Goal: Task Accomplishment & Management: Manage account settings

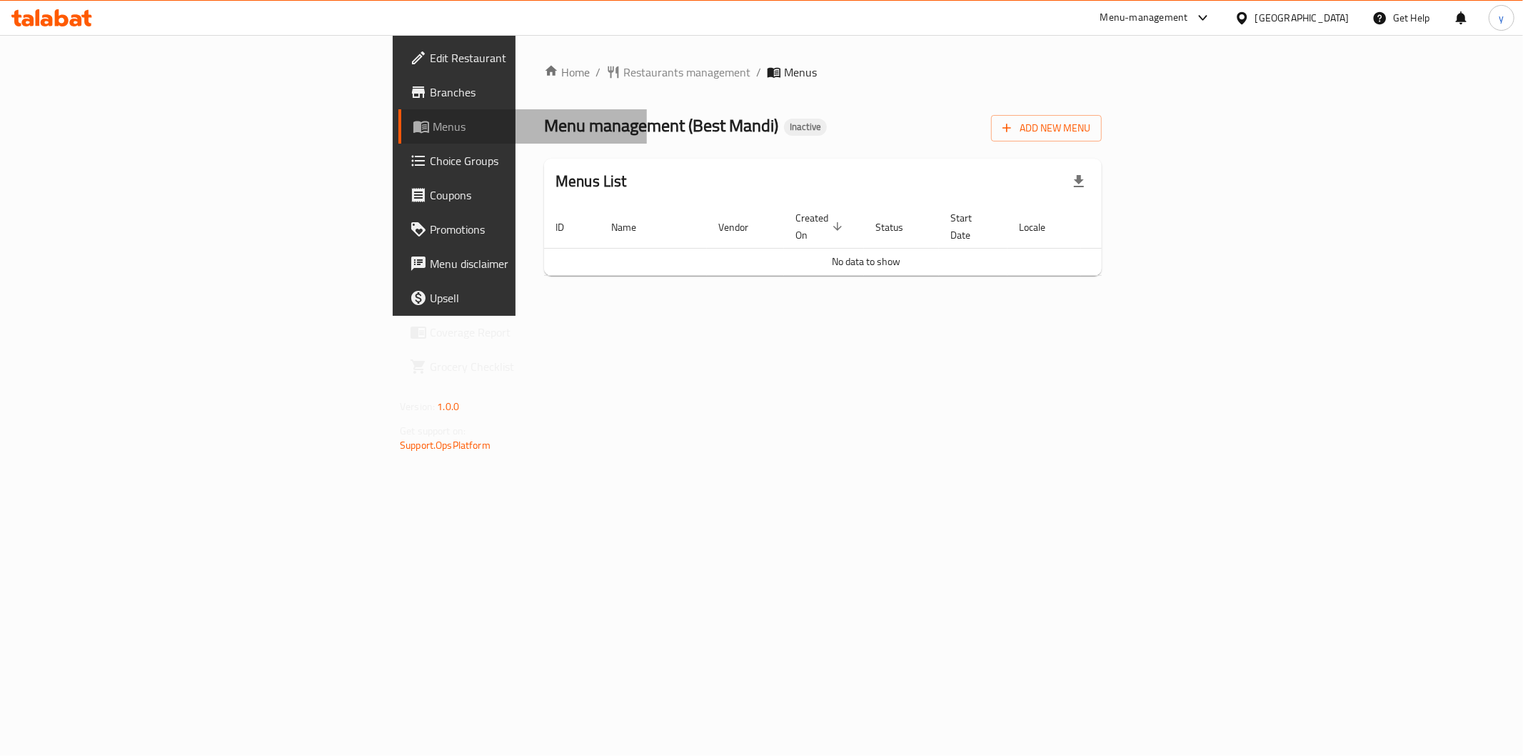
click at [433, 129] on span "Menus" at bounding box center [534, 126] width 203 height 17
click at [430, 100] on span "Branches" at bounding box center [533, 92] width 206 height 17
click at [1091, 126] on span "Add New Menu" at bounding box center [1047, 128] width 88 height 18
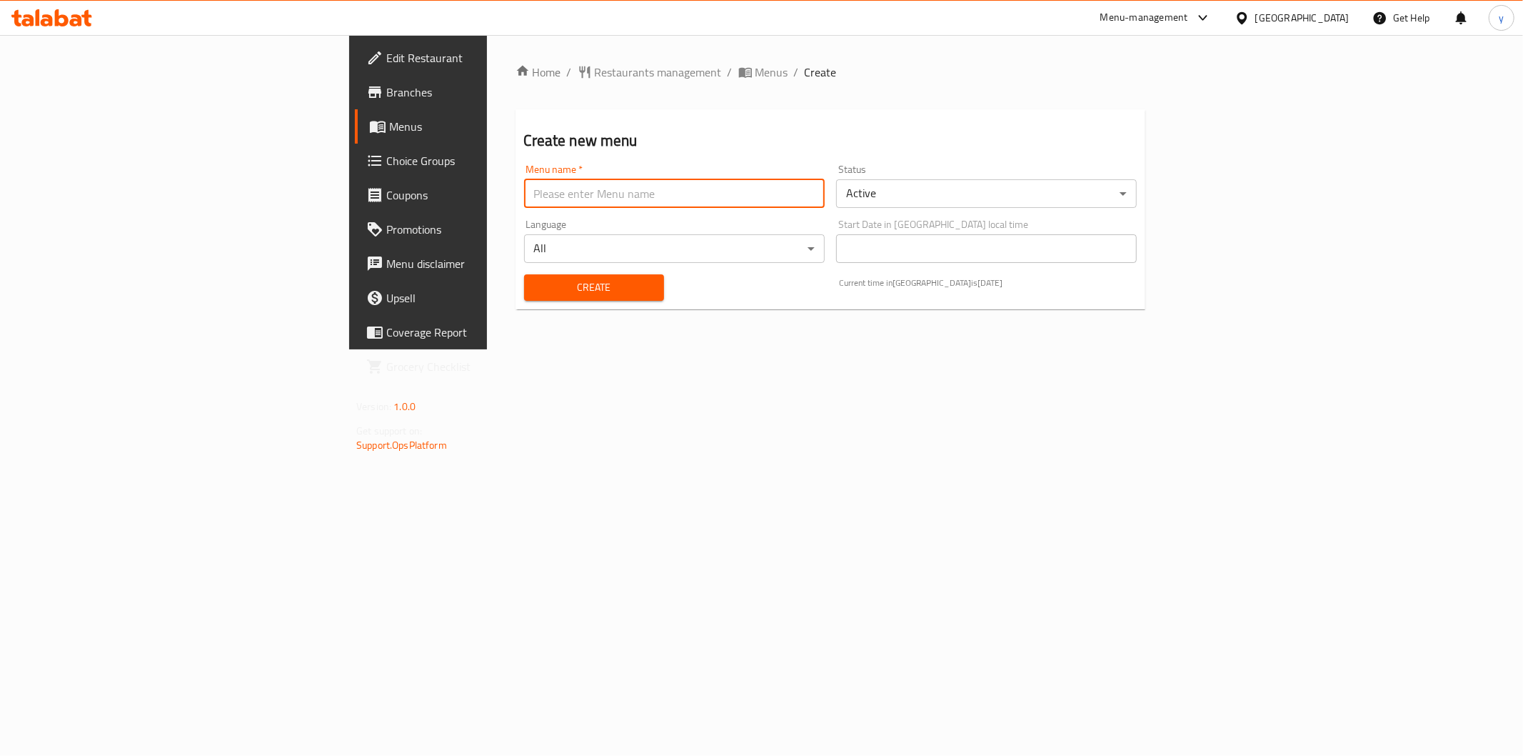
click at [664, 201] on input "text" at bounding box center [674, 193] width 301 height 29
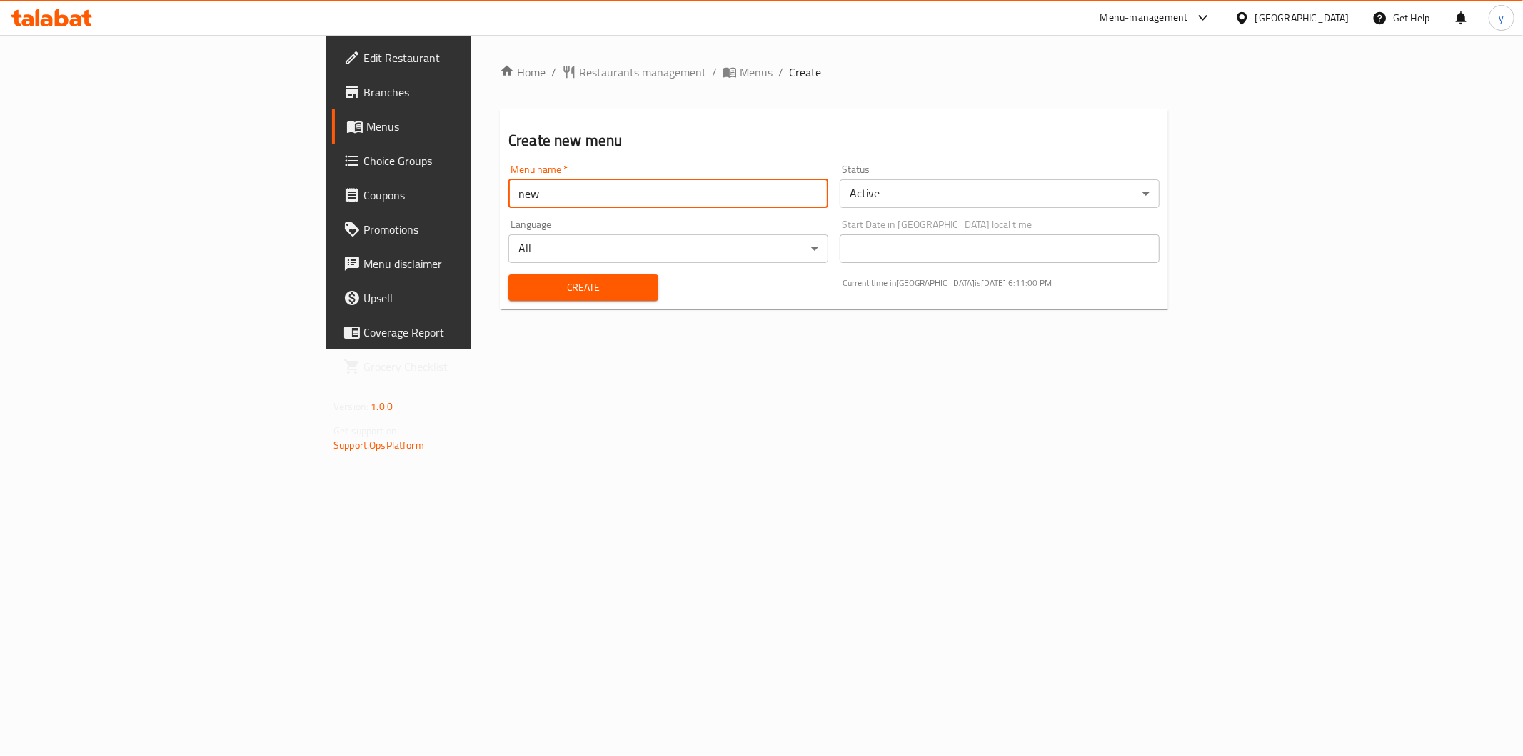
type input "new"
click at [520, 296] on span "Create" at bounding box center [583, 288] width 127 height 18
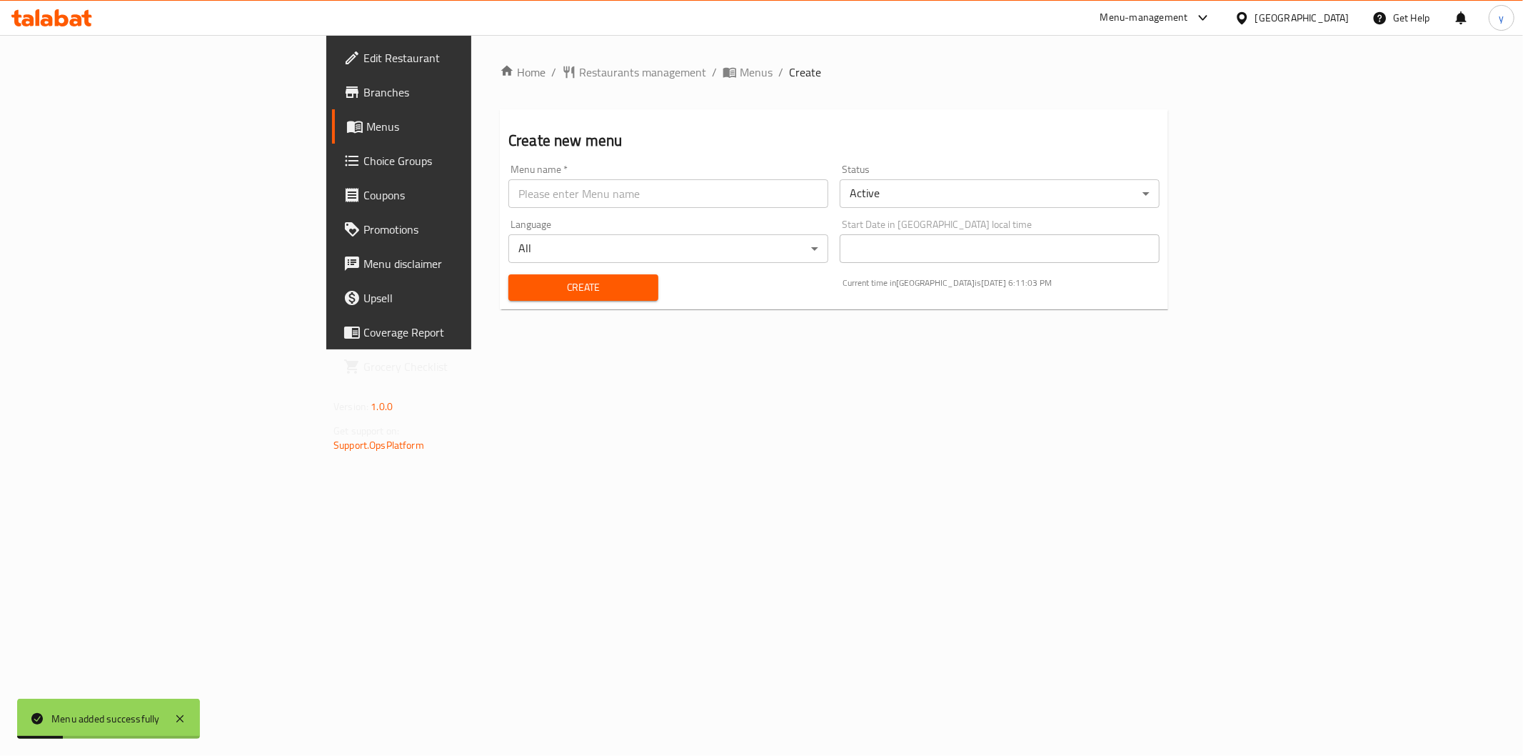
click at [364, 155] on span "Choice Groups" at bounding box center [467, 160] width 206 height 17
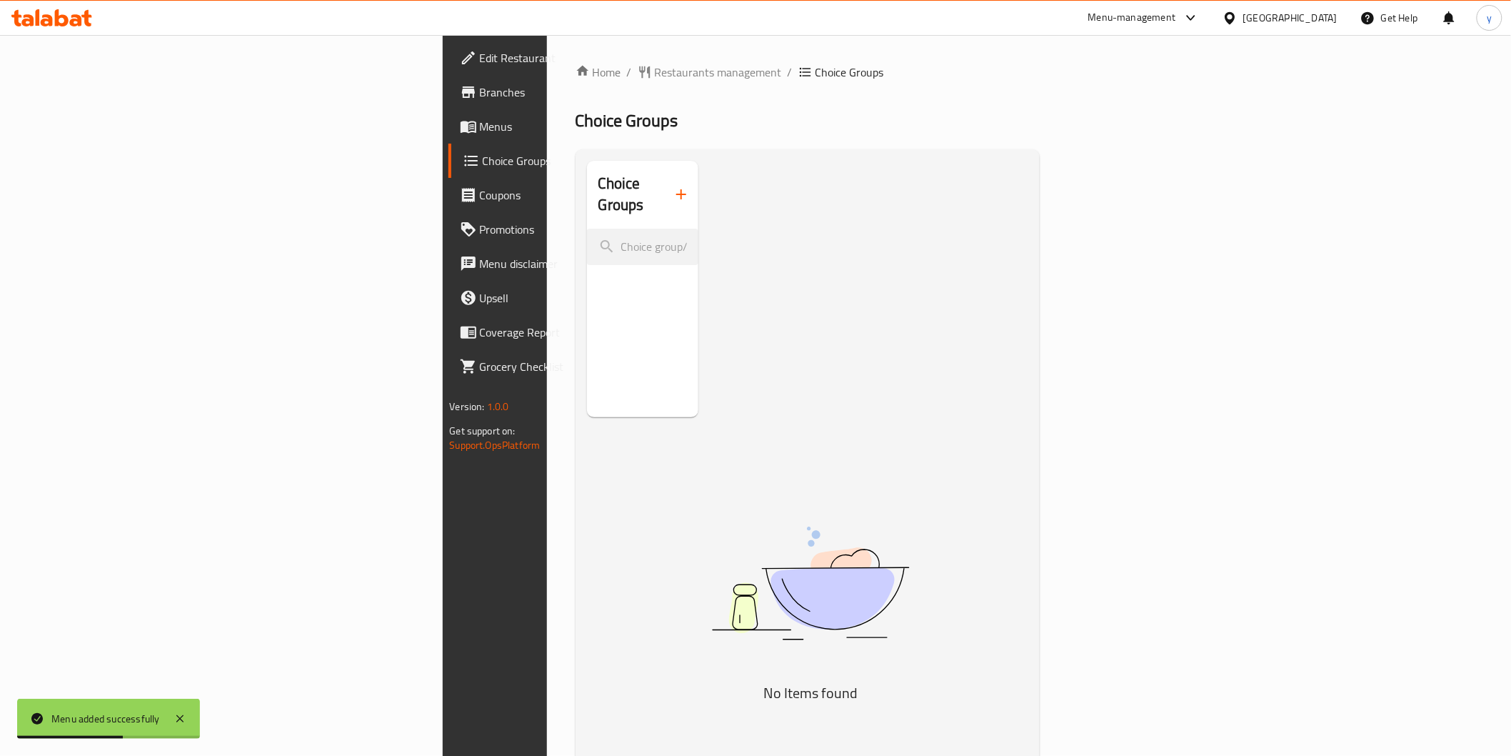
click at [480, 124] on span "Menus" at bounding box center [582, 126] width 204 height 17
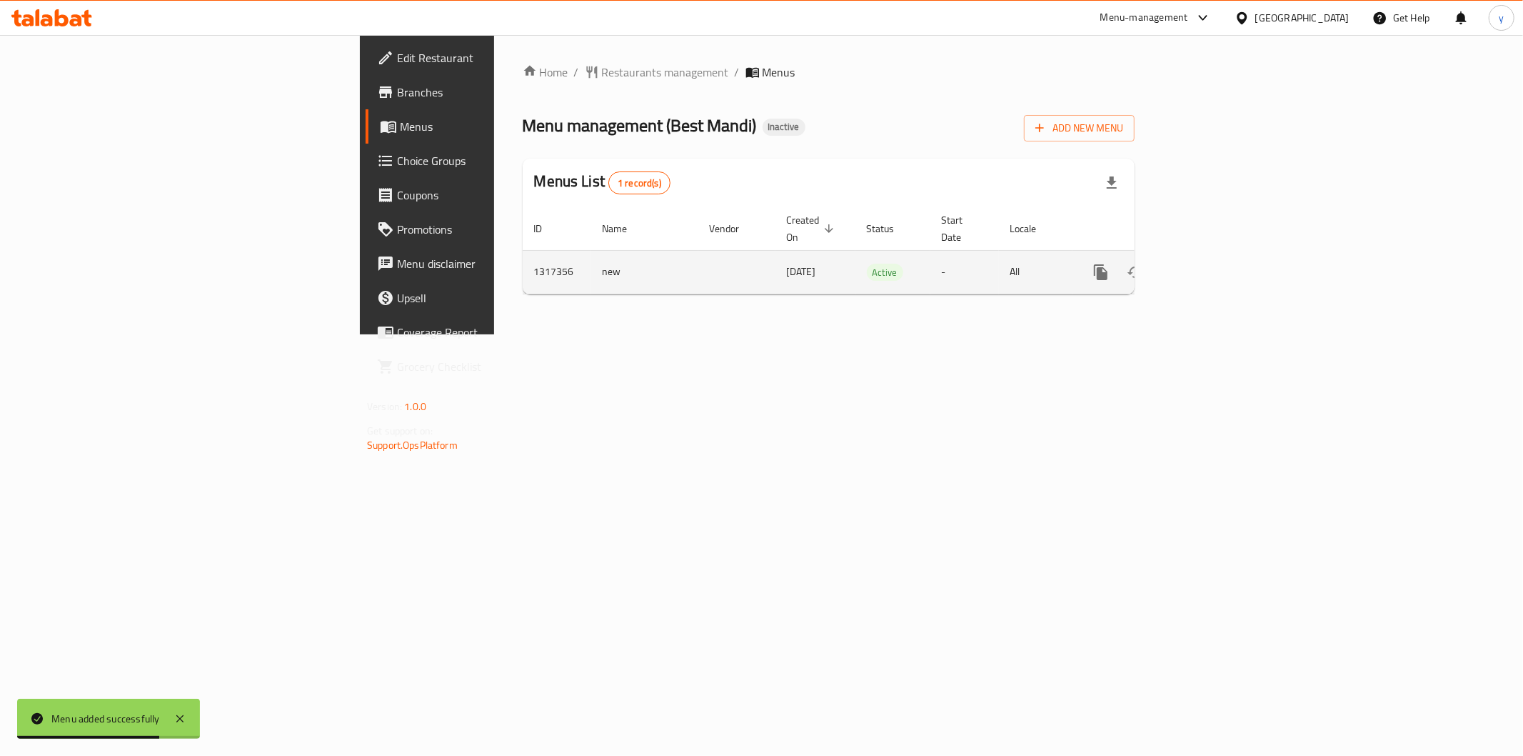
click at [1213, 264] on icon "enhanced table" at bounding box center [1204, 272] width 17 height 17
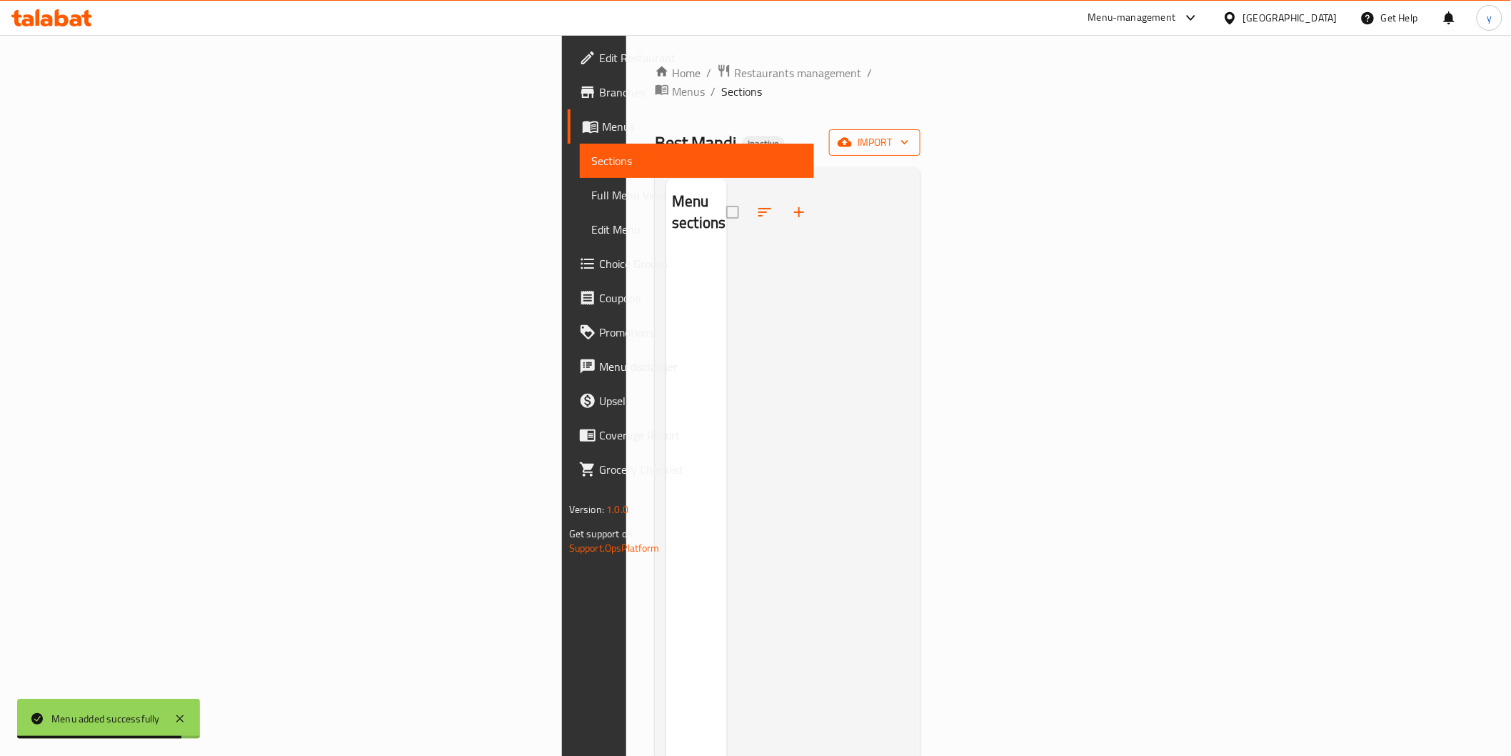
click at [909, 134] on span "import" at bounding box center [875, 143] width 69 height 18
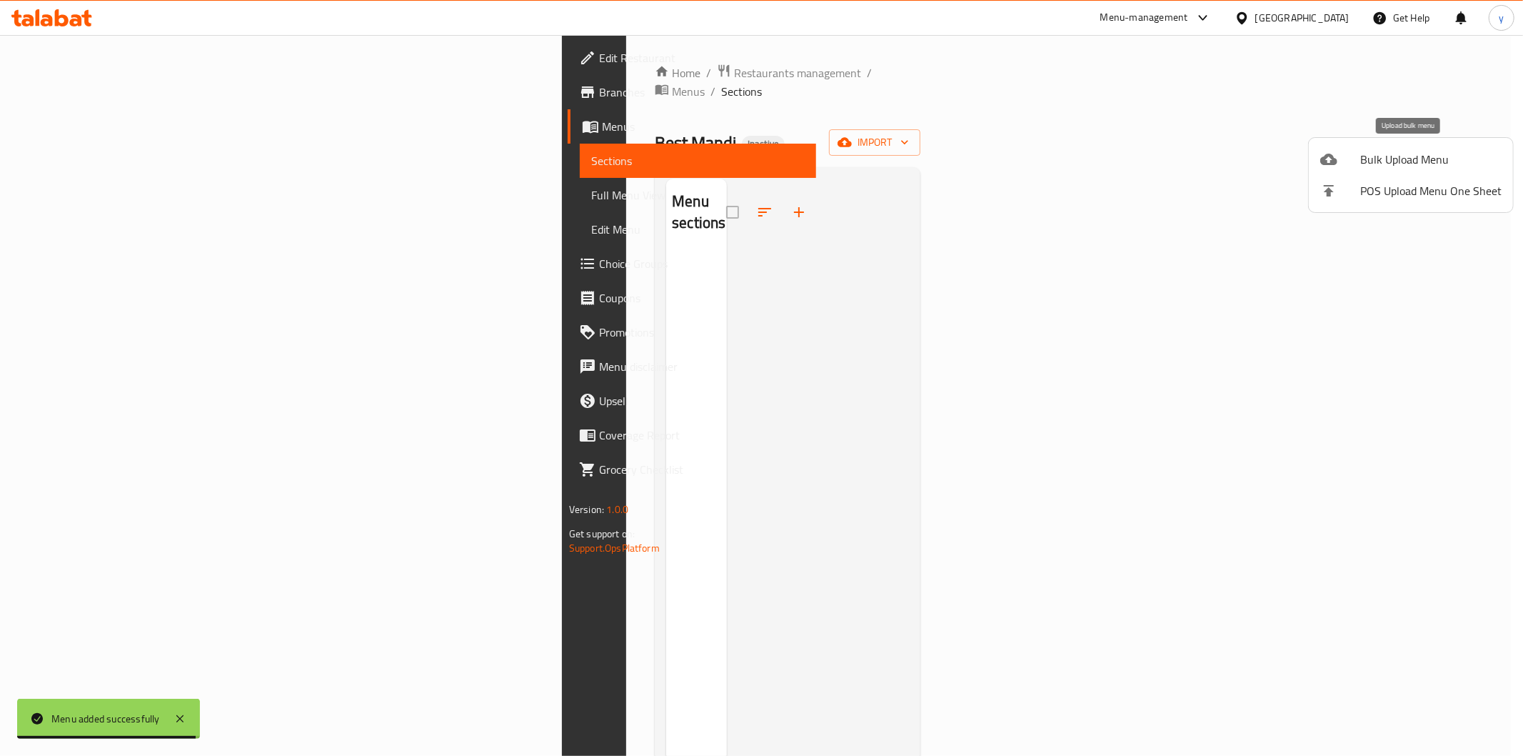
click at [1347, 159] on div at bounding box center [1340, 159] width 40 height 17
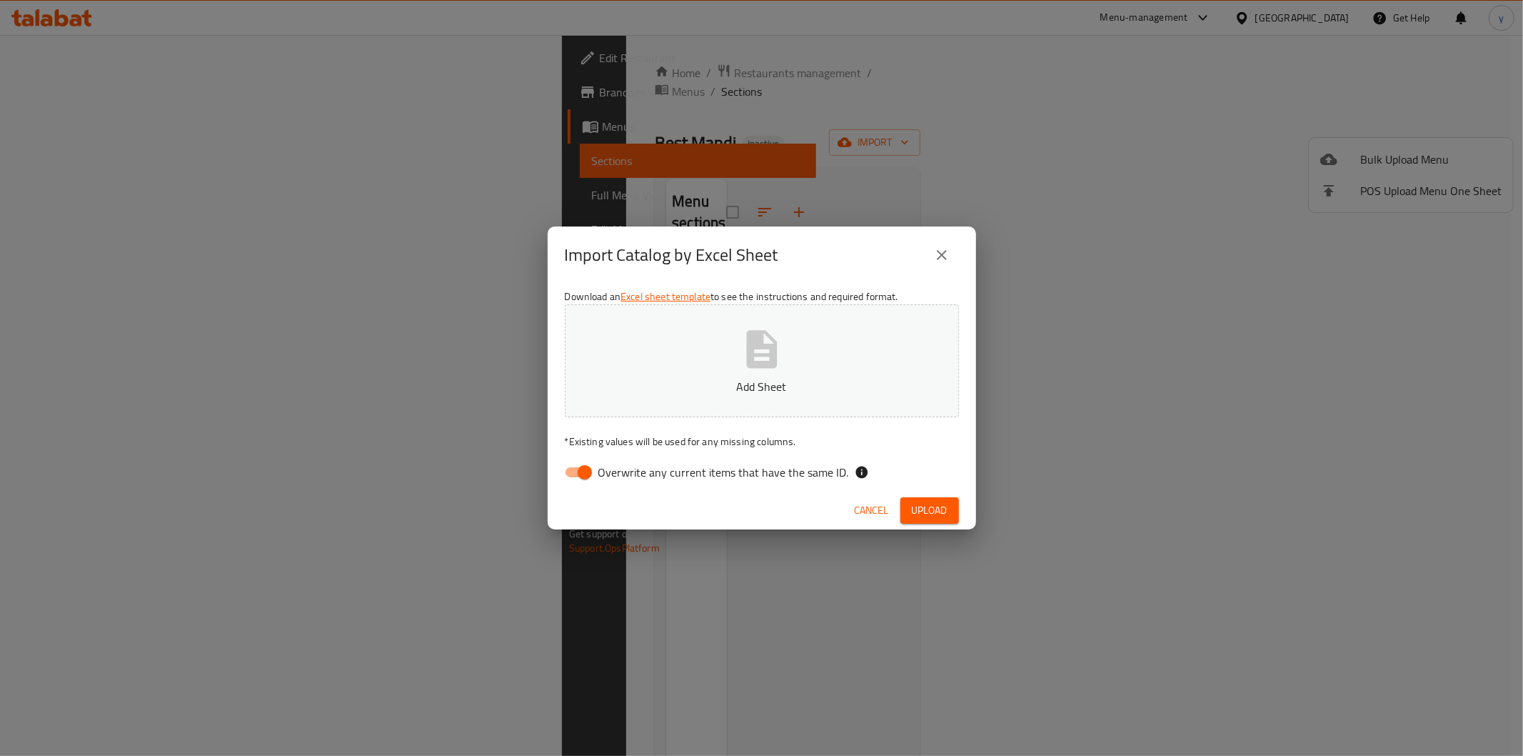
click at [570, 471] on input "Overwrite any current items that have the same ID." at bounding box center [584, 471] width 81 height 27
checkbox input "false"
click at [641, 352] on button "Add Sheet" at bounding box center [762, 360] width 394 height 113
click at [925, 511] on span "Upload" at bounding box center [930, 510] width 36 height 18
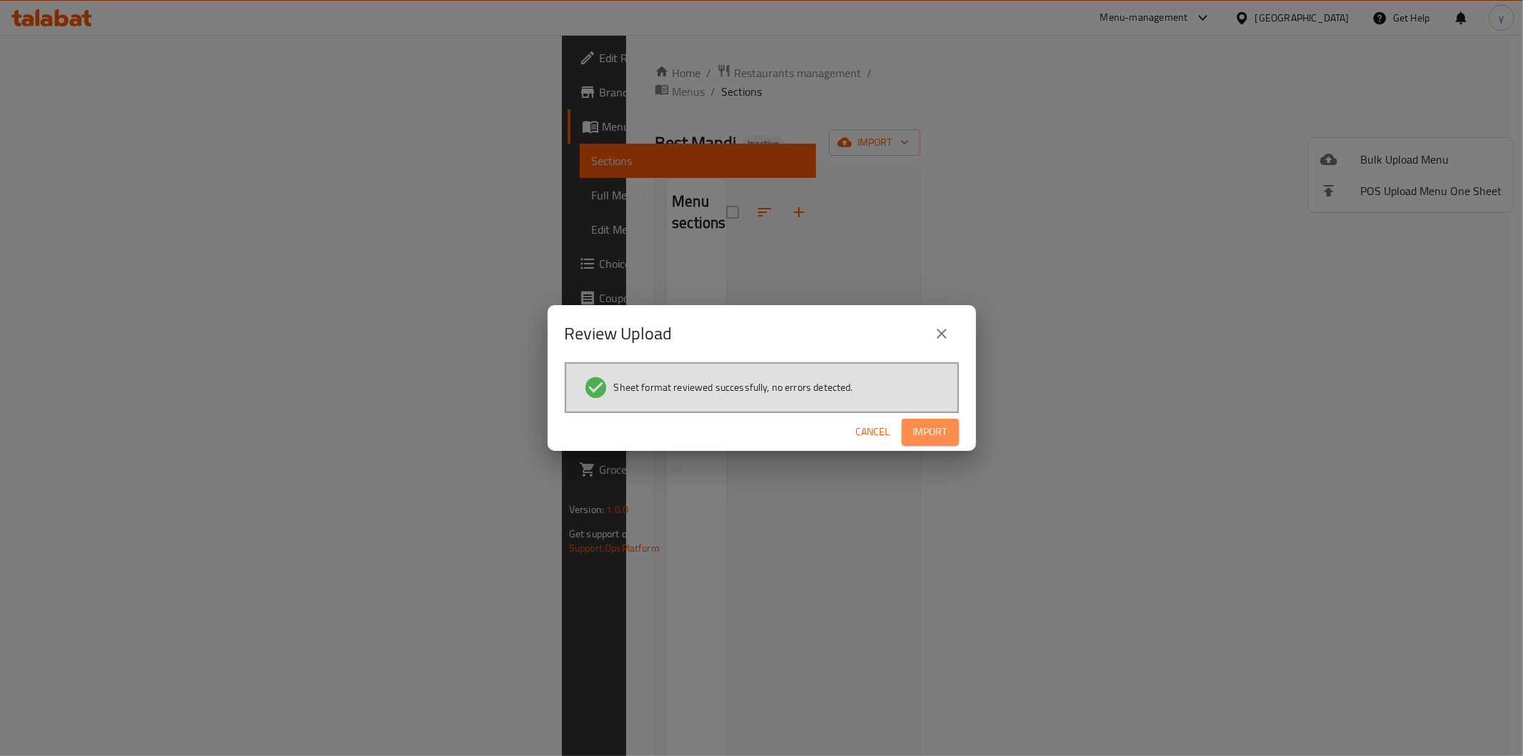
click at [948, 436] on button "Import" at bounding box center [930, 431] width 57 height 26
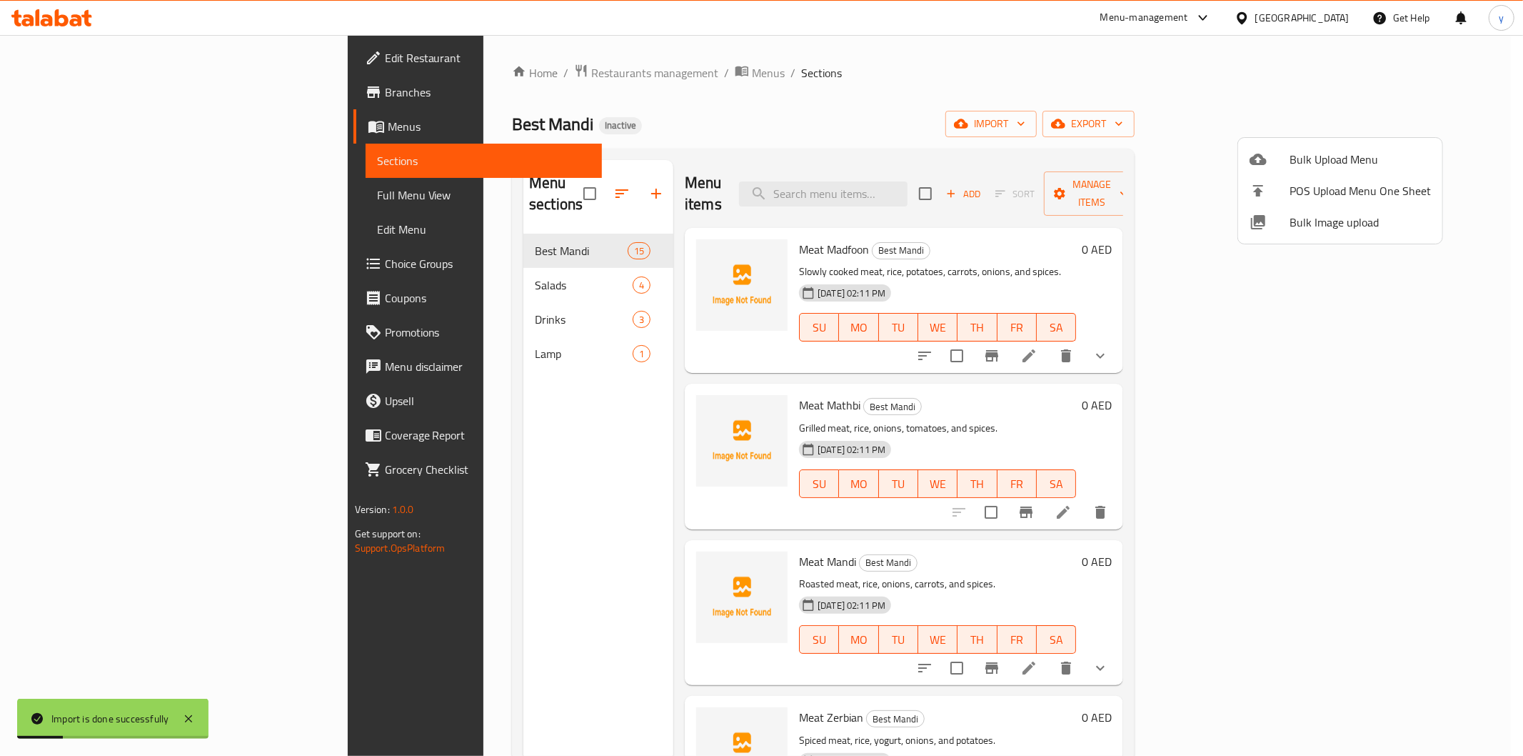
click at [1209, 89] on div at bounding box center [761, 378] width 1523 height 756
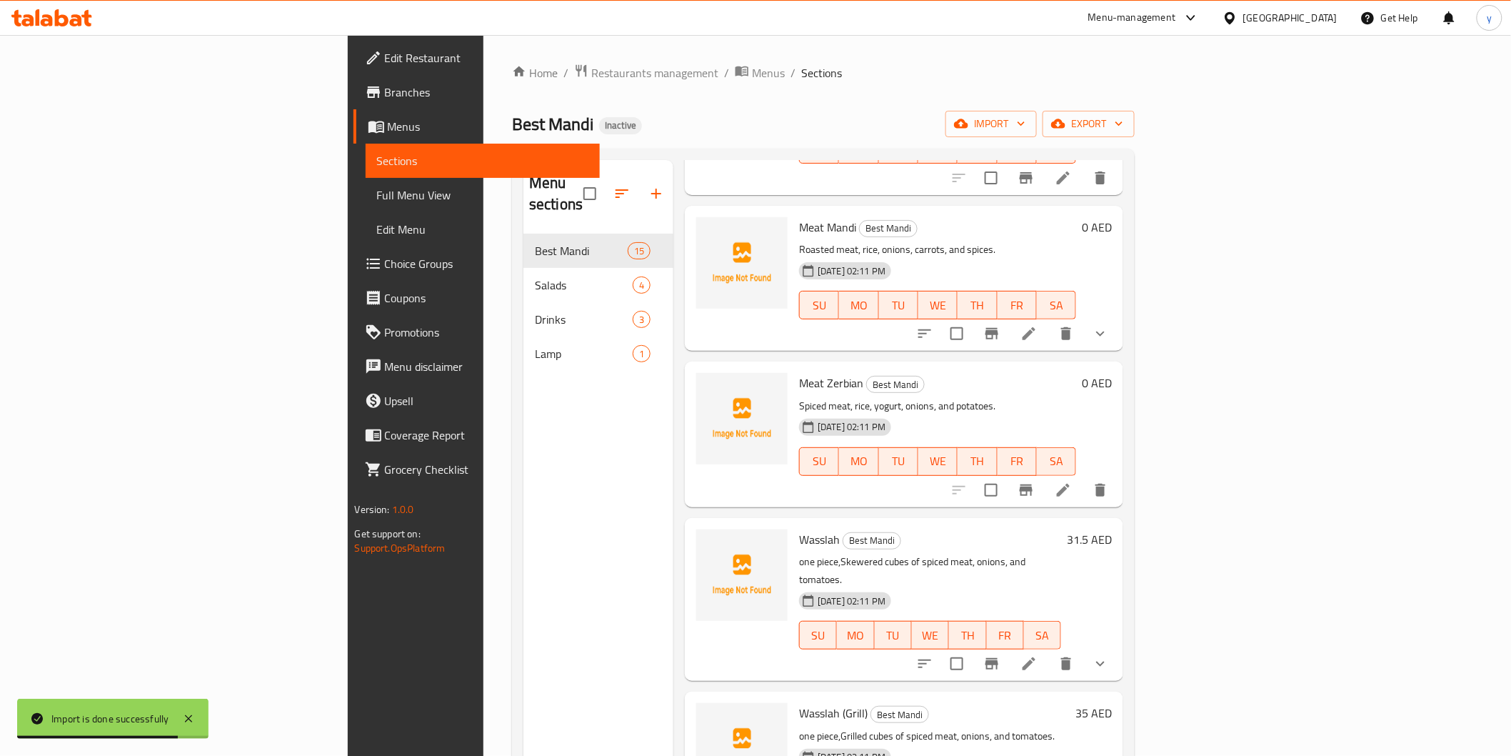
scroll to position [396, 0]
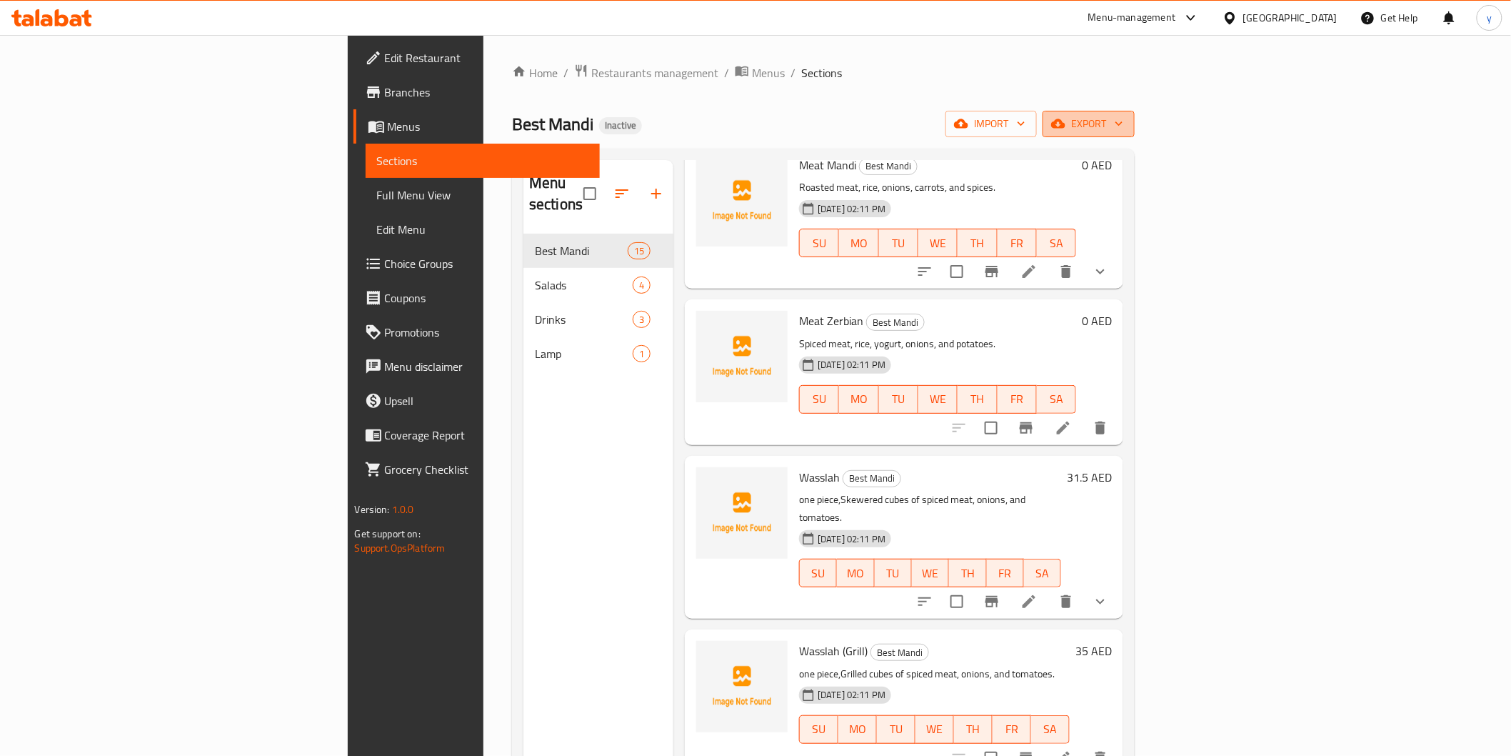
click at [1126, 127] on icon "button" at bounding box center [1119, 123] width 14 height 14
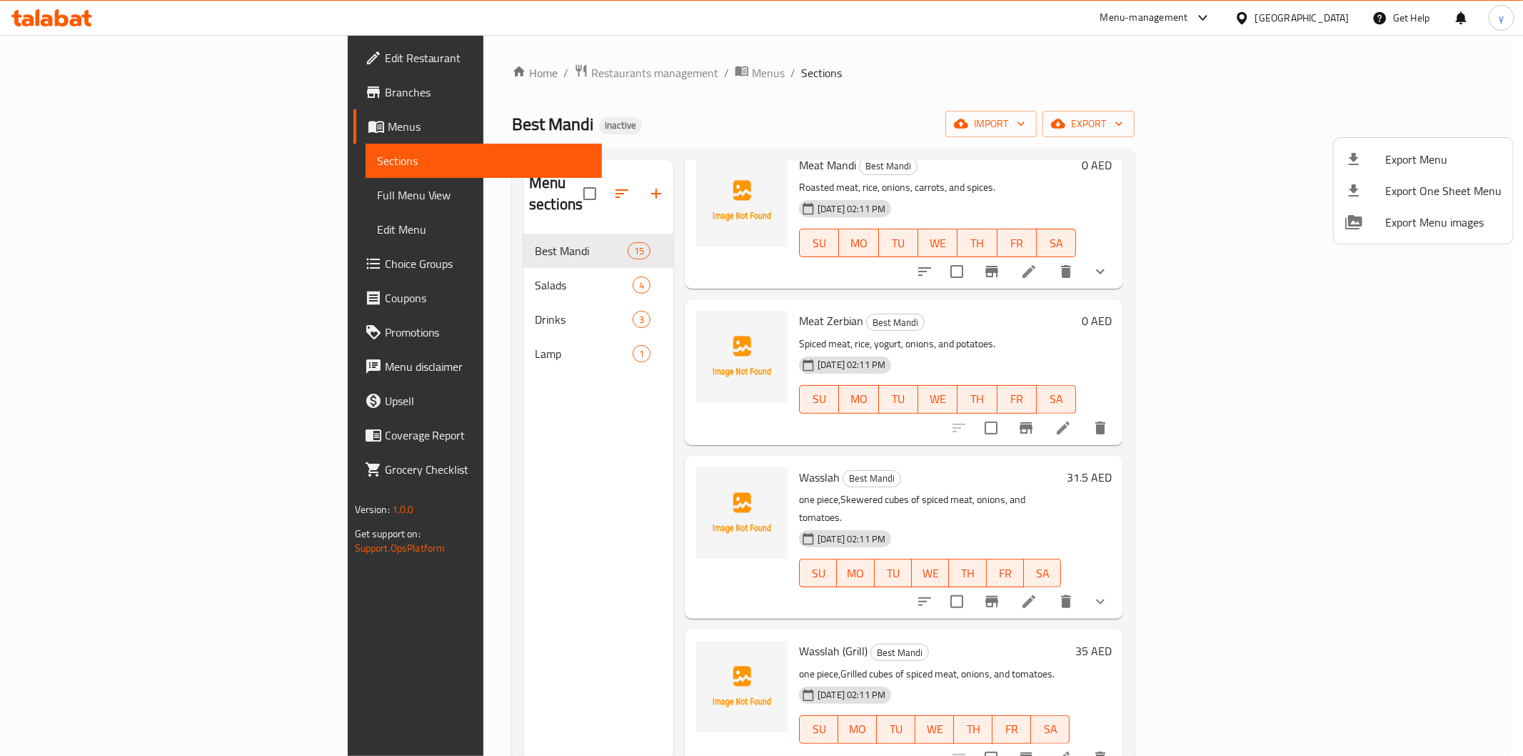
click at [1126, 119] on div at bounding box center [761, 378] width 1523 height 756
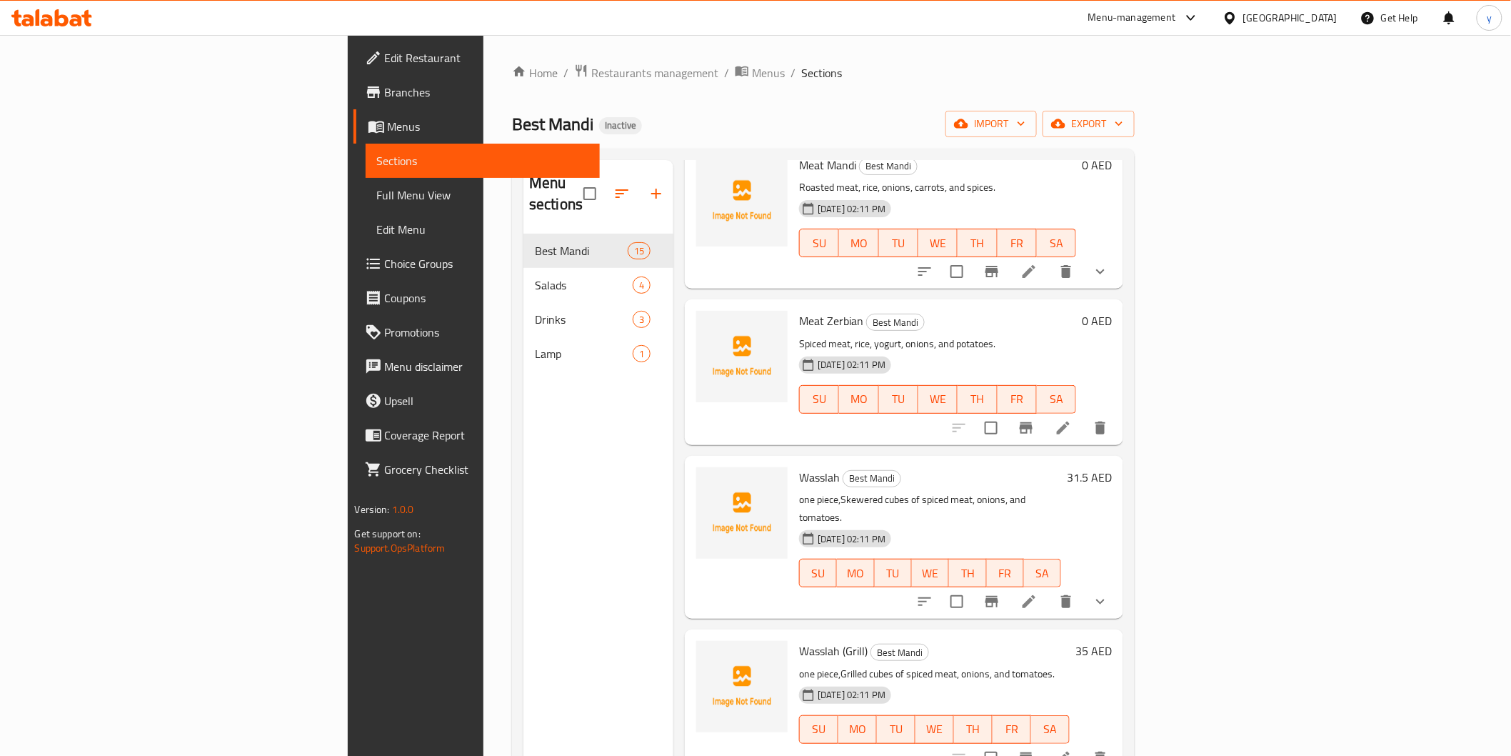
click at [377, 200] on span "Full Menu View" at bounding box center [482, 194] width 211 height 17
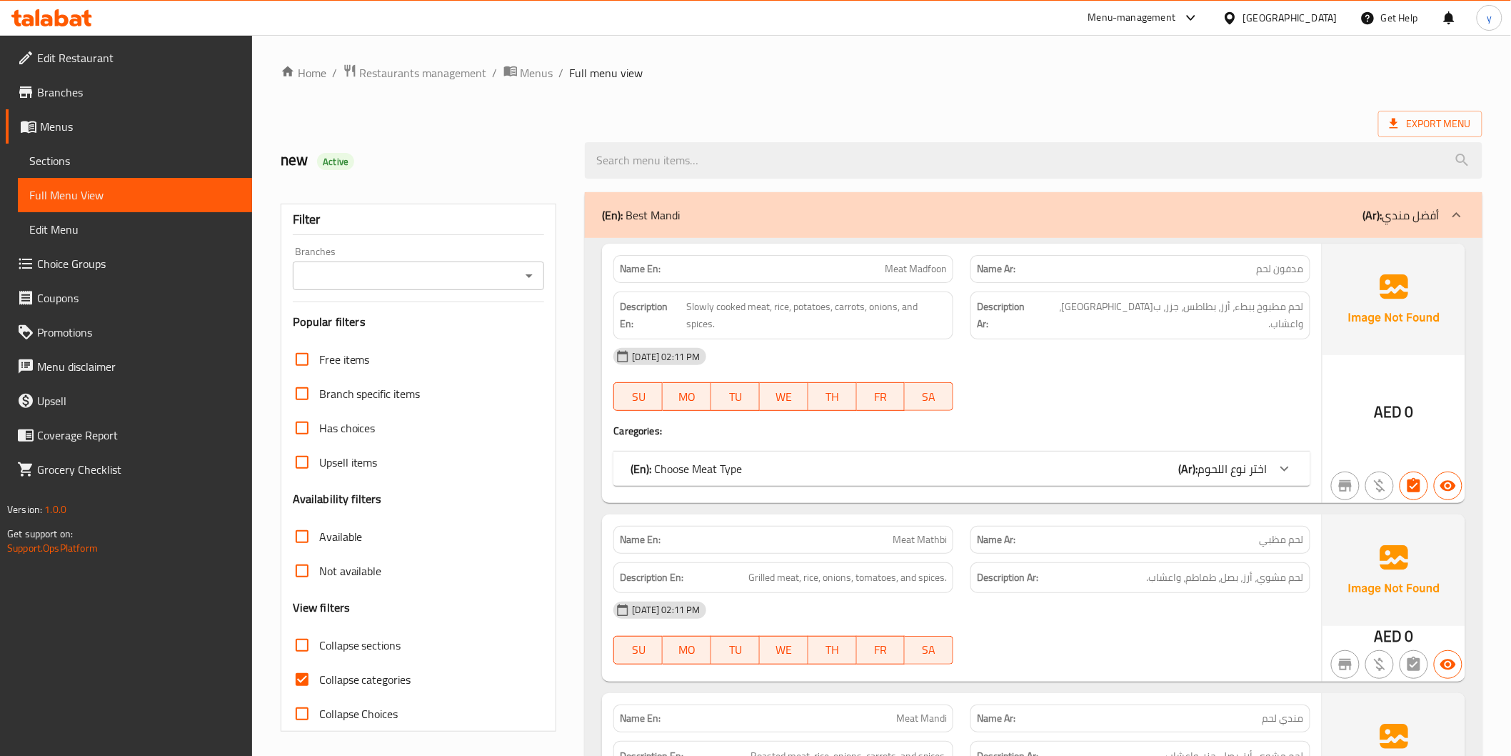
click at [354, 686] on span "Collapse categories" at bounding box center [365, 679] width 92 height 17
click at [319, 686] on input "Collapse categories" at bounding box center [302, 679] width 34 height 34
checkbox input "false"
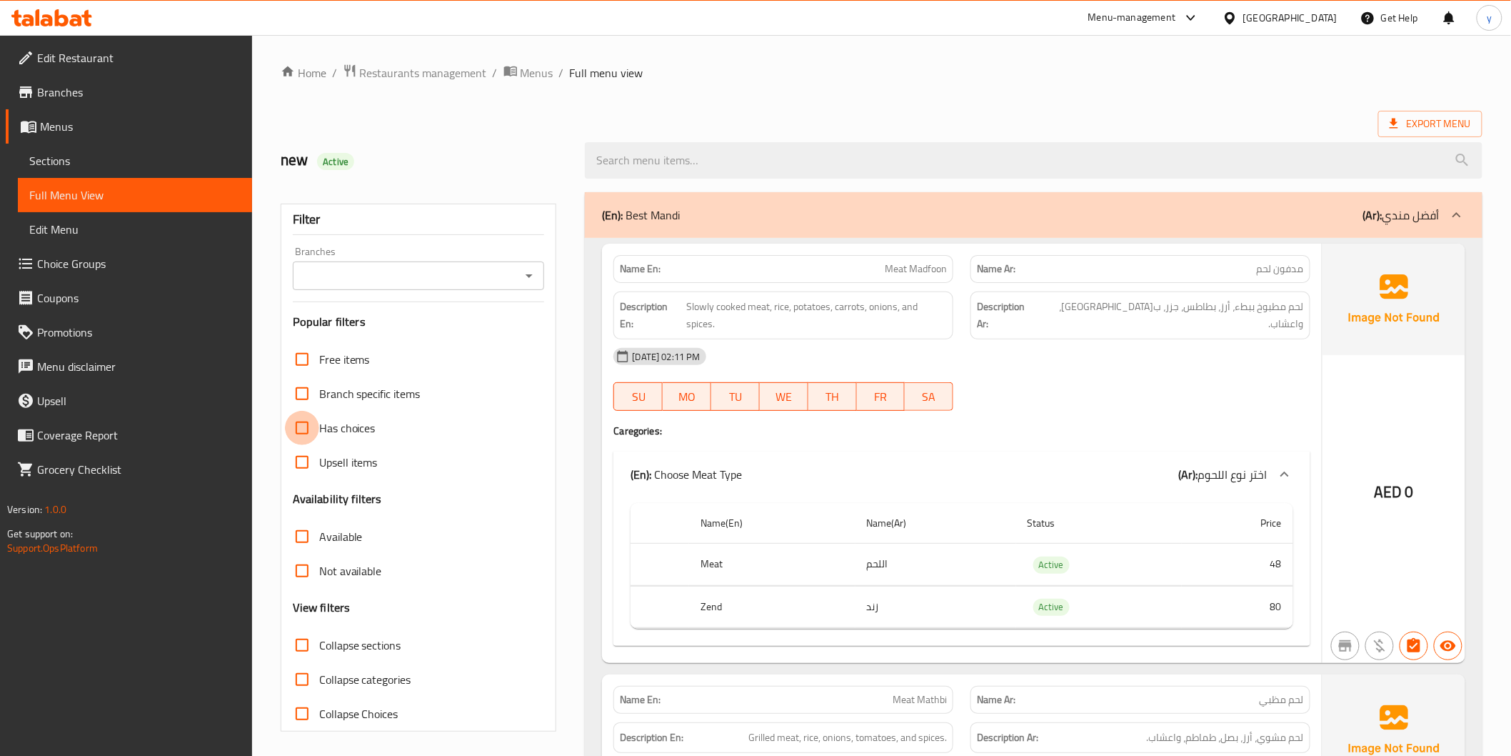
click at [301, 431] on input "Has choices" at bounding box center [302, 428] width 34 height 34
checkbox input "true"
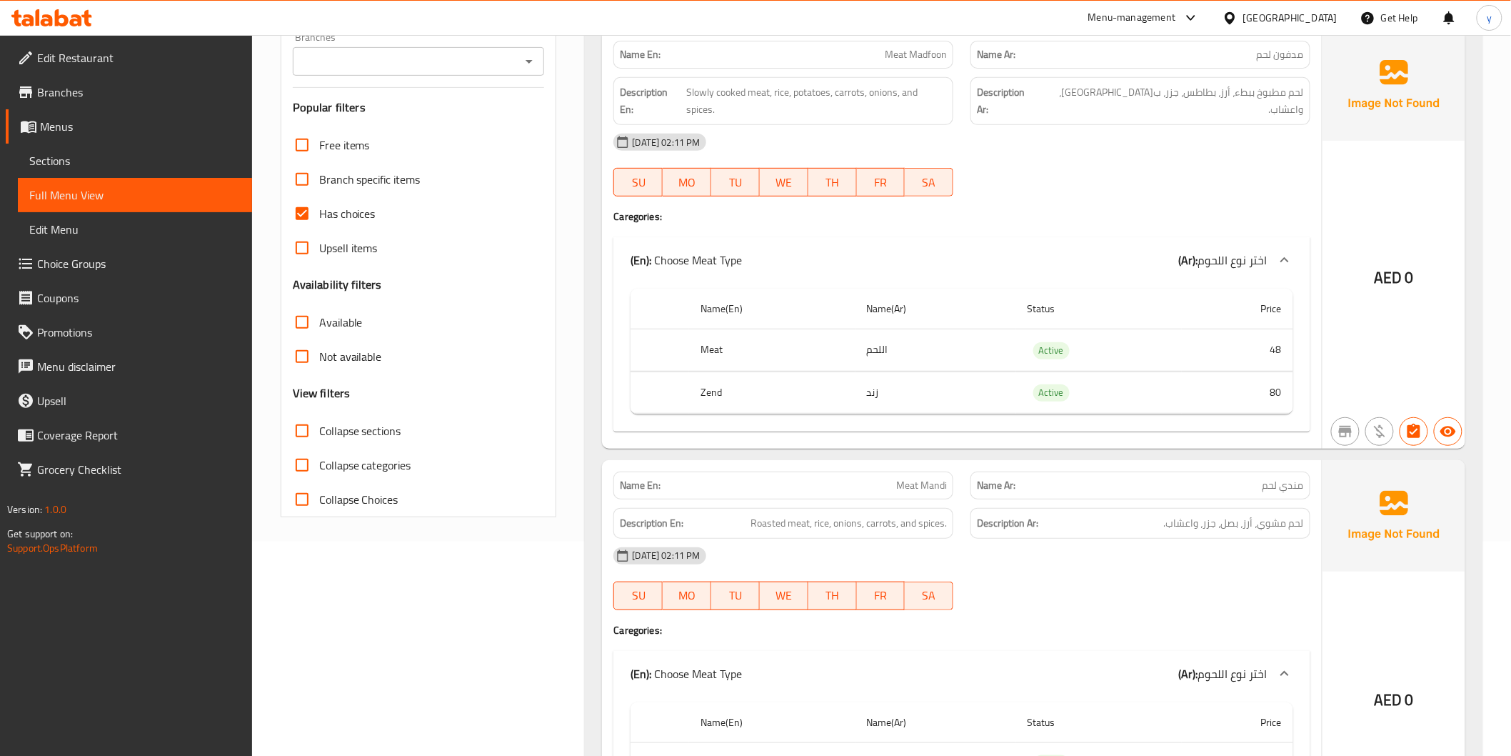
scroll to position [79, 0]
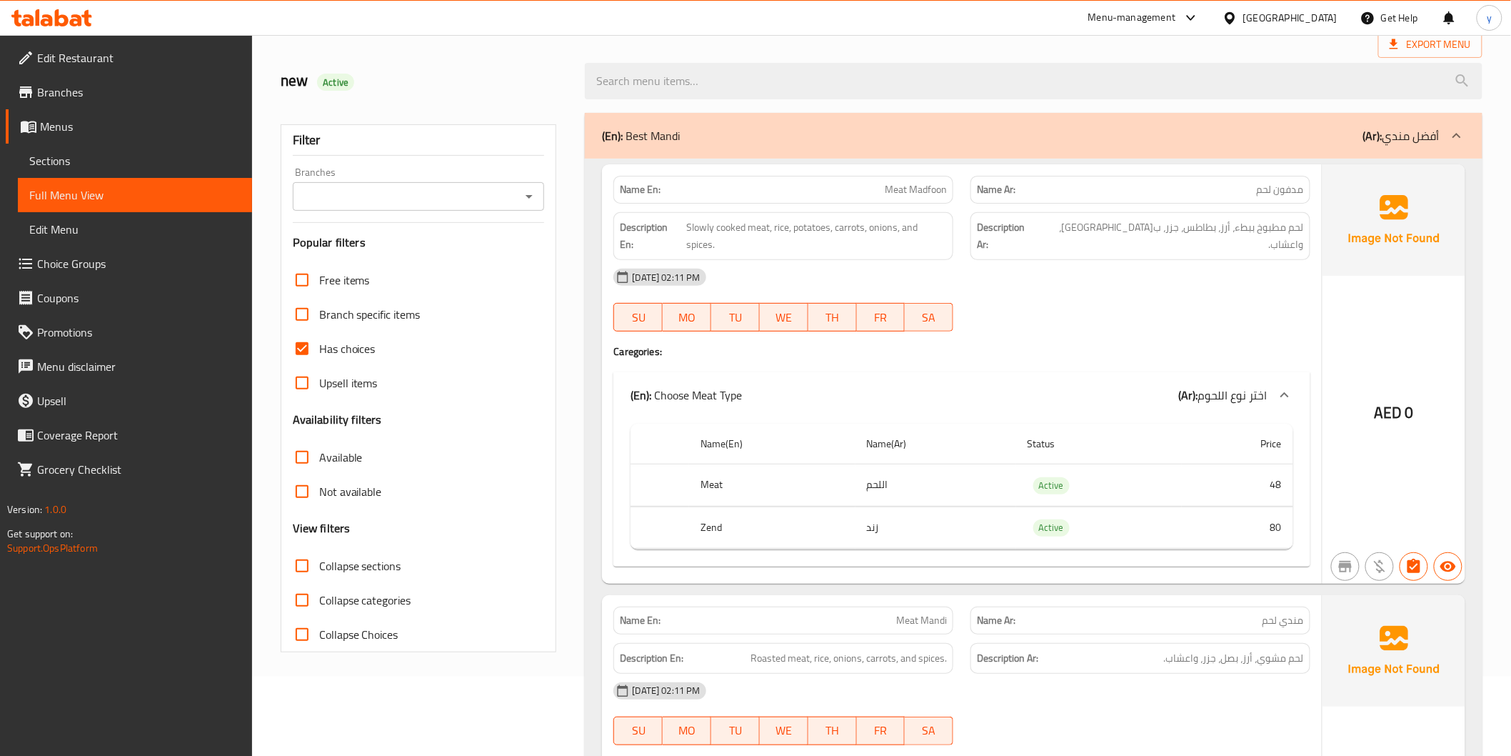
click at [893, 186] on span "Meat Madfoon" at bounding box center [916, 189] width 62 height 15
click at [894, 186] on span "Meat Madfoon" at bounding box center [916, 189] width 62 height 15
copy span "Meat Madfoon"
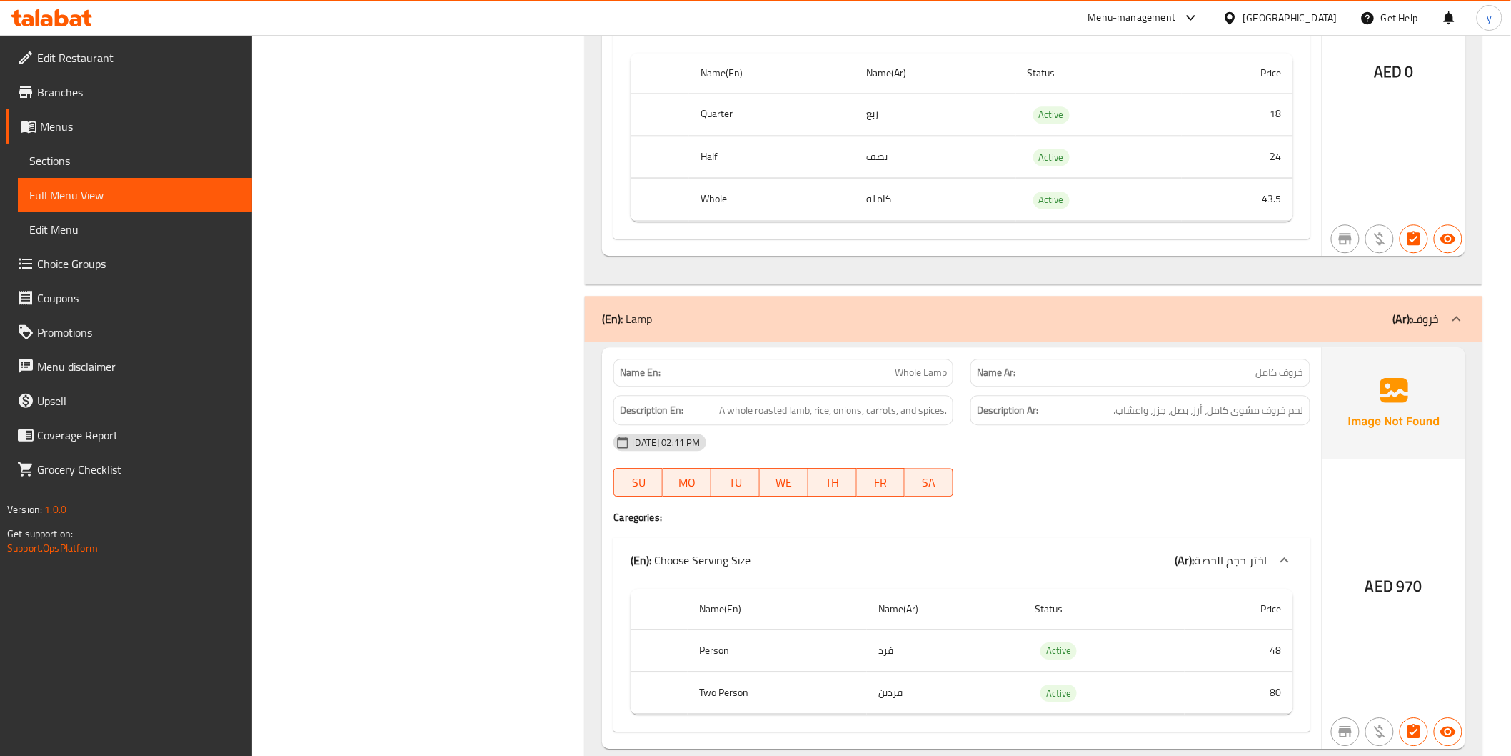
scroll to position [3758, 0]
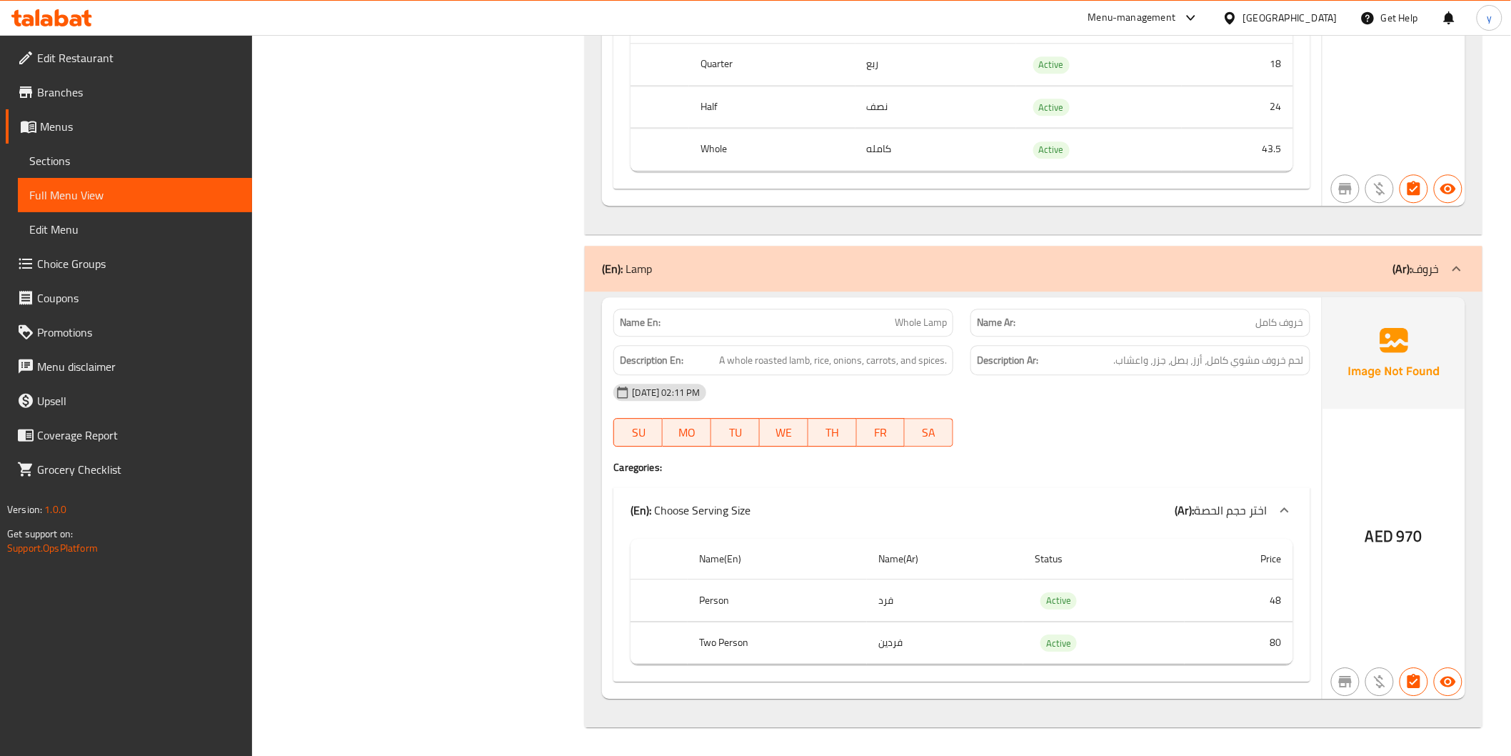
drag, startPoint x: 364, startPoint y: 231, endPoint x: 355, endPoint y: 233, distance: 9.4
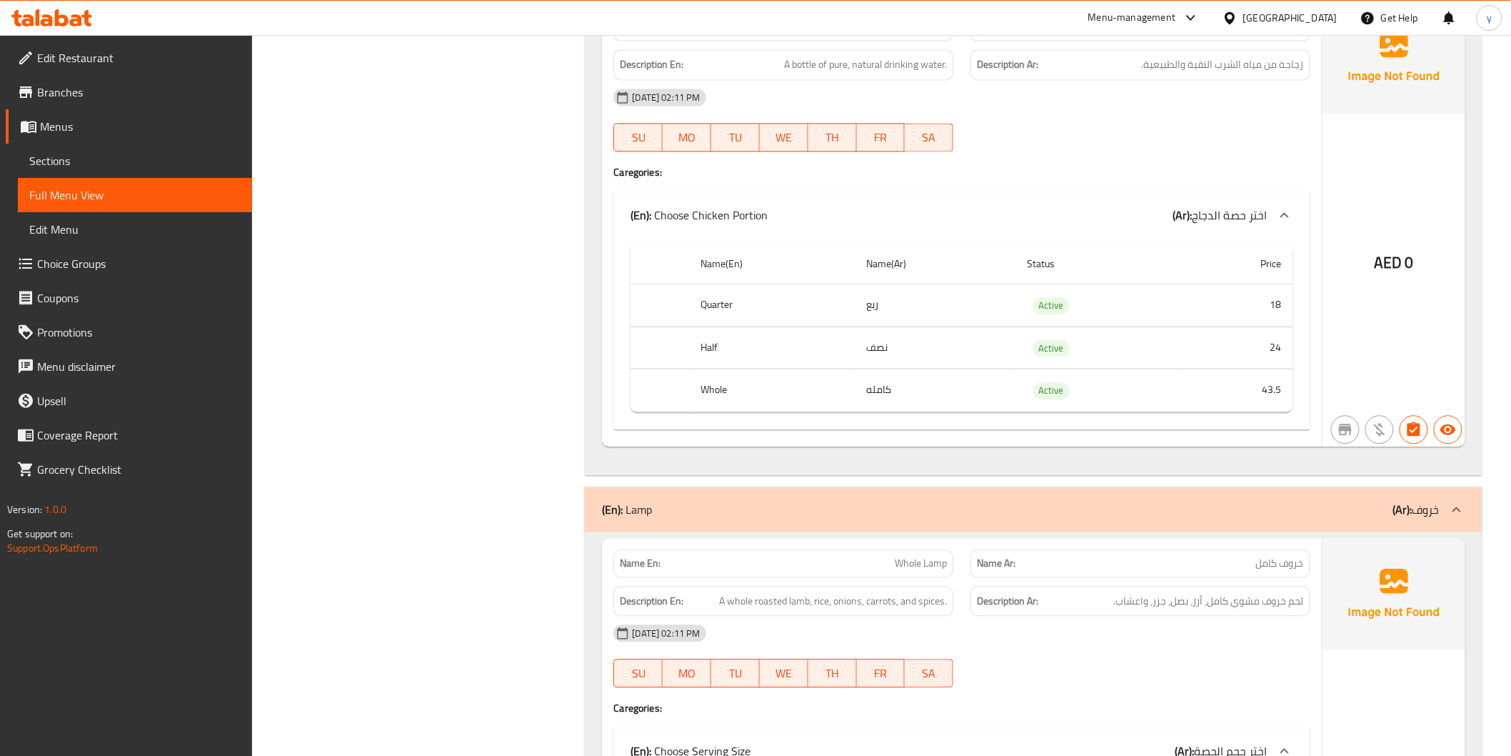
scroll to position [3282, 0]
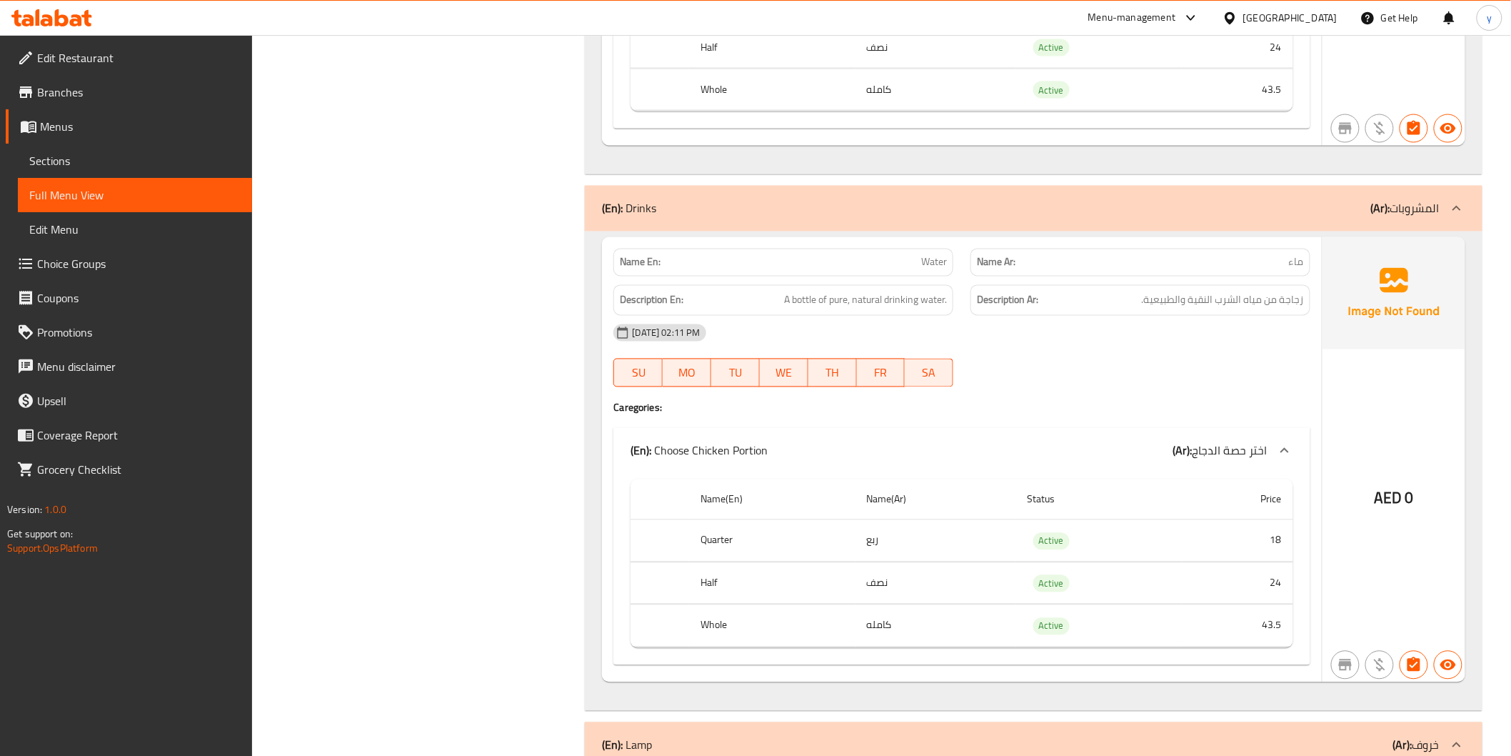
click at [57, 127] on span "Menus" at bounding box center [140, 126] width 201 height 17
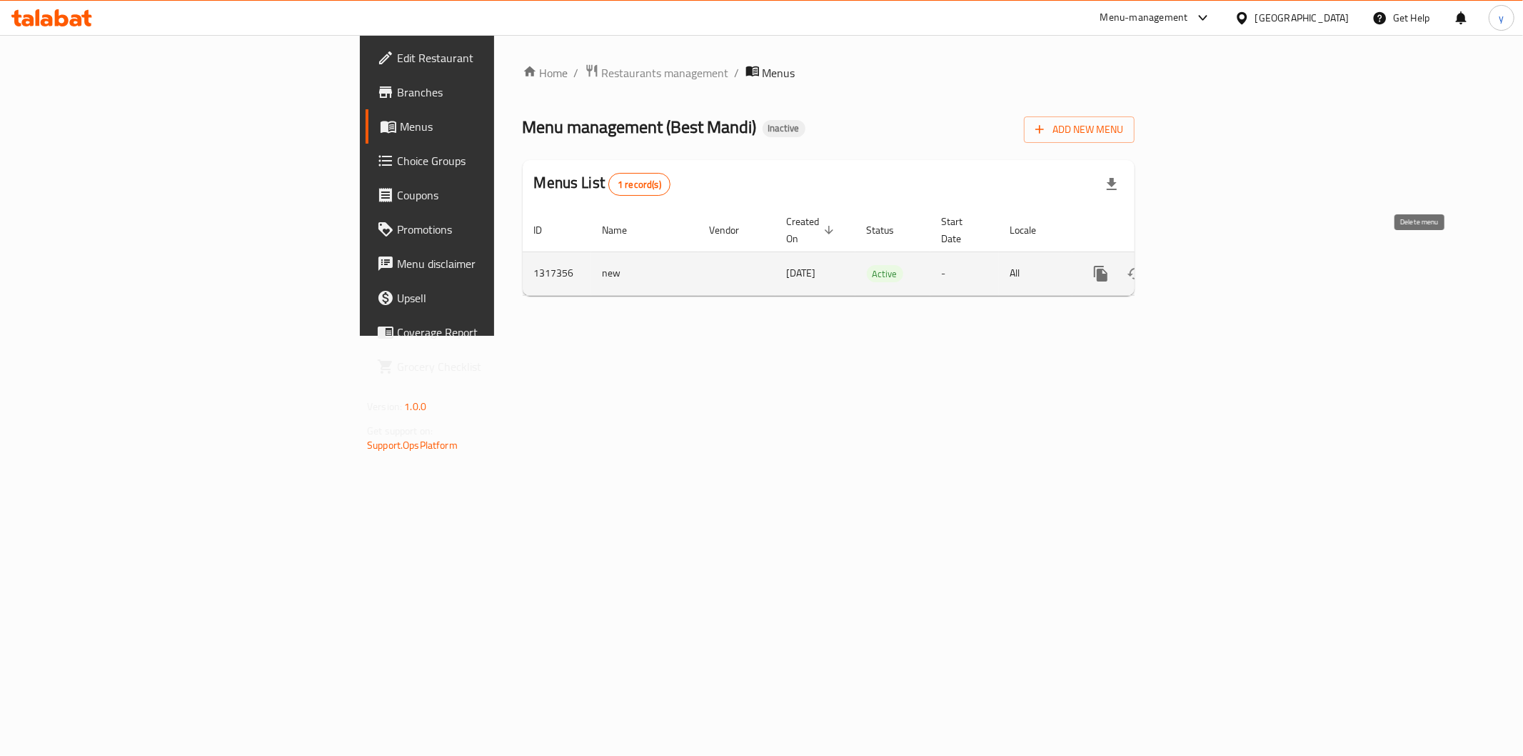
click at [1175, 267] on icon "enhanced table" at bounding box center [1170, 273] width 10 height 13
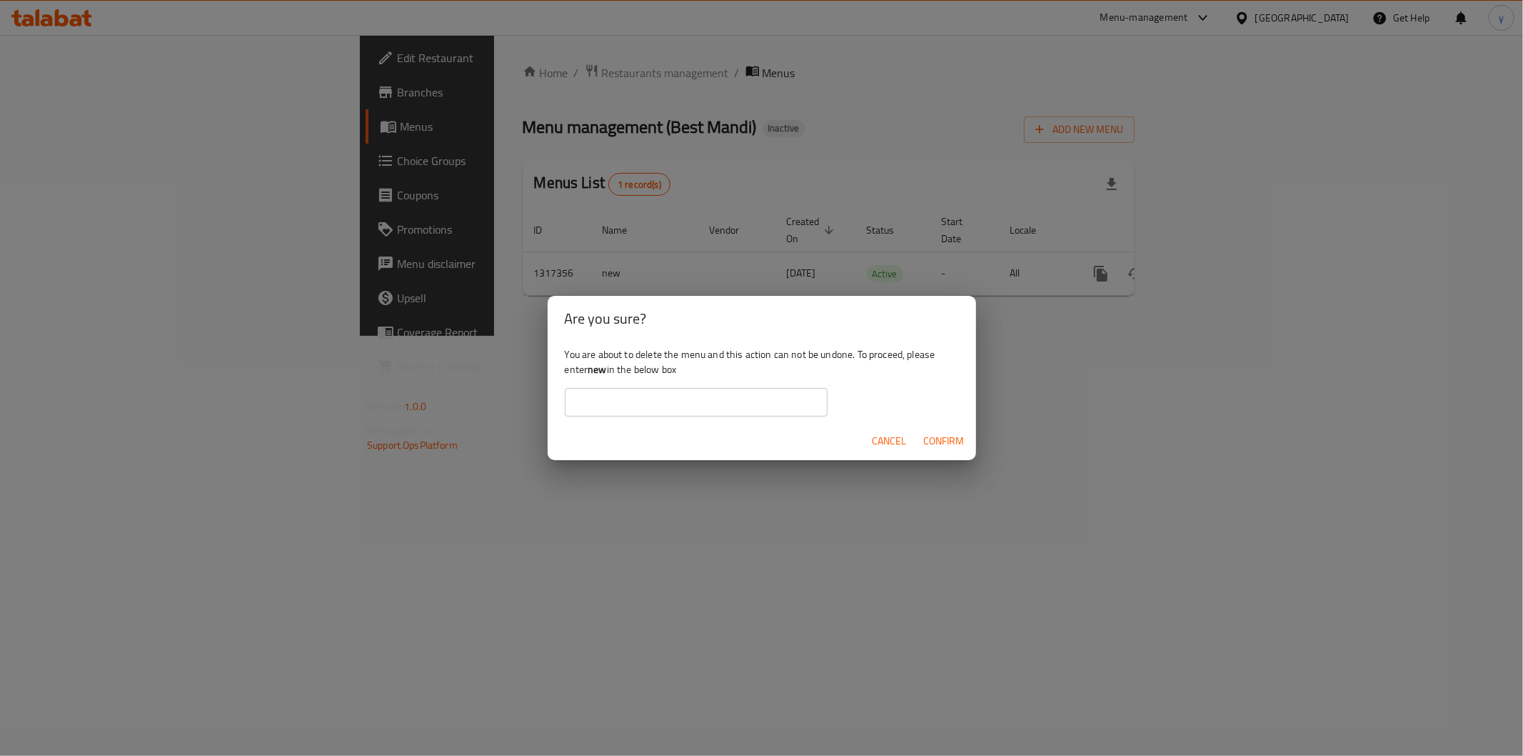
click at [593, 361] on b "new" at bounding box center [597, 369] width 19 height 19
copy div "new"
click at [611, 396] on input "text" at bounding box center [696, 402] width 263 height 29
paste input "new"
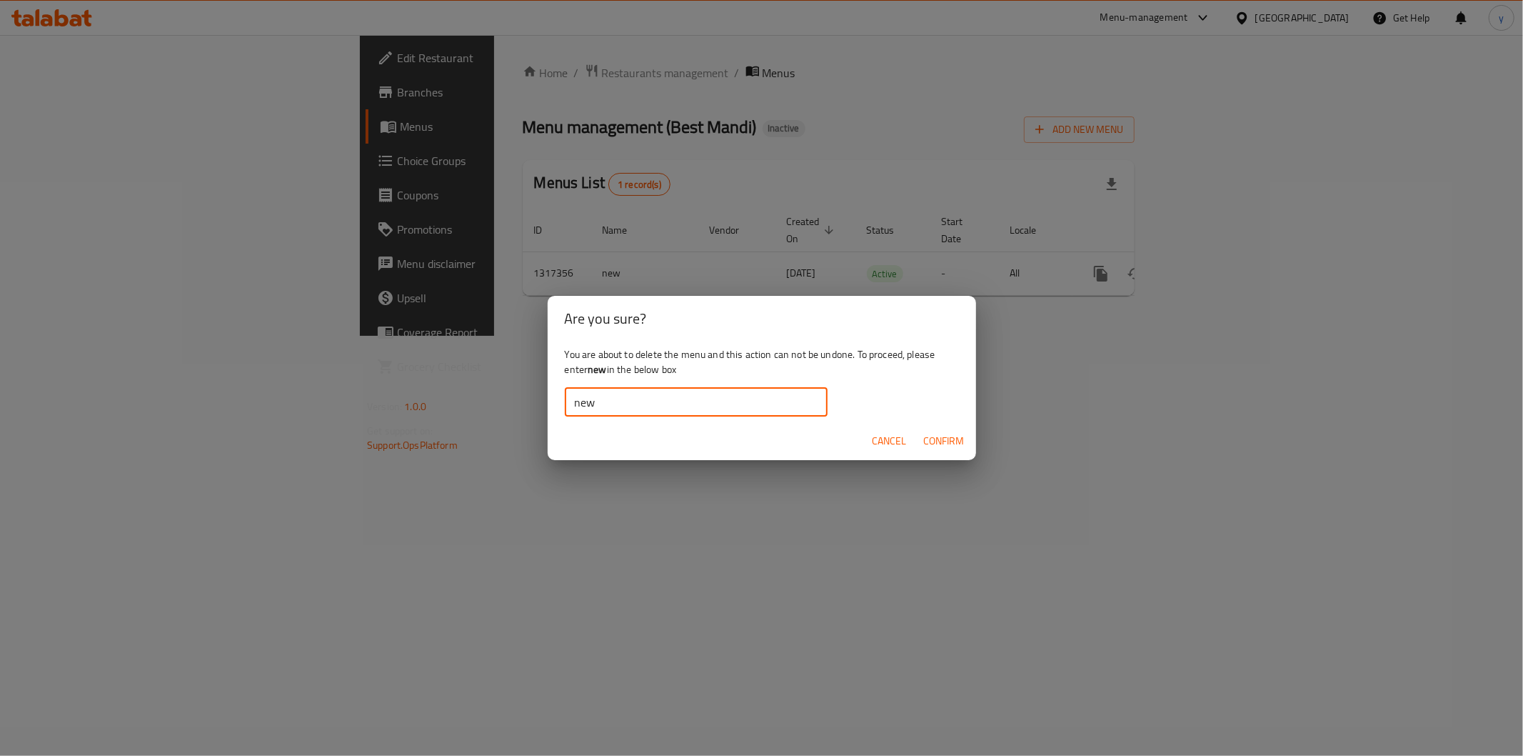
type input "new"
click at [958, 448] on span "Confirm" at bounding box center [944, 441] width 41 height 18
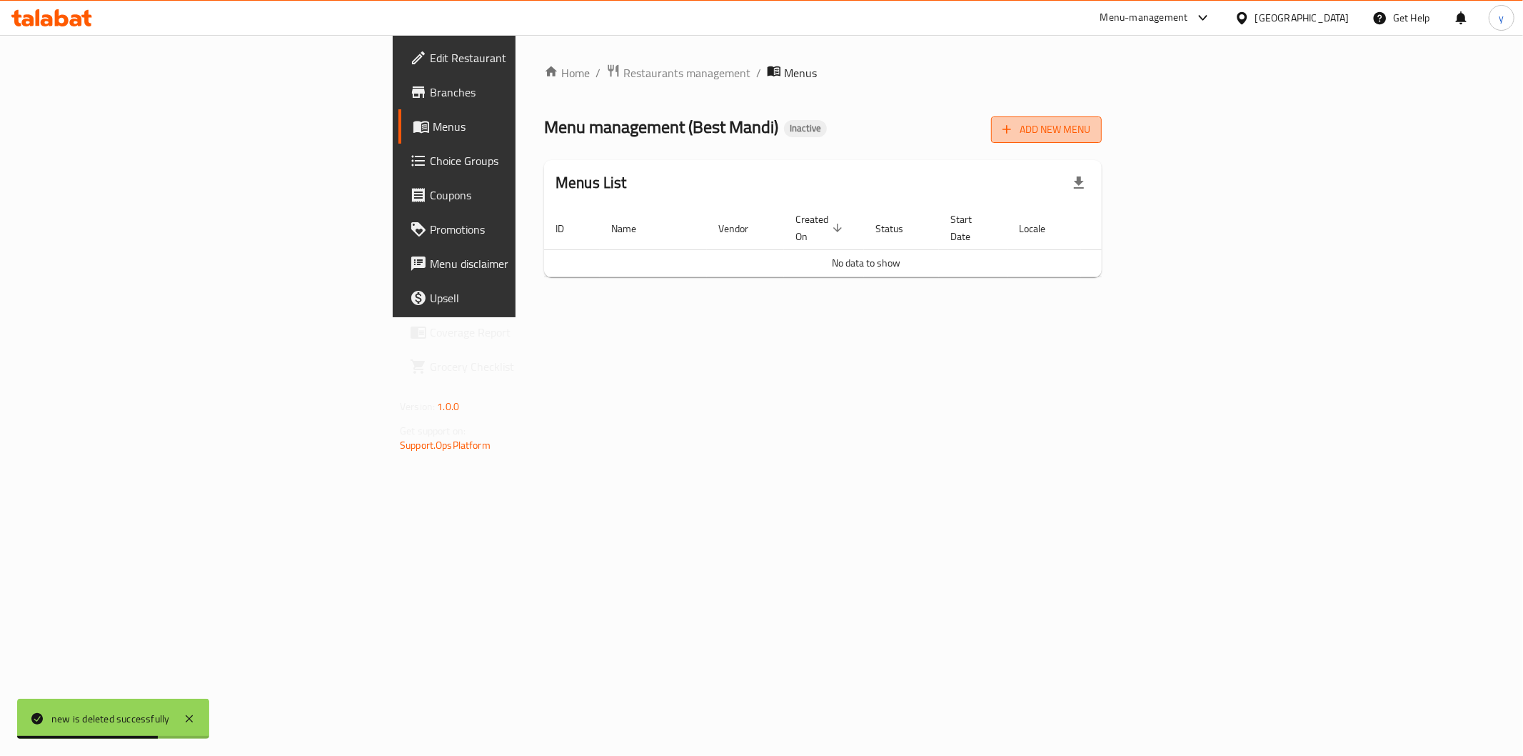
click at [1091, 126] on span "Add New Menu" at bounding box center [1047, 130] width 88 height 18
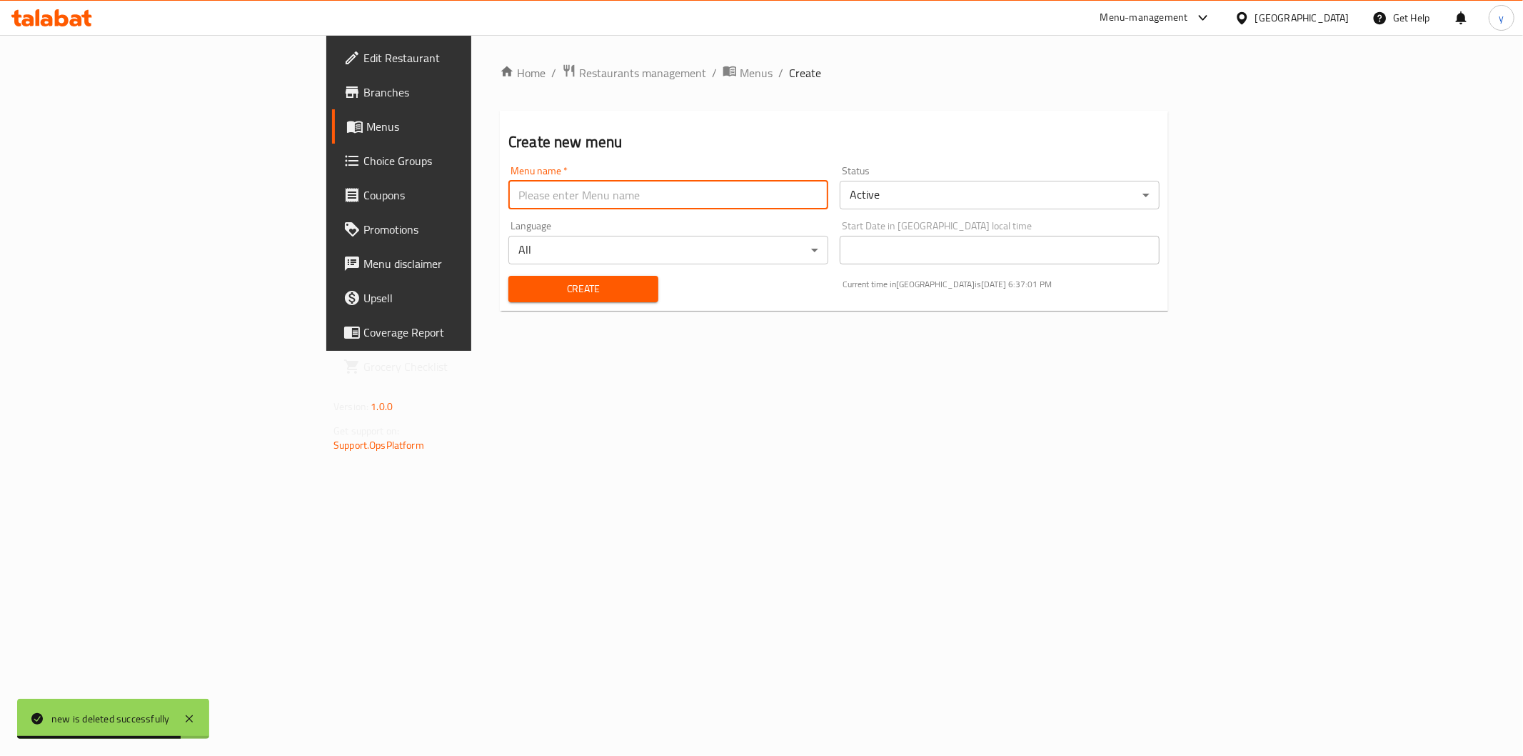
click at [510, 205] on input "text" at bounding box center [668, 195] width 320 height 29
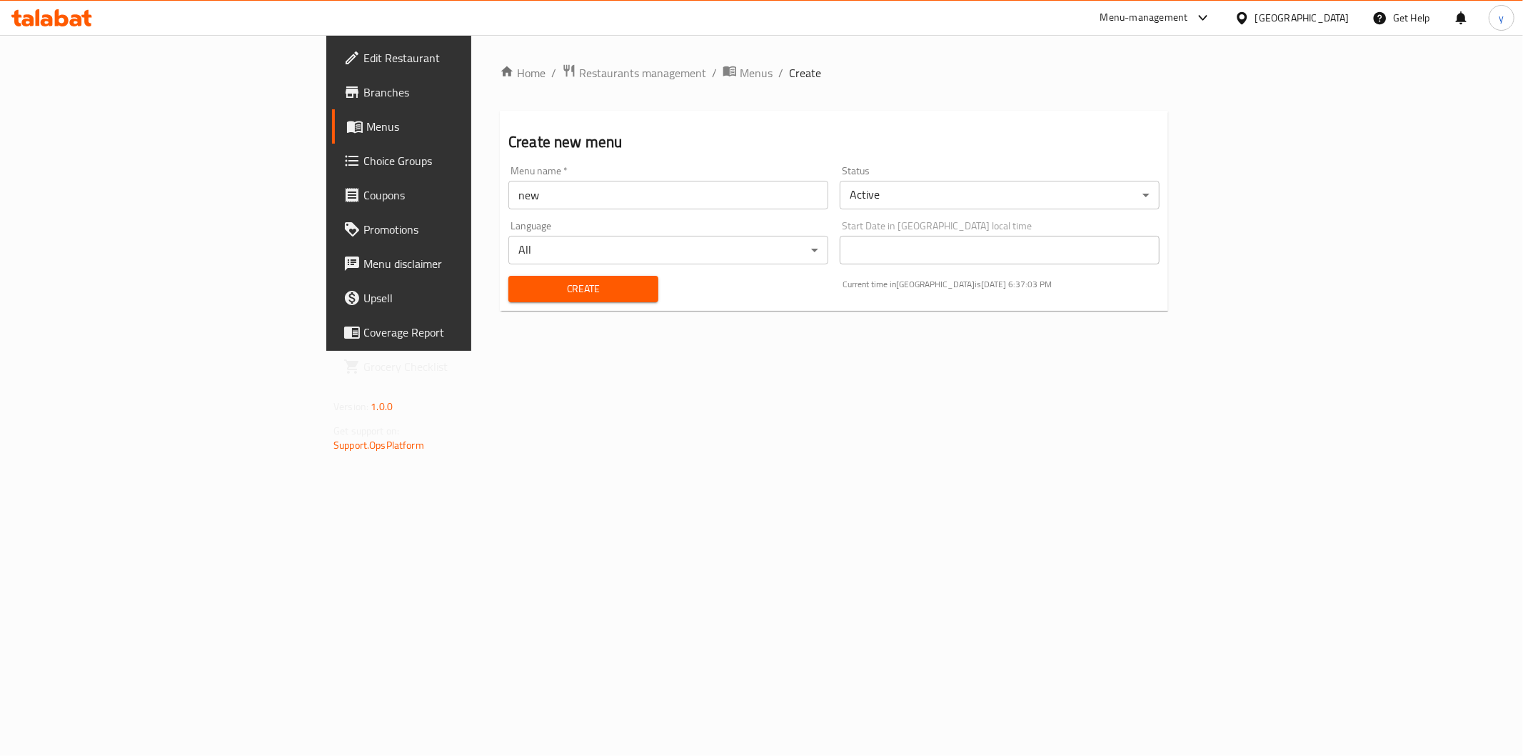
click at [508, 179] on div "Menu name   * new Menu name *" at bounding box center [668, 188] width 320 height 44
click at [508, 184] on input "new" at bounding box center [668, 195] width 320 height 29
type input "new 14/ 10"
click at [508, 276] on button "Create" at bounding box center [583, 289] width 150 height 26
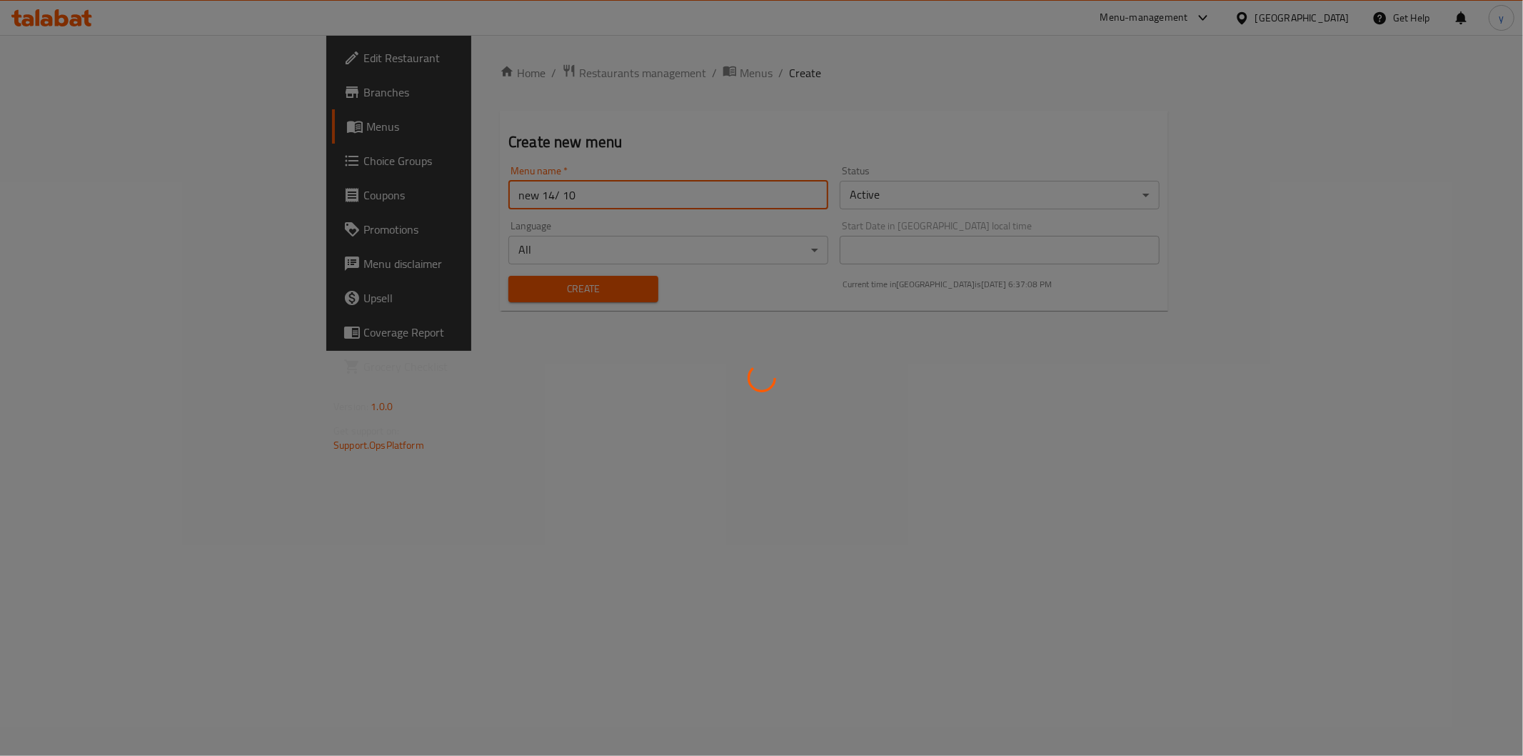
click at [508, 276] on button "Create" at bounding box center [583, 289] width 150 height 26
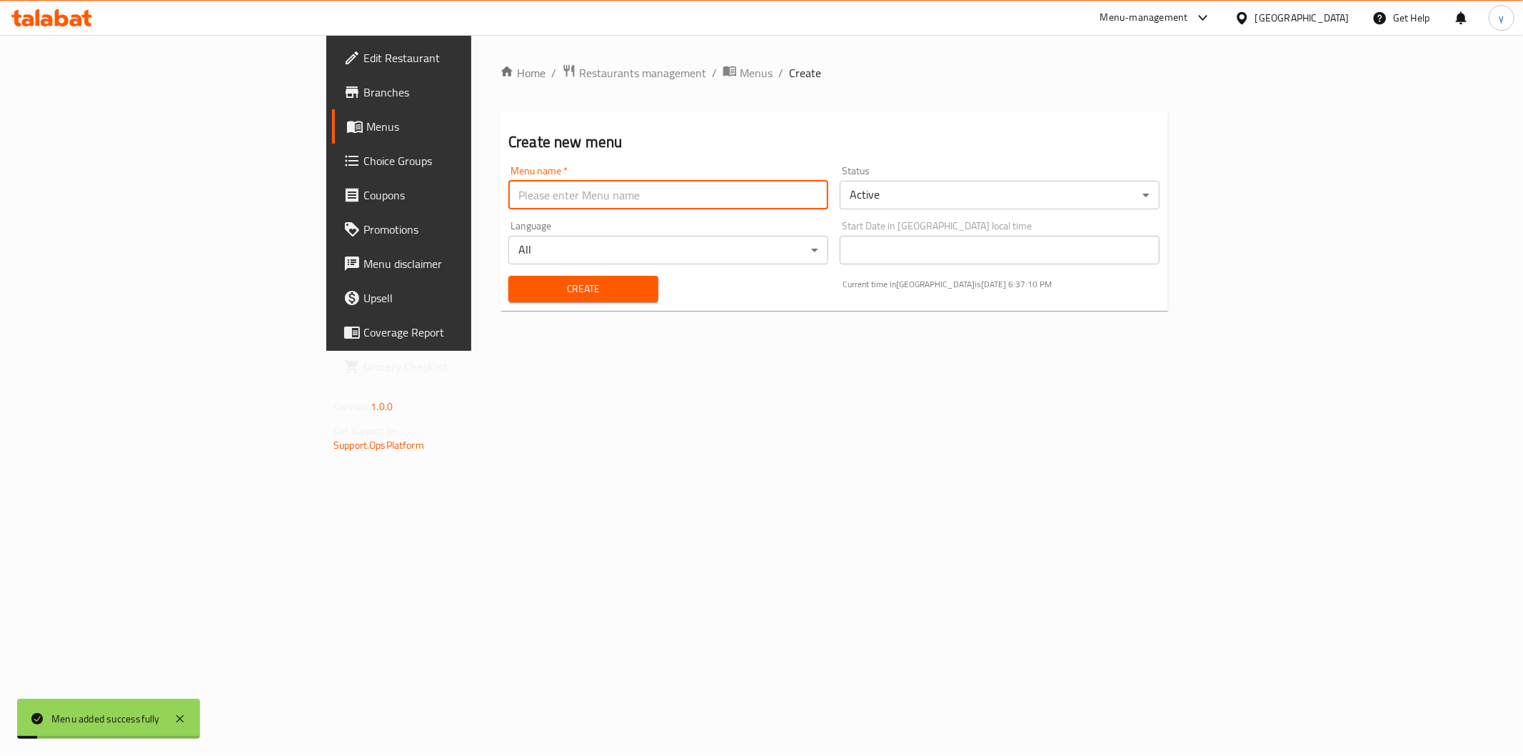
click at [545, 86] on div "Home / Restaurants management / Menus / Create Create new menu Menu name   * Me…" at bounding box center [834, 193] width 668 height 259
click at [740, 81] on span "Menus" at bounding box center [756, 72] width 33 height 17
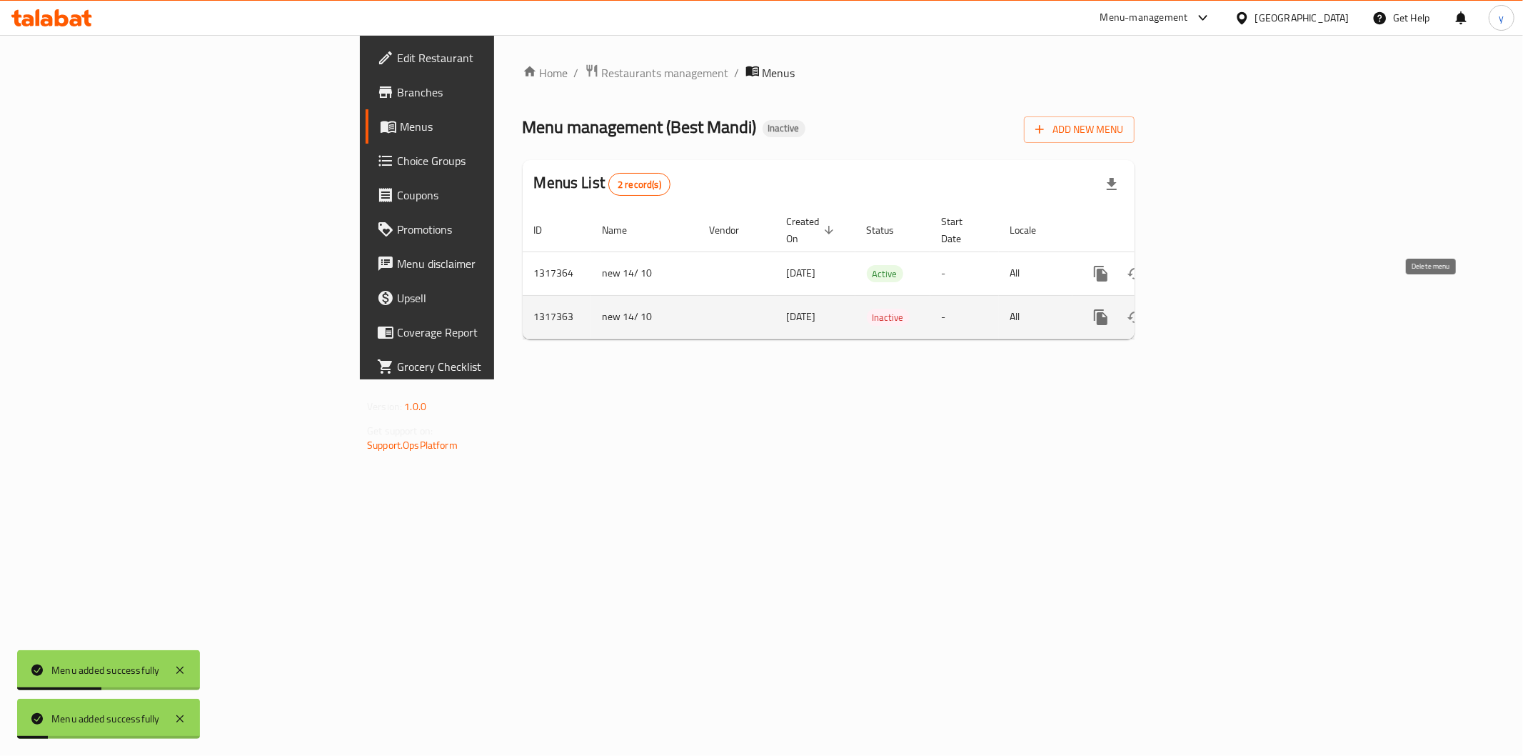
click at [1175, 311] on icon "enhanced table" at bounding box center [1170, 317] width 10 height 13
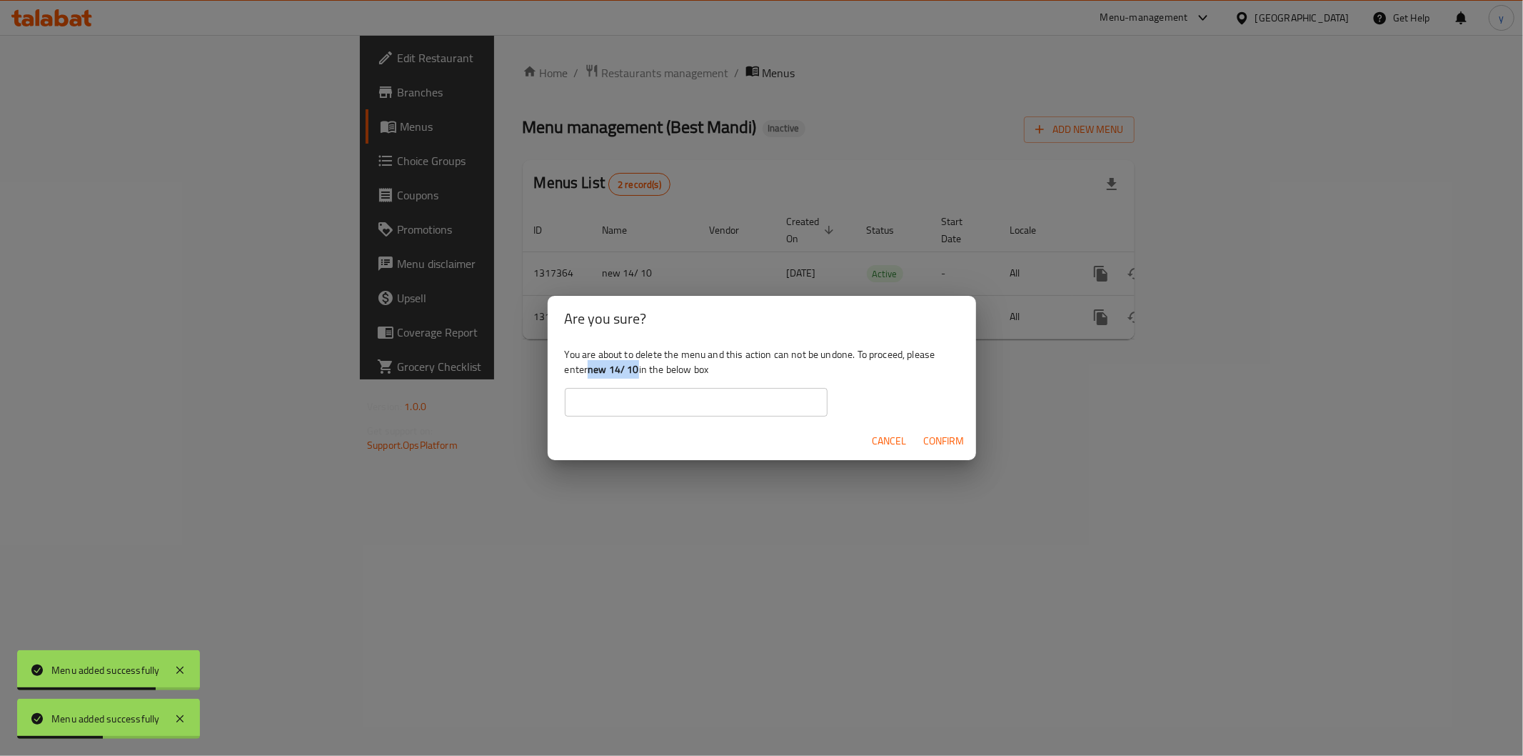
drag, startPoint x: 588, startPoint y: 369, endPoint x: 637, endPoint y: 374, distance: 49.5
click at [637, 374] on div "You are about to delete the menu and this action can not be undone. To proceed,…" at bounding box center [762, 381] width 428 height 80
copy div "new 14/ 10"
click at [659, 397] on input "text" at bounding box center [696, 402] width 263 height 29
paste input "new 14/ 10"
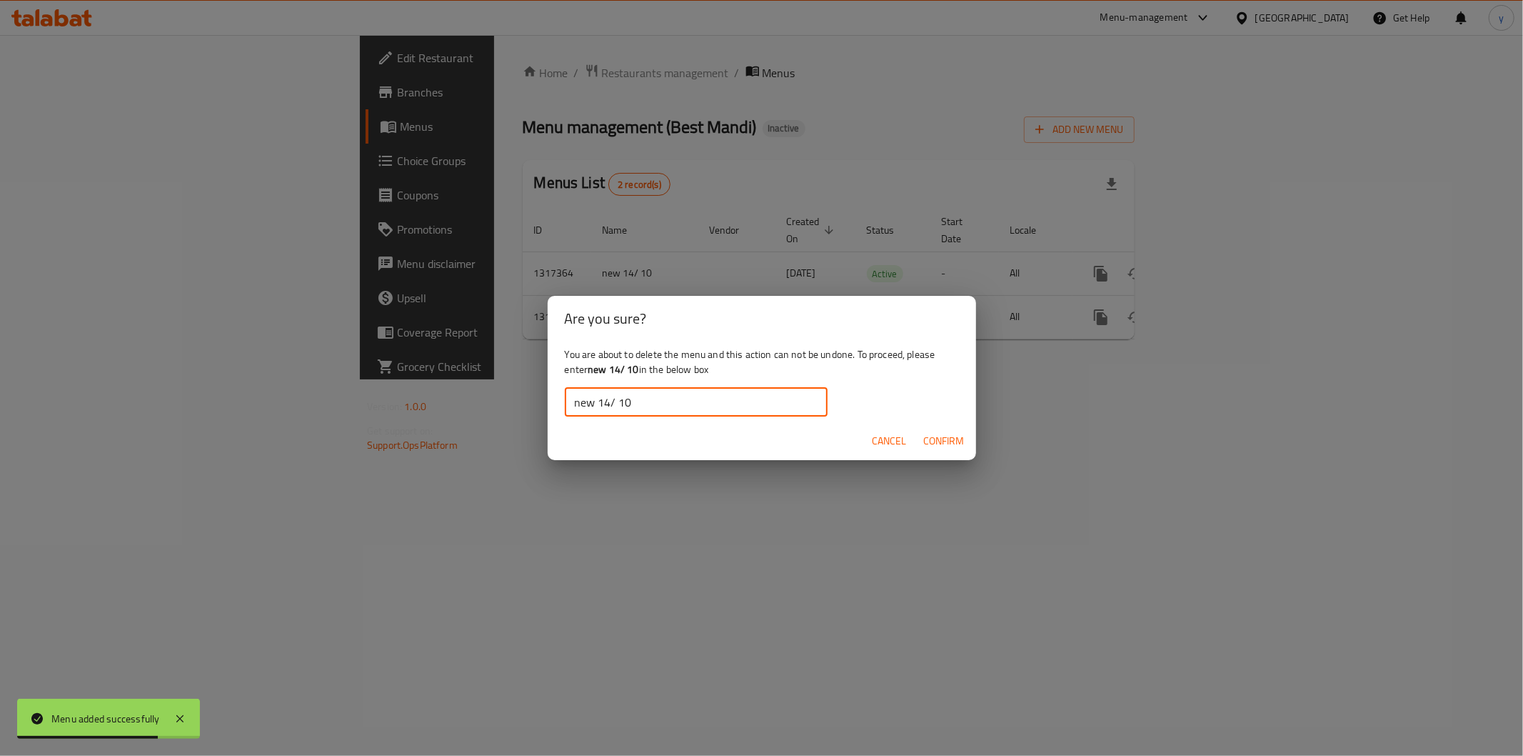
click at [576, 398] on input "new 14/ 10" at bounding box center [696, 402] width 263 height 29
type input "new 14/ 10"
click at [943, 441] on span "Confirm" at bounding box center [944, 441] width 41 height 18
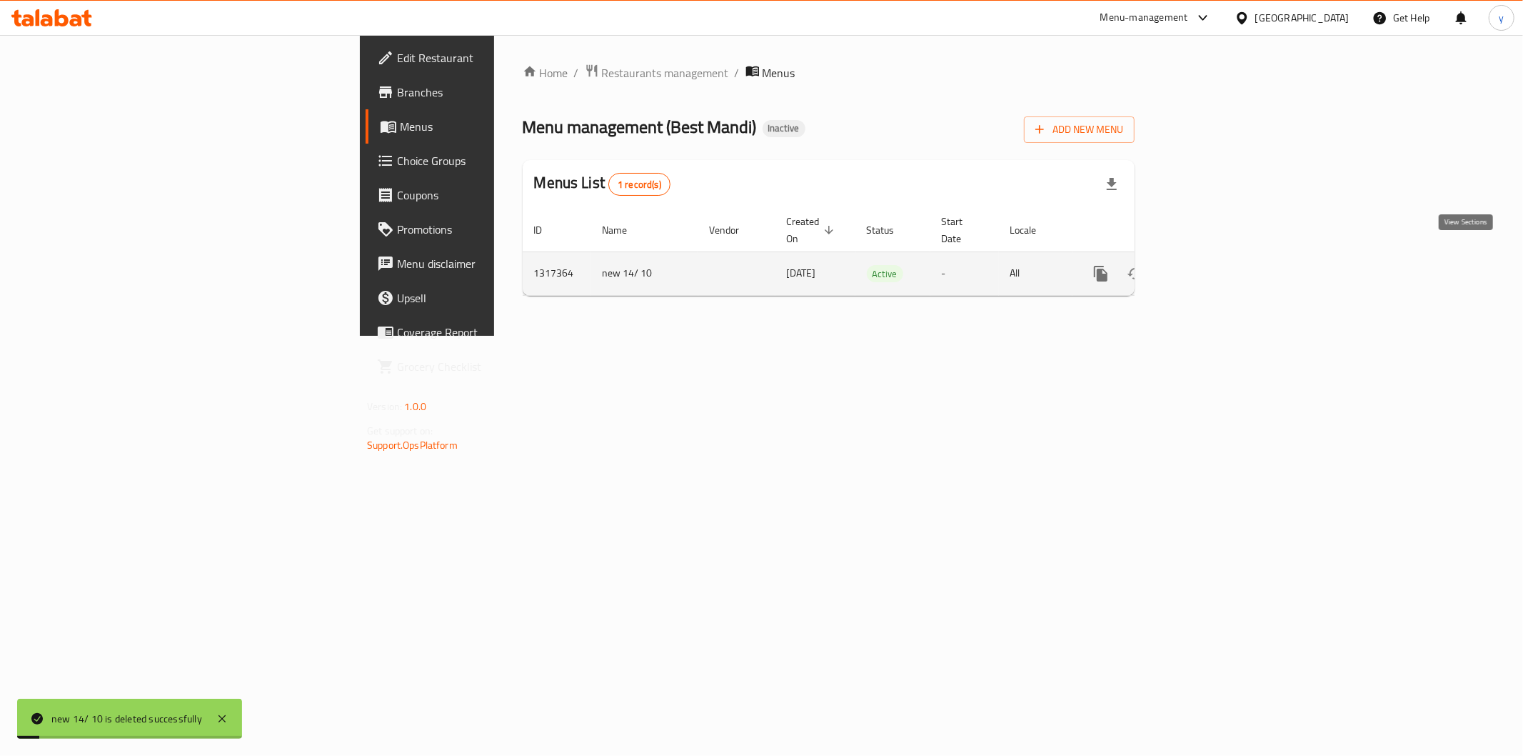
click at [1221, 269] on link "enhanced table" at bounding box center [1204, 273] width 34 height 34
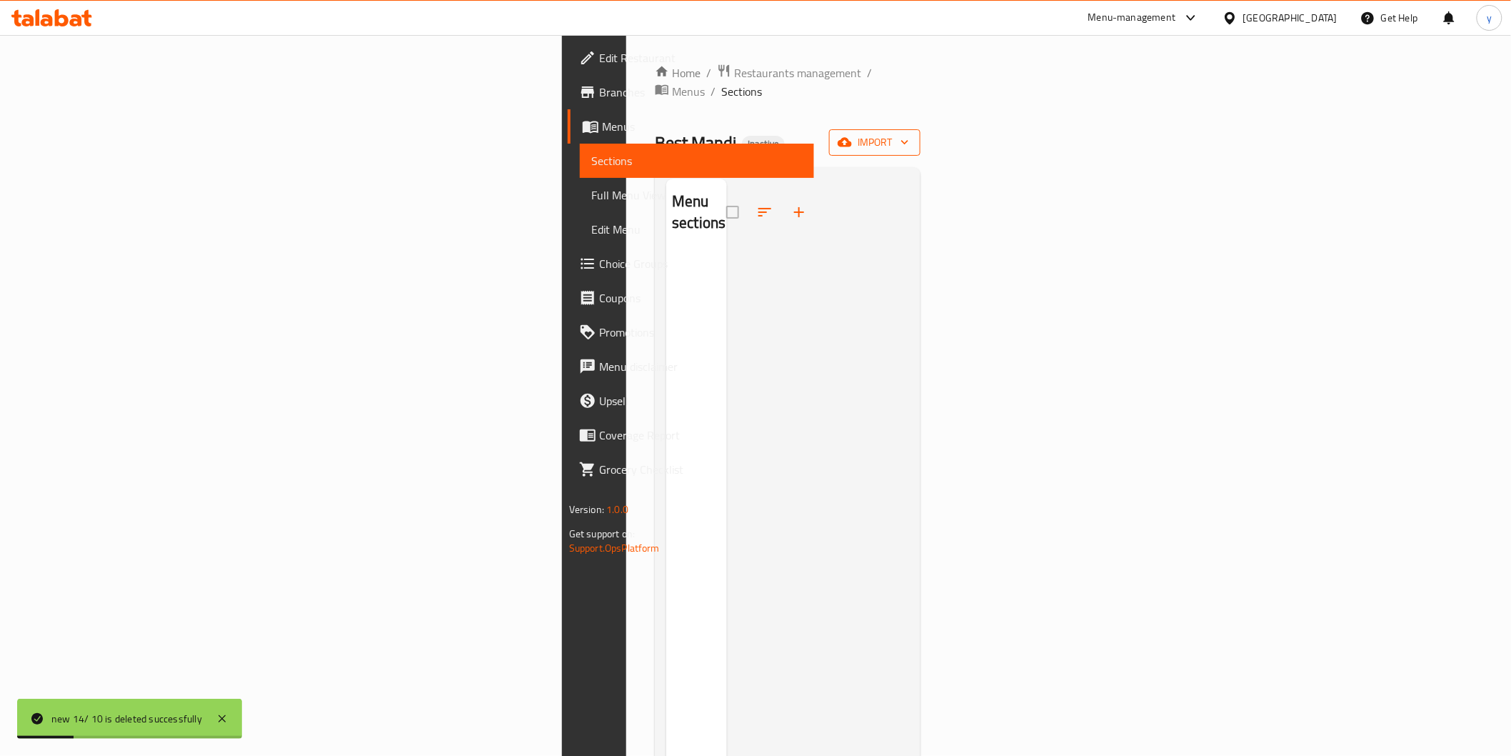
click at [912, 135] on icon "button" at bounding box center [905, 142] width 14 height 14
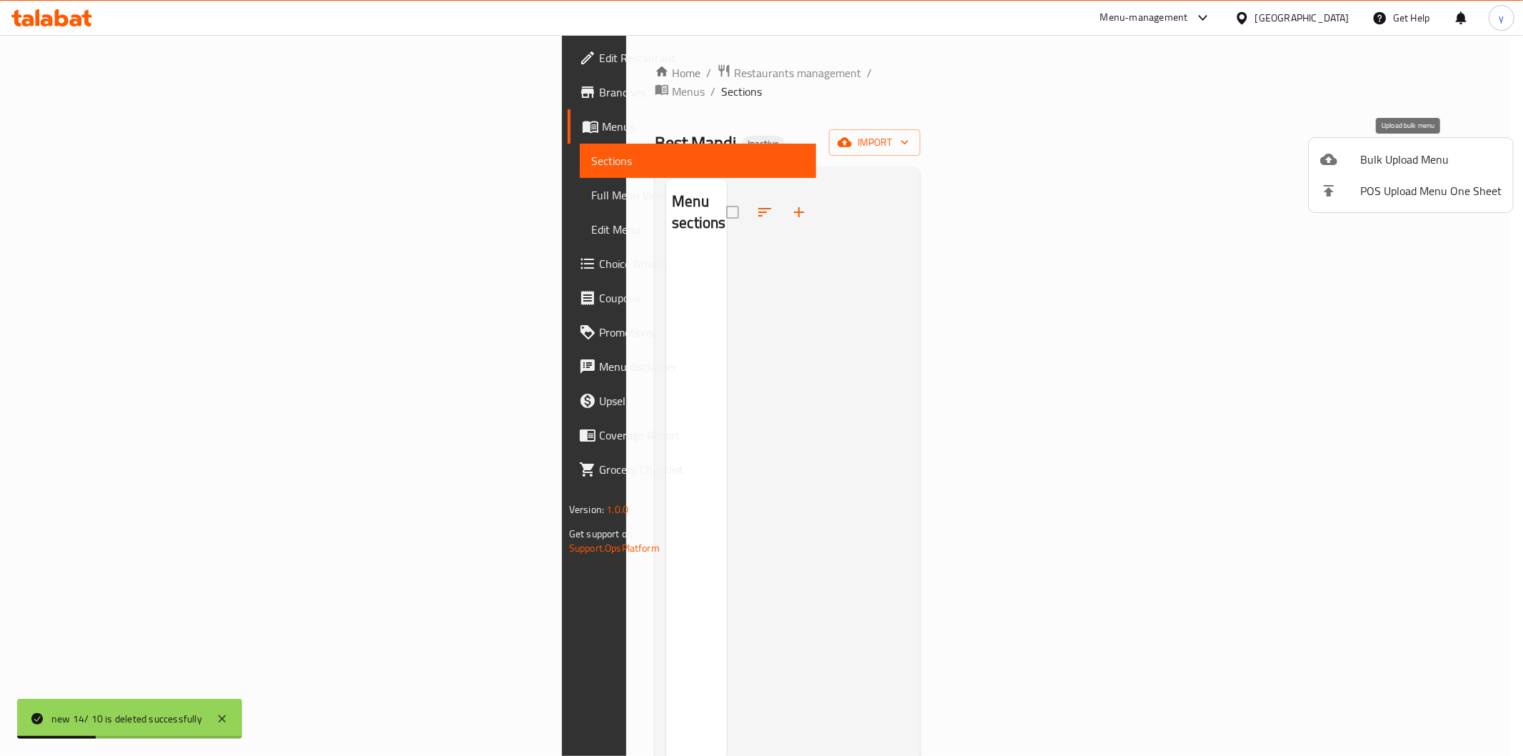
click at [1438, 166] on span "Bulk Upload Menu" at bounding box center [1430, 159] width 141 height 17
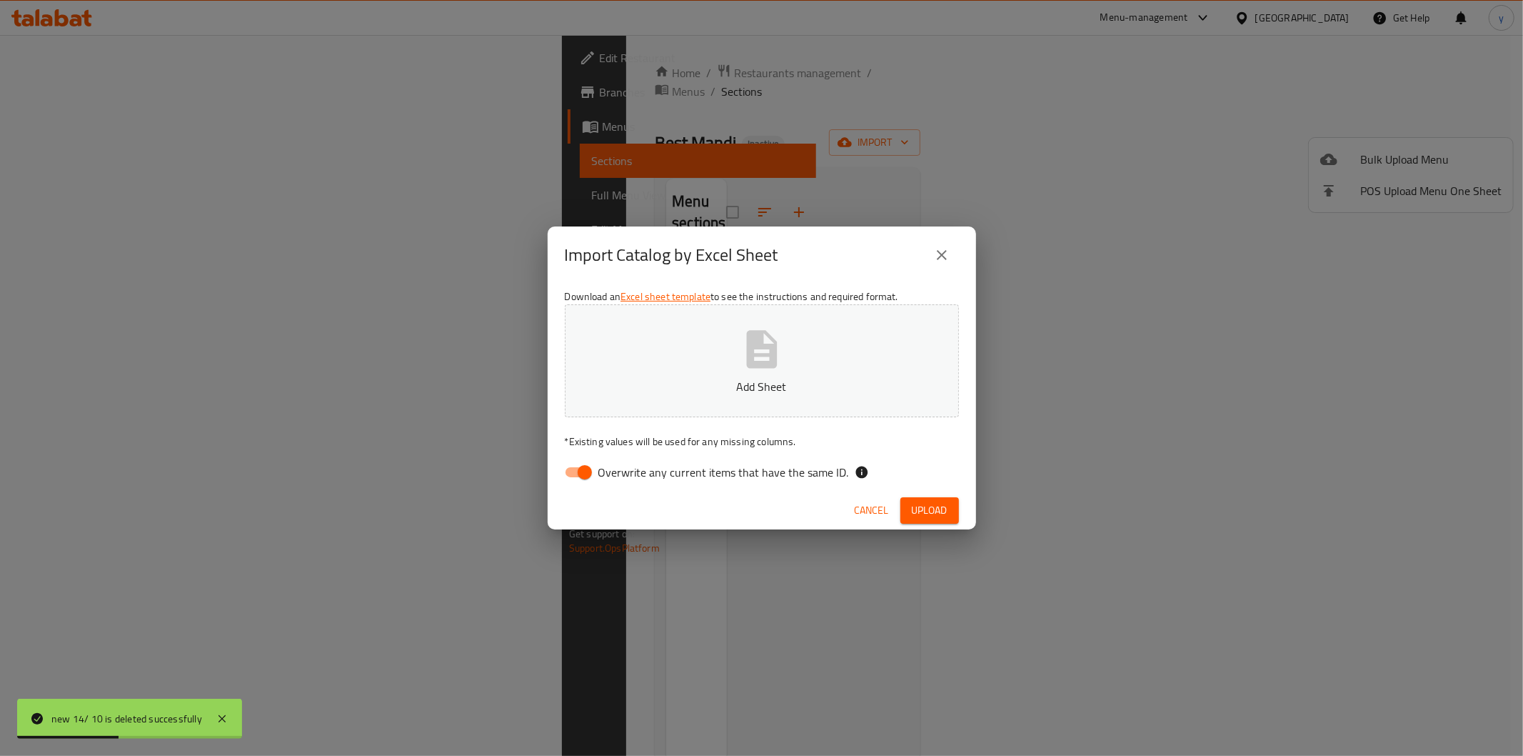
click at [586, 481] on input "Overwrite any current items that have the same ID." at bounding box center [584, 471] width 81 height 27
checkbox input "false"
click at [944, 507] on span "Upload" at bounding box center [930, 510] width 36 height 18
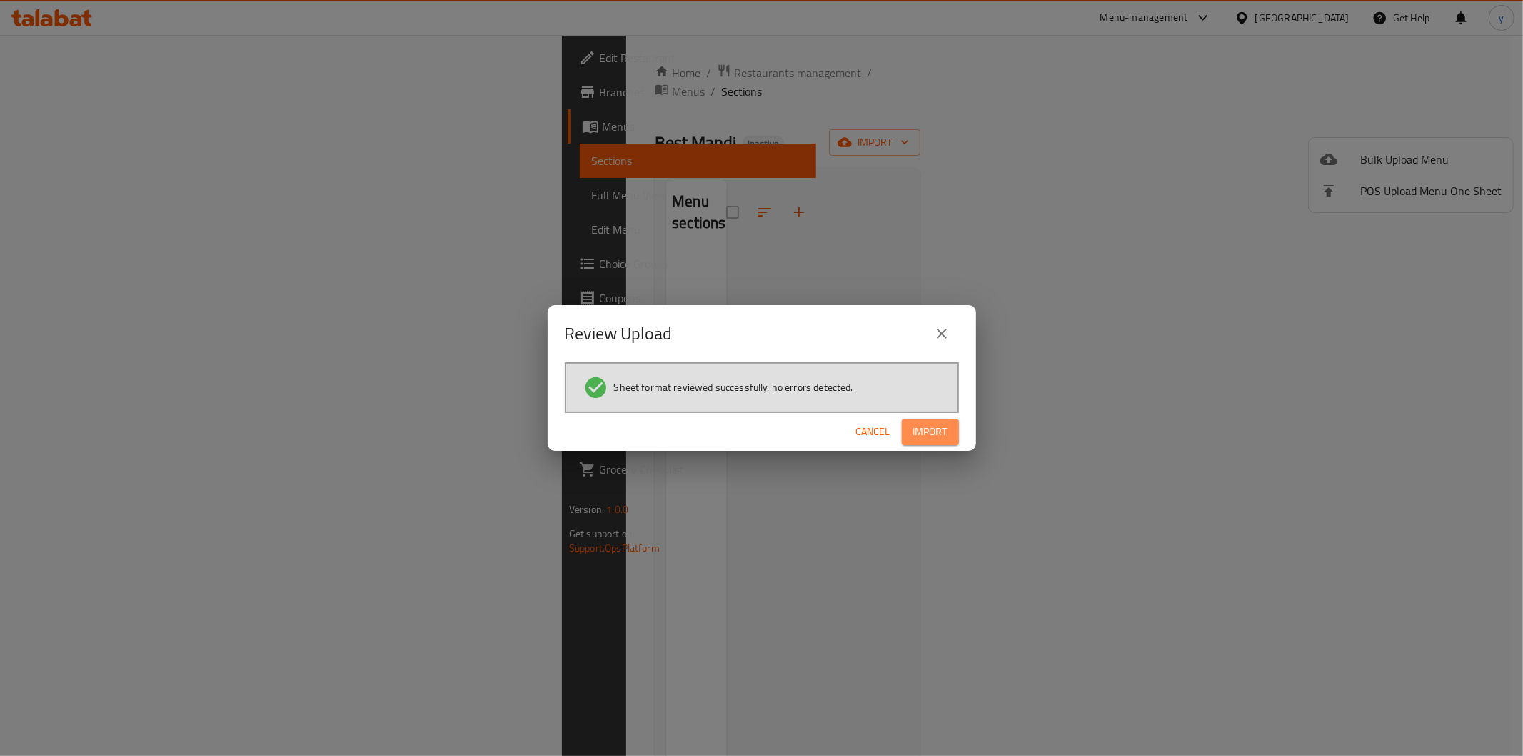
click at [936, 426] on span "Import" at bounding box center [930, 432] width 34 height 18
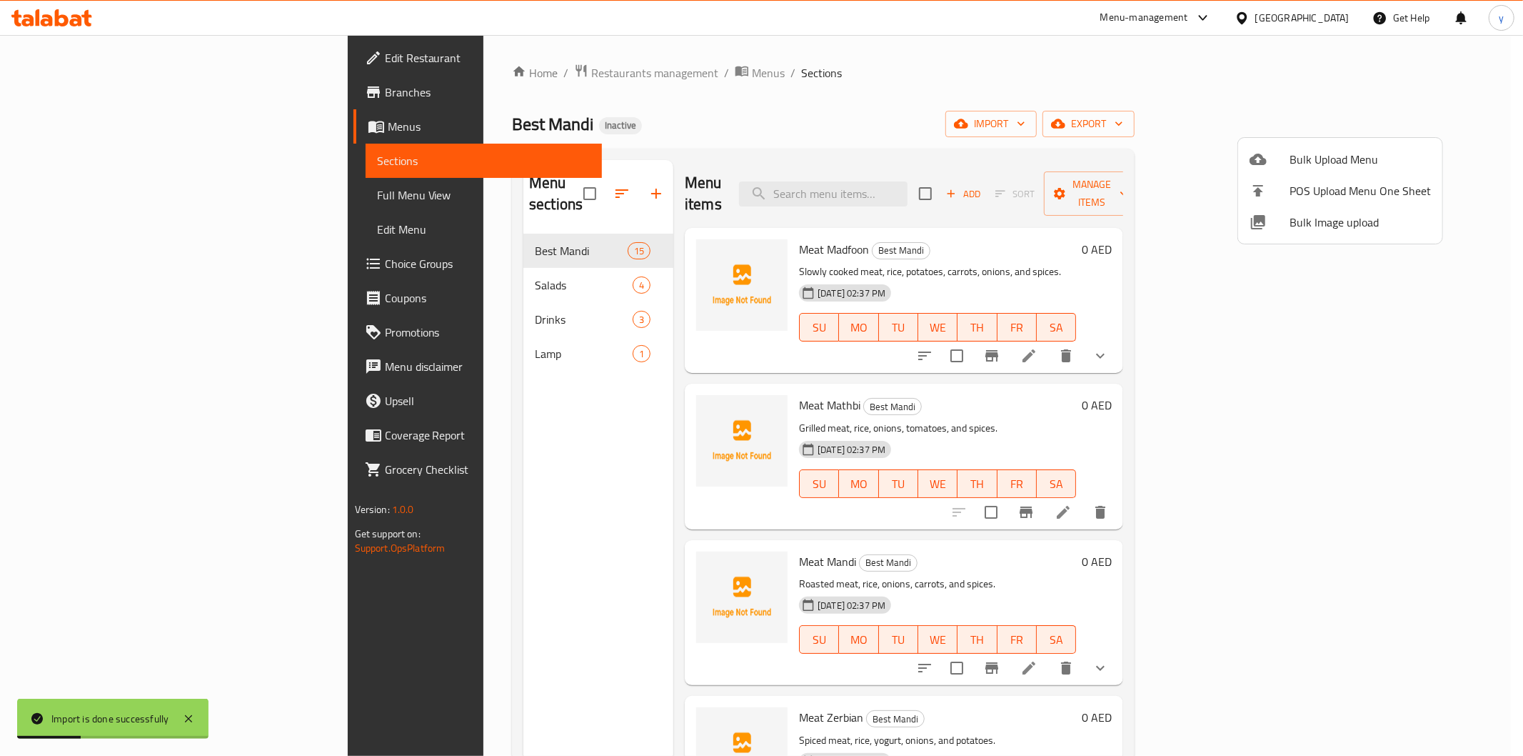
click at [445, 344] on div at bounding box center [761, 378] width 1523 height 756
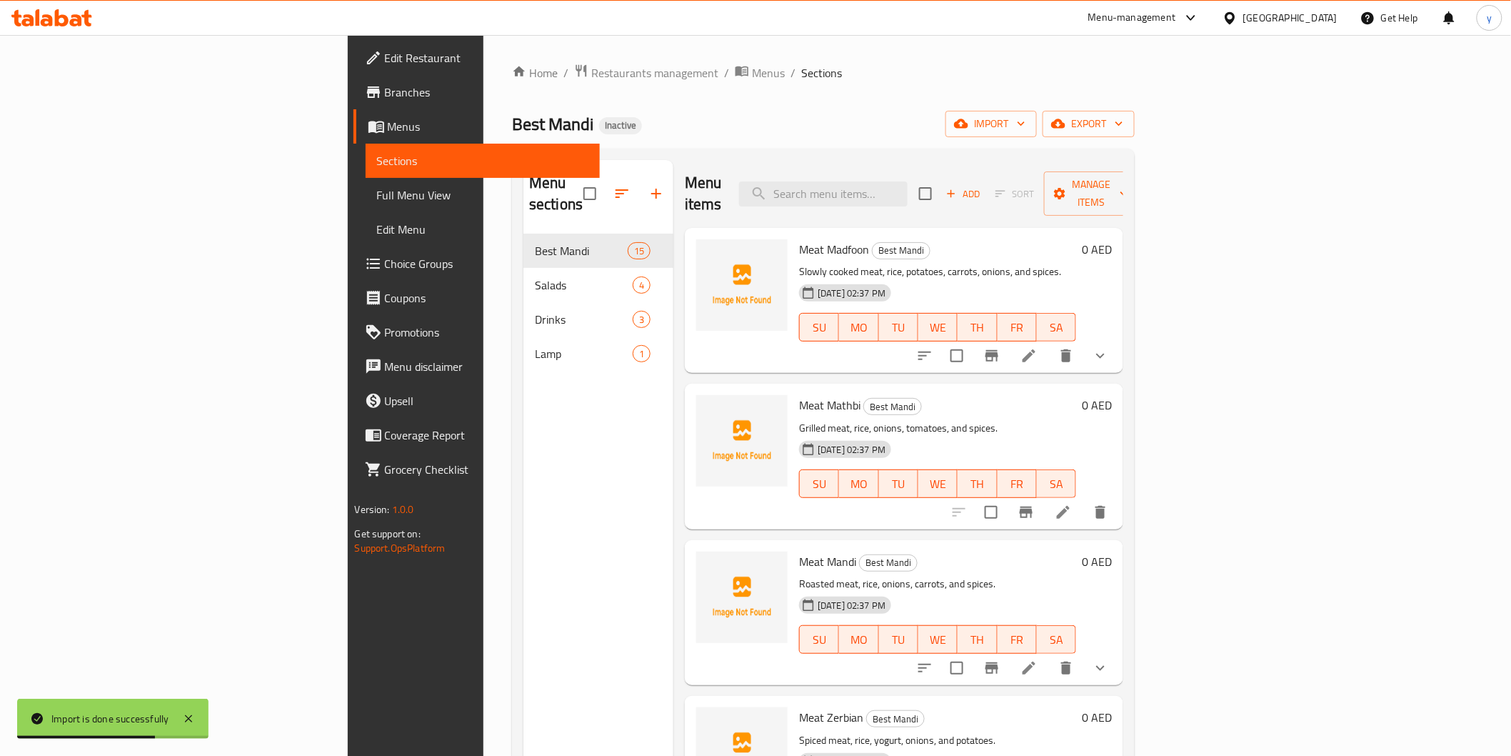
click at [377, 200] on span "Full Menu View" at bounding box center [482, 194] width 211 height 17
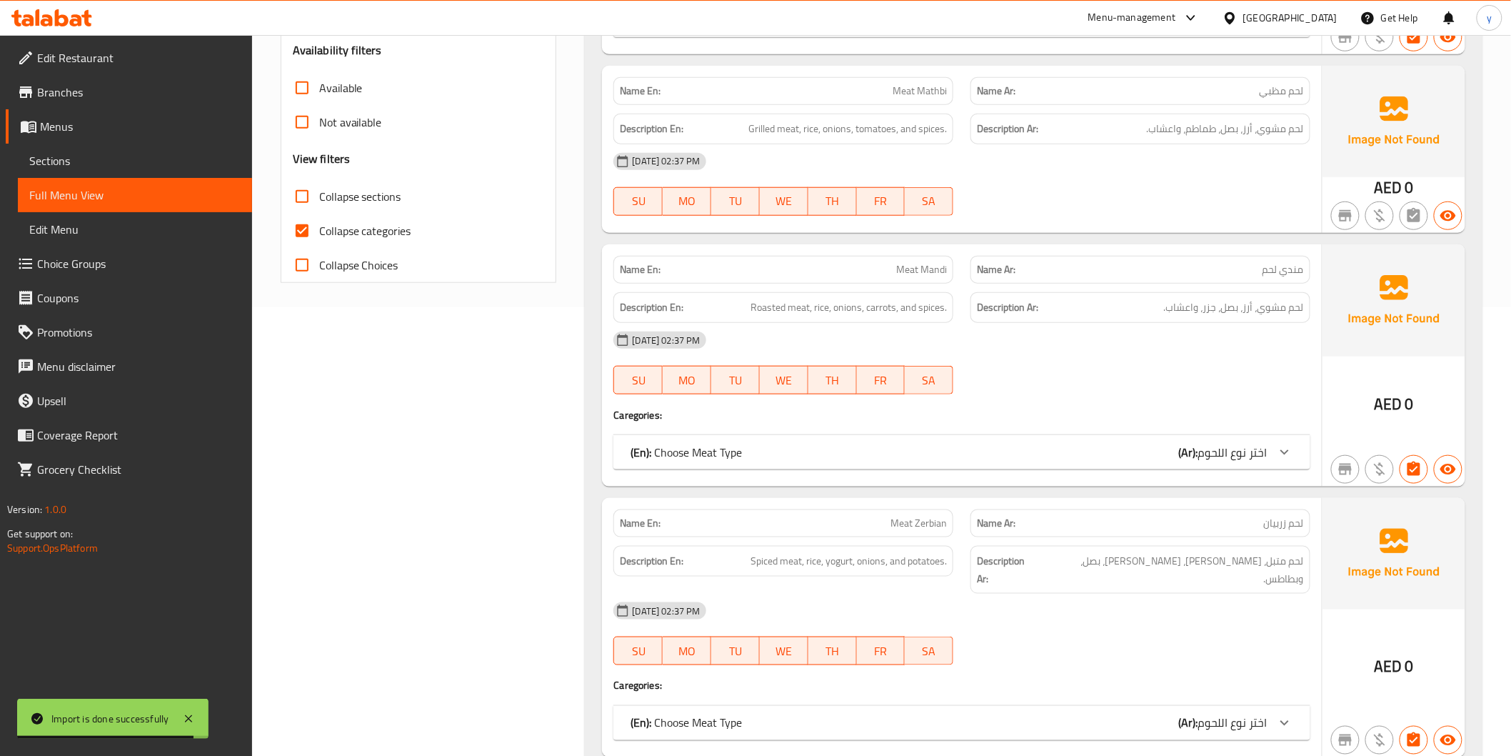
scroll to position [476, 0]
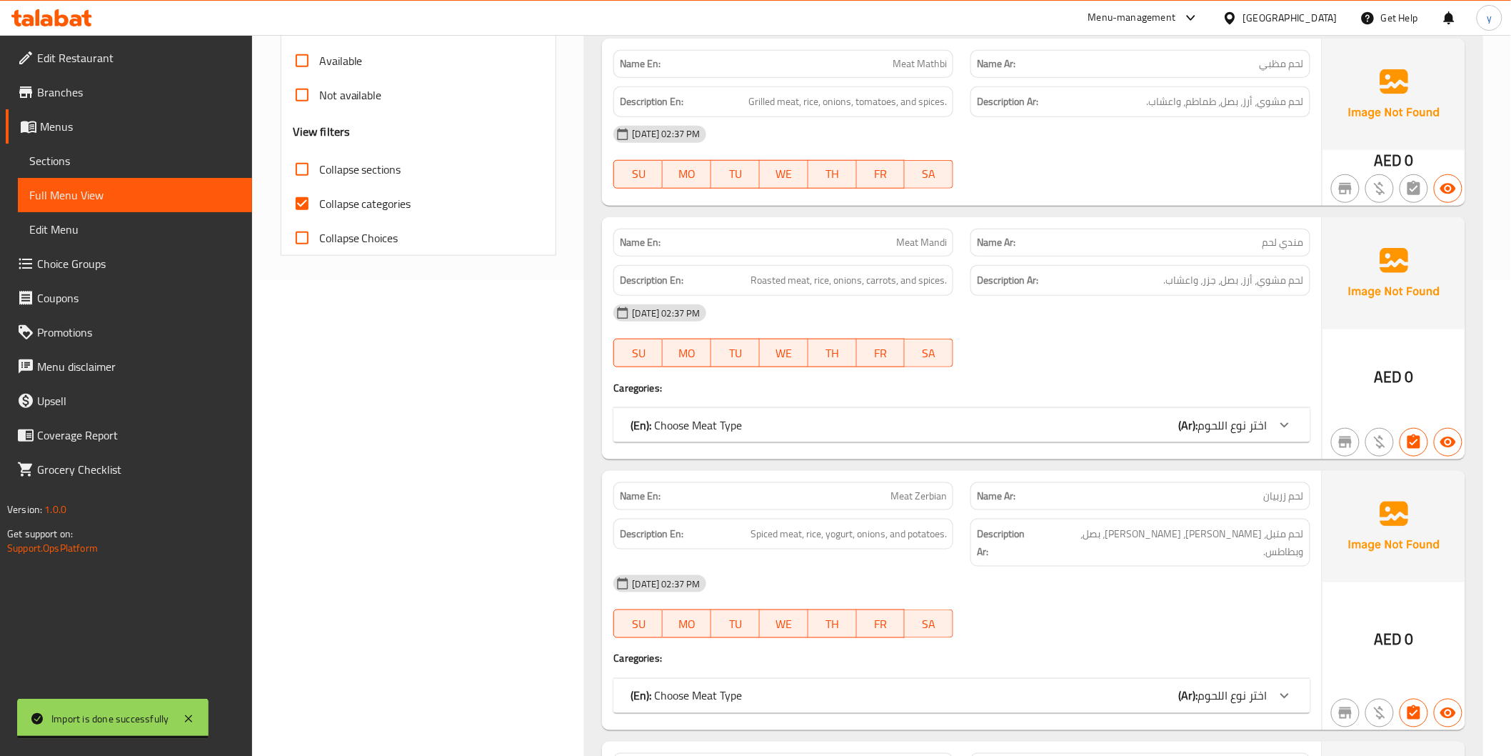
click at [332, 190] on label "Collapse categories" at bounding box center [348, 203] width 126 height 34
click at [319, 190] on input "Collapse categories" at bounding box center [302, 203] width 34 height 34
checkbox input "false"
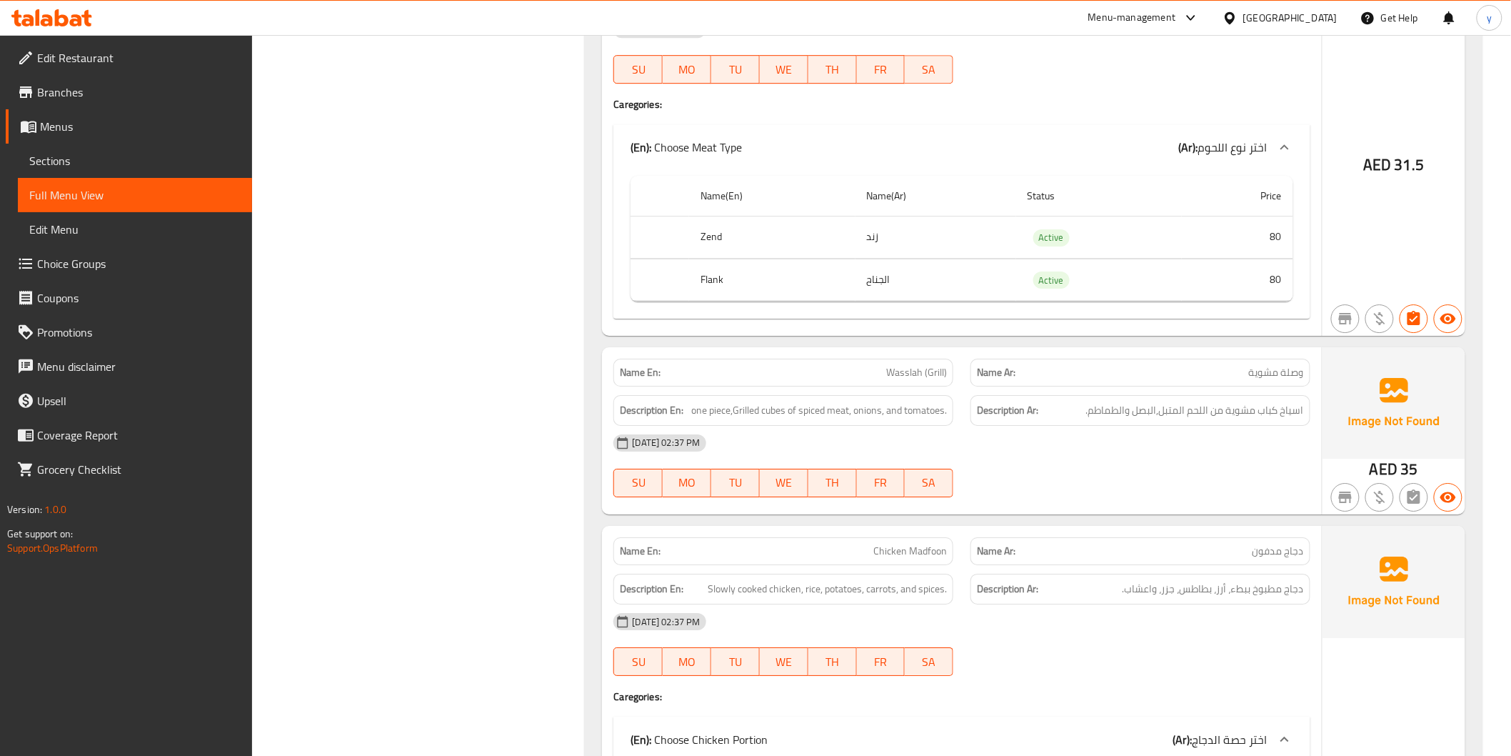
scroll to position [1825, 0]
click at [81, 125] on span "Menus" at bounding box center [140, 126] width 201 height 17
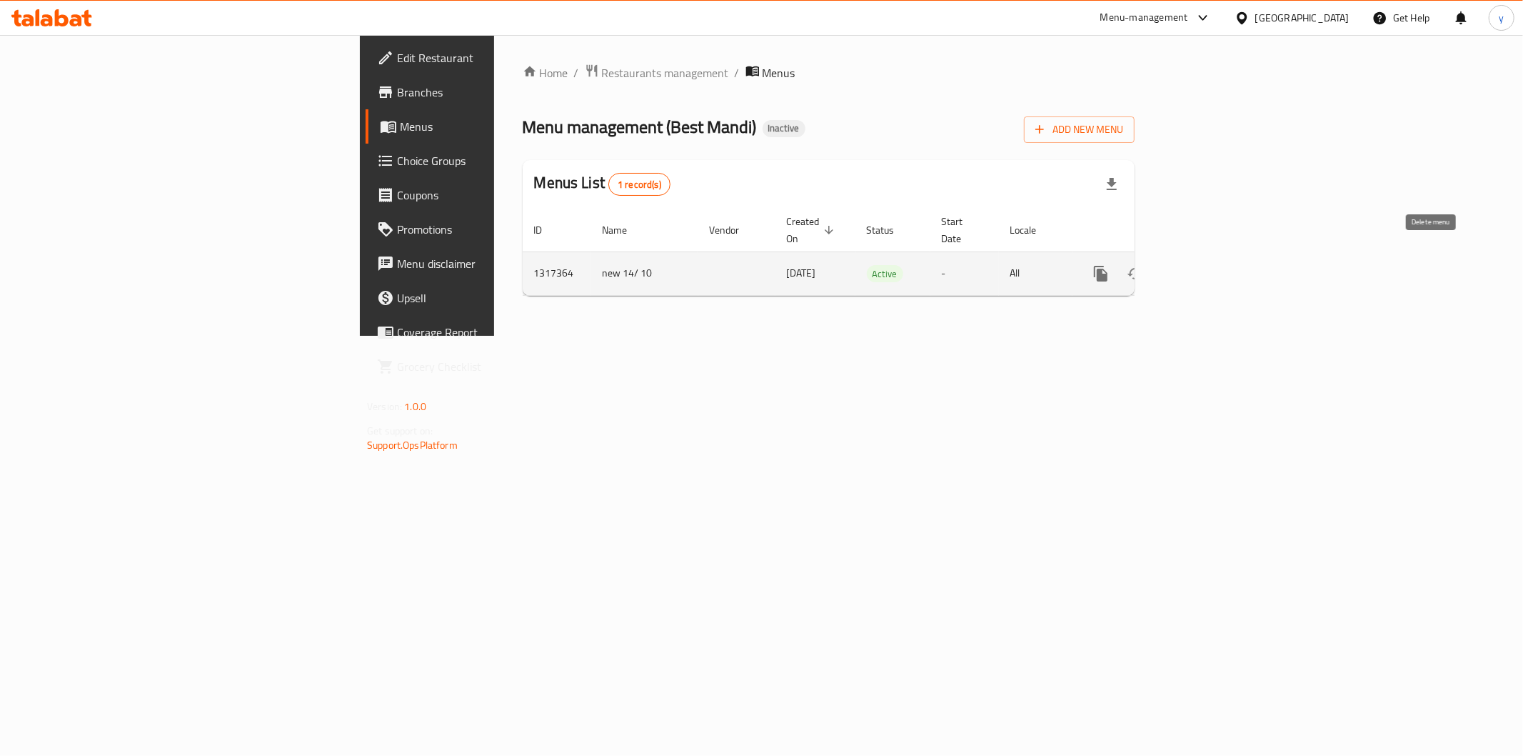
click at [1178, 265] on icon "enhanced table" at bounding box center [1169, 273] width 17 height 17
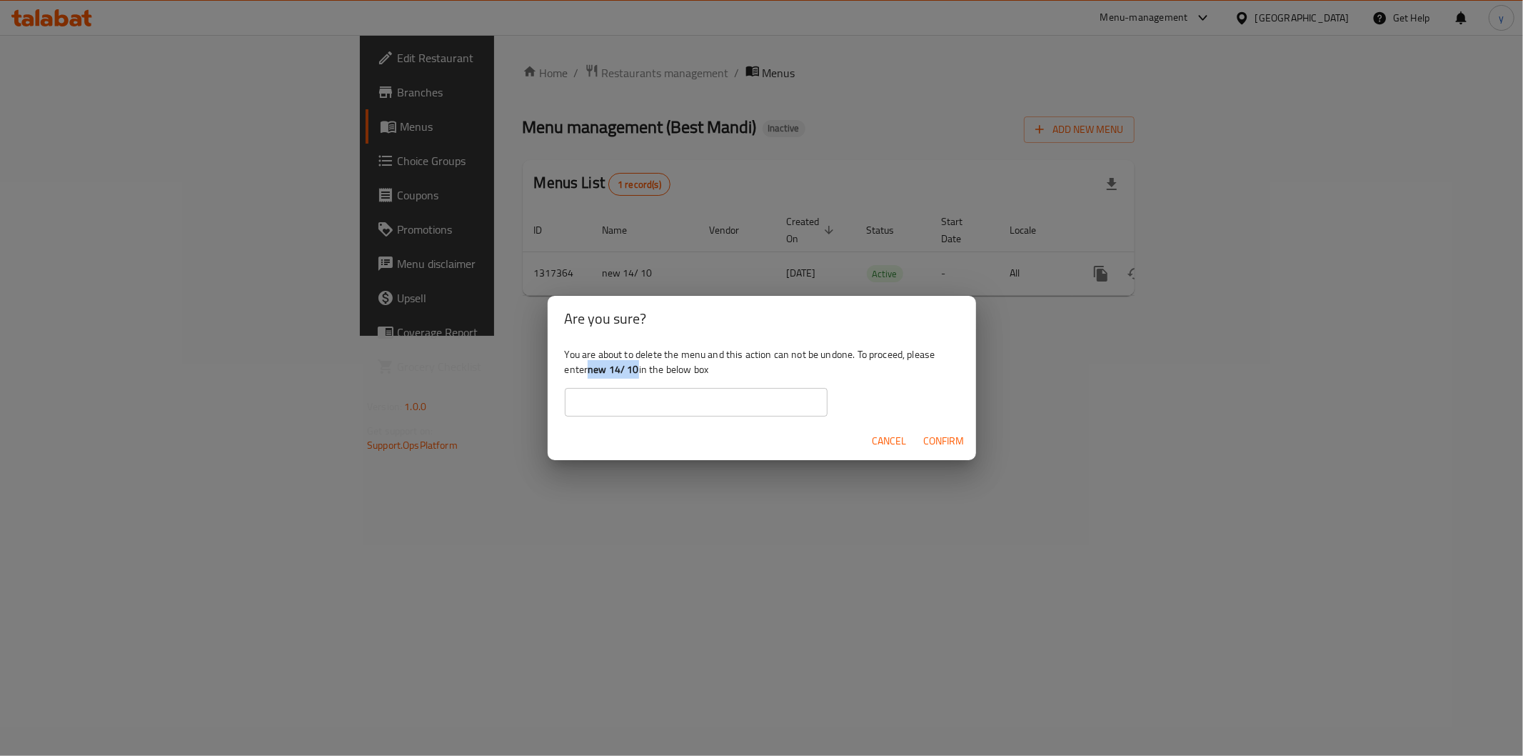
drag, startPoint x: 588, startPoint y: 374, endPoint x: 637, endPoint y: 375, distance: 48.6
click at [637, 375] on div "You are about to delete the menu and this action can not be undone. To proceed,…" at bounding box center [762, 381] width 428 height 80
copy b "new 14/ 10"
click at [634, 411] on input "text" at bounding box center [696, 402] width 263 height 29
paste input "new 14/ 10"
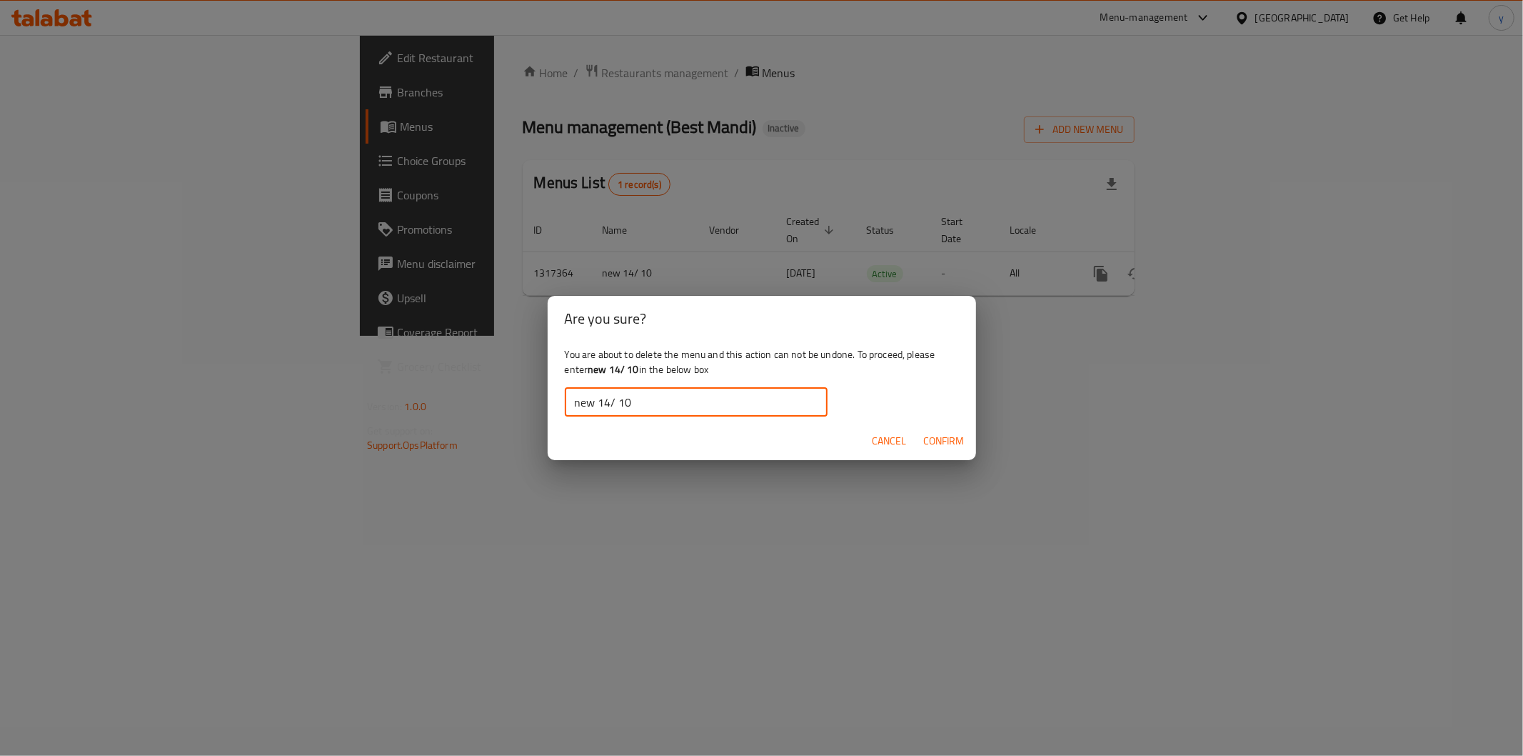
type input "new 14/ 10"
drag, startPoint x: 946, startPoint y: 425, endPoint x: 950, endPoint y: 436, distance: 11.3
click at [946, 424] on div "Cancel Confirm" at bounding box center [762, 441] width 428 height 38
click at [954, 438] on span "Confirm" at bounding box center [944, 441] width 41 height 18
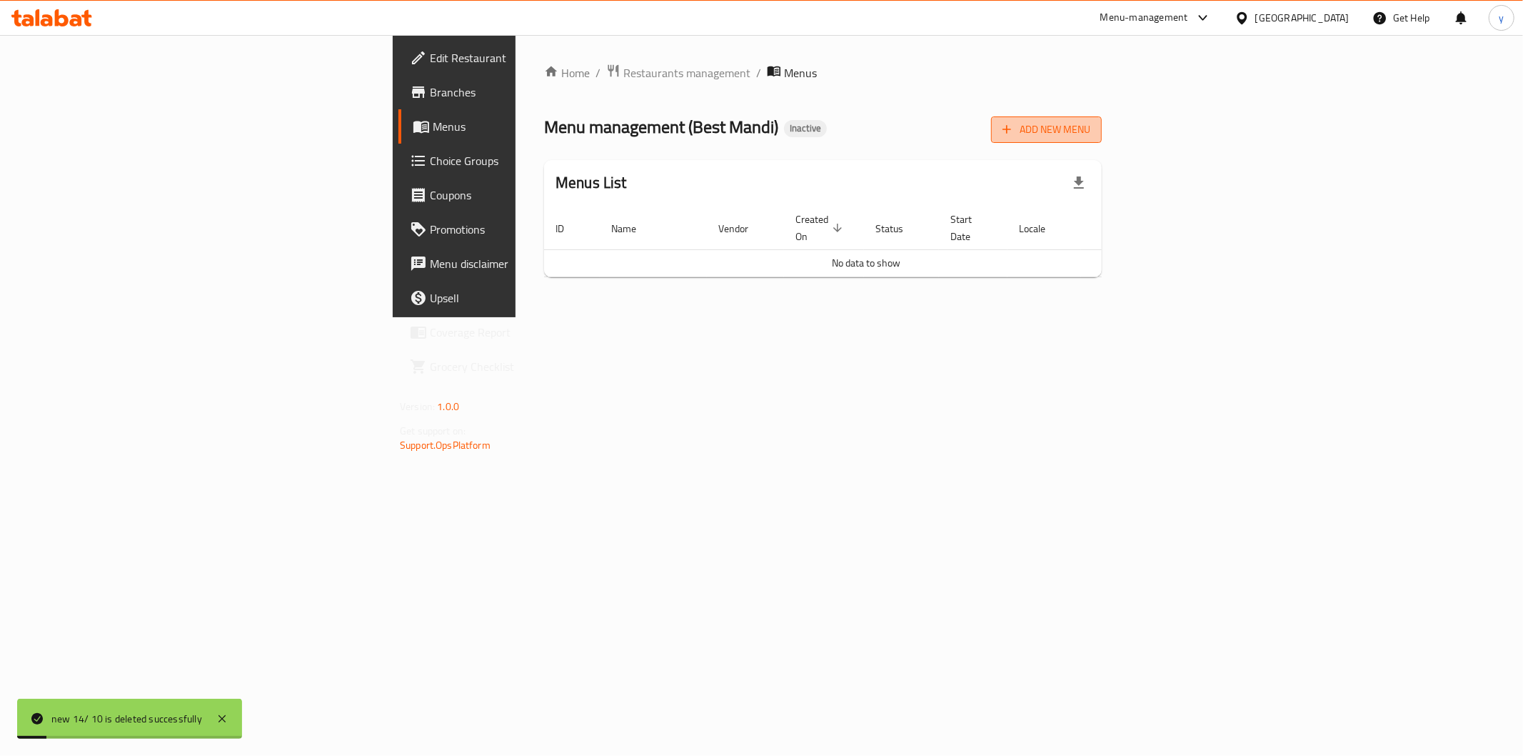
click at [1091, 125] on span "Add New Menu" at bounding box center [1047, 130] width 88 height 18
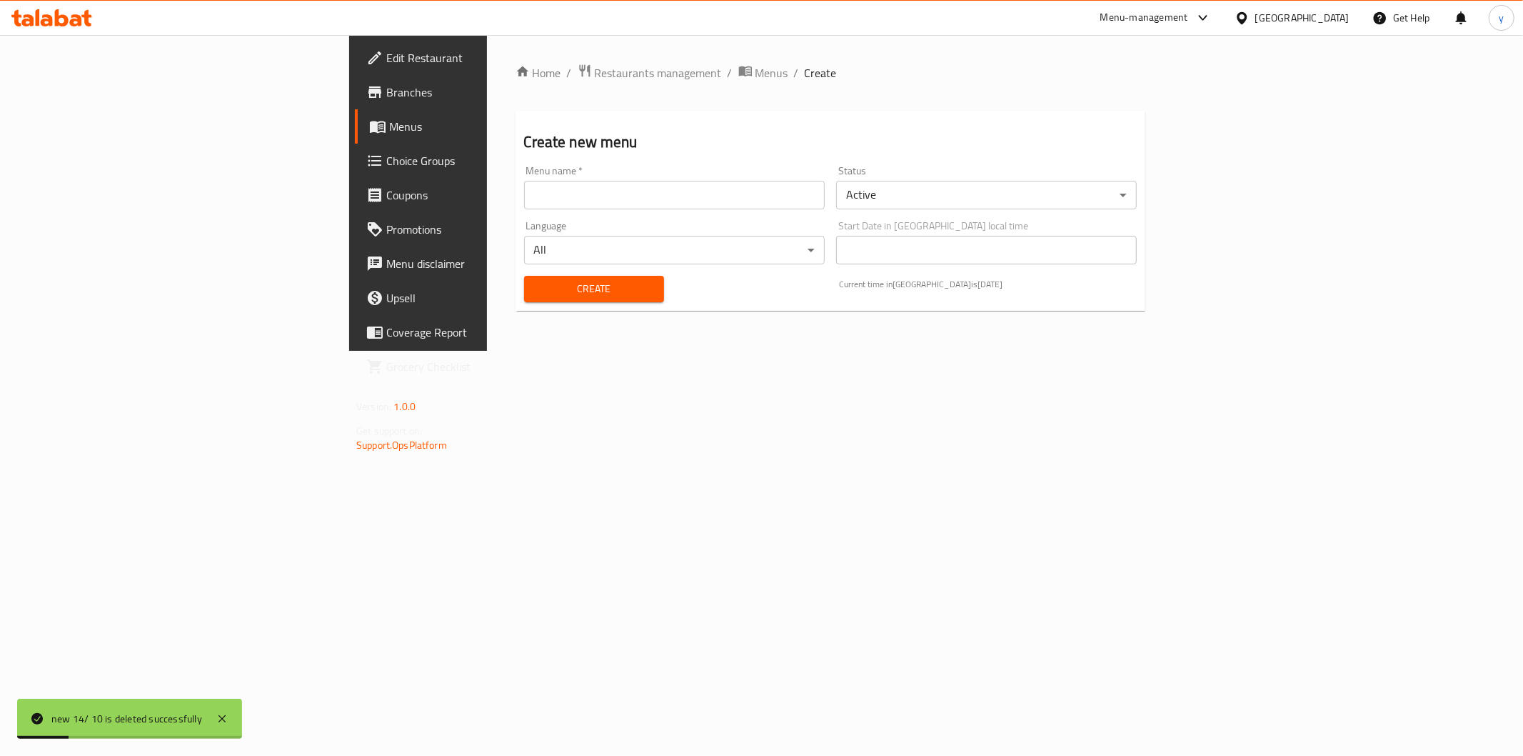
click at [617, 201] on input "text" at bounding box center [674, 195] width 301 height 29
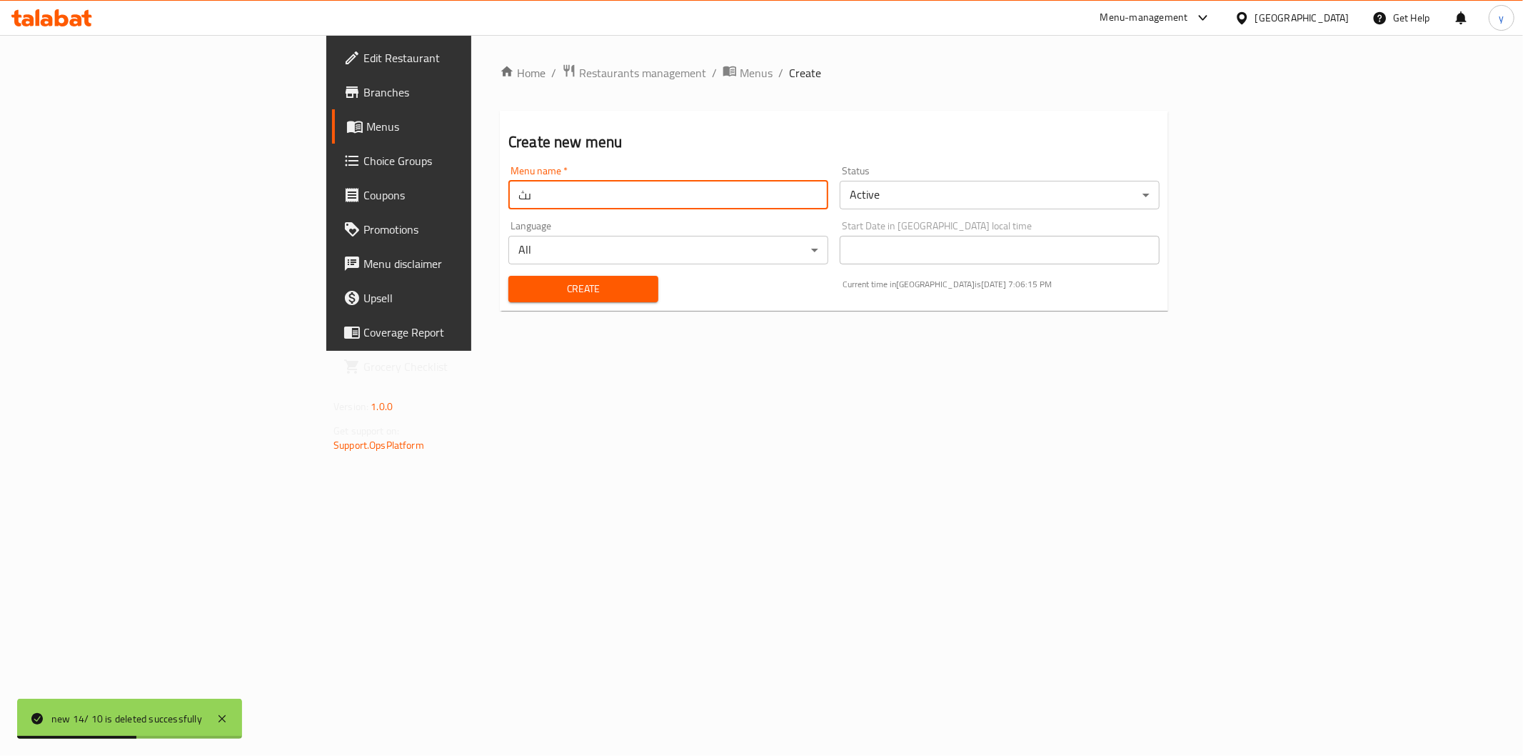
type input "ى"
type input "new 14/10"
click at [508, 299] on button "Create" at bounding box center [583, 289] width 150 height 26
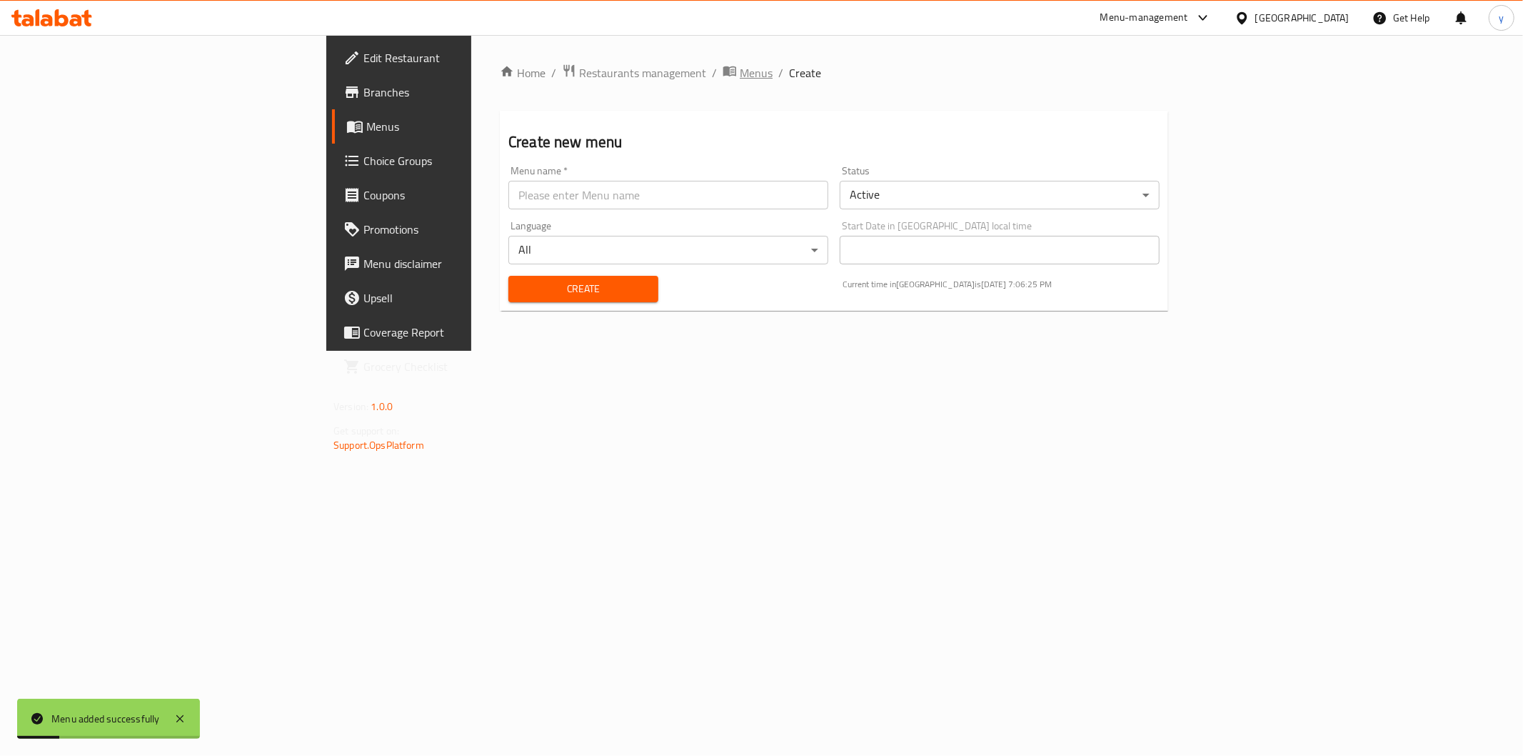
click at [740, 69] on span "Menus" at bounding box center [756, 72] width 33 height 17
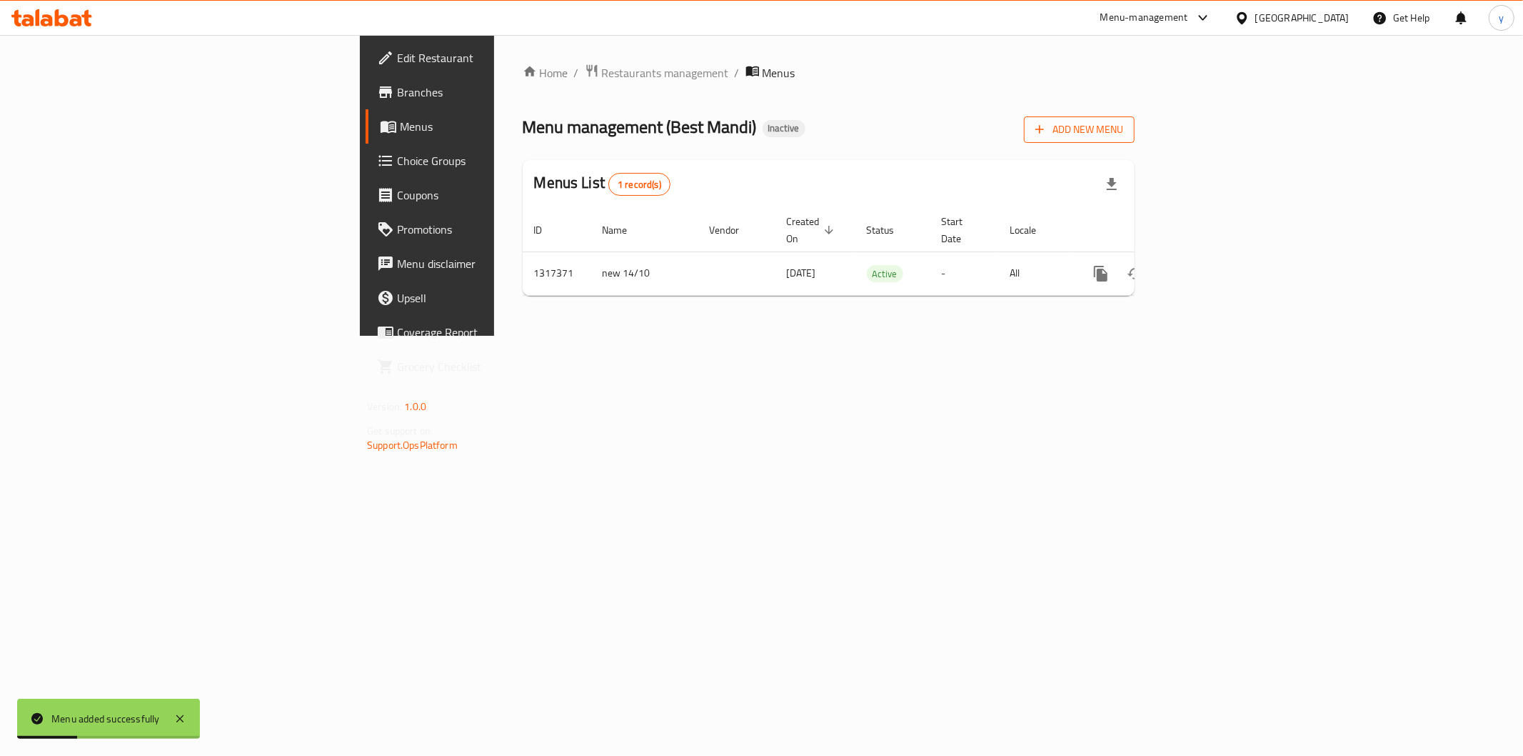
click at [1123, 122] on span "Add New Menu" at bounding box center [1080, 130] width 88 height 18
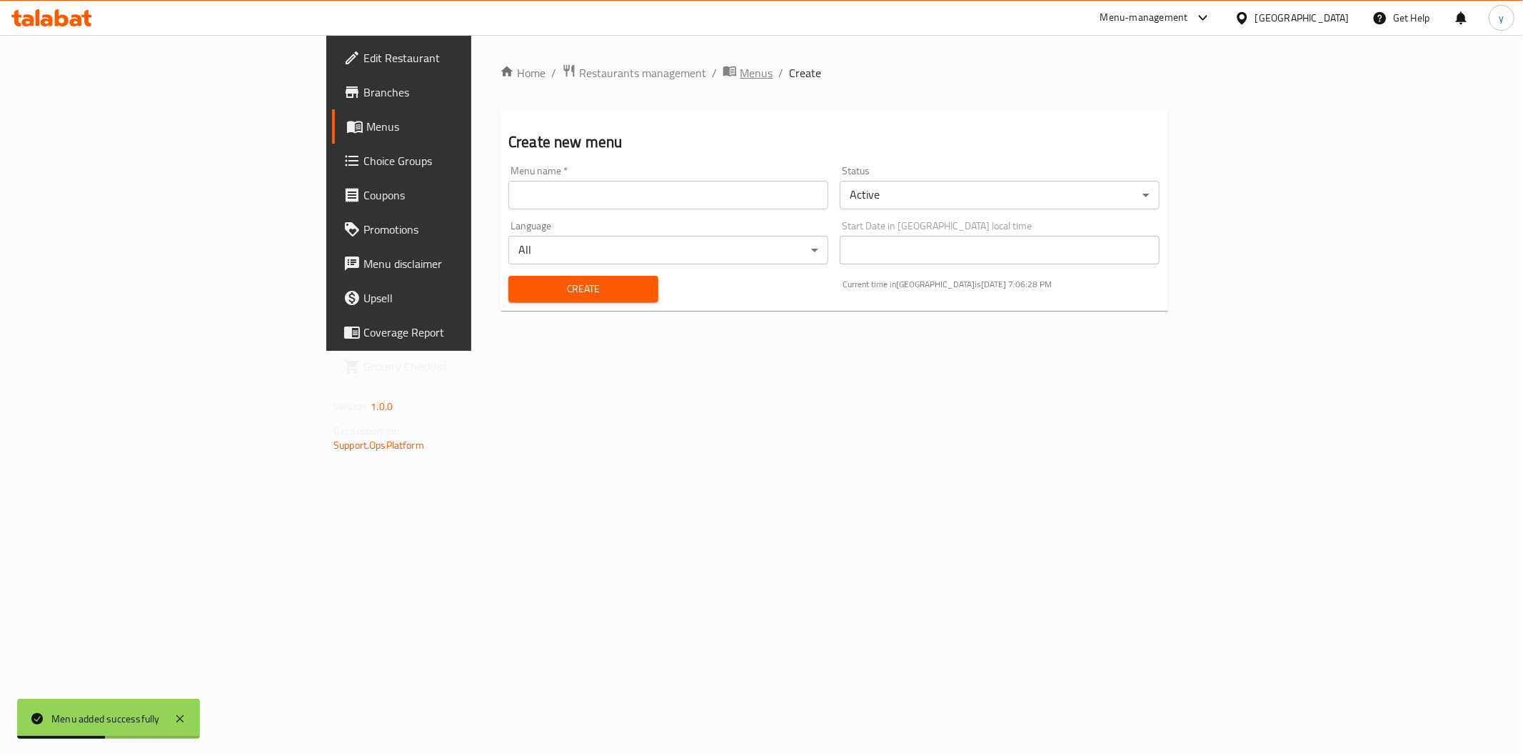
click at [740, 70] on span "Menus" at bounding box center [756, 72] width 33 height 17
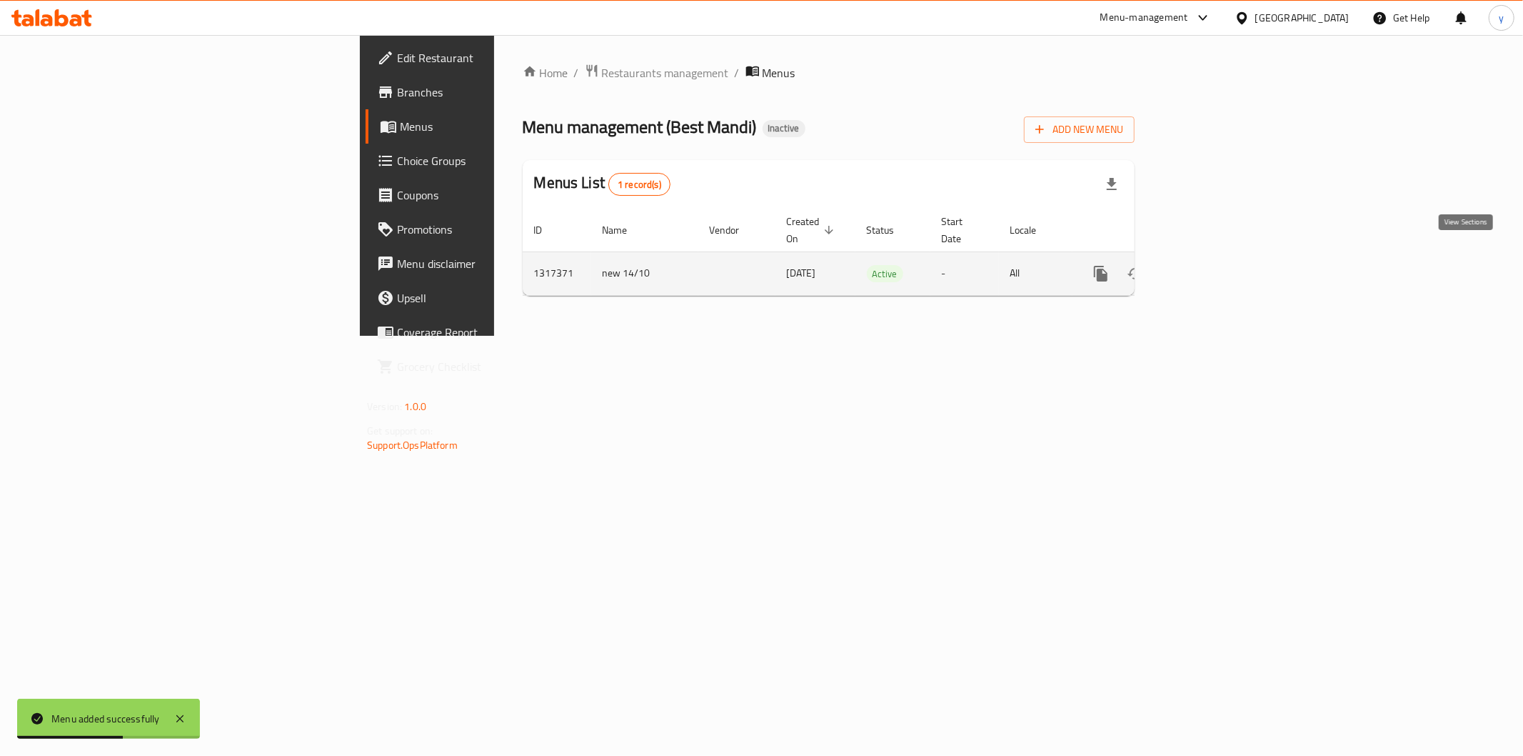
click at [1213, 265] on icon "enhanced table" at bounding box center [1204, 273] width 17 height 17
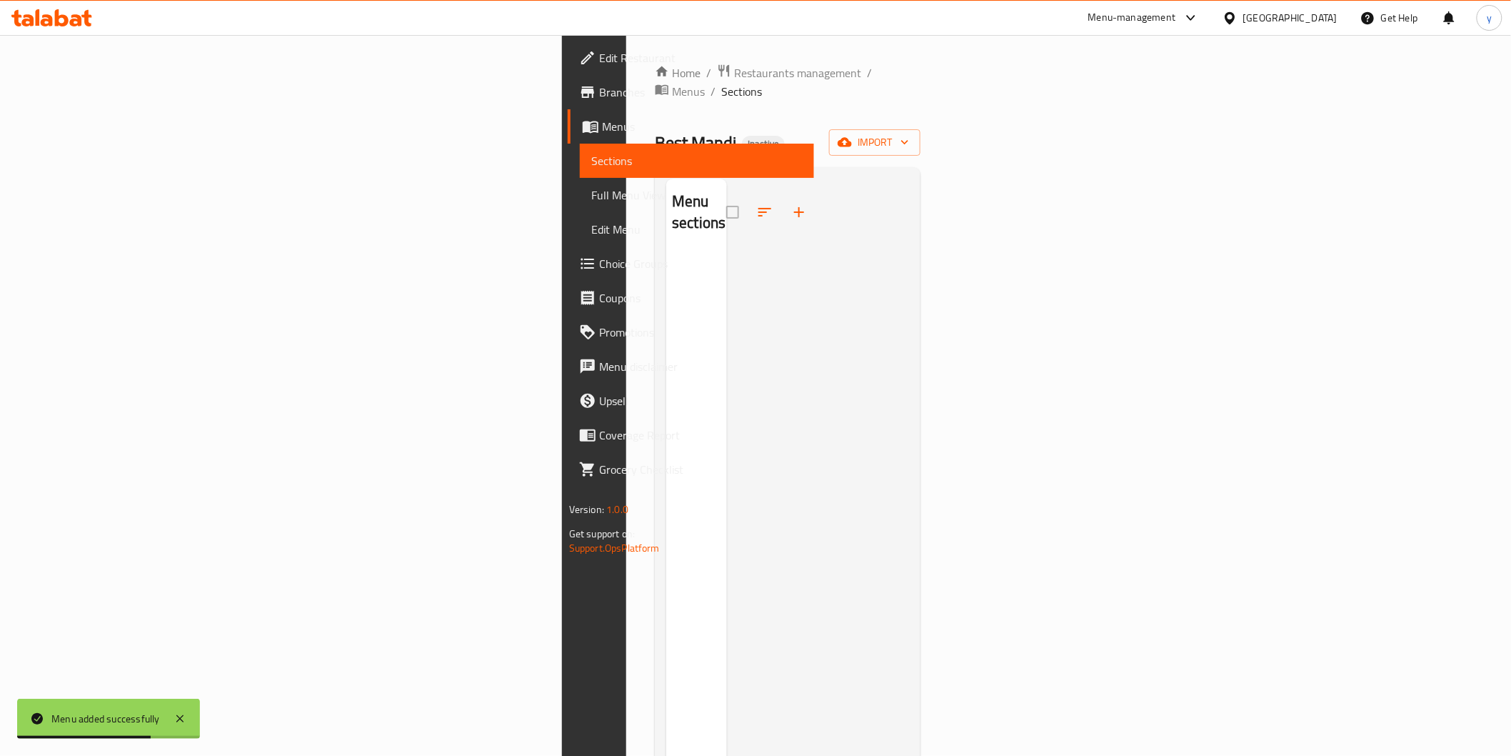
click at [921, 104] on div "Home / Restaurants management / Menus / Sections Best Mandi Inactive import Men…" at bounding box center [788, 505] width 266 height 882
click at [921, 129] on button "import" at bounding box center [874, 142] width 91 height 26
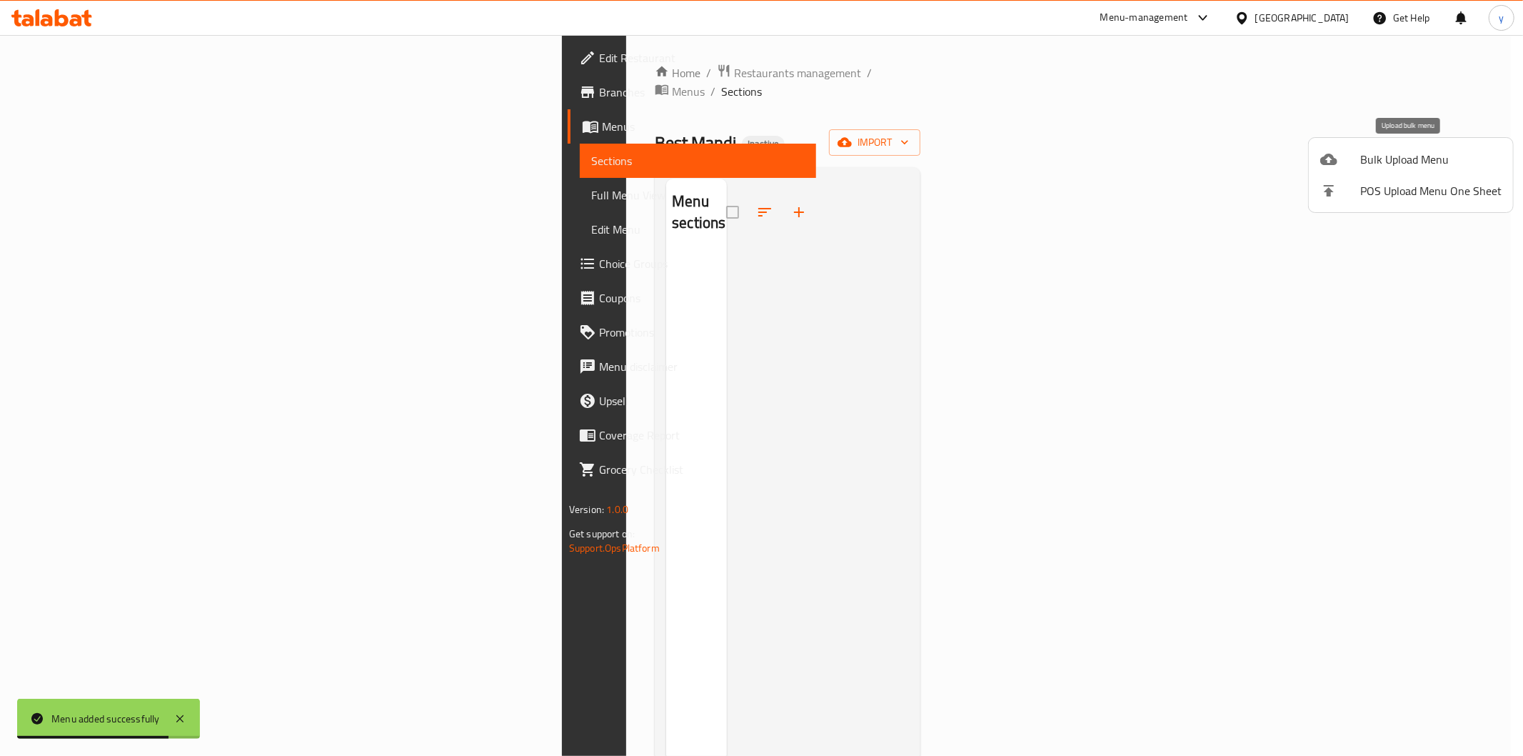
click at [1413, 157] on span "Bulk Upload Menu" at bounding box center [1430, 159] width 141 height 17
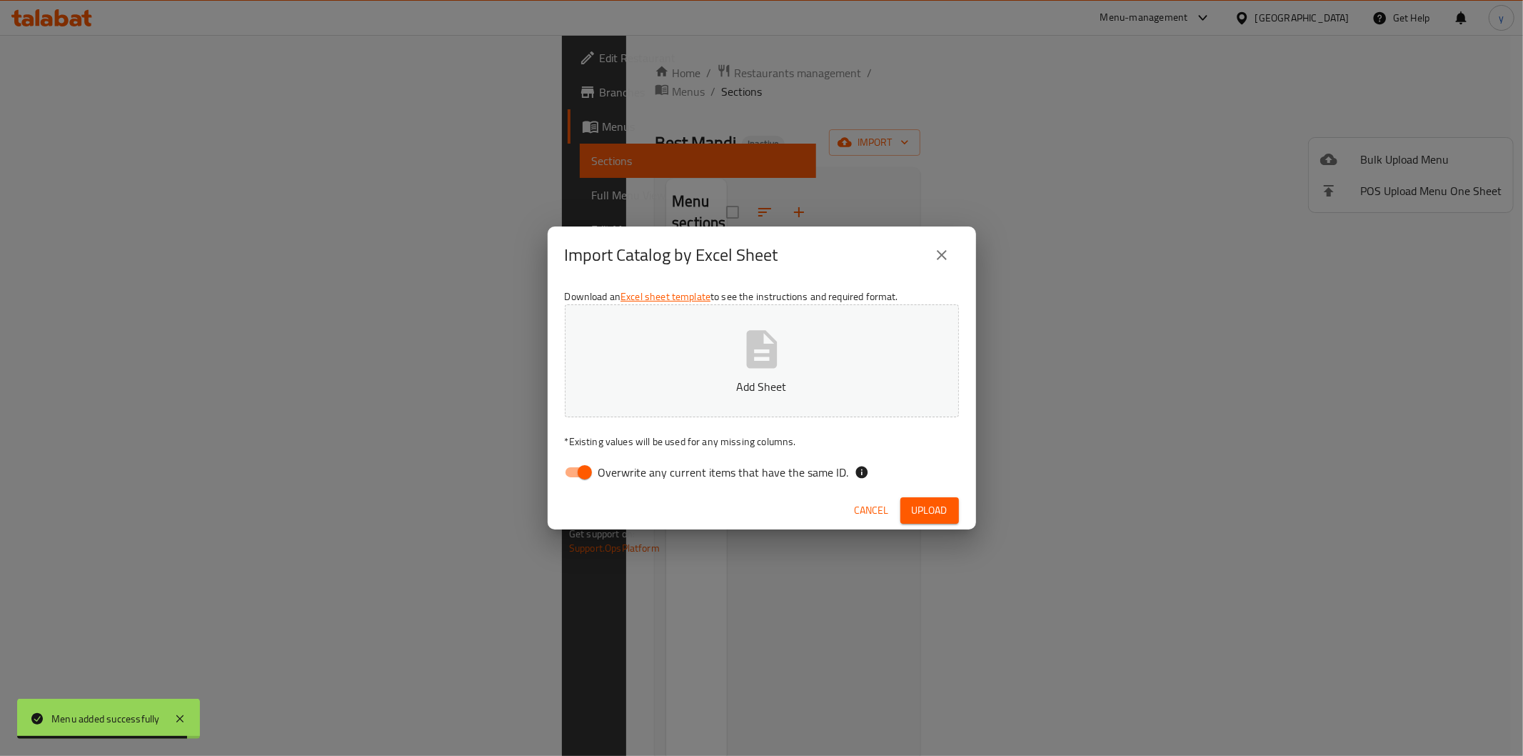
click at [560, 472] on input "Overwrite any current items that have the same ID." at bounding box center [584, 471] width 81 height 27
checkbox input "false"
click at [933, 519] on button "Upload" at bounding box center [930, 510] width 59 height 26
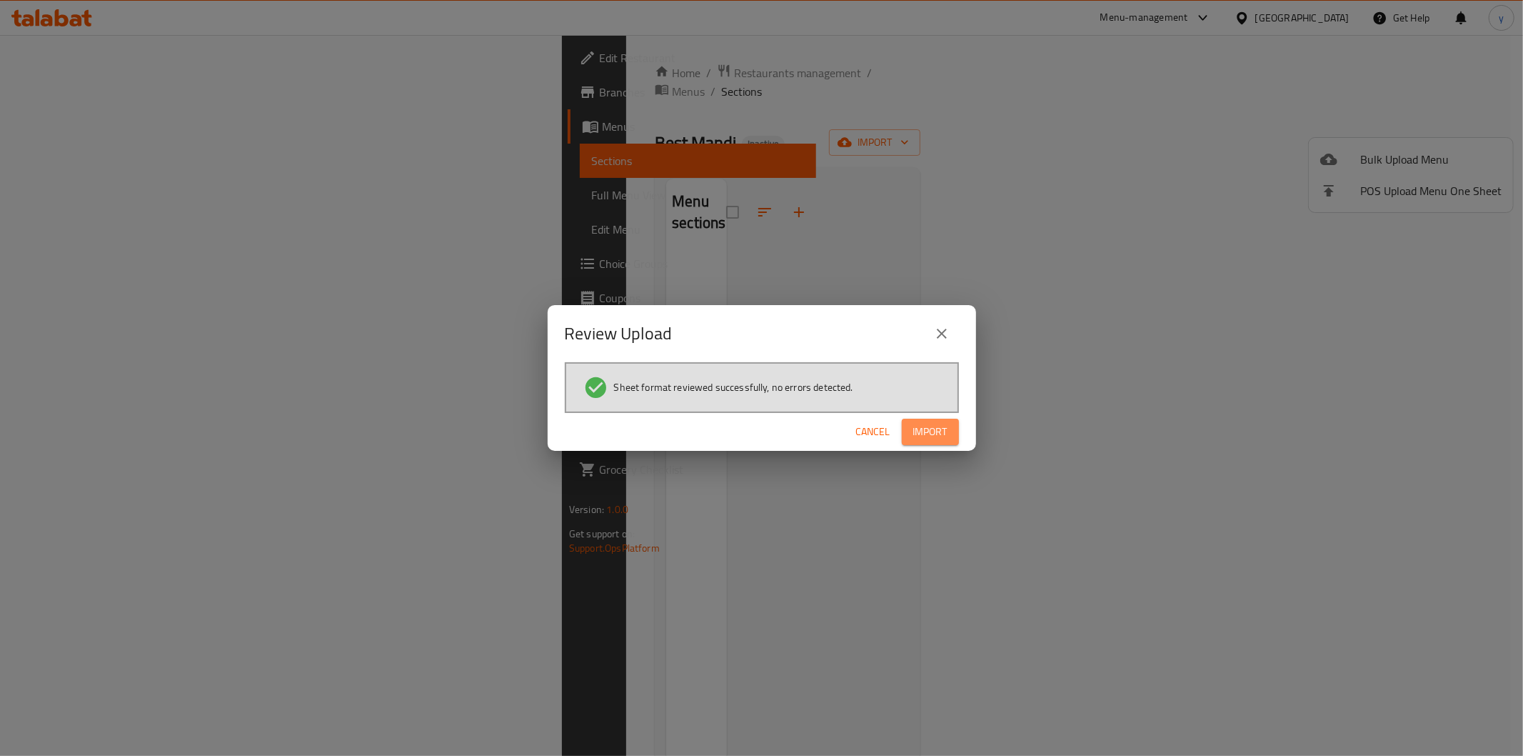
click at [952, 425] on button "Import" at bounding box center [930, 431] width 57 height 26
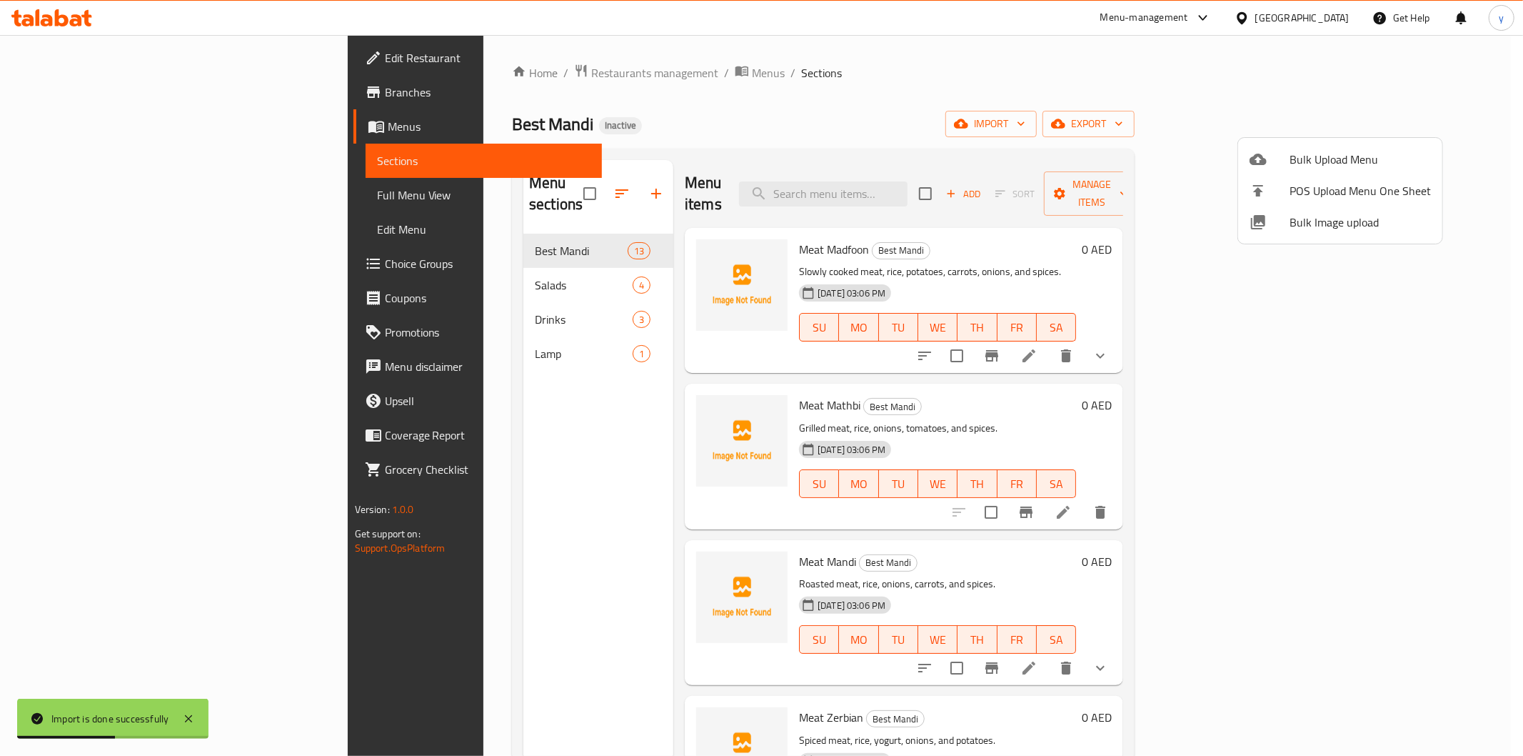
click at [82, 194] on div at bounding box center [761, 378] width 1523 height 756
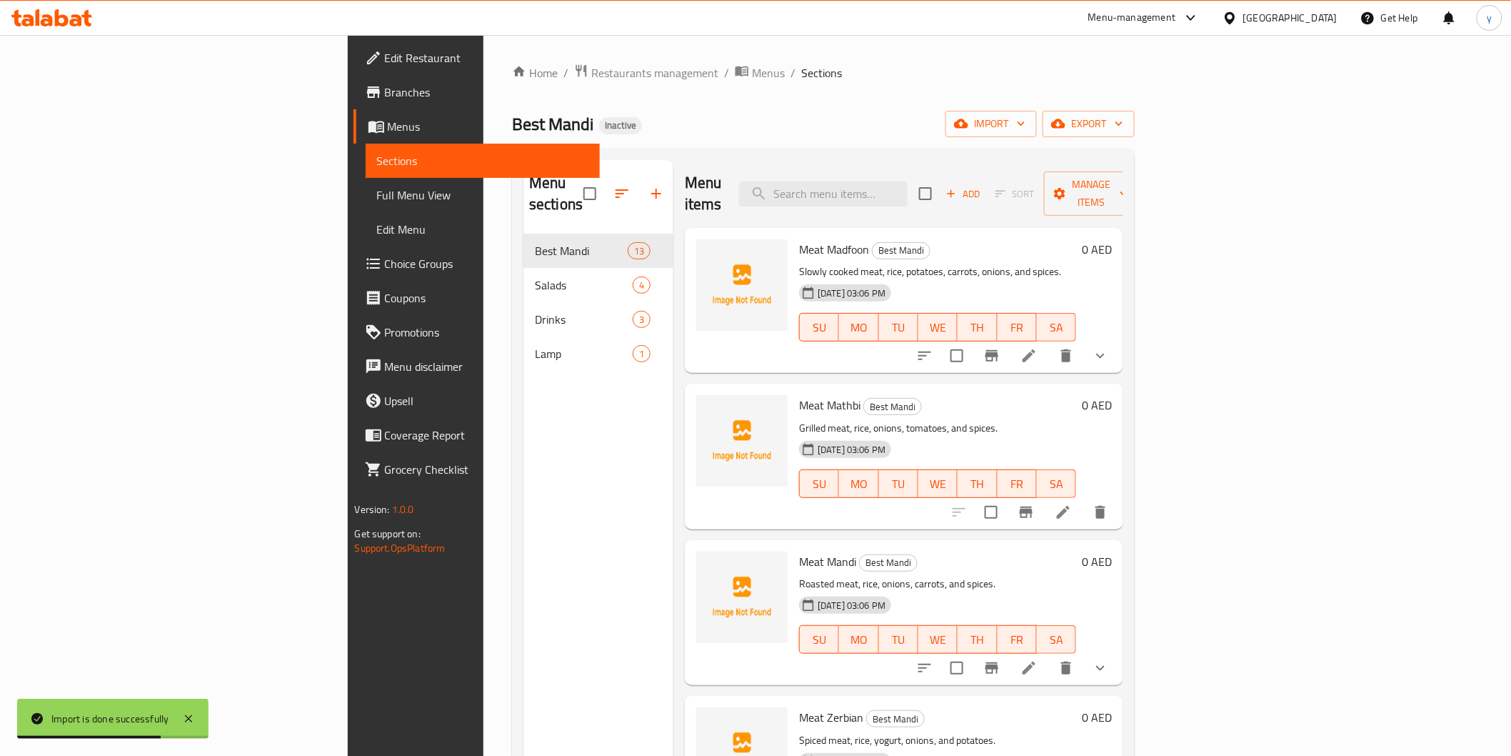
click at [377, 194] on span "Full Menu View" at bounding box center [482, 194] width 211 height 17
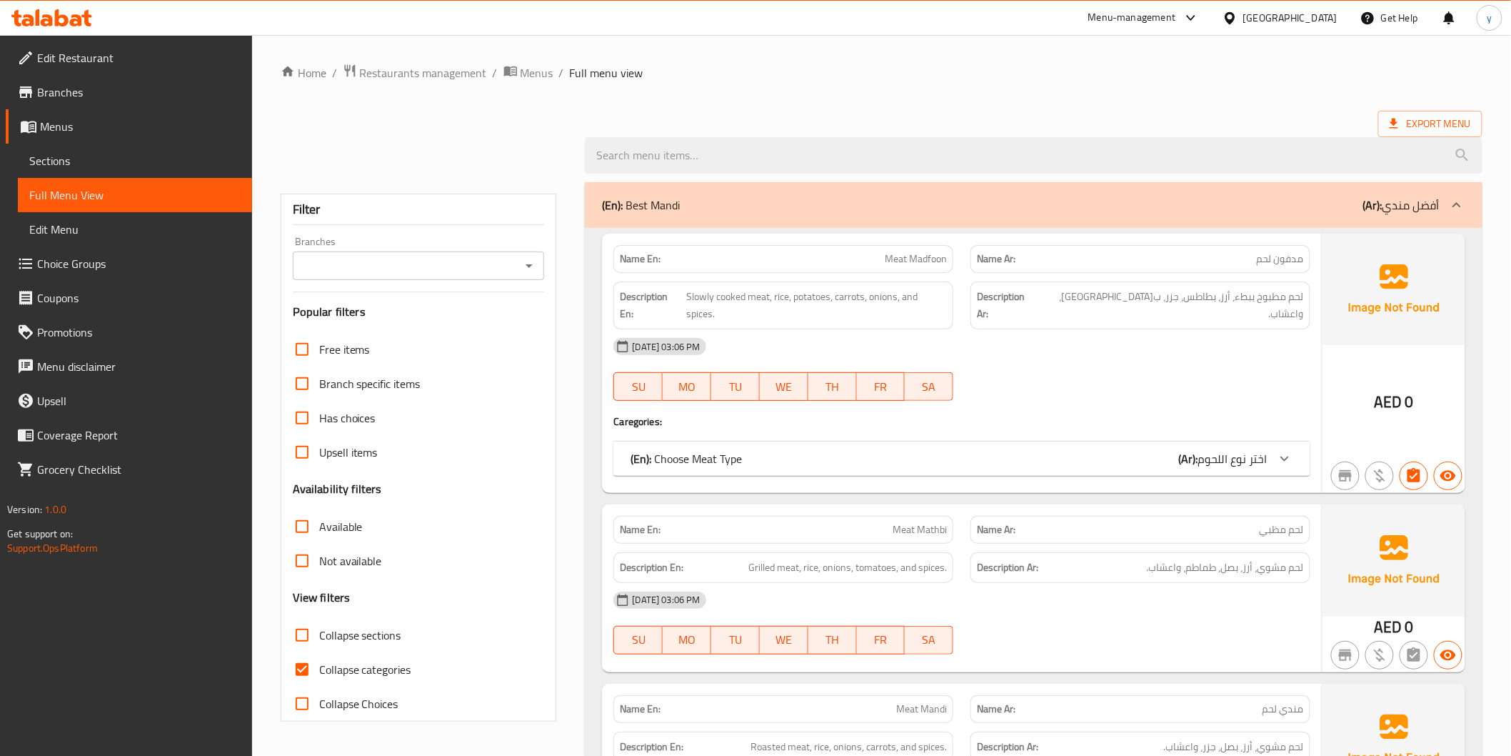
click at [1293, 471] on div at bounding box center [1285, 458] width 34 height 34
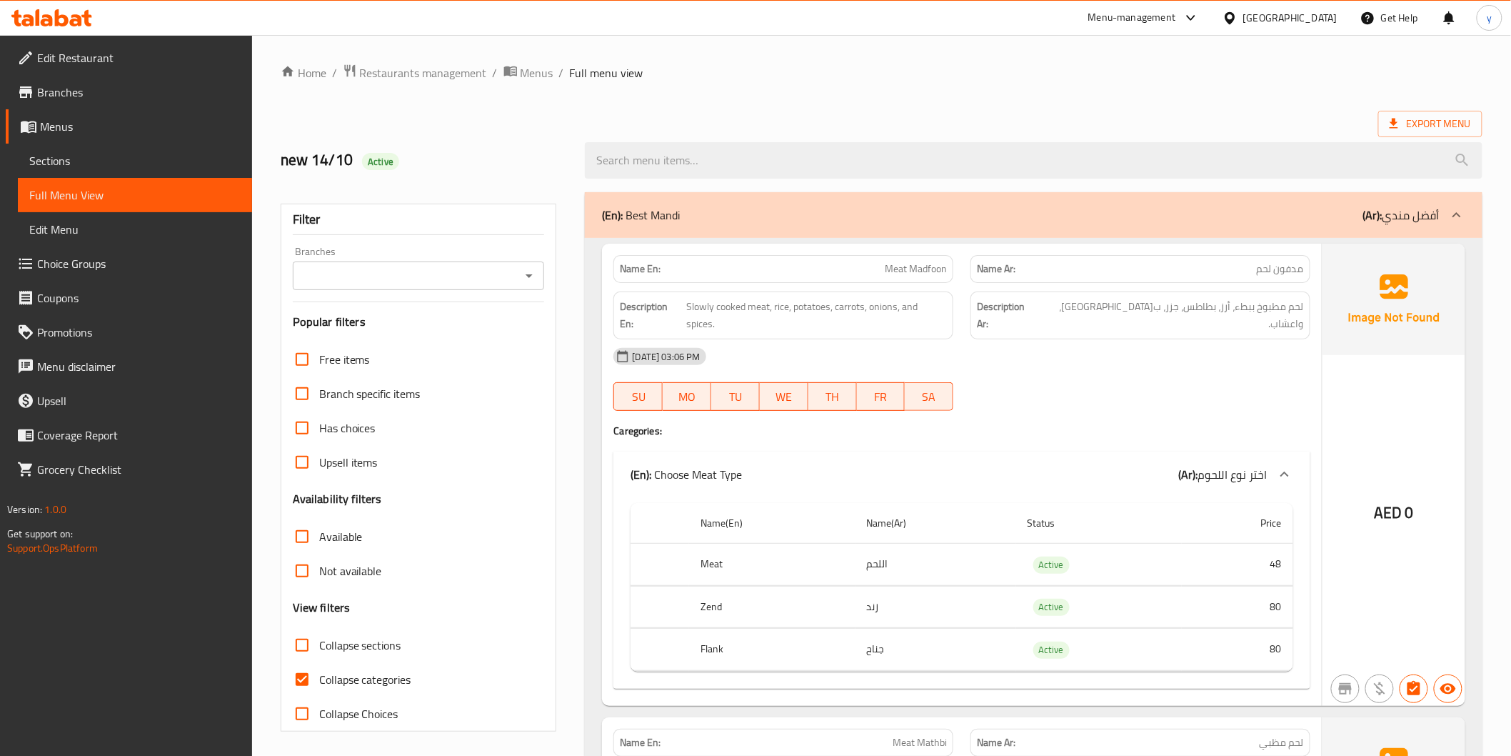
click at [409, 663] on label "Collapse categories" at bounding box center [348, 679] width 126 height 34
click at [319, 663] on input "Collapse categories" at bounding box center [302, 679] width 34 height 34
checkbox input "false"
click at [79, 134] on span "Menus" at bounding box center [140, 126] width 201 height 17
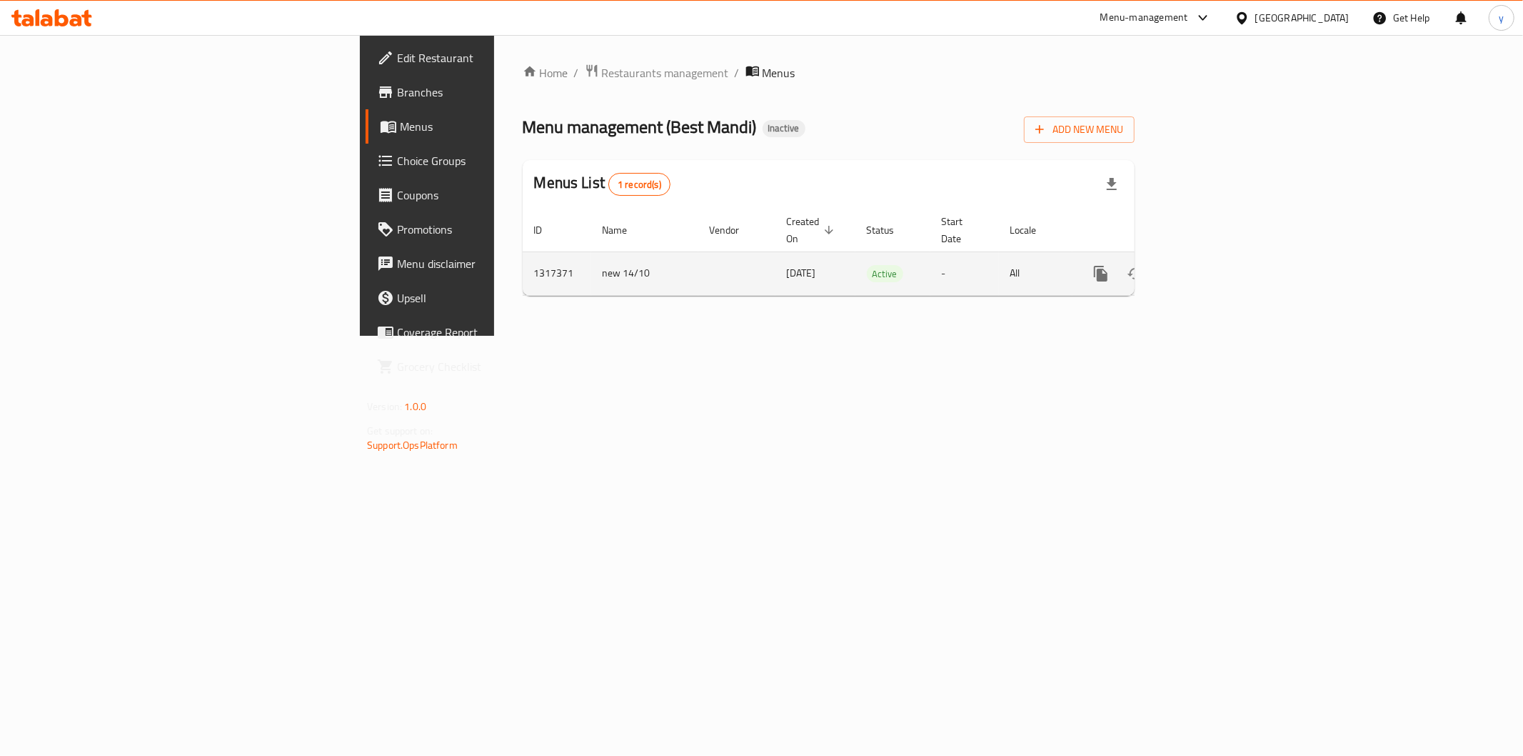
click at [1178, 265] on icon "enhanced table" at bounding box center [1169, 273] width 17 height 17
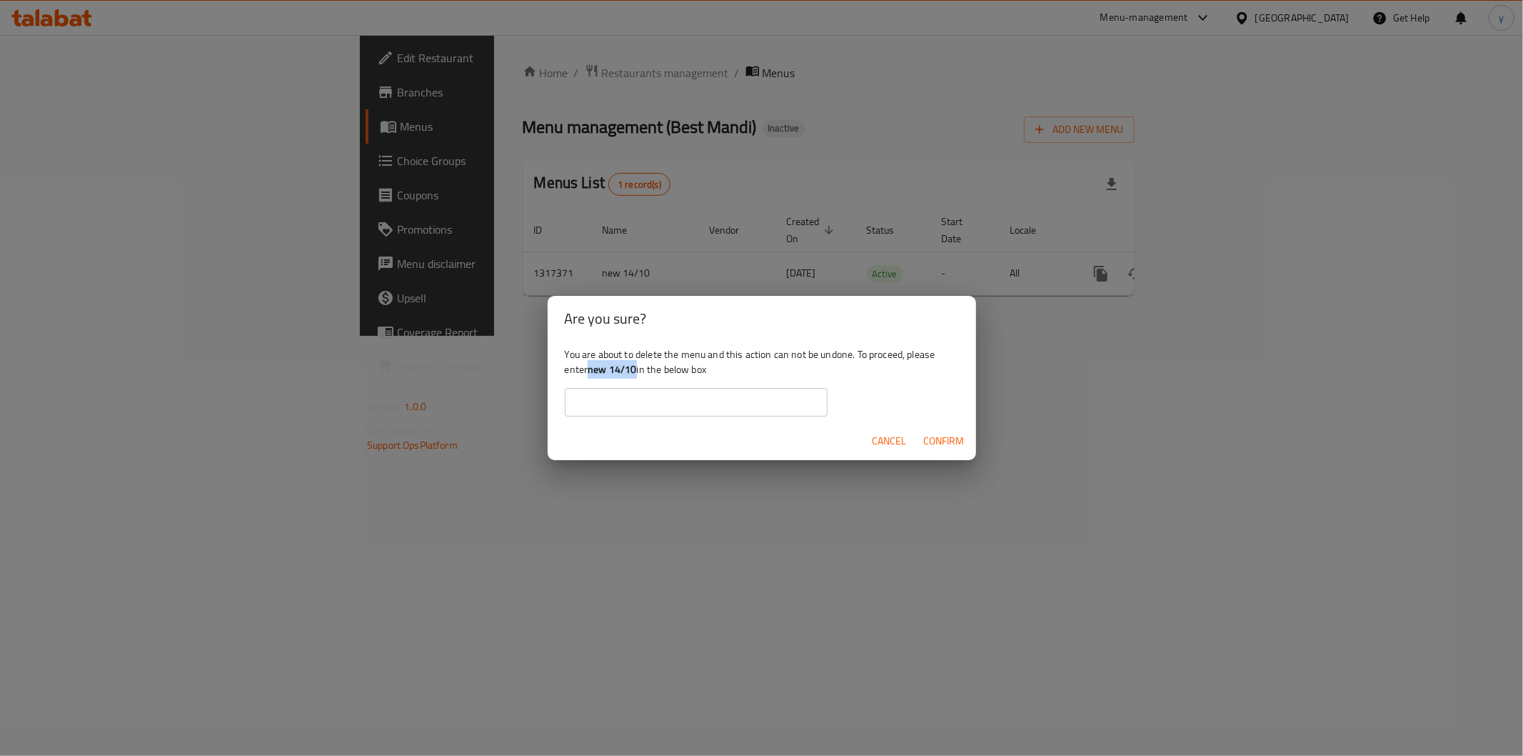
drag, startPoint x: 588, startPoint y: 369, endPoint x: 636, endPoint y: 376, distance: 47.8
click at [636, 376] on div "You are about to delete the menu and this action can not be undone. To proceed,…" at bounding box center [762, 381] width 428 height 80
copy b "new 14/10"
click at [636, 398] on input "text" at bounding box center [696, 402] width 263 height 29
paste input "new 14/10"
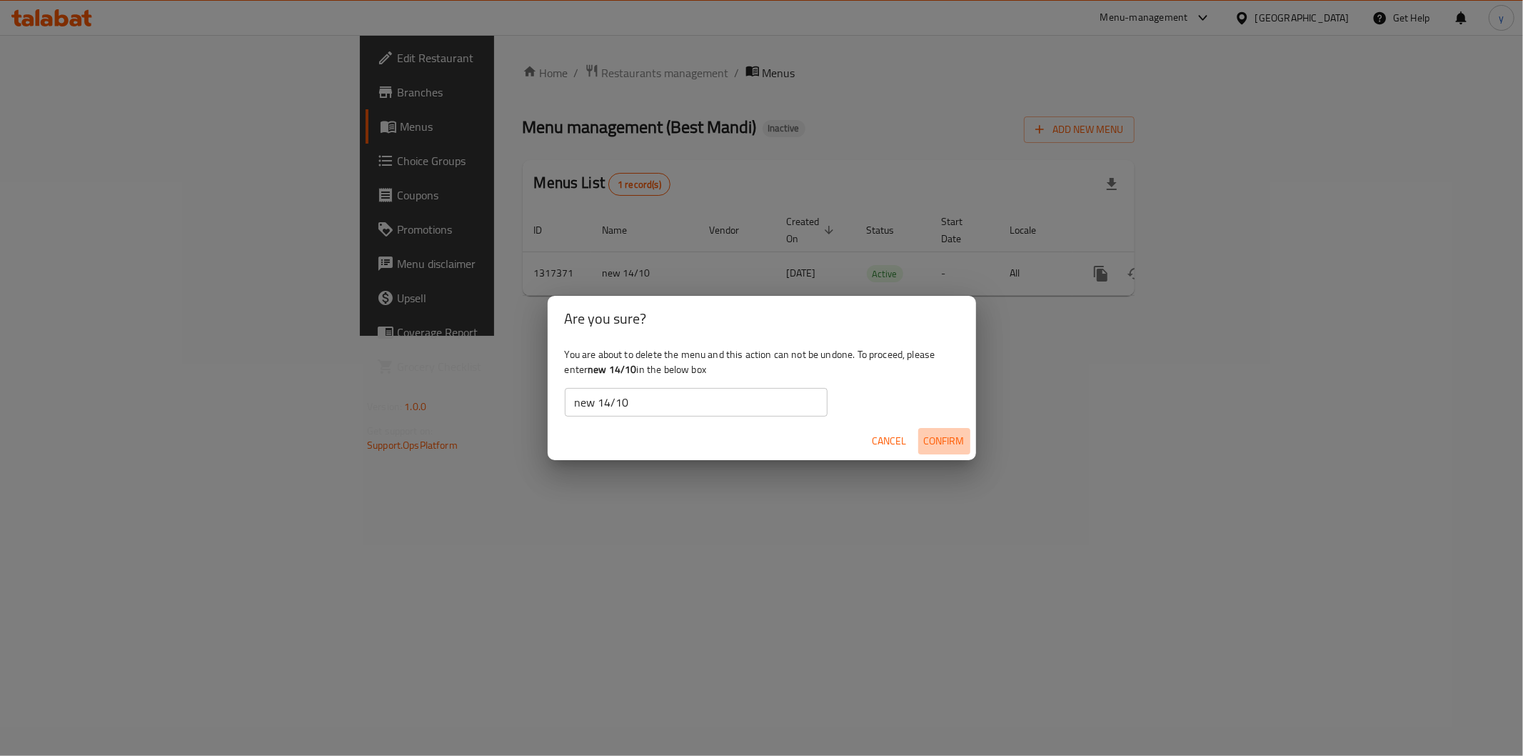
click at [933, 438] on span "Confirm" at bounding box center [944, 441] width 41 height 18
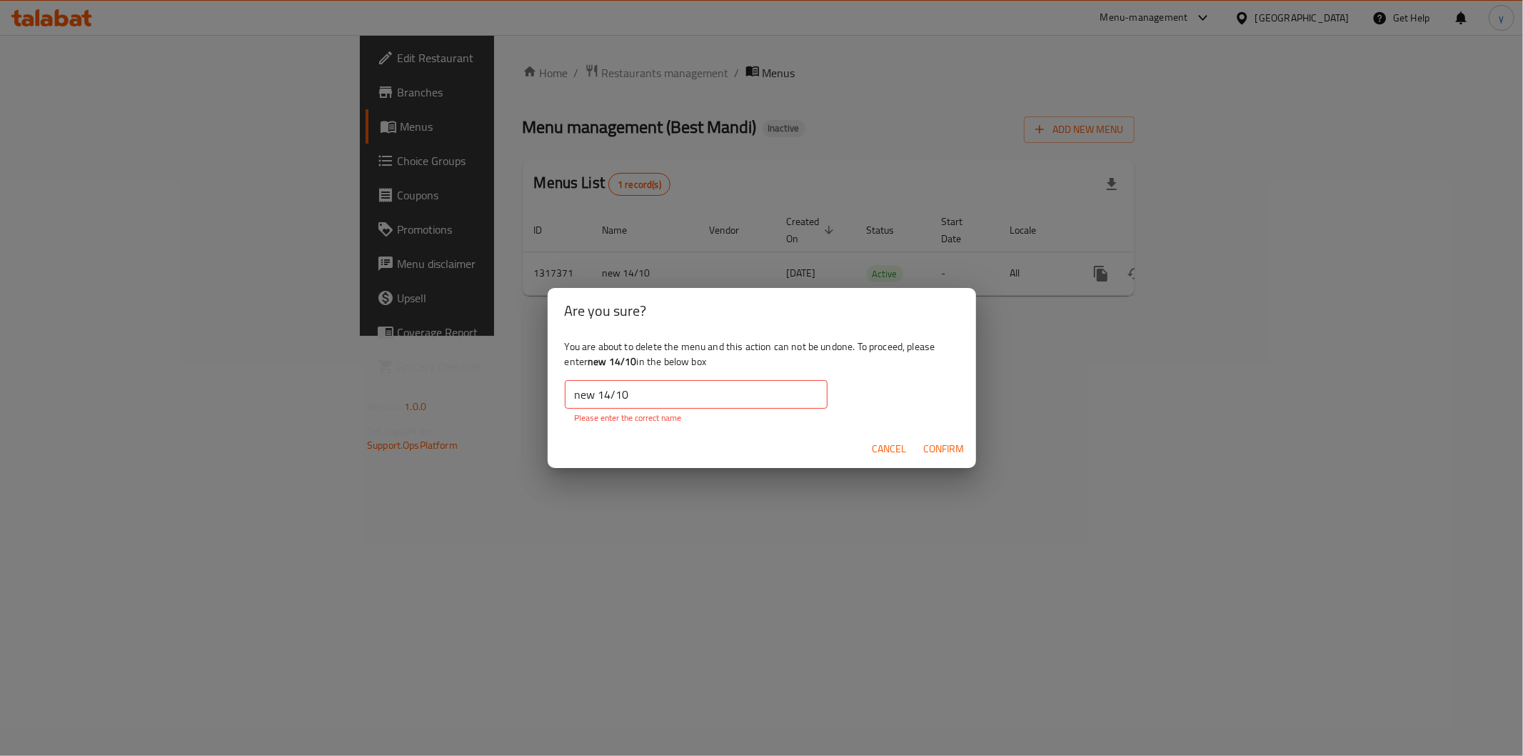
click at [574, 400] on input "new 14/10" at bounding box center [696, 394] width 263 height 29
click at [633, 404] on input "new 14/10" at bounding box center [696, 394] width 263 height 29
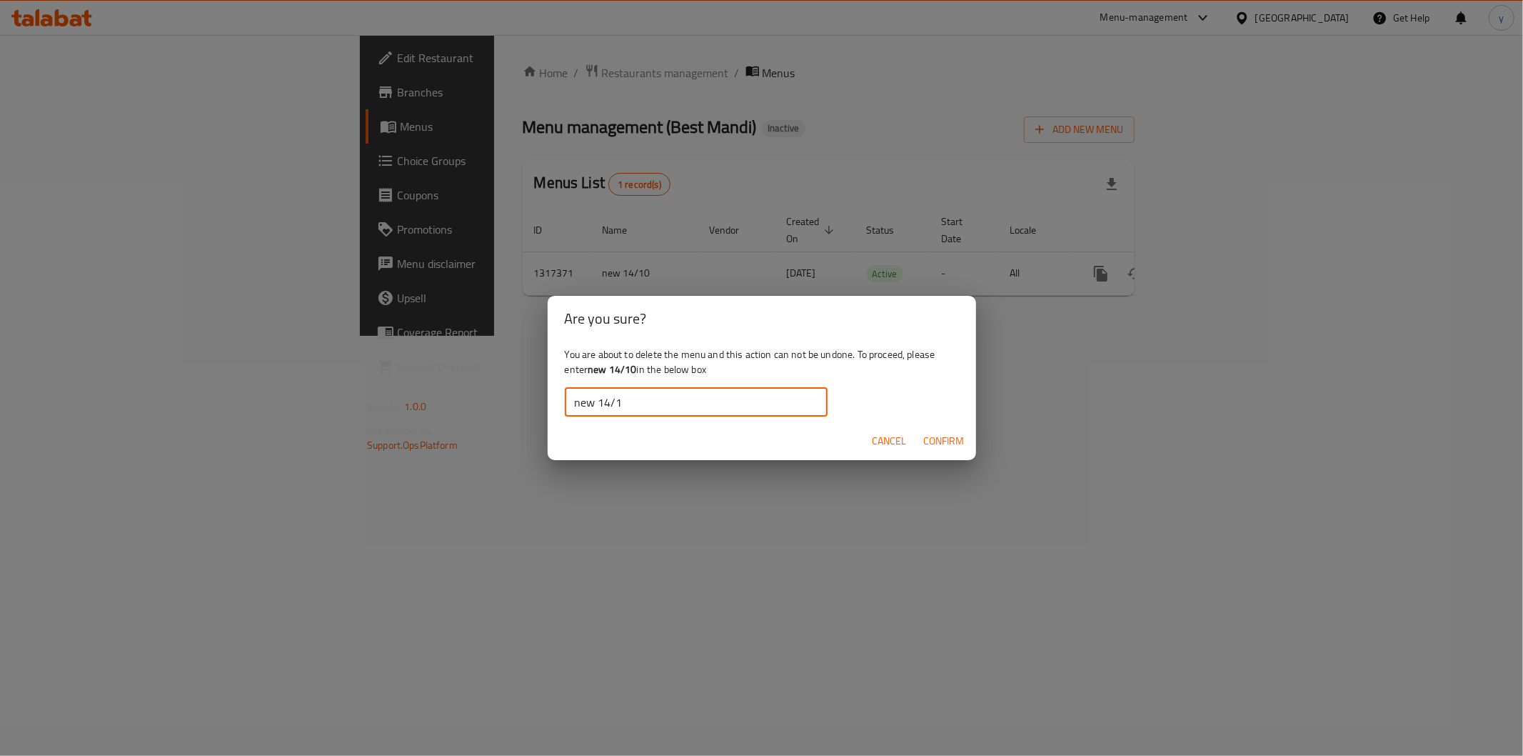
type input "new 14/10"
click at [941, 443] on span "Confirm" at bounding box center [944, 441] width 41 height 18
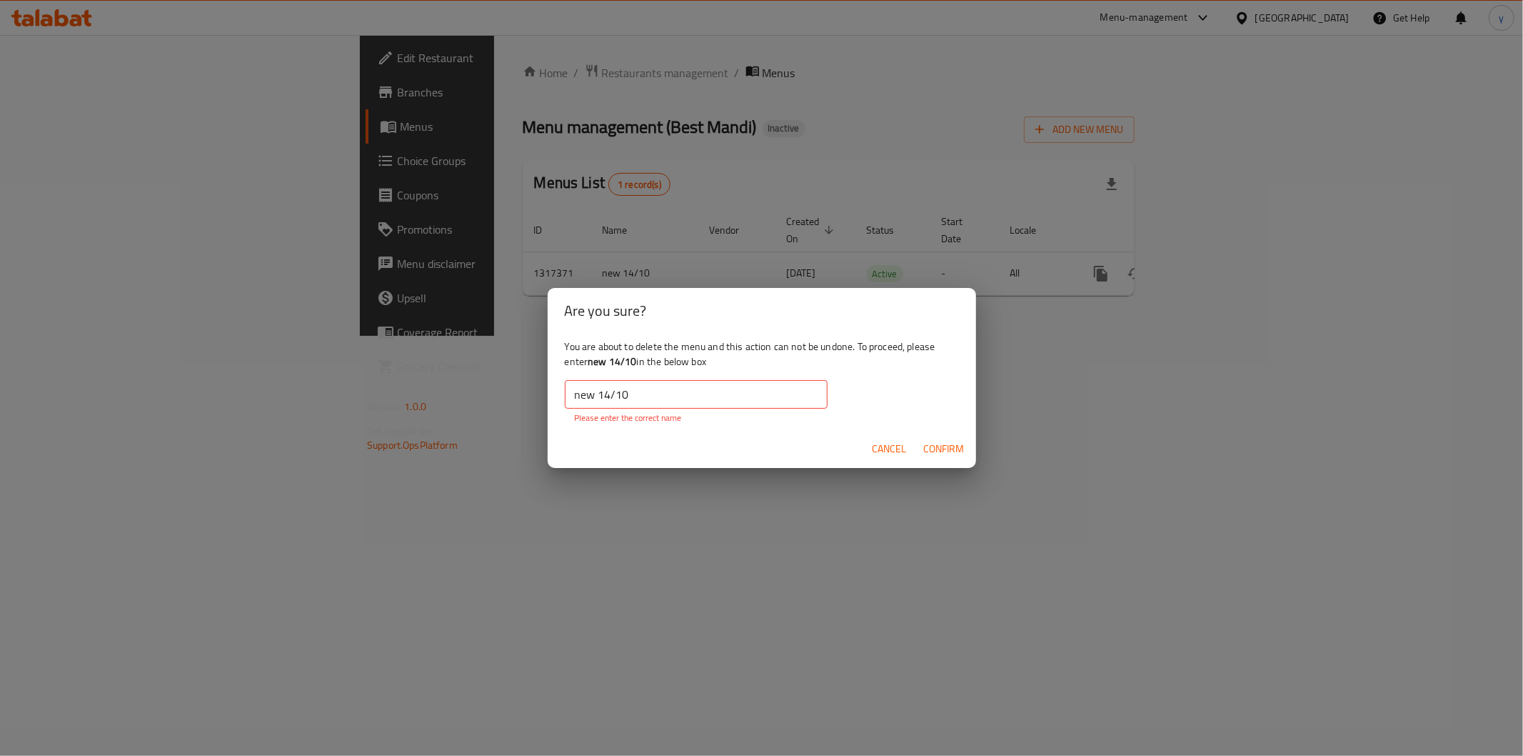
click at [894, 445] on span "Cancel" at bounding box center [890, 449] width 34 height 18
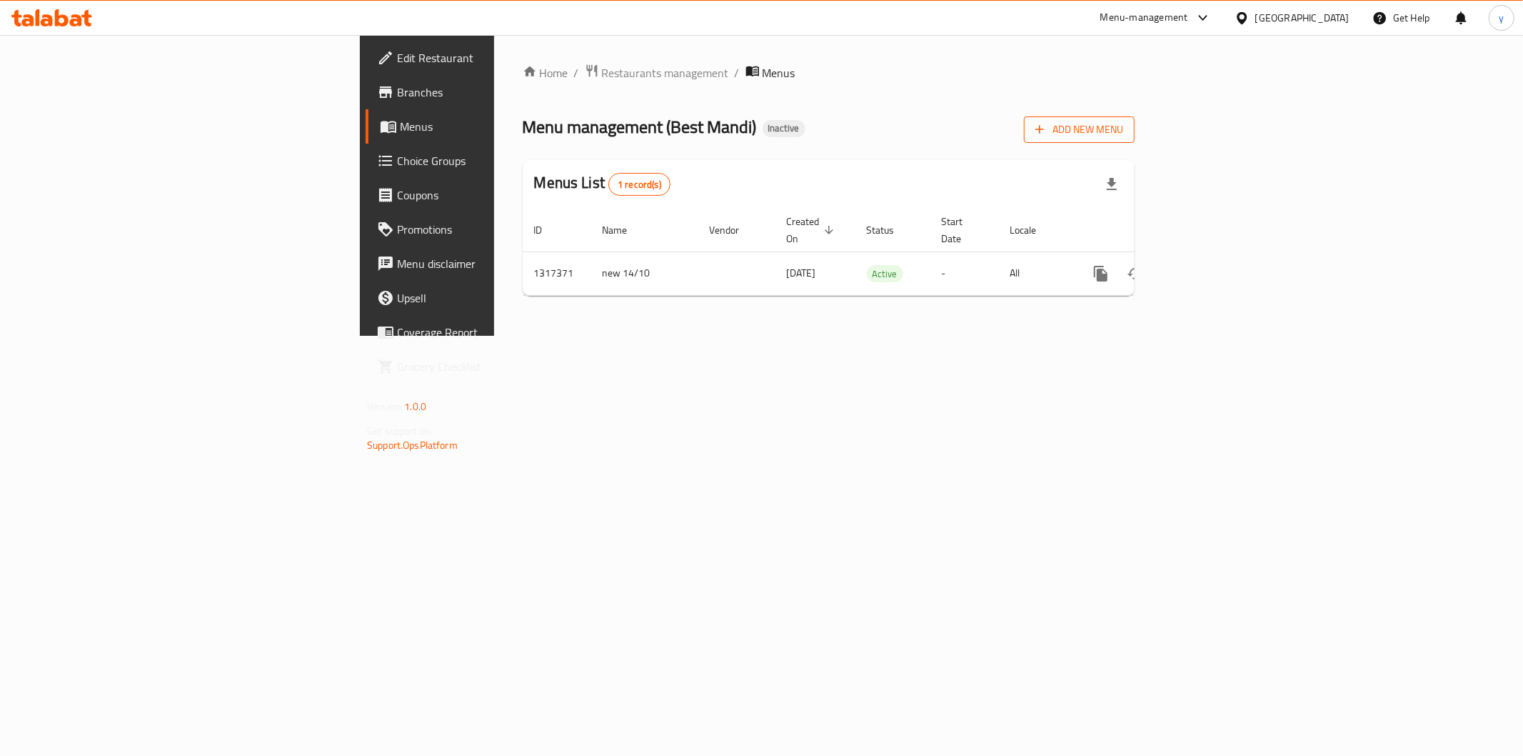
click at [1123, 129] on span "Add New Menu" at bounding box center [1080, 130] width 88 height 18
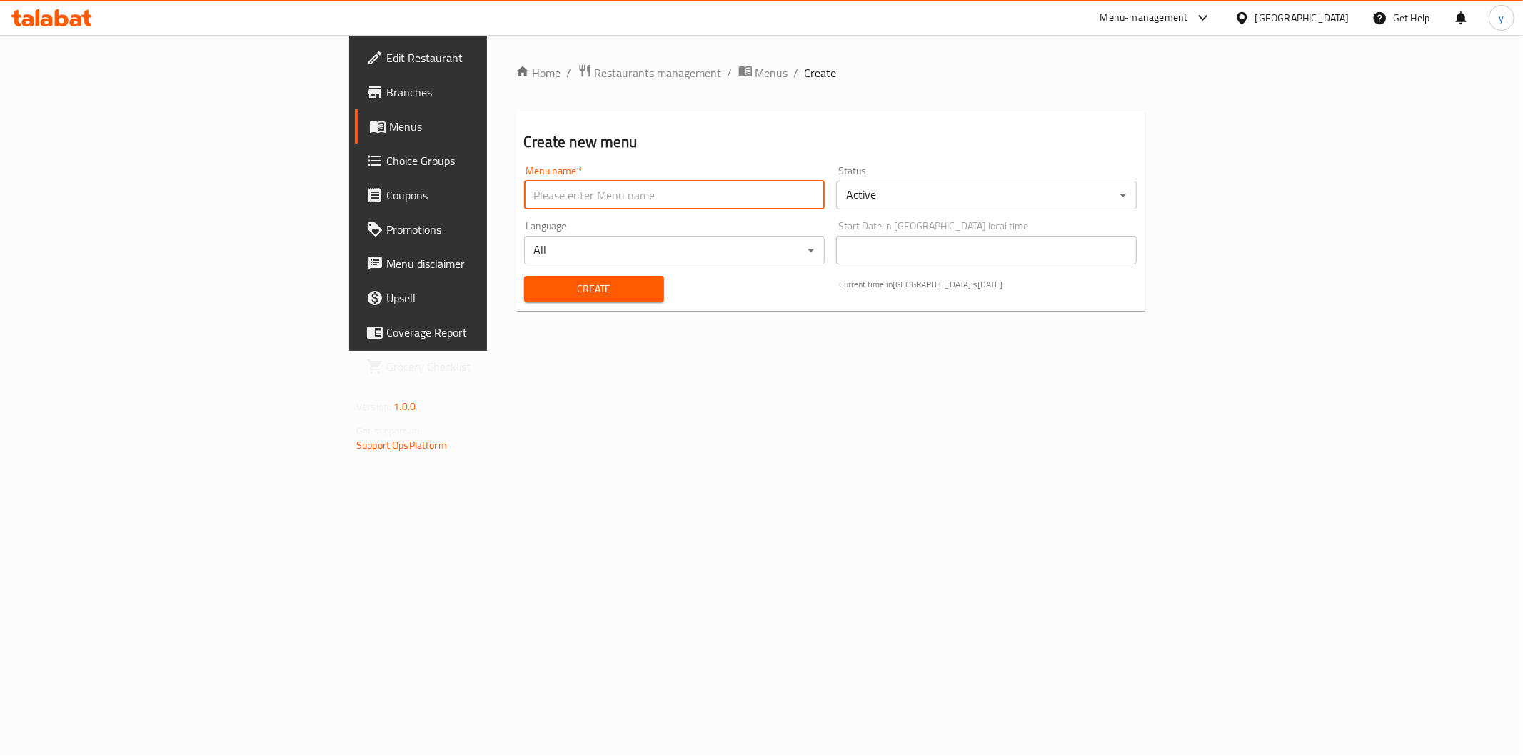
click at [526, 201] on input "text" at bounding box center [674, 195] width 301 height 29
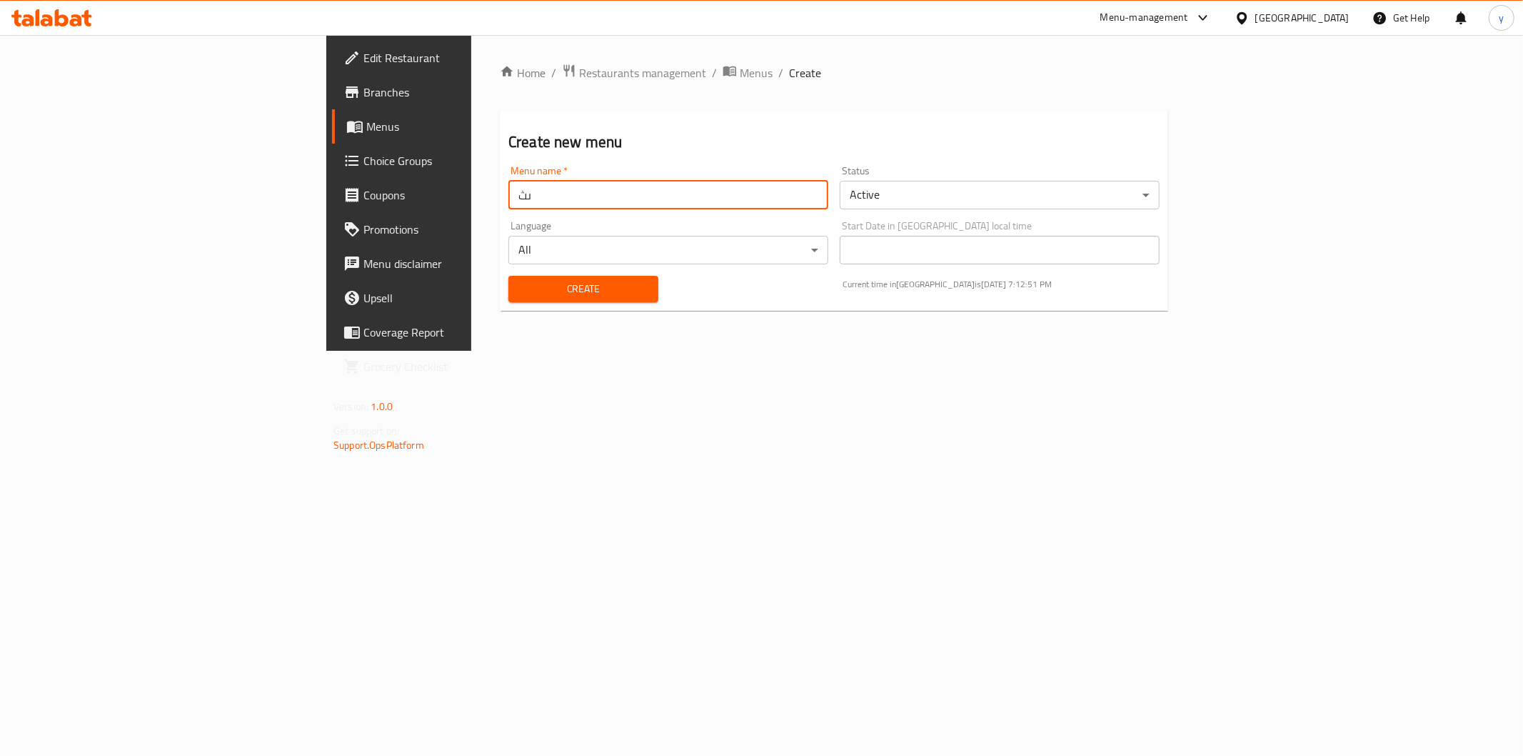
type input "ى"
type input "new14/10"
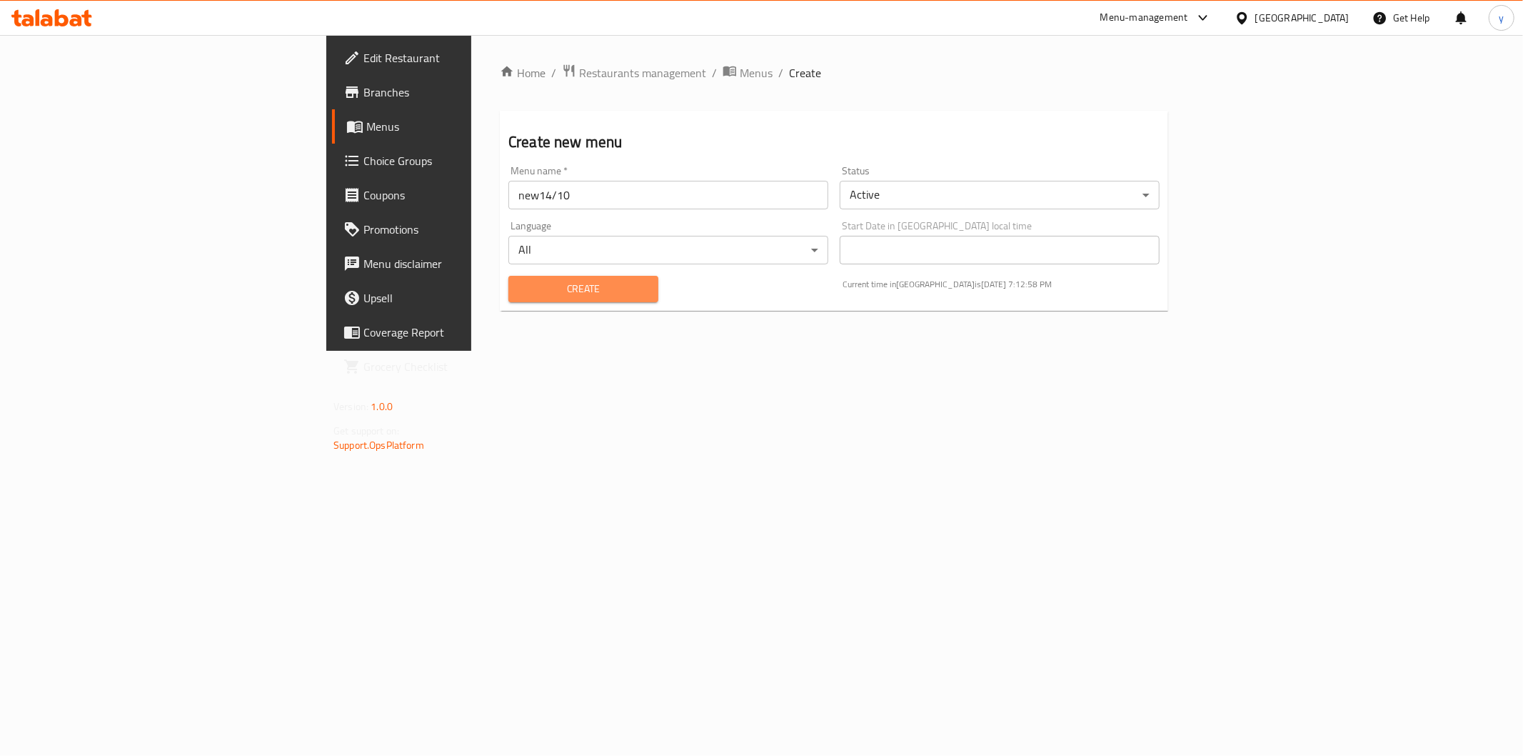
click at [520, 294] on span "Create" at bounding box center [583, 289] width 127 height 18
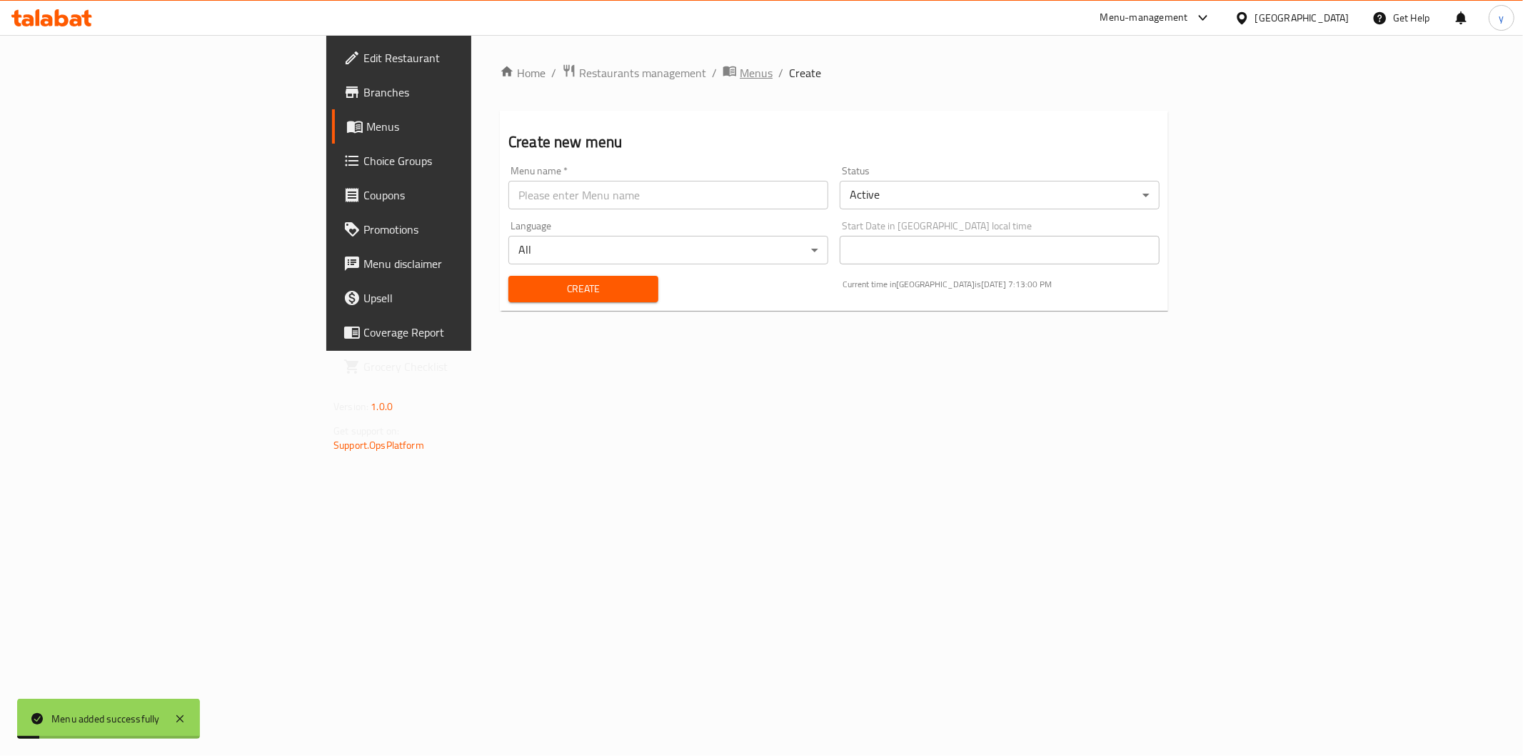
click at [740, 64] on span "Menus" at bounding box center [756, 72] width 33 height 17
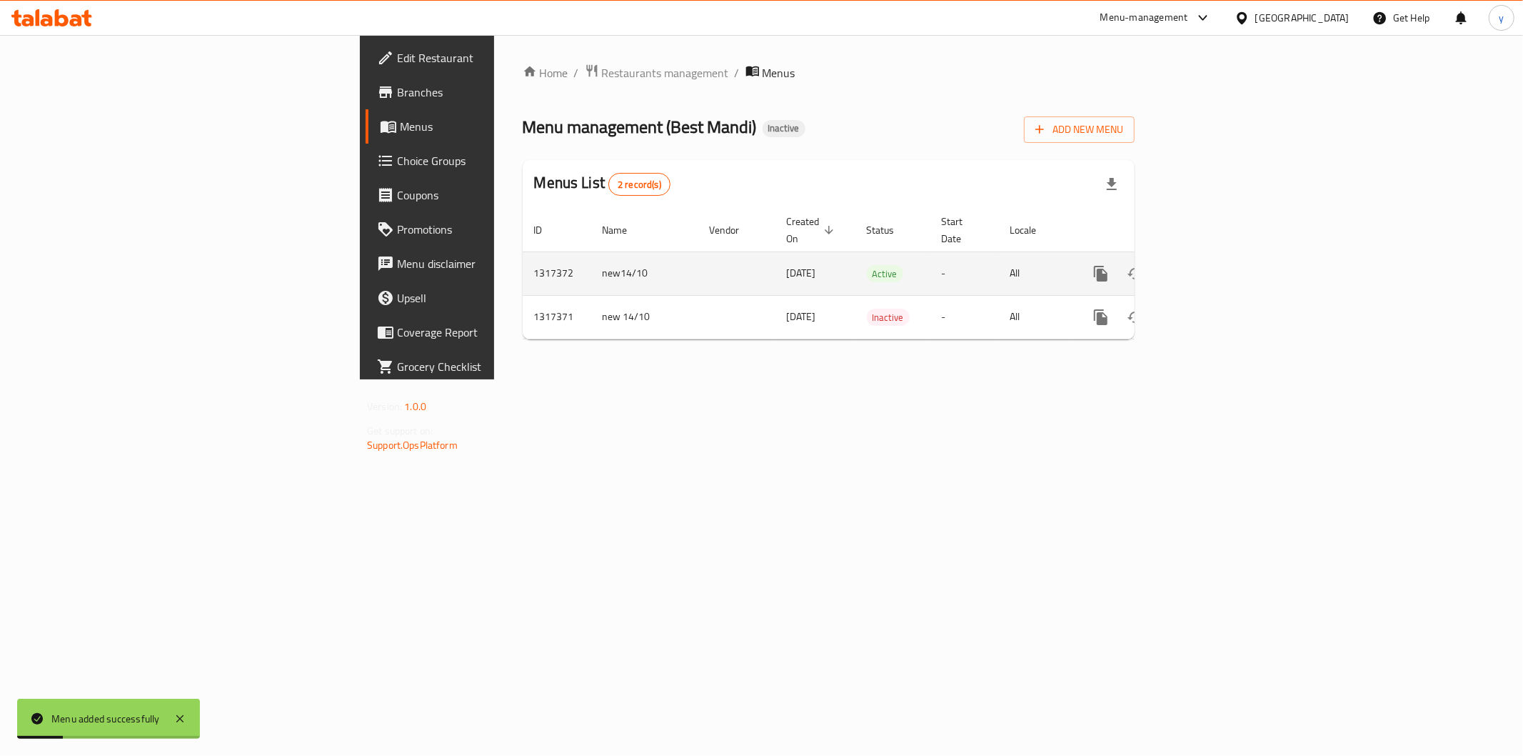
click at [1213, 265] on icon "enhanced table" at bounding box center [1204, 273] width 17 height 17
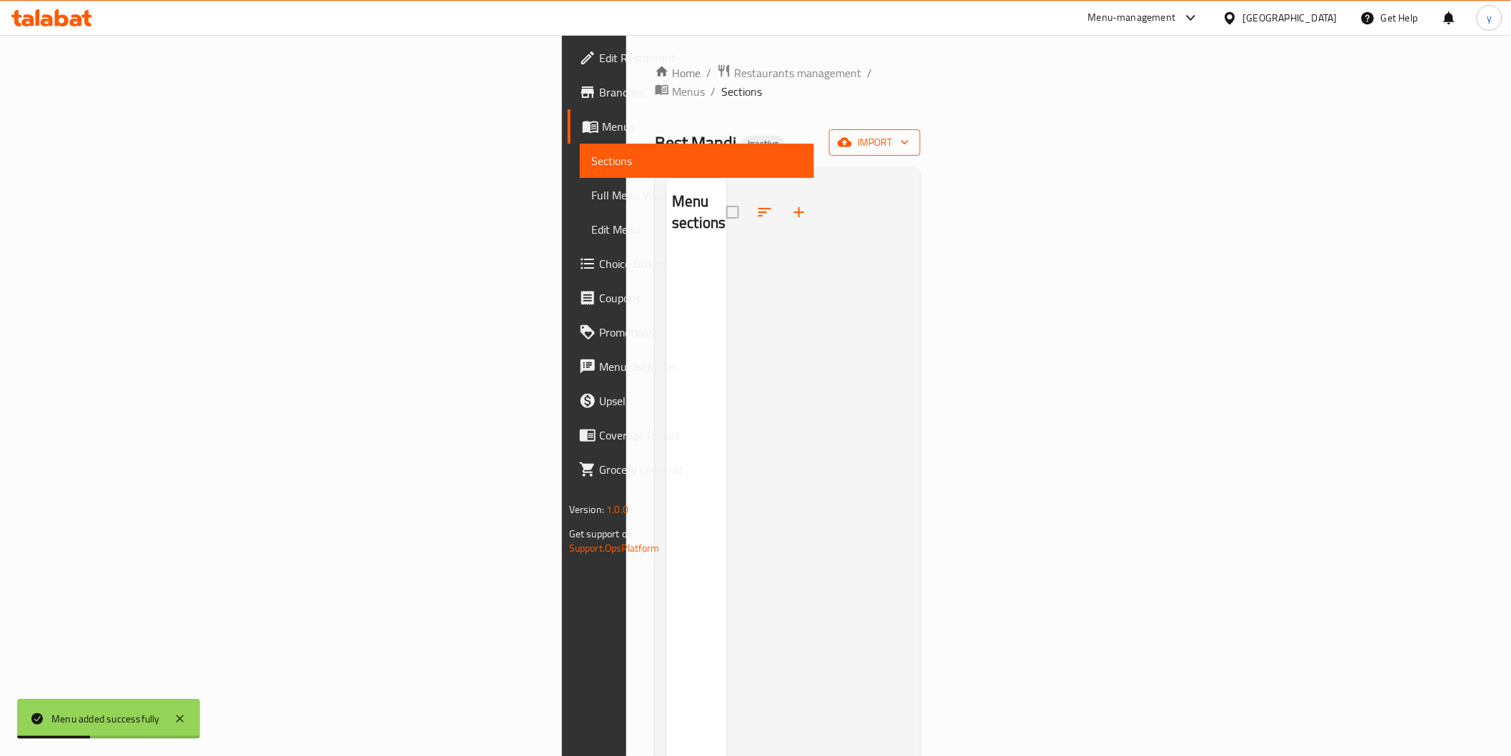
click at [852, 135] on icon "button" at bounding box center [845, 142] width 14 height 14
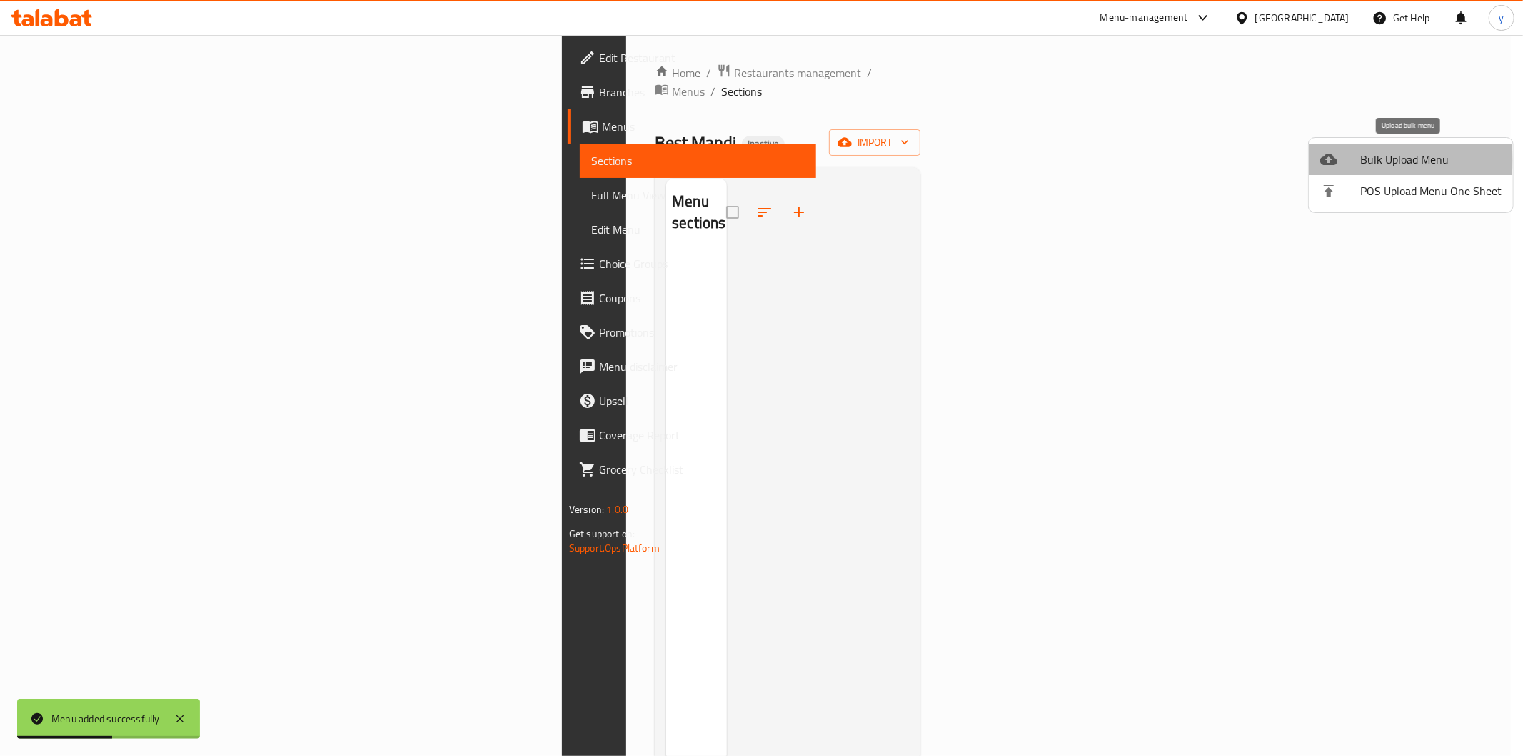
click at [1398, 160] on span "Bulk Upload Menu" at bounding box center [1430, 159] width 141 height 17
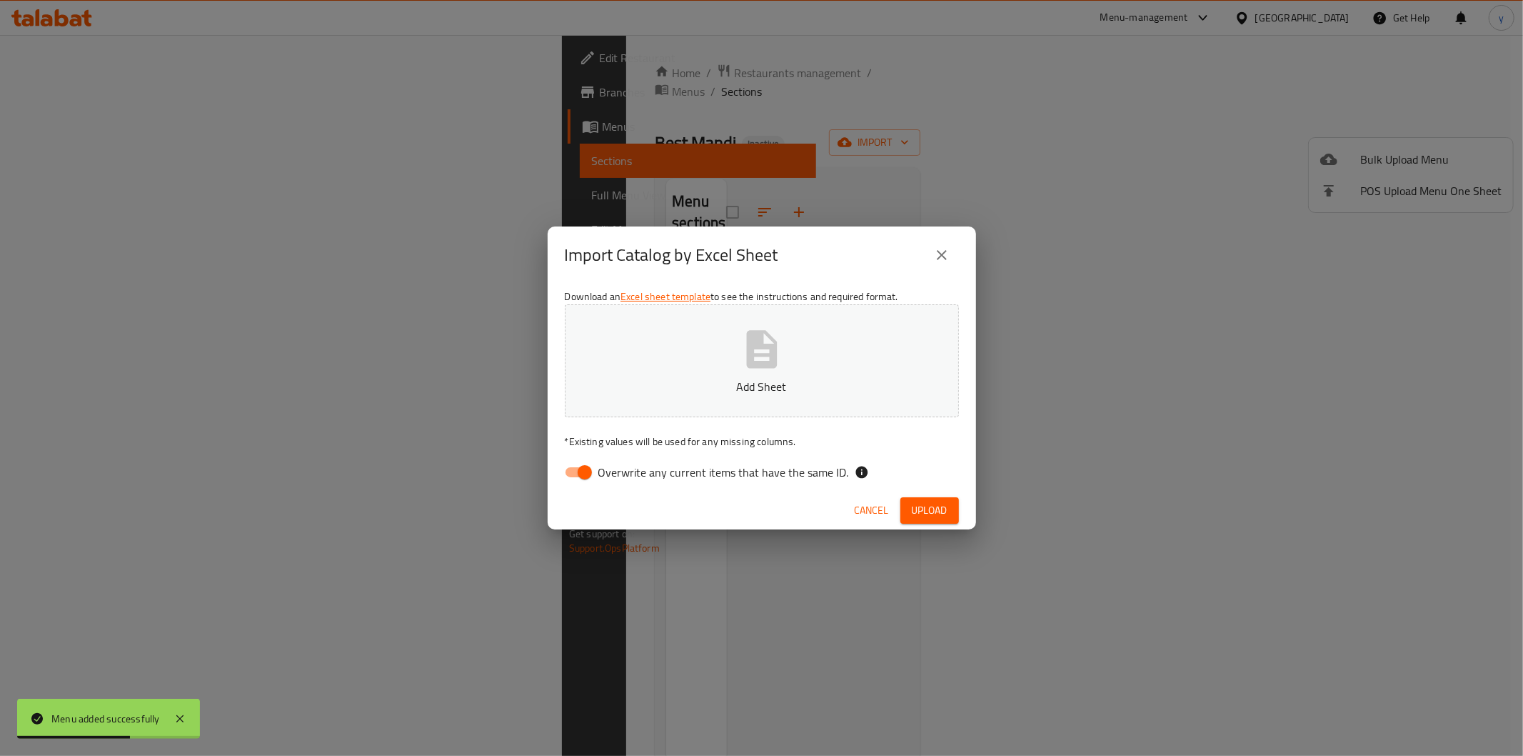
click at [586, 466] on input "Overwrite any current items that have the same ID." at bounding box center [584, 471] width 81 height 27
checkbox input "false"
click at [917, 510] on span "Upload" at bounding box center [930, 510] width 36 height 18
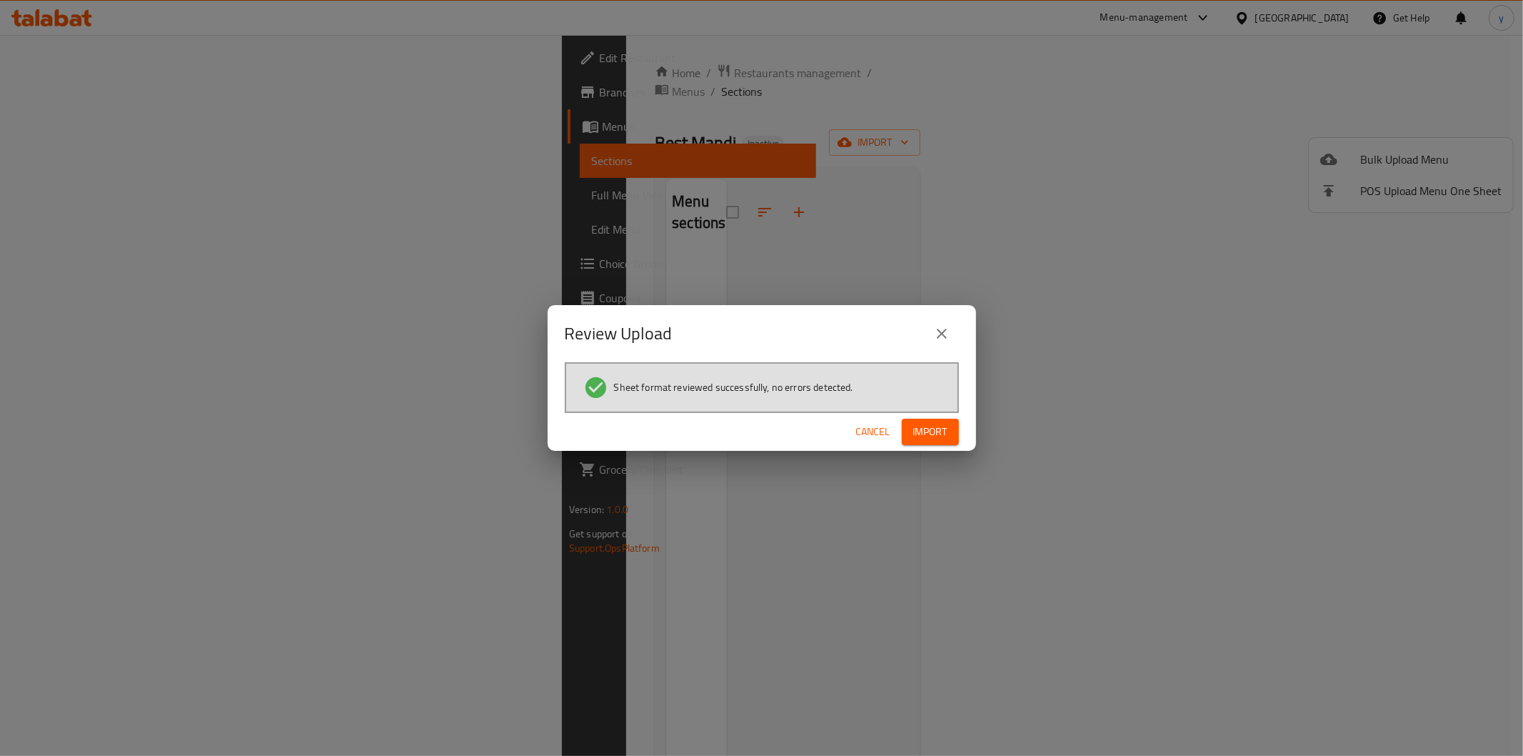
click at [921, 438] on span "Import" at bounding box center [930, 432] width 34 height 18
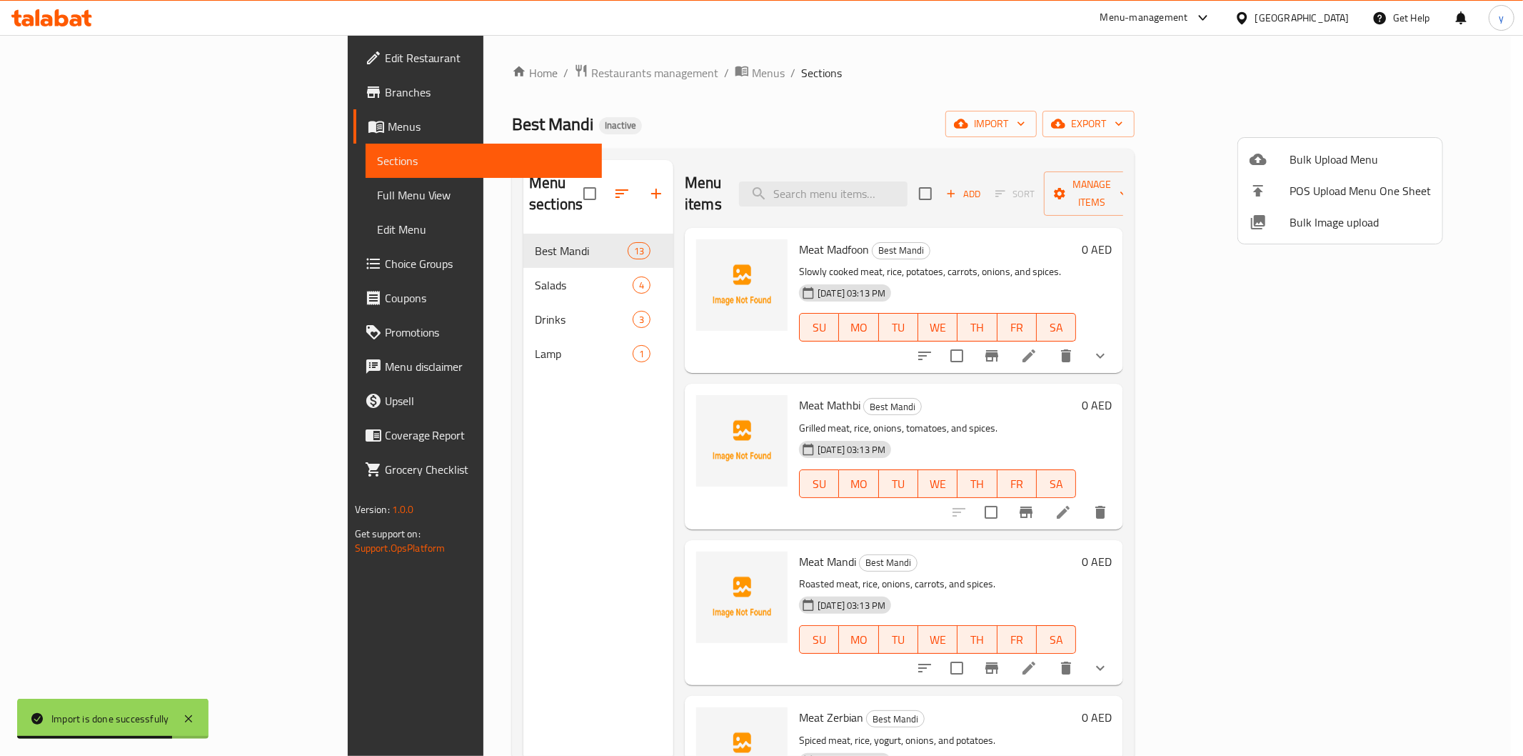
click at [141, 186] on div at bounding box center [761, 378] width 1523 height 756
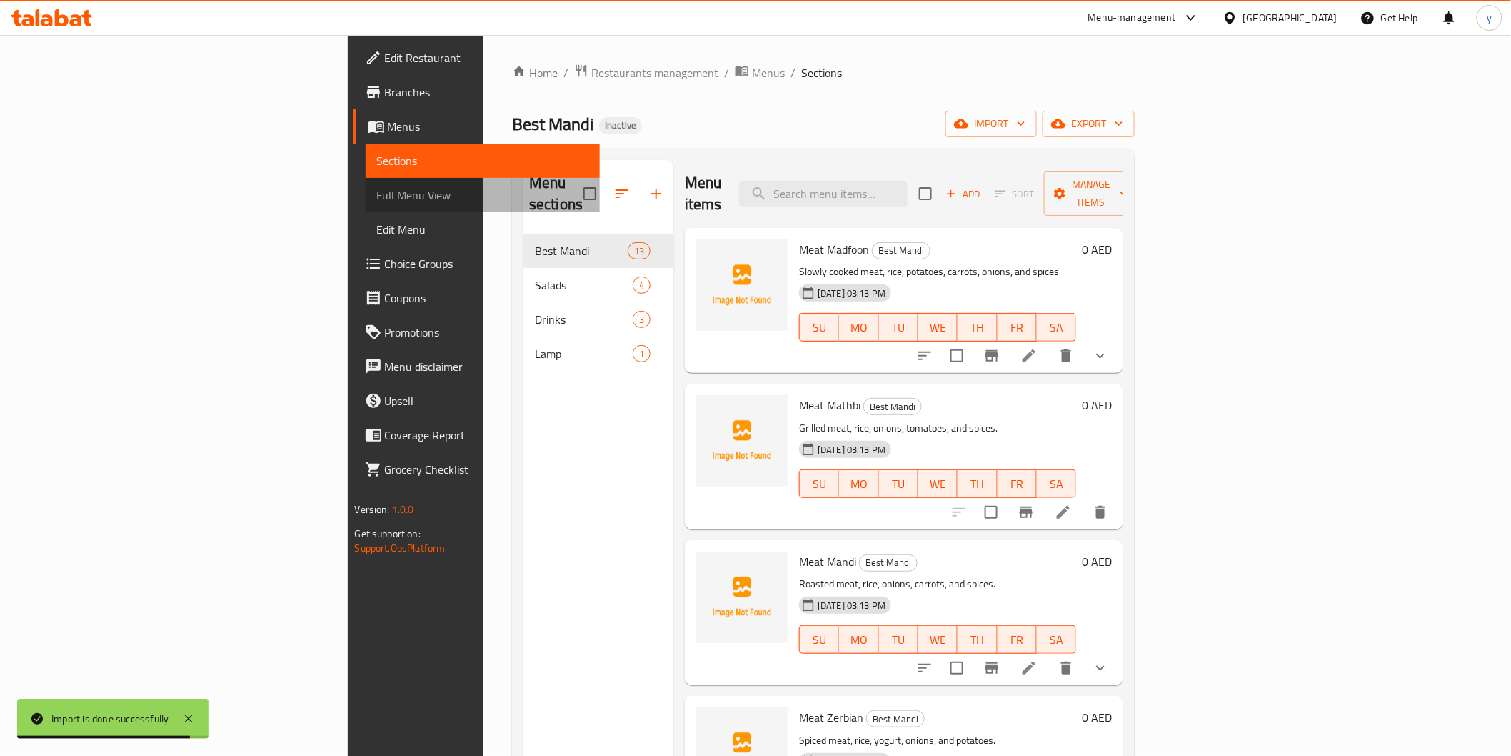
click at [377, 194] on span "Full Menu View" at bounding box center [482, 194] width 211 height 17
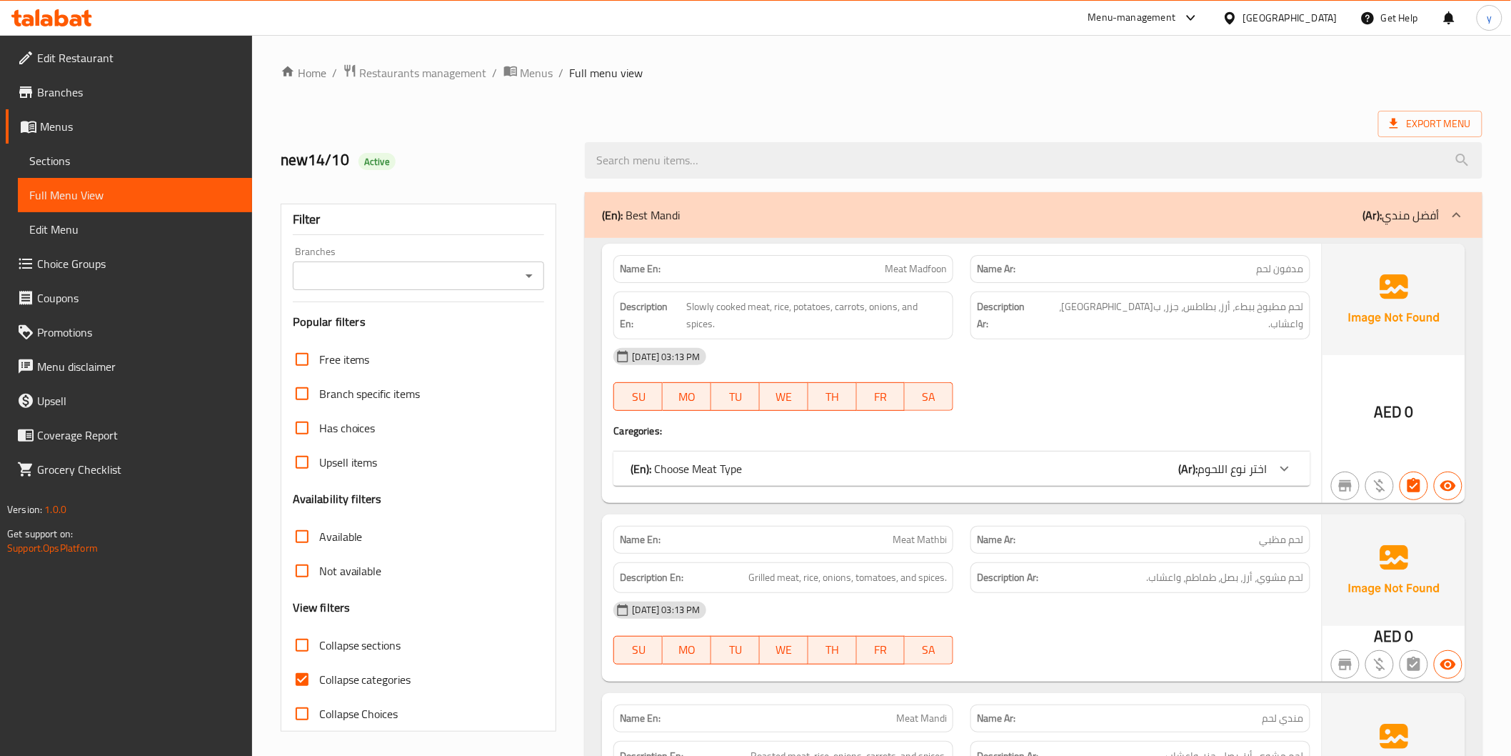
click at [400, 679] on span "Collapse categories" at bounding box center [365, 679] width 92 height 17
click at [319, 679] on input "Collapse categories" at bounding box center [302, 679] width 34 height 34
checkbox input "false"
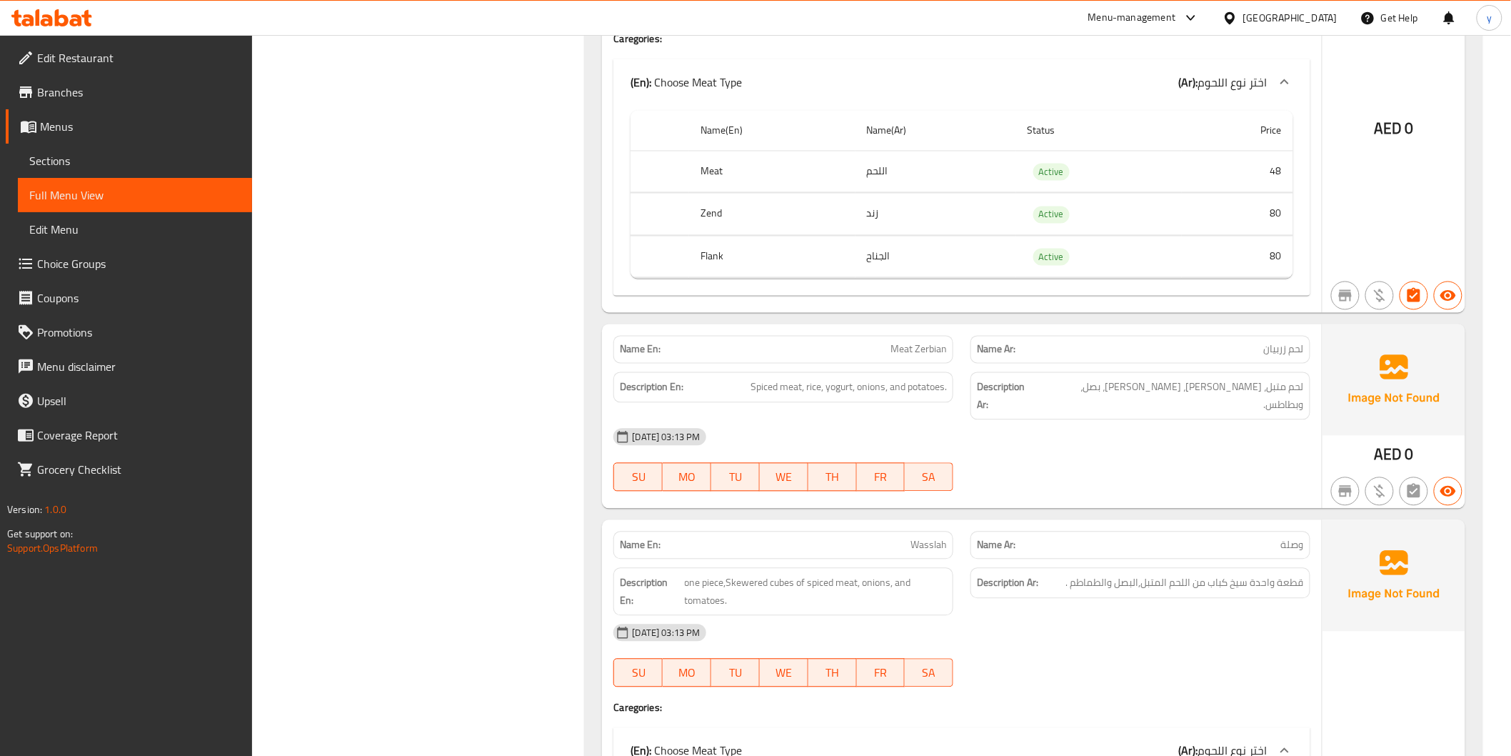
scroll to position [1031, 0]
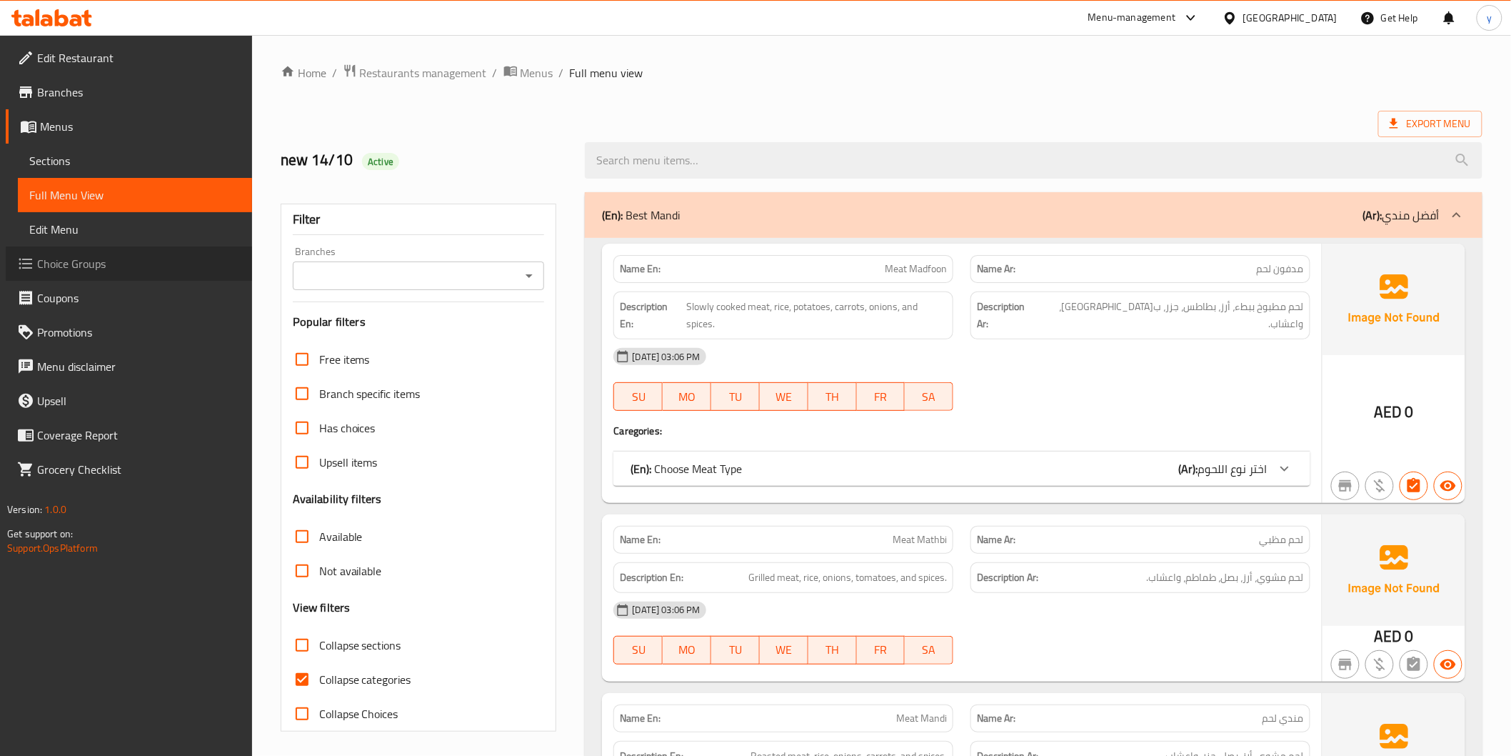
click at [90, 269] on span "Choice Groups" at bounding box center [139, 263] width 204 height 17
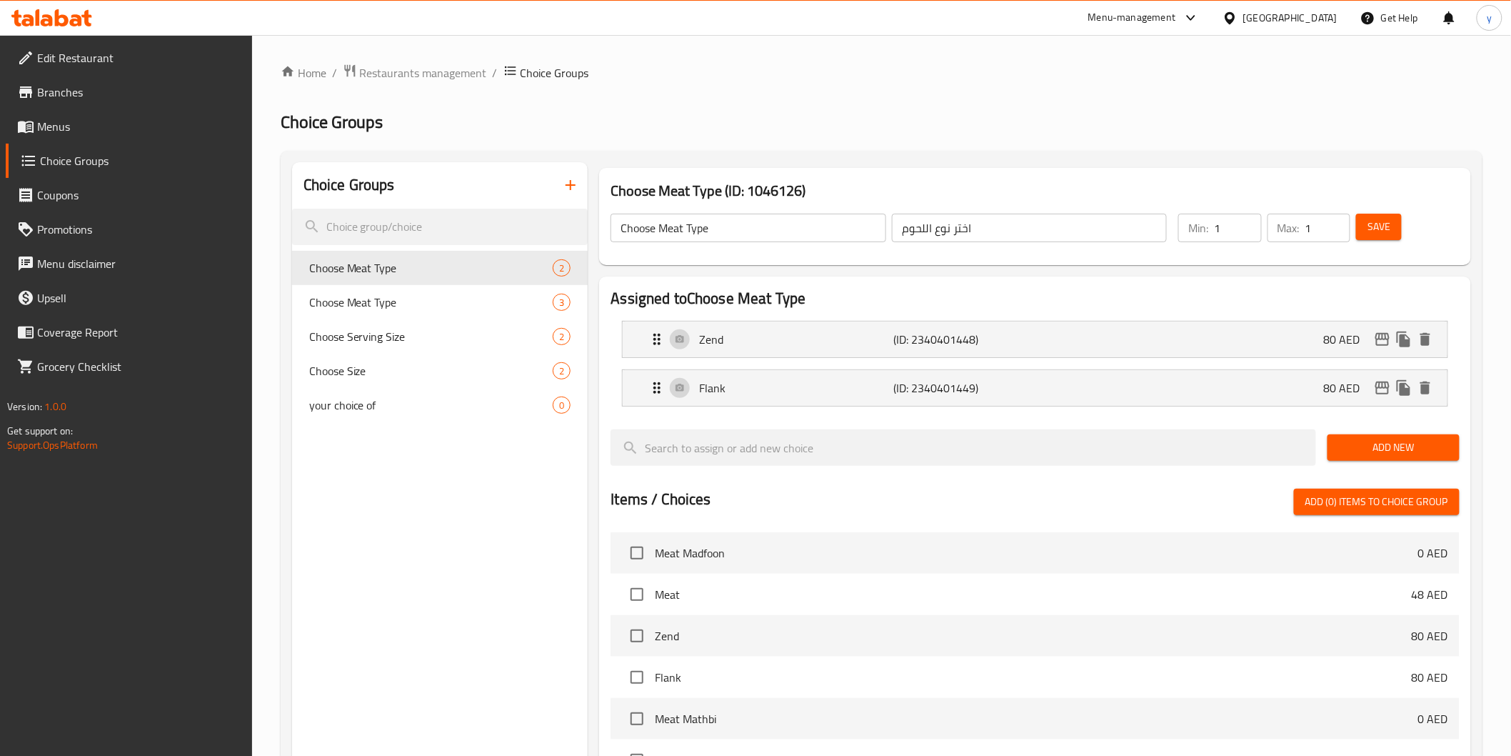
click at [587, 175] on div "Choice Groups" at bounding box center [440, 185] width 296 height 46
click at [567, 186] on icon "button" at bounding box center [571, 185] width 10 height 10
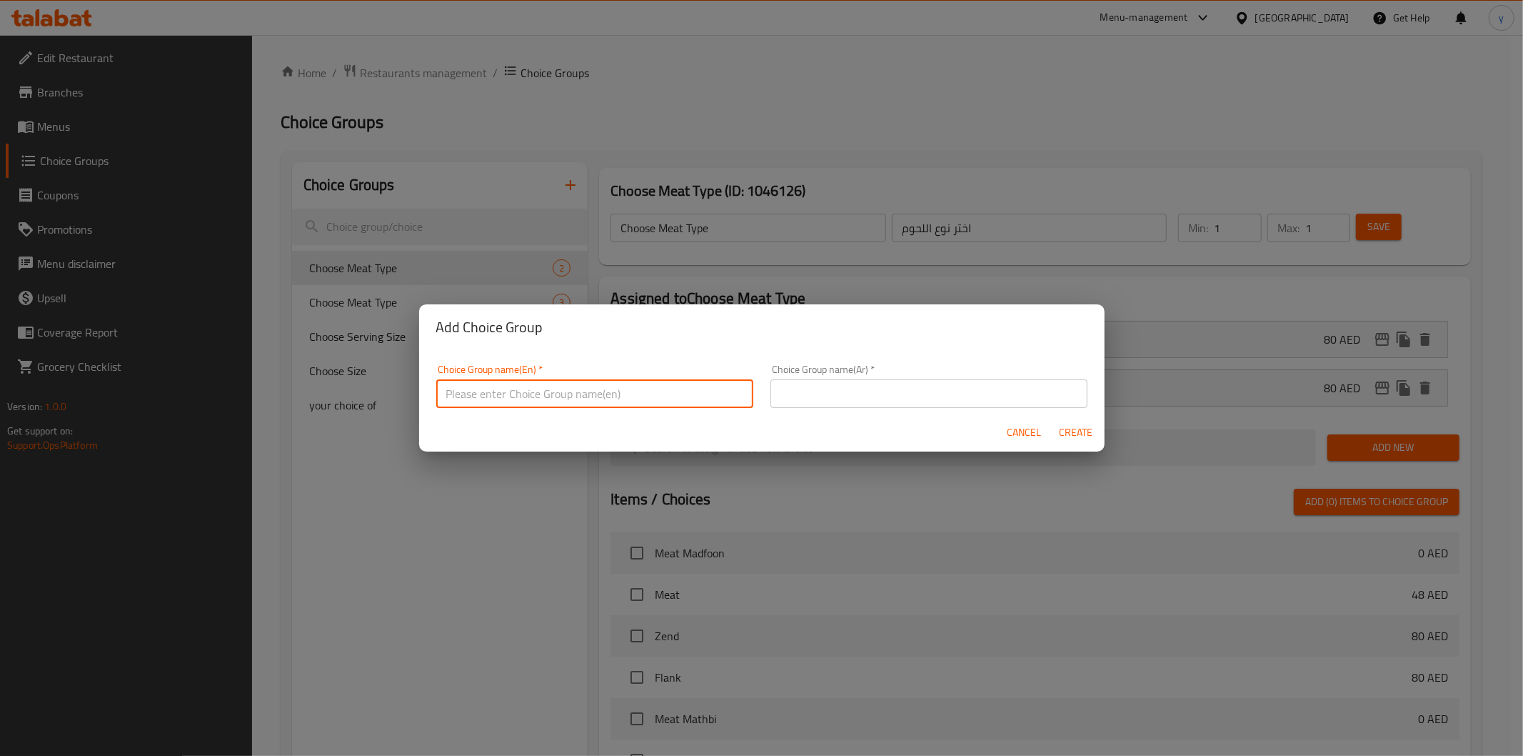
click at [602, 399] on input "text" at bounding box center [594, 393] width 317 height 29
click at [528, 394] on input "your choice of drink" at bounding box center [594, 393] width 317 height 29
type input "your choice of drink"
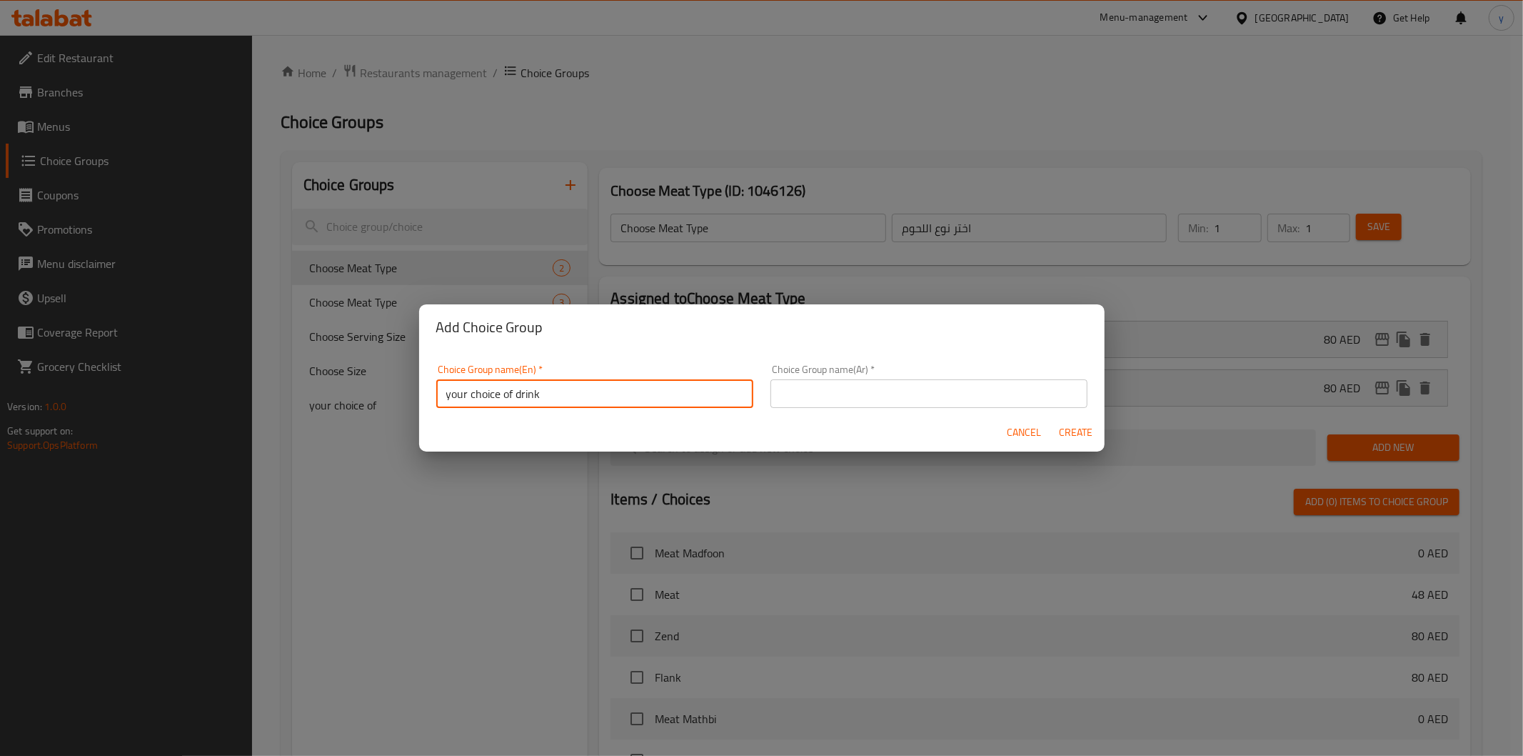
drag, startPoint x: 528, startPoint y: 394, endPoint x: 833, endPoint y: 399, distance: 305.0
click at [833, 399] on input "text" at bounding box center [929, 393] width 317 height 29
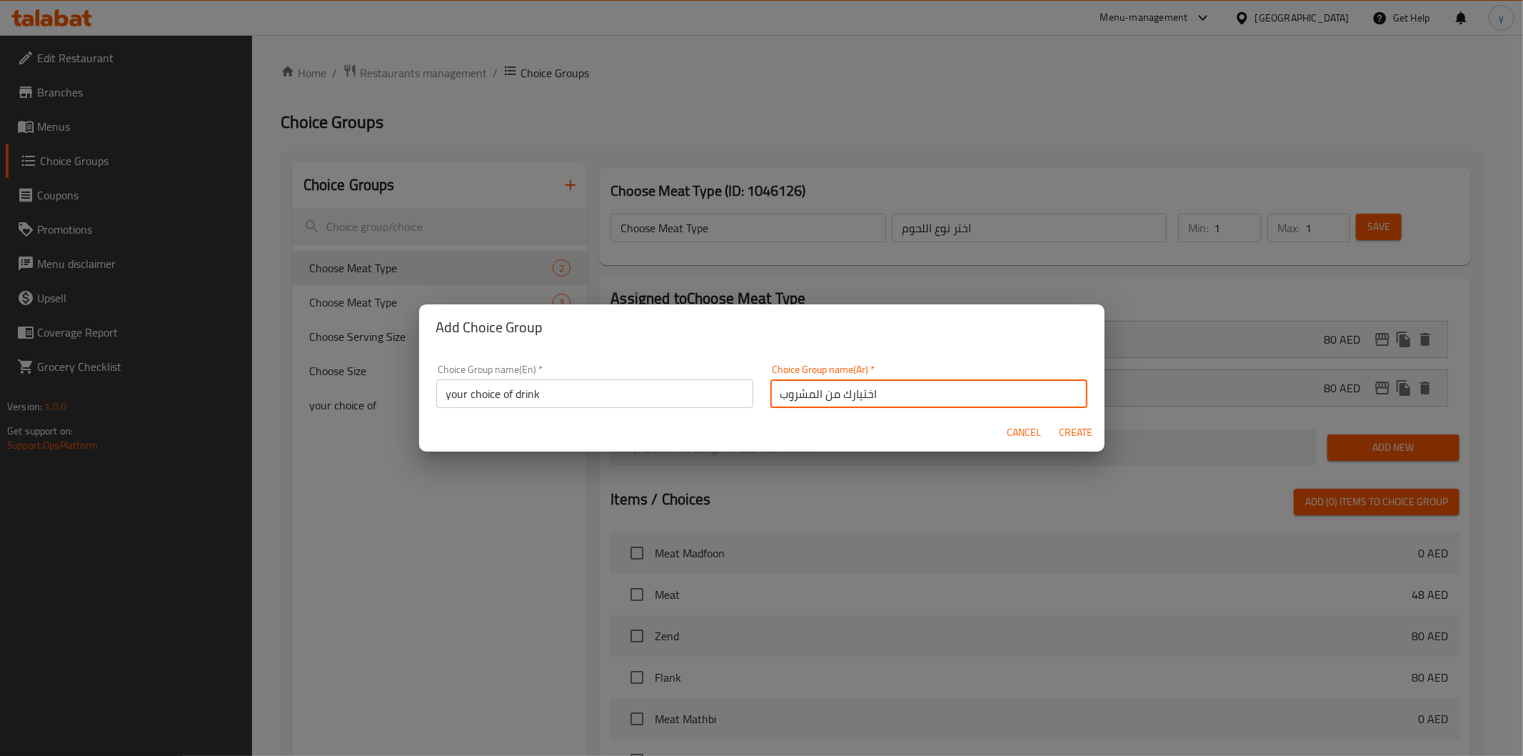
type input "اختيارك من المشروب"
click at [1074, 441] on span "Create" at bounding box center [1076, 432] width 34 height 18
type input "your choice of drink"
type input "اختيارك من المشروب"
type input "0"
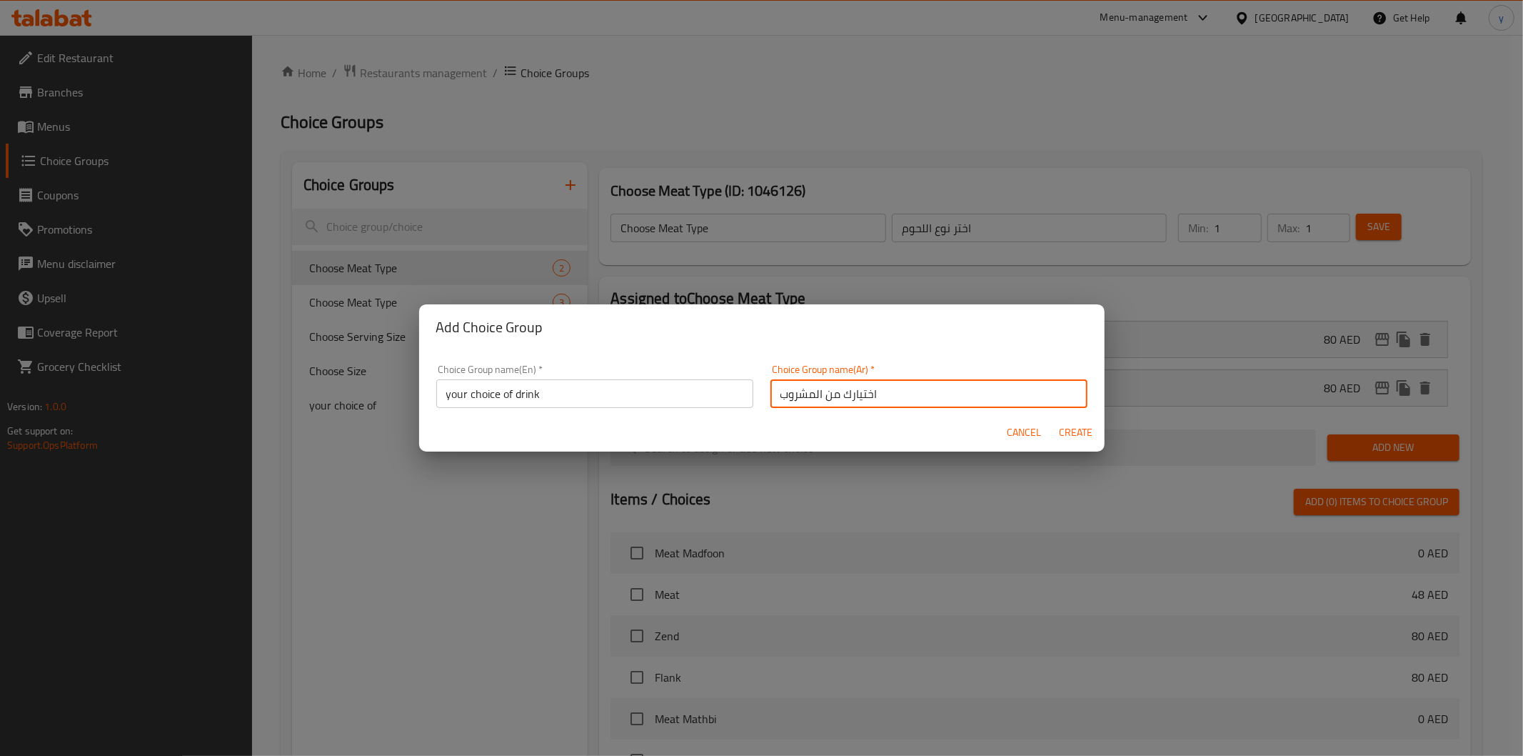
type input "0"
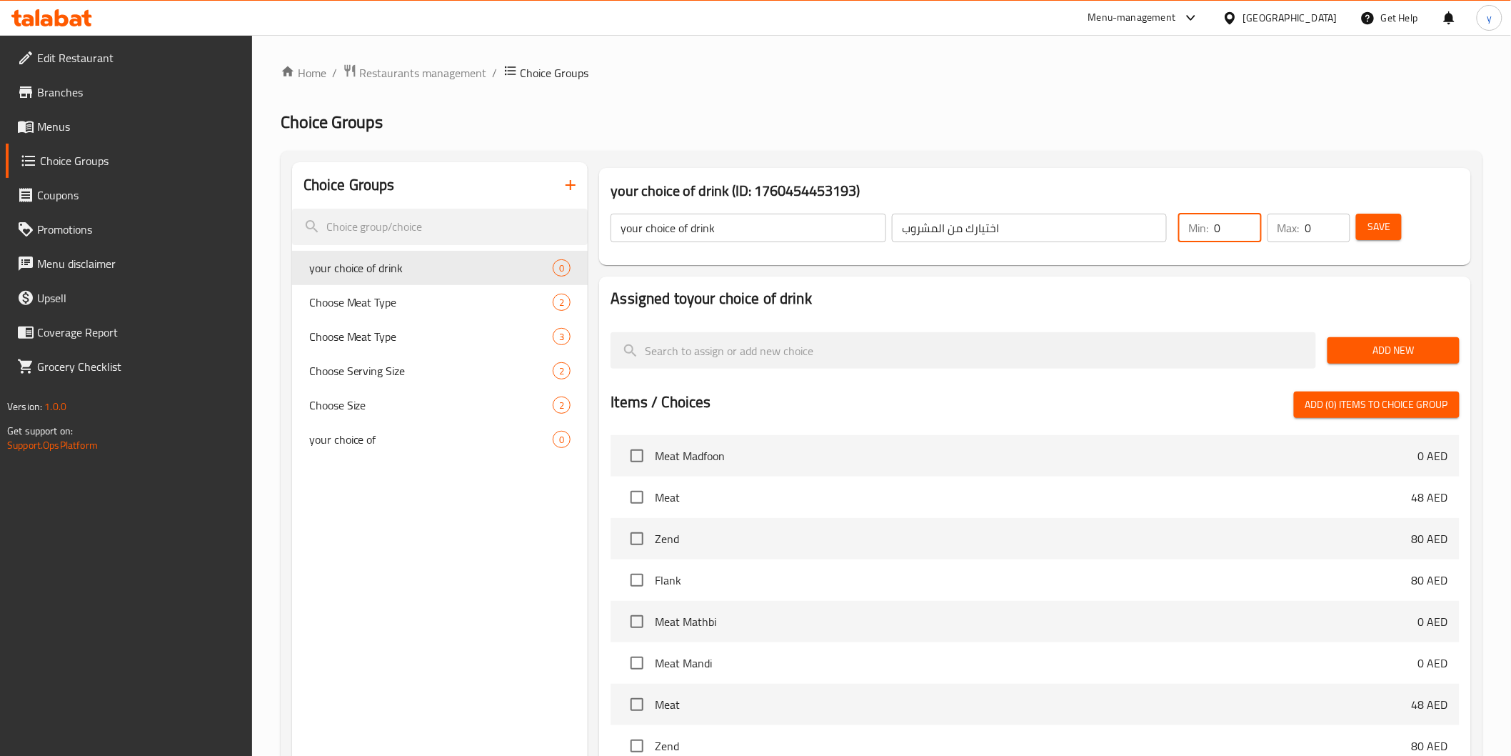
drag, startPoint x: 1224, startPoint y: 238, endPoint x: 1203, endPoint y: 238, distance: 20.7
click at [1203, 238] on div "Min: 0 ​" at bounding box center [1219, 228] width 83 height 29
type input "1"
drag, startPoint x: 1312, startPoint y: 231, endPoint x: 1303, endPoint y: 232, distance: 8.7
click at [1303, 232] on div "Max: 0 ​" at bounding box center [1309, 228] width 83 height 29
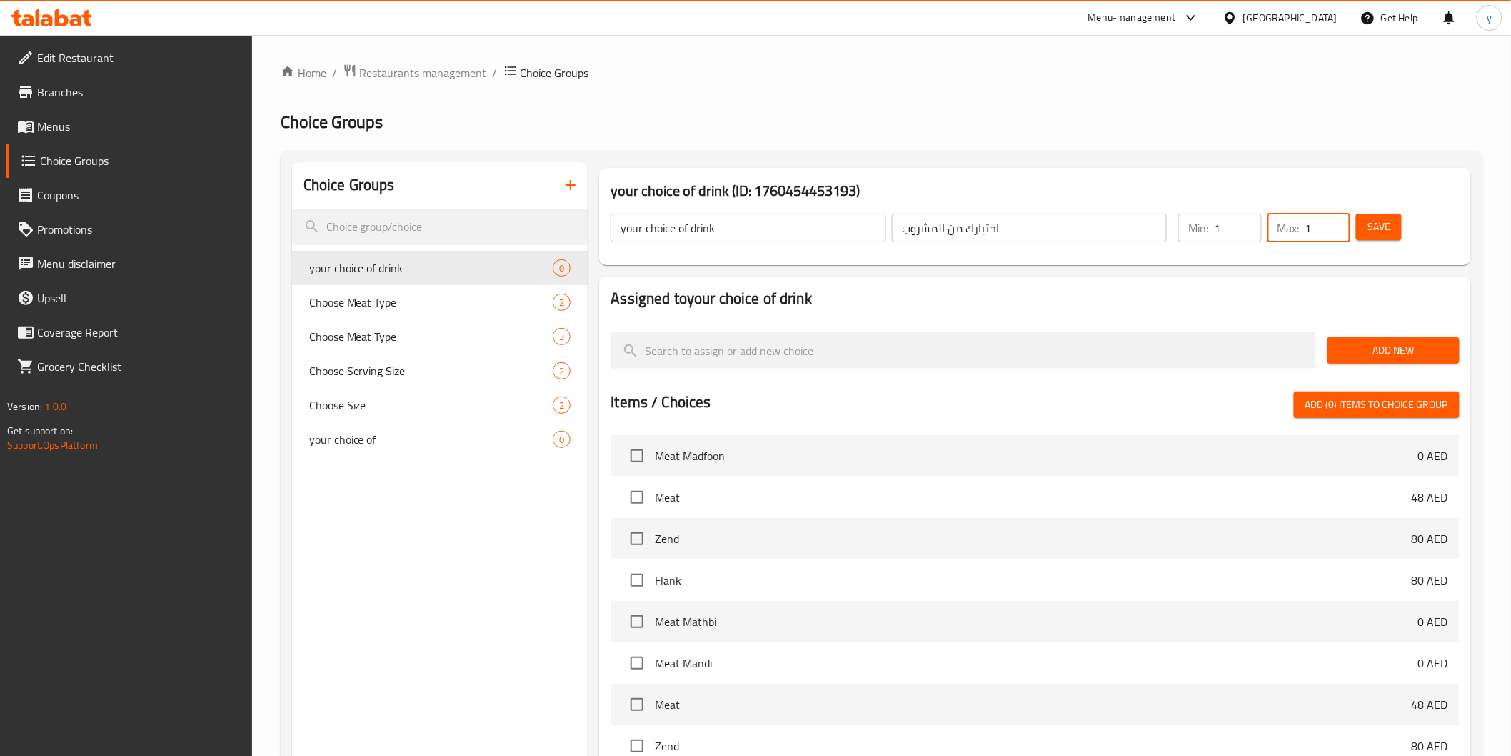
type input "1"
click at [1388, 219] on span "Save" at bounding box center [1379, 227] width 23 height 18
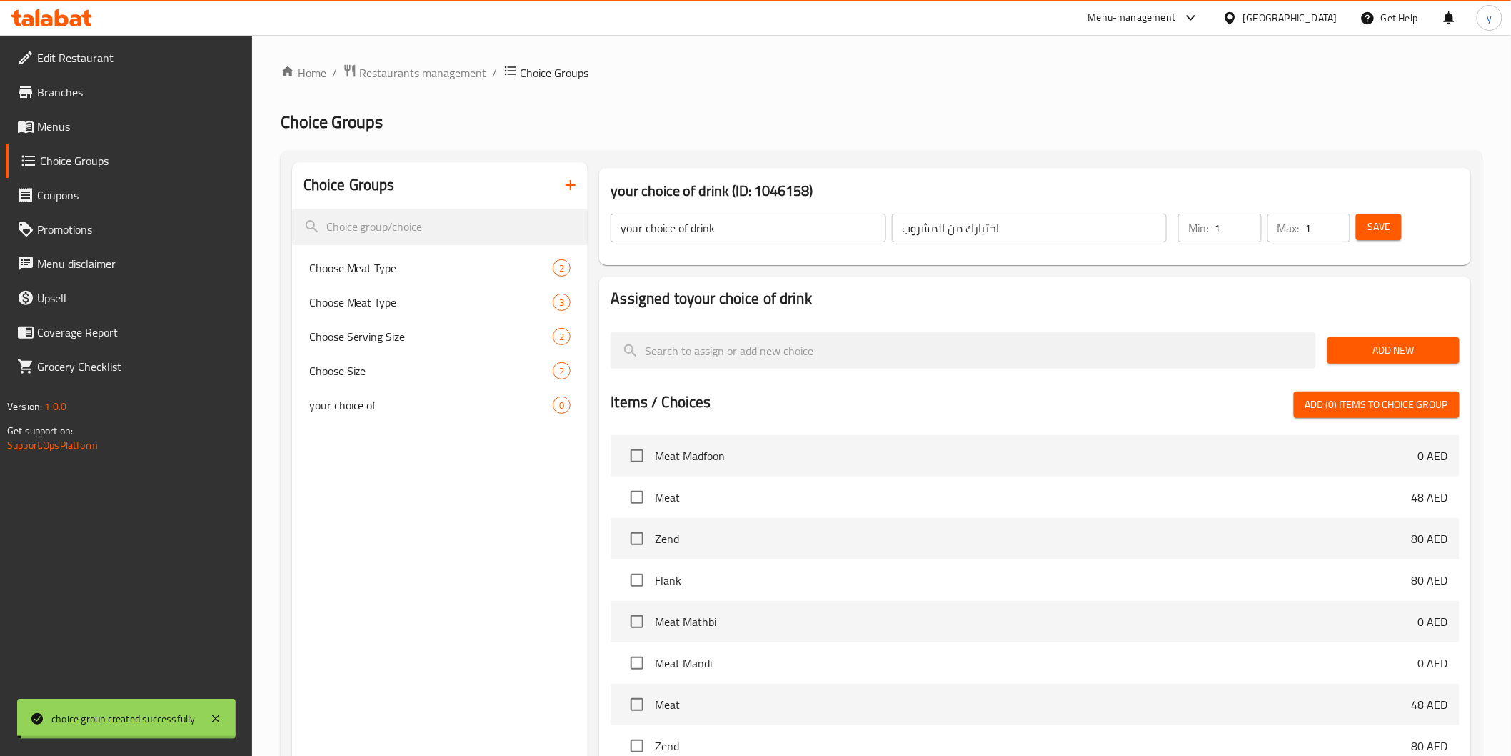
click at [1416, 353] on div "Home / Restaurants management / Choice Groups Choice Groups Choice Groups Choos…" at bounding box center [882, 538] width 1202 height 948
click at [1415, 351] on span "Add New" at bounding box center [1393, 350] width 109 height 18
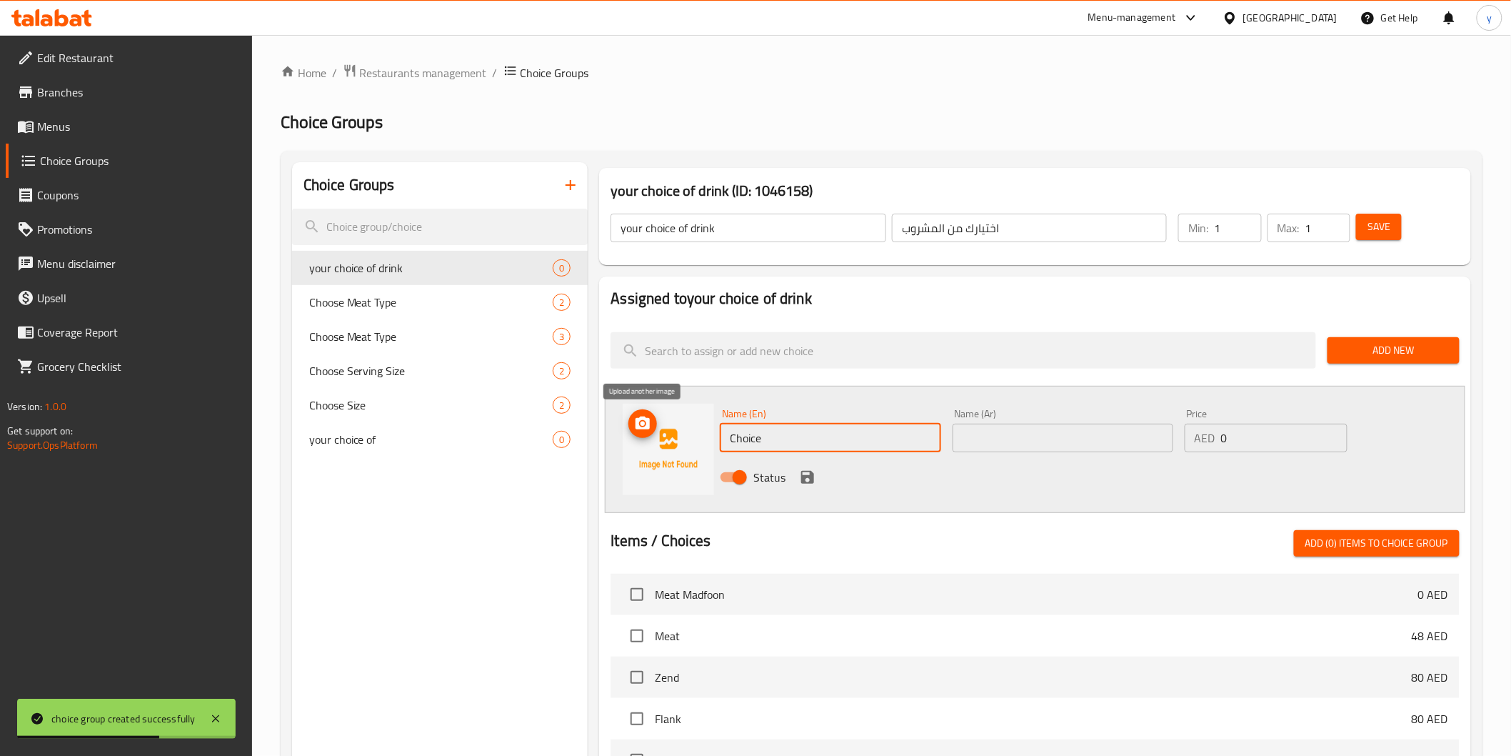
drag, startPoint x: 858, startPoint y: 437, endPoint x: 638, endPoint y: 431, distance: 219.3
click at [638, 431] on div "Name (En) Choice Name (En) Name (Ar) Name (Ar) Price AED 0 Price Status" at bounding box center [1035, 449] width 860 height 127
paste input "Pepsi"
type input "Pepsi"
click at [1015, 443] on input "text" at bounding box center [1063, 437] width 221 height 29
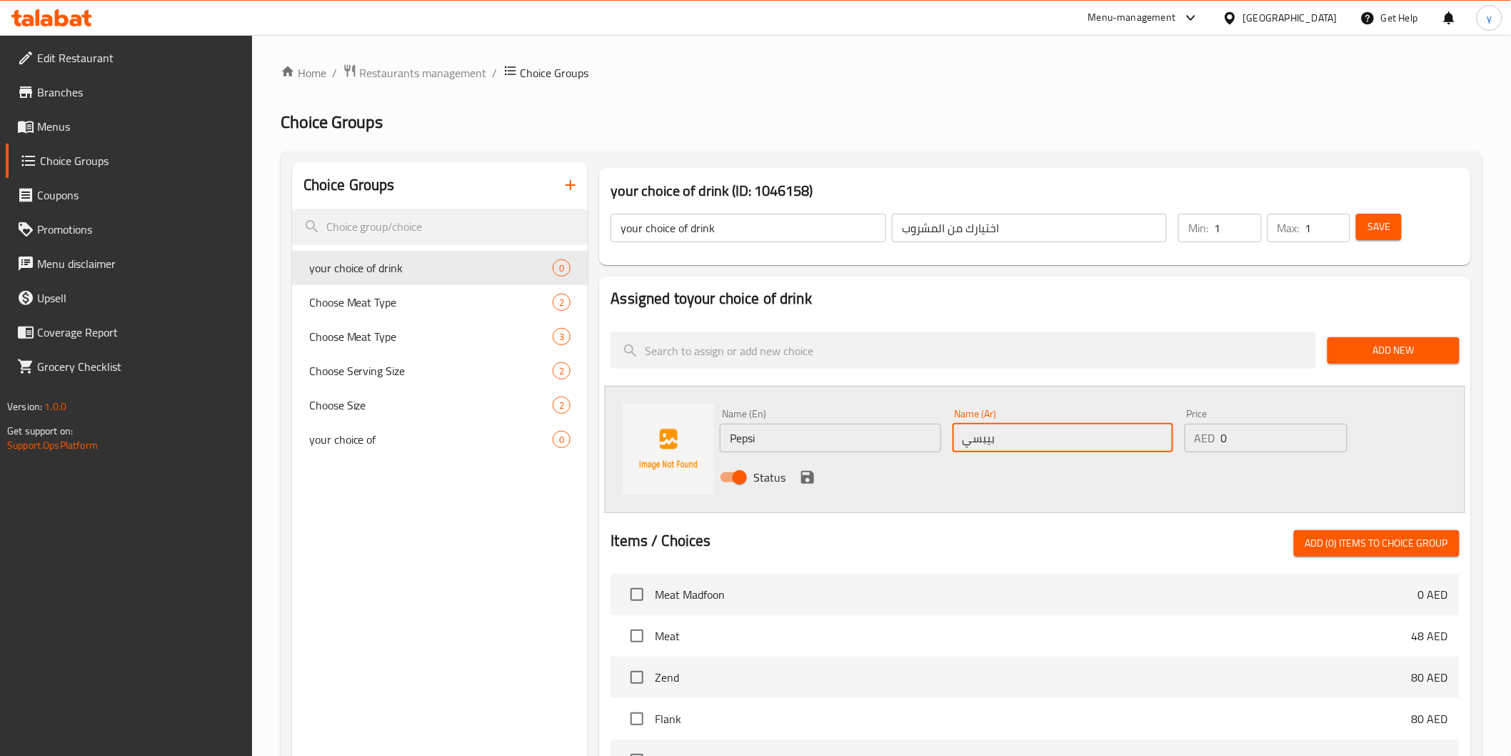
type input "بيبسي"
drag, startPoint x: 1245, startPoint y: 436, endPoint x: 1197, endPoint y: 443, distance: 49.2
click at [1197, 443] on div "AED 0 Price" at bounding box center [1266, 437] width 163 height 29
type input "4"
click at [801, 468] on icon "save" at bounding box center [807, 476] width 17 height 17
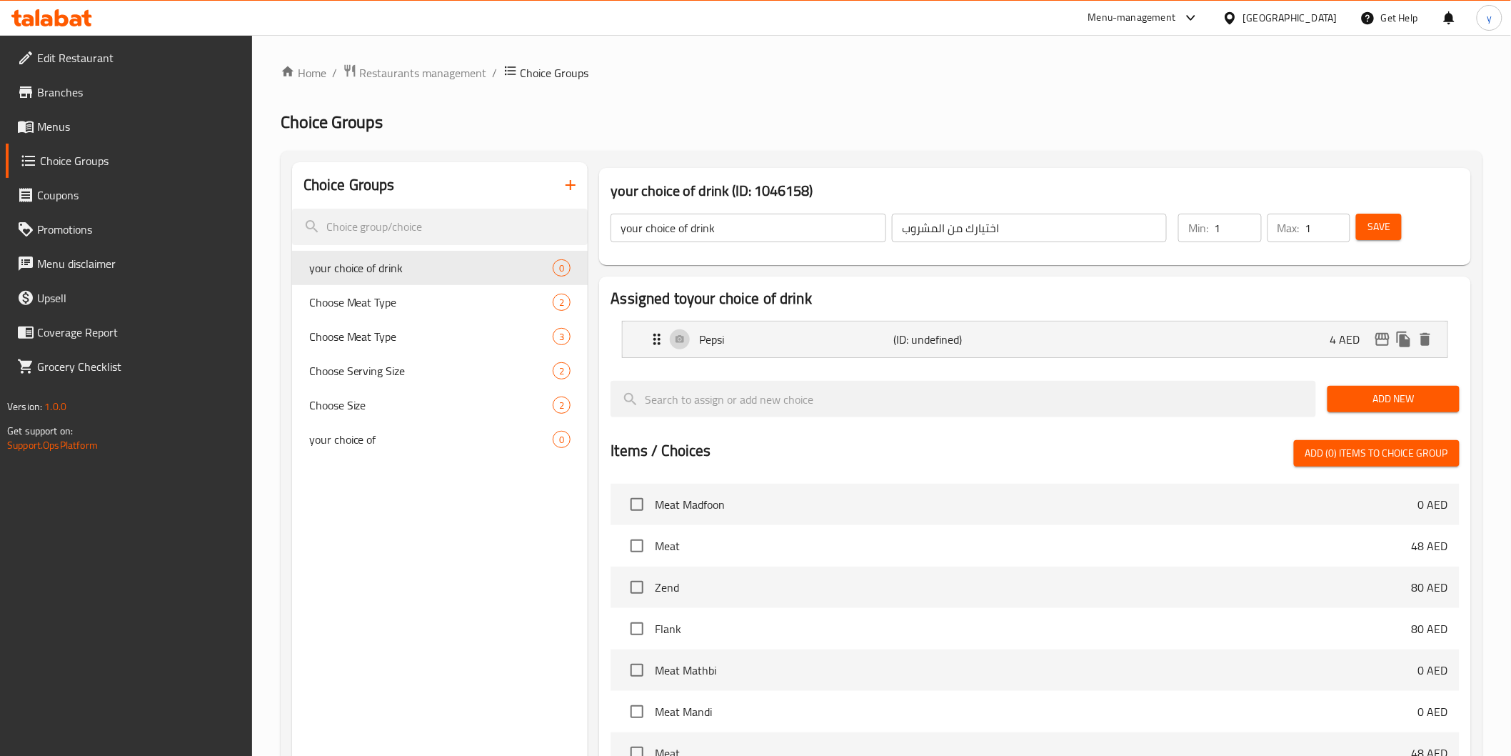
click at [1404, 397] on span "Add New" at bounding box center [1393, 399] width 109 height 18
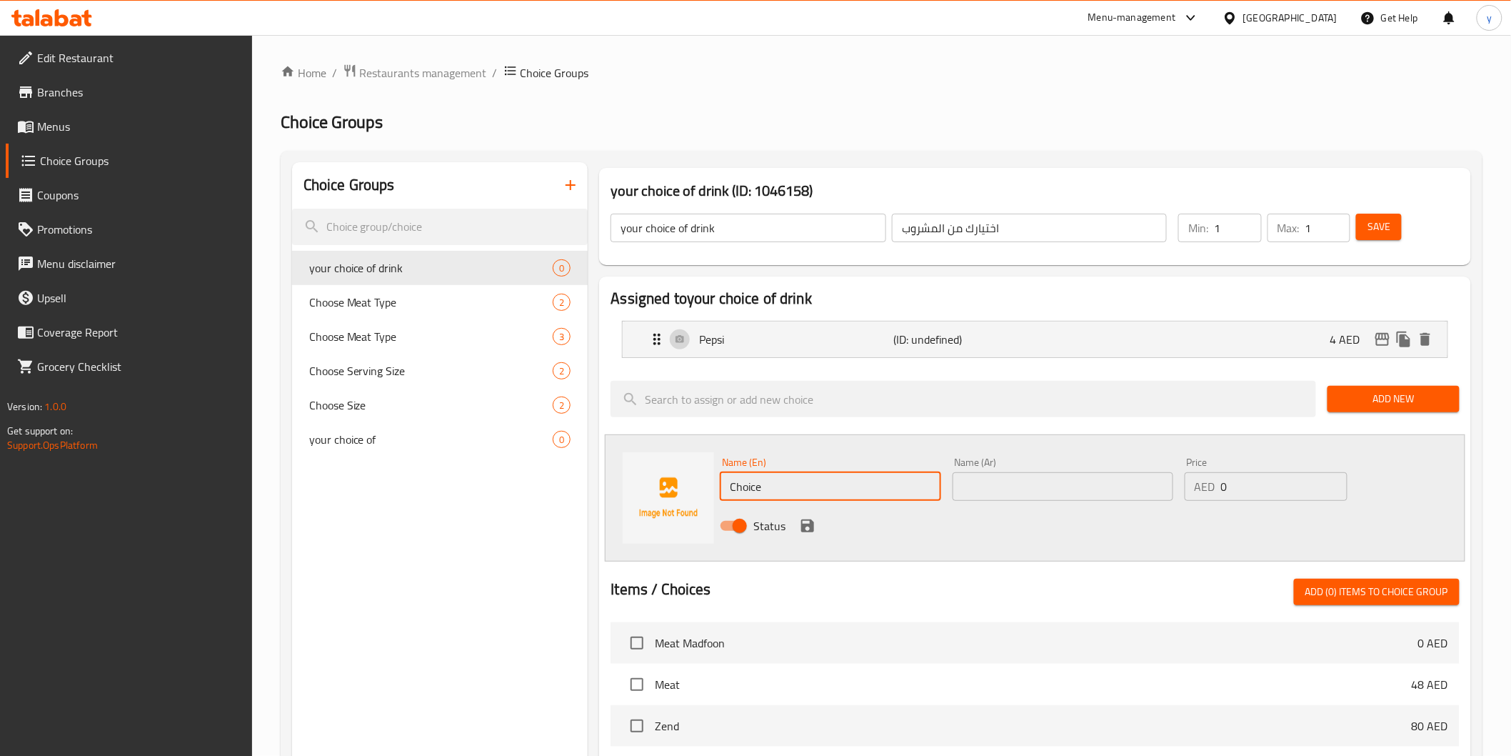
drag, startPoint x: 836, startPoint y: 496, endPoint x: 725, endPoint y: 488, distance: 111.6
click at [725, 488] on input "Choice" at bounding box center [830, 486] width 221 height 29
click at [1038, 361] on li "Pepsi (ID: undefined) 4 AED Name (En) Pepsi Name (En) Name (Ar) بيبسي Name (Ar)…" at bounding box center [1035, 339] width 848 height 49
click at [1184, 345] on div "Pepsi (ID: undefined) 4 AED" at bounding box center [1038, 339] width 781 height 36
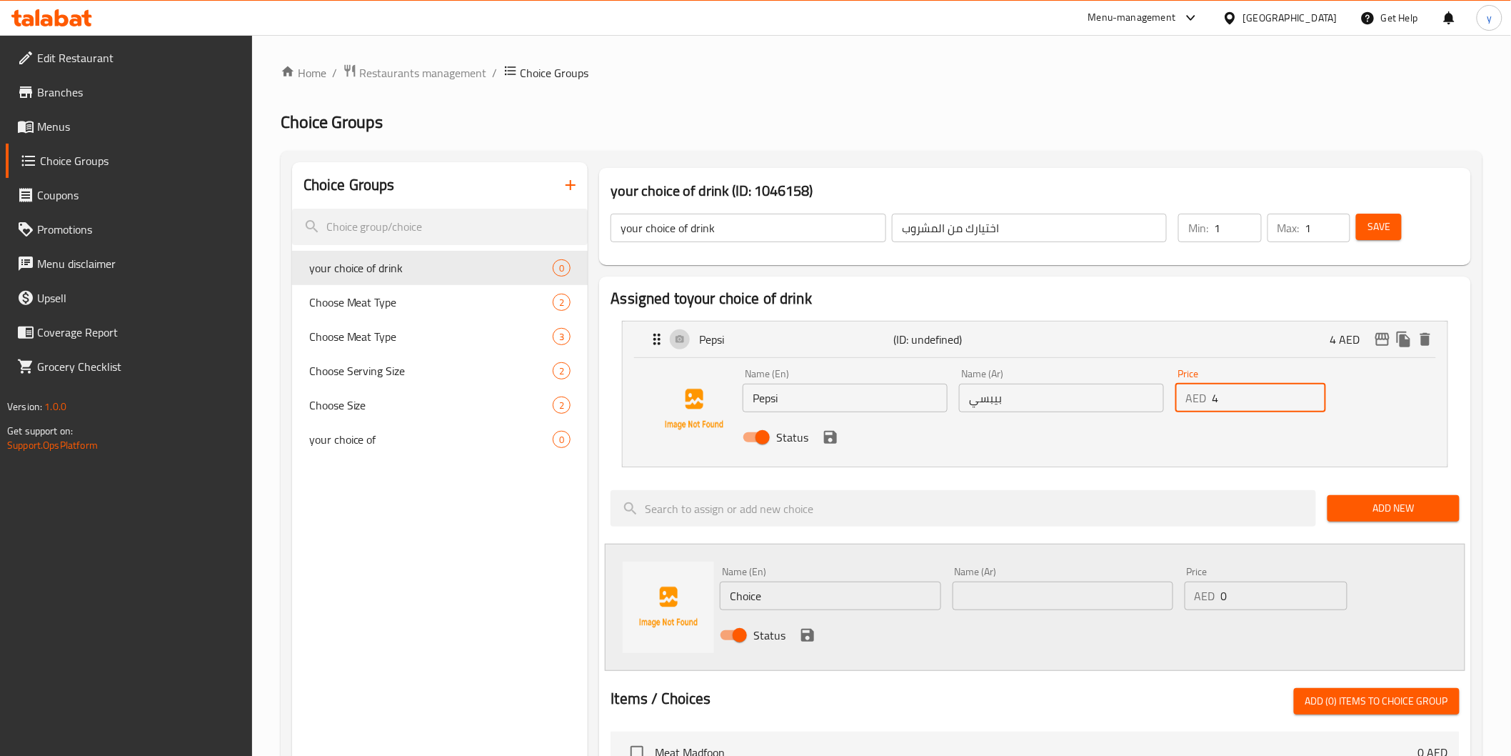
drag, startPoint x: 1229, startPoint y: 400, endPoint x: 1190, endPoint y: 404, distance: 39.4
click at [1190, 404] on div "AED 4 Price" at bounding box center [1251, 398] width 151 height 29
click at [836, 438] on icon "save" at bounding box center [830, 437] width 13 height 13
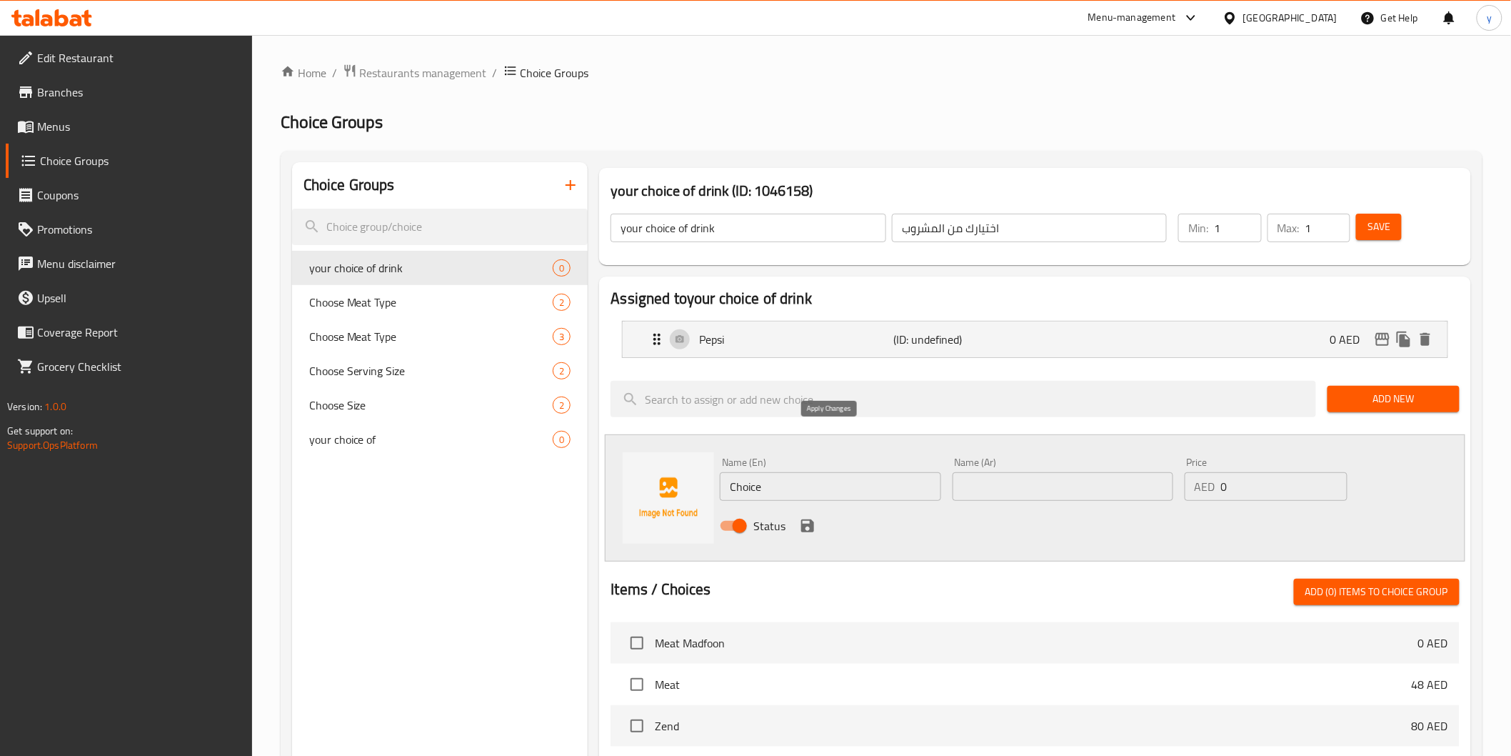
type input "0"
click at [759, 489] on input "Choice" at bounding box center [830, 486] width 221 height 29
paste input "oca Cola"
type input "Coca Cola"
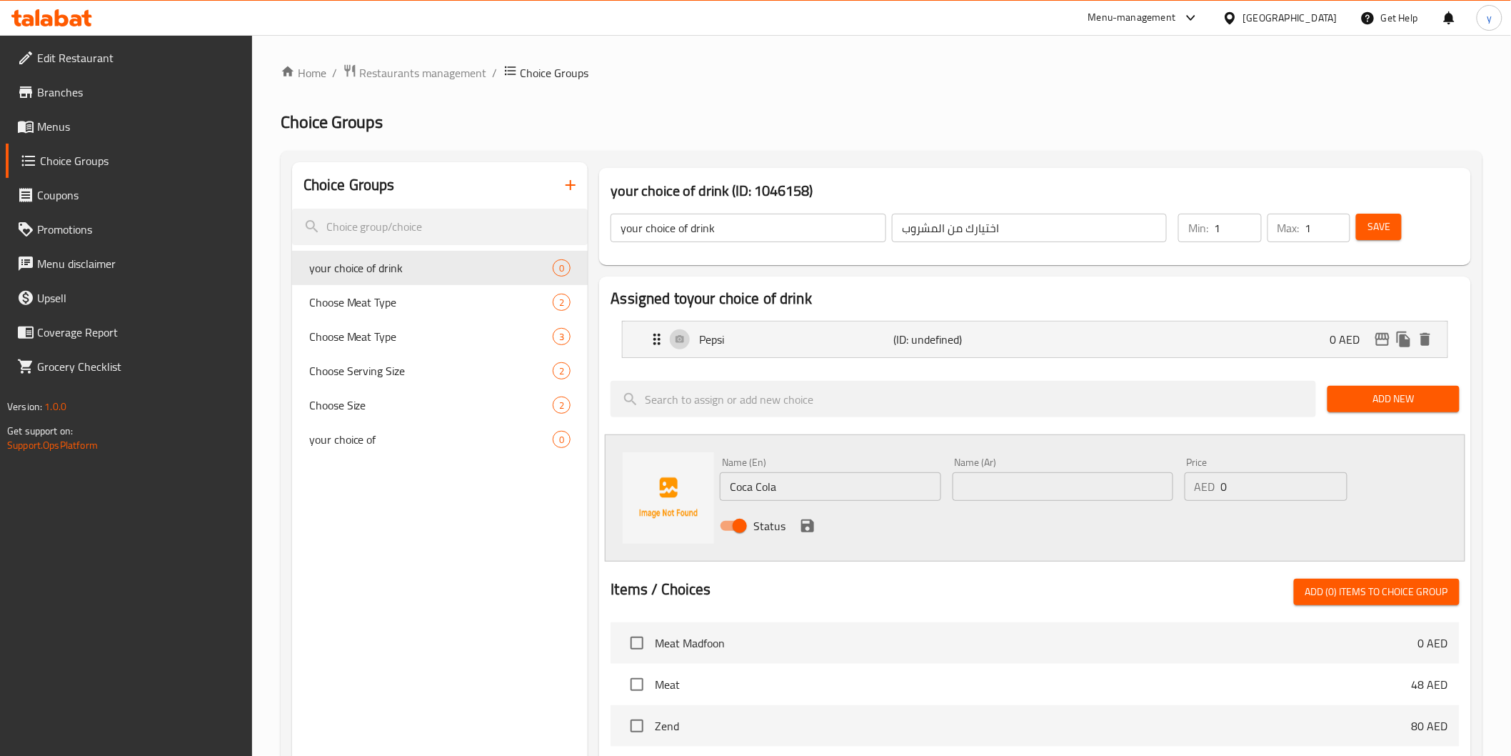
click at [1025, 504] on div "Name (Ar) Name (Ar)" at bounding box center [1063, 478] width 232 height 55
click at [1026, 496] on input "text" at bounding box center [1063, 486] width 221 height 29
type input ";"
type input "ط"
type input "كوكا كولا"
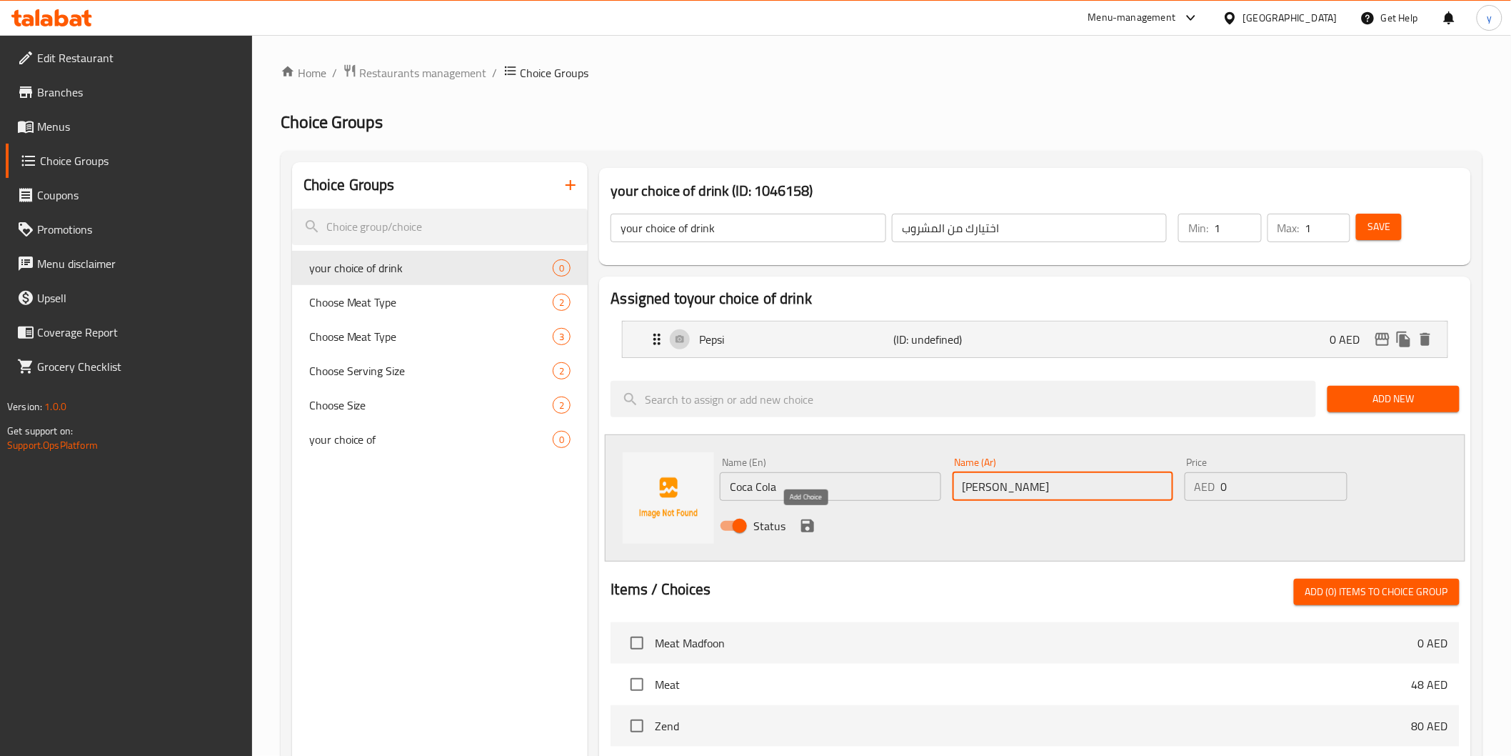
click at [813, 524] on icon "save" at bounding box center [807, 525] width 13 height 13
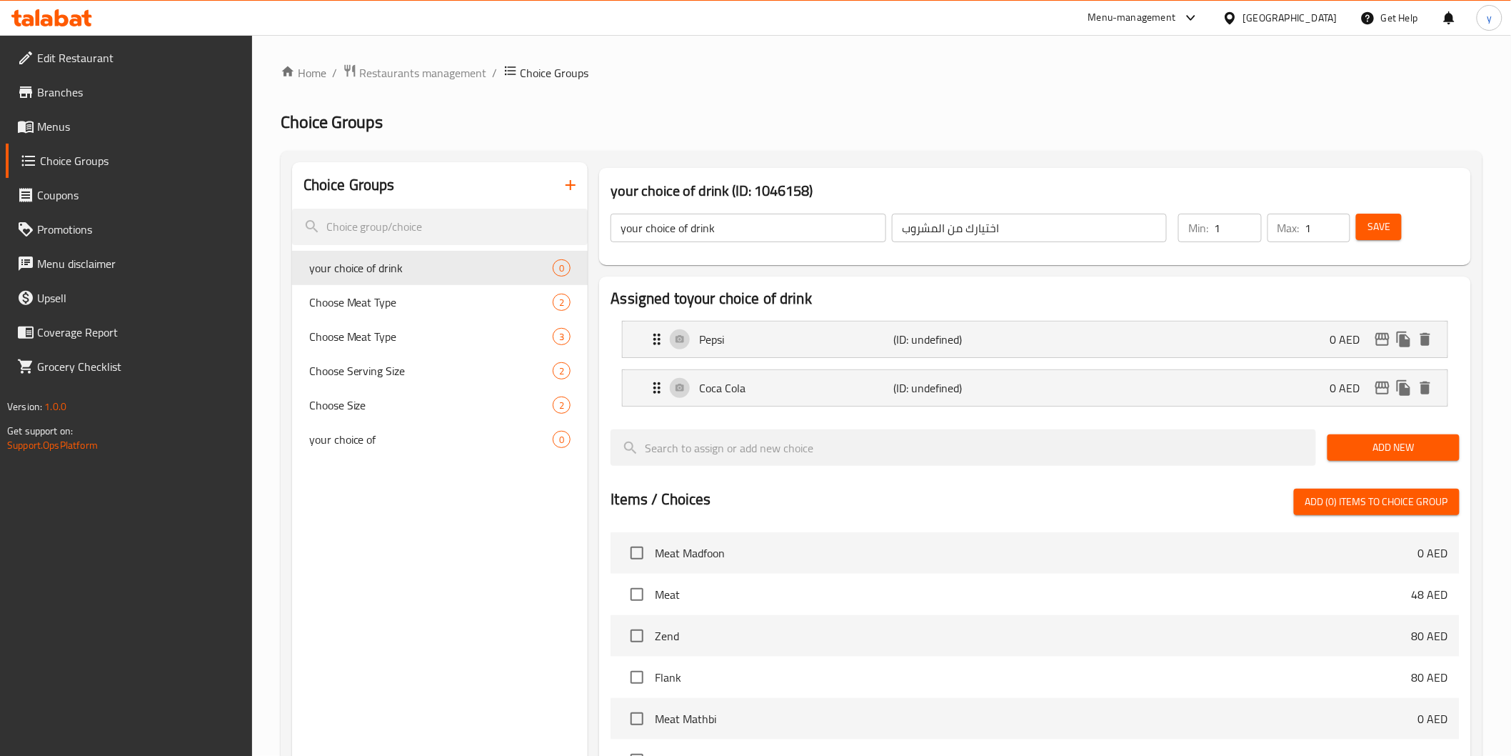
click at [1373, 234] on span "Save" at bounding box center [1379, 227] width 23 height 18
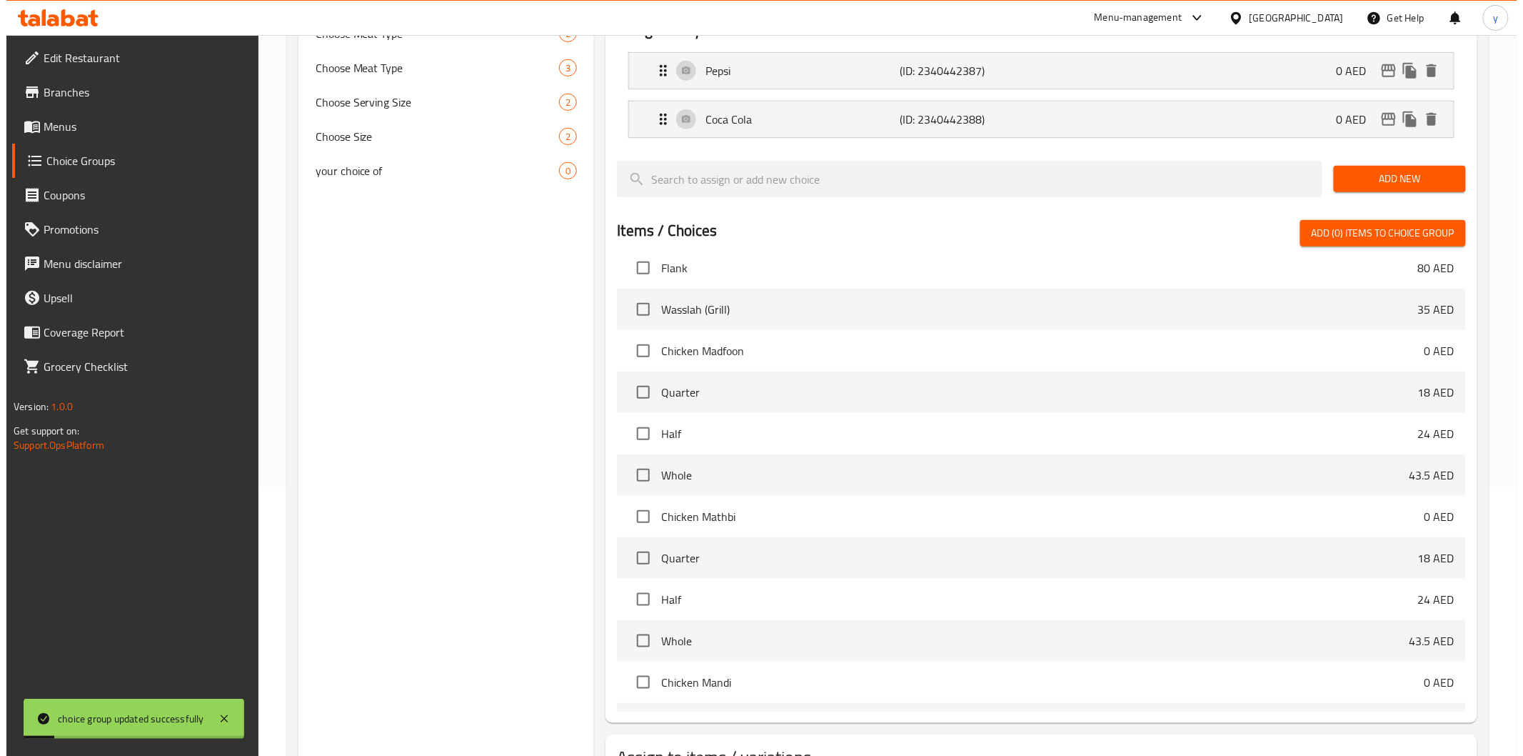
scroll to position [381, 0]
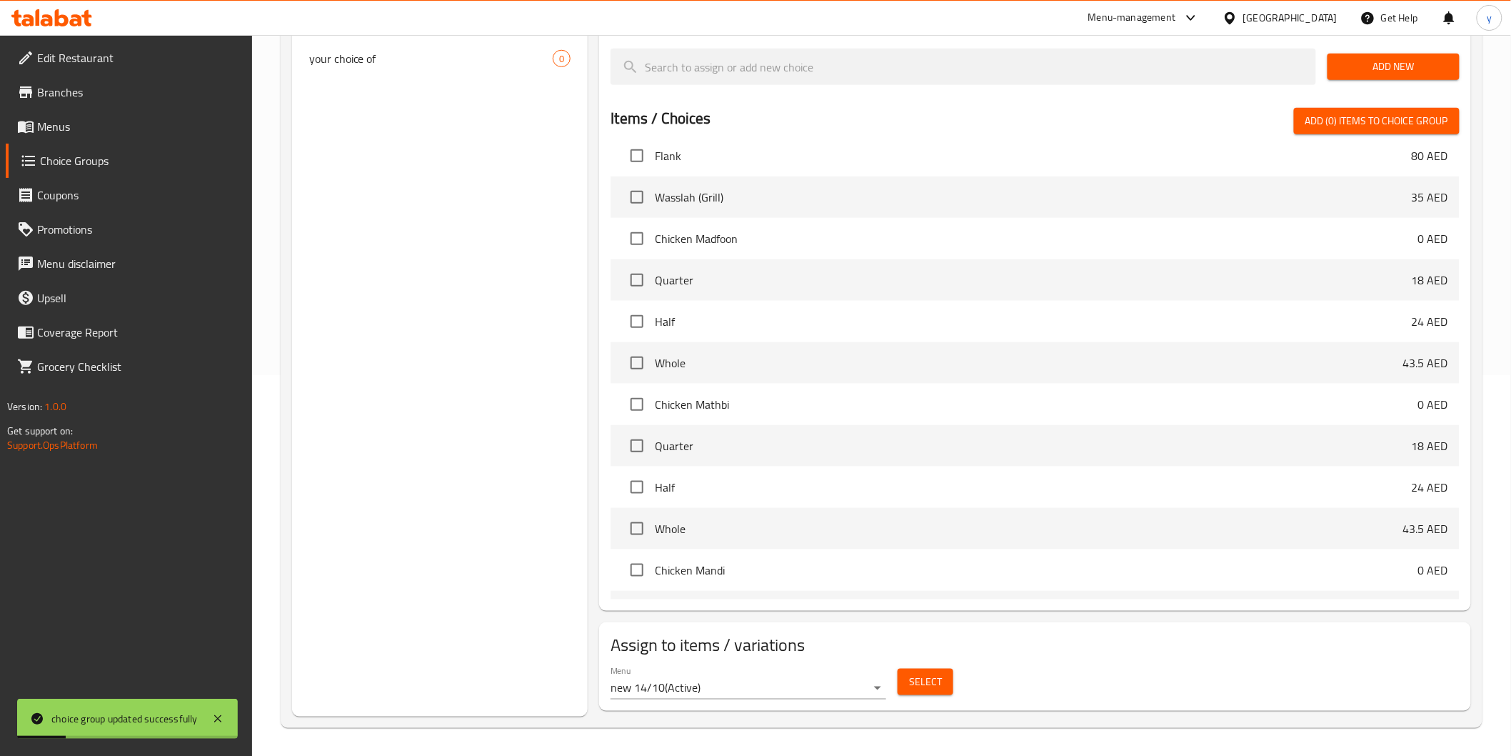
click at [932, 676] on span "Select" at bounding box center [925, 682] width 33 height 18
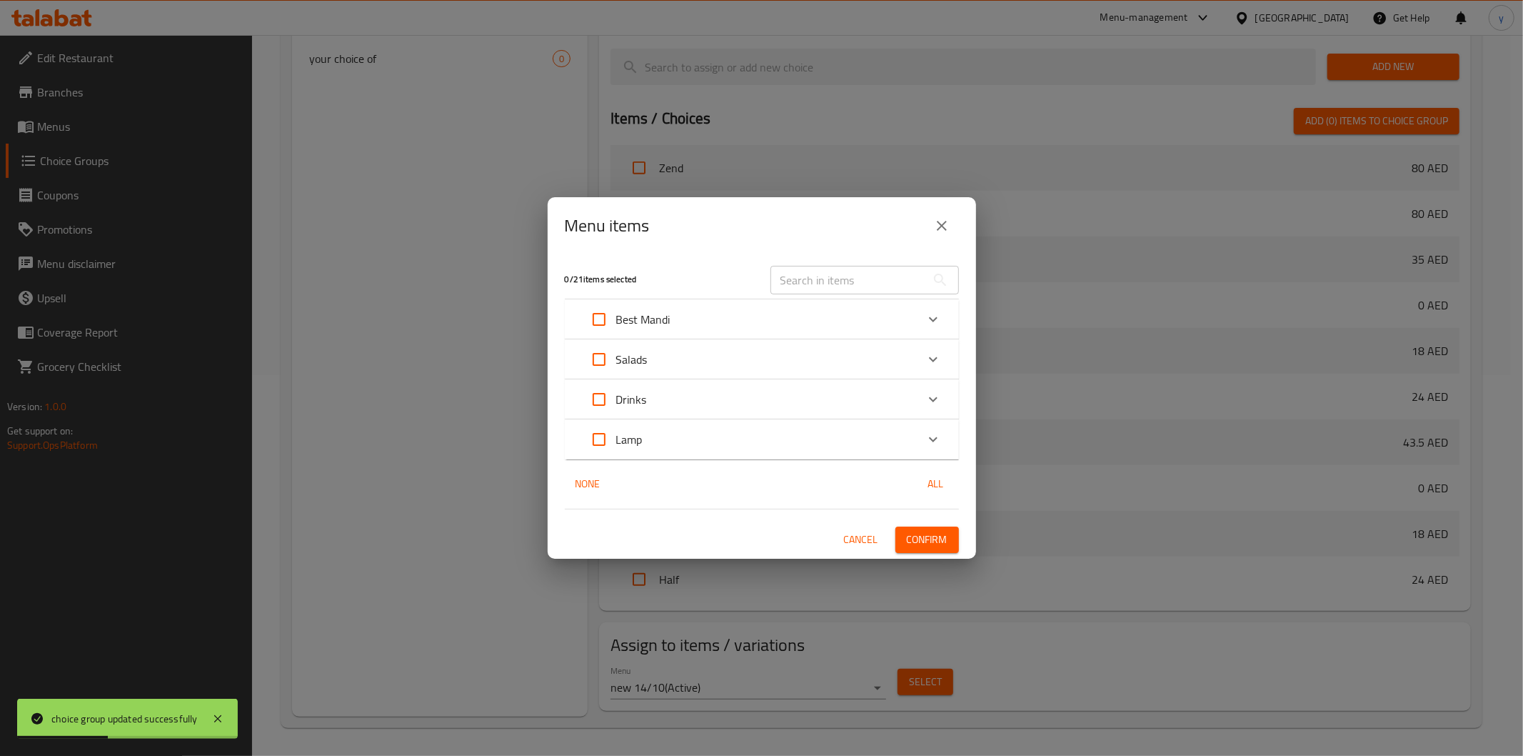
click at [701, 398] on div "Drinks" at bounding box center [749, 399] width 334 height 34
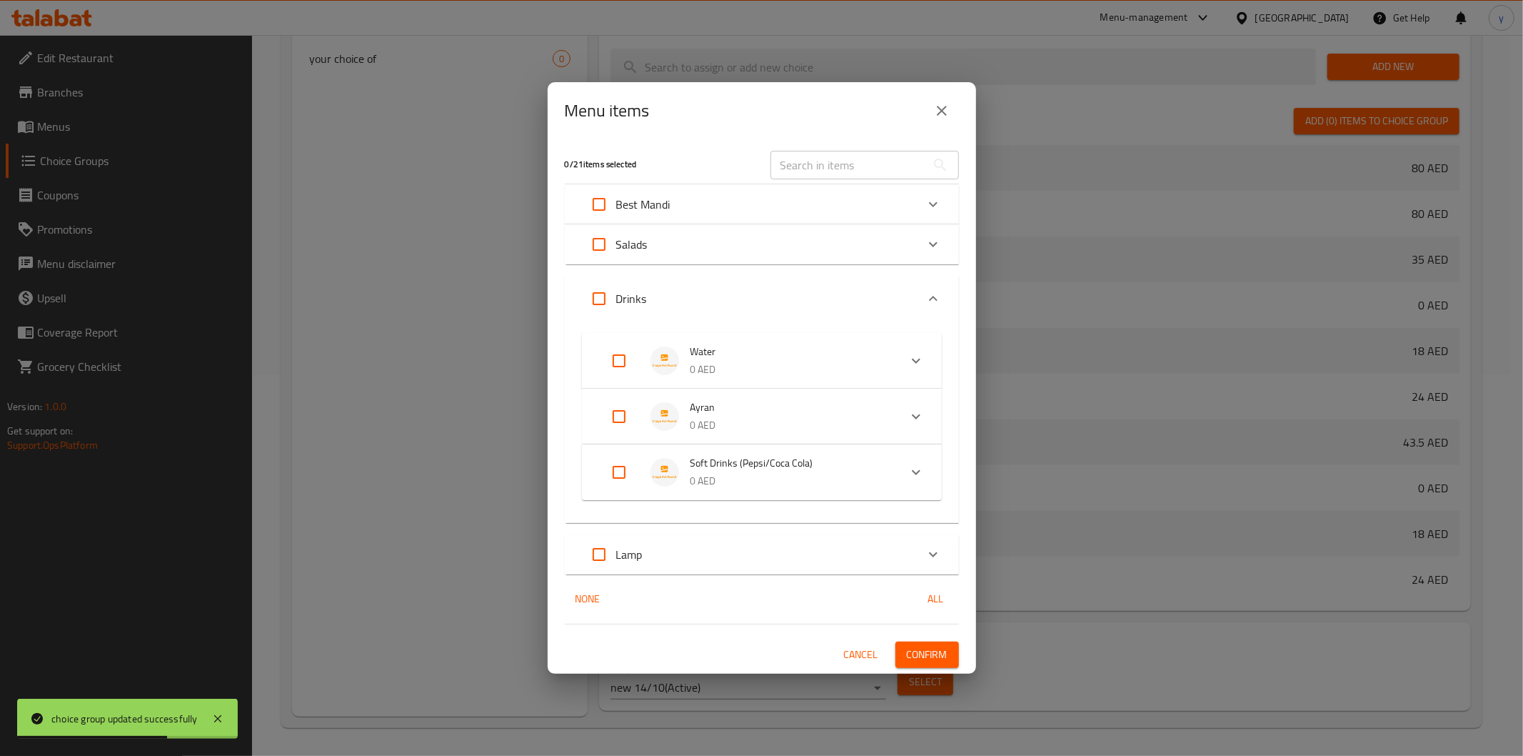
click at [823, 468] on span "Soft Drinks (Pepsi/Coca Cola)" at bounding box center [789, 463] width 197 height 18
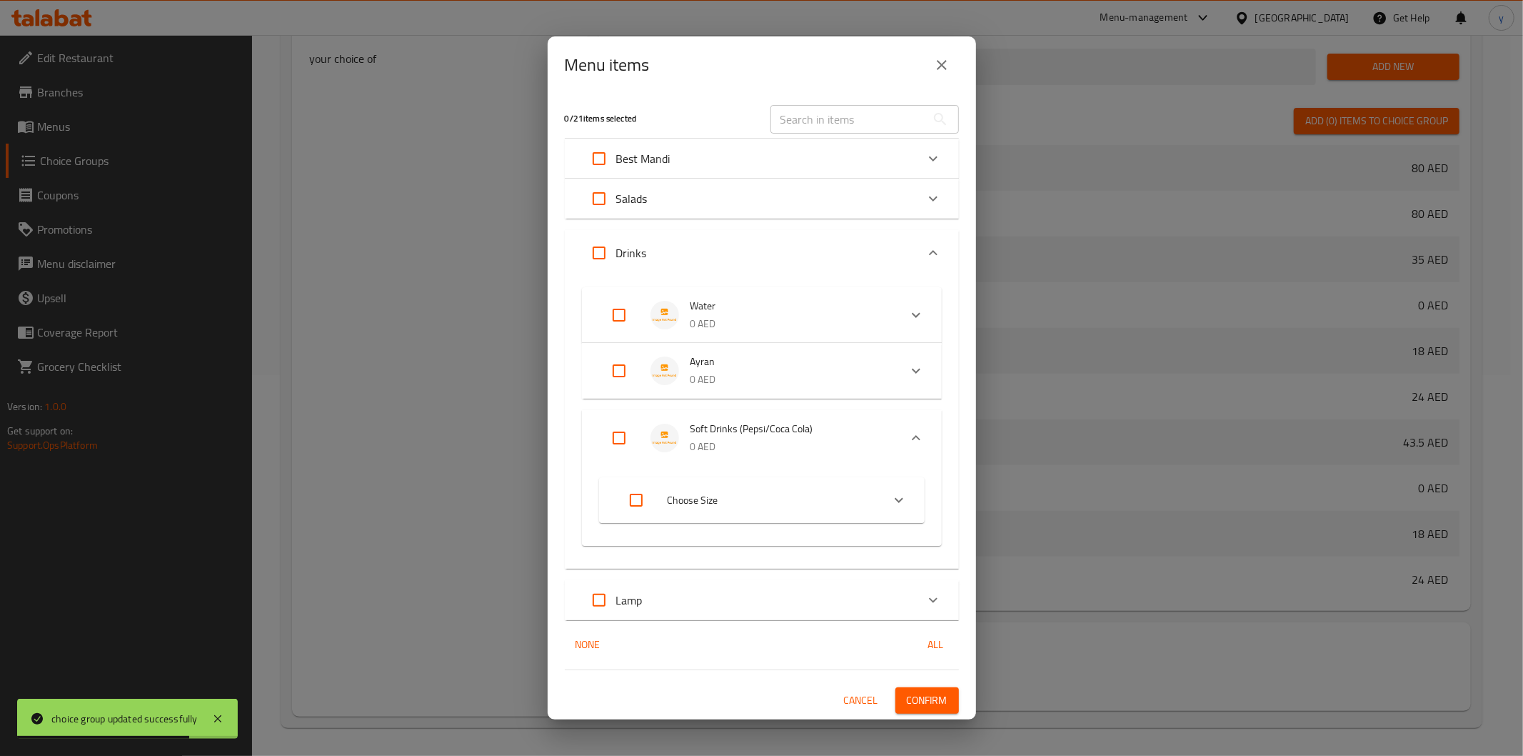
click at [643, 502] on input "Expand" at bounding box center [636, 500] width 34 height 34
checkbox input "true"
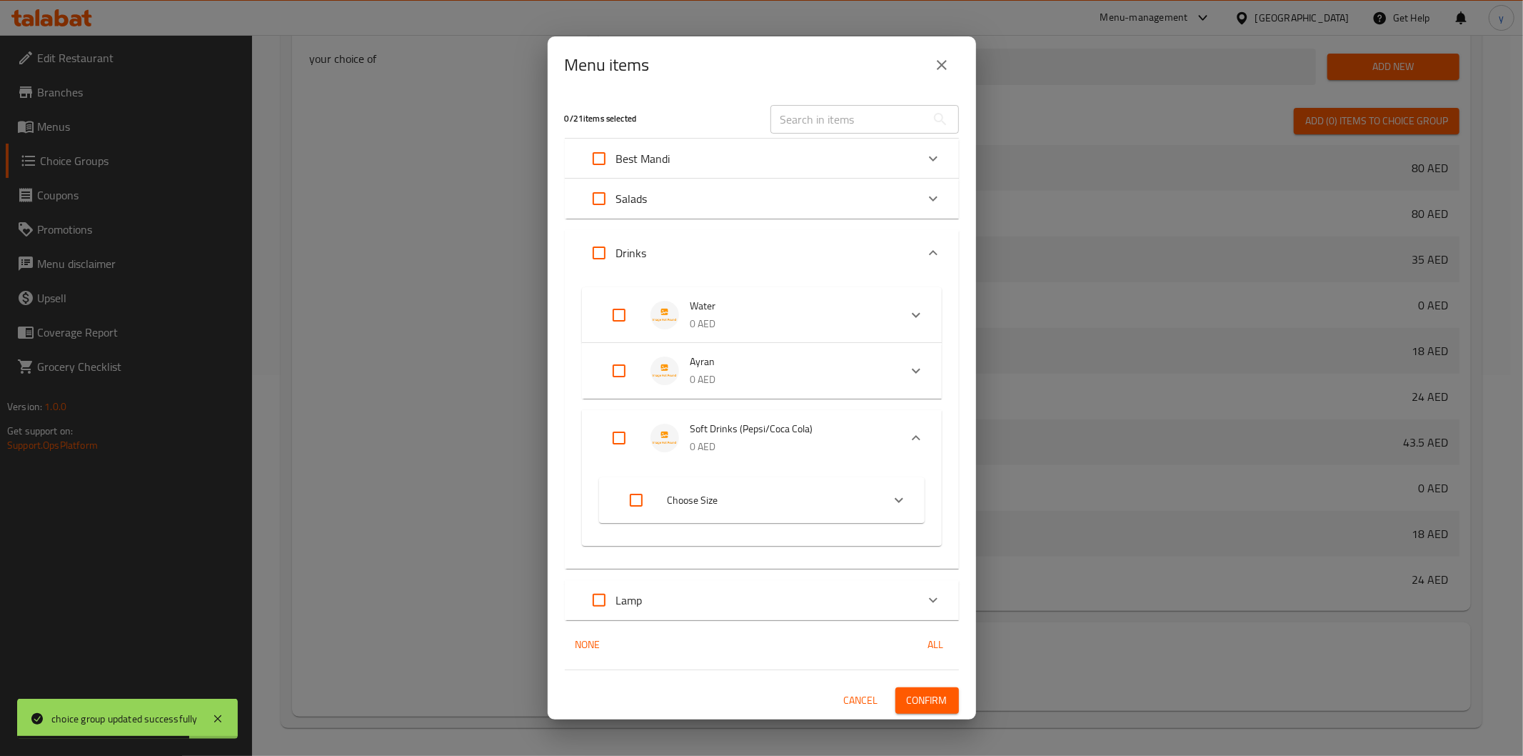
checkbox input "true"
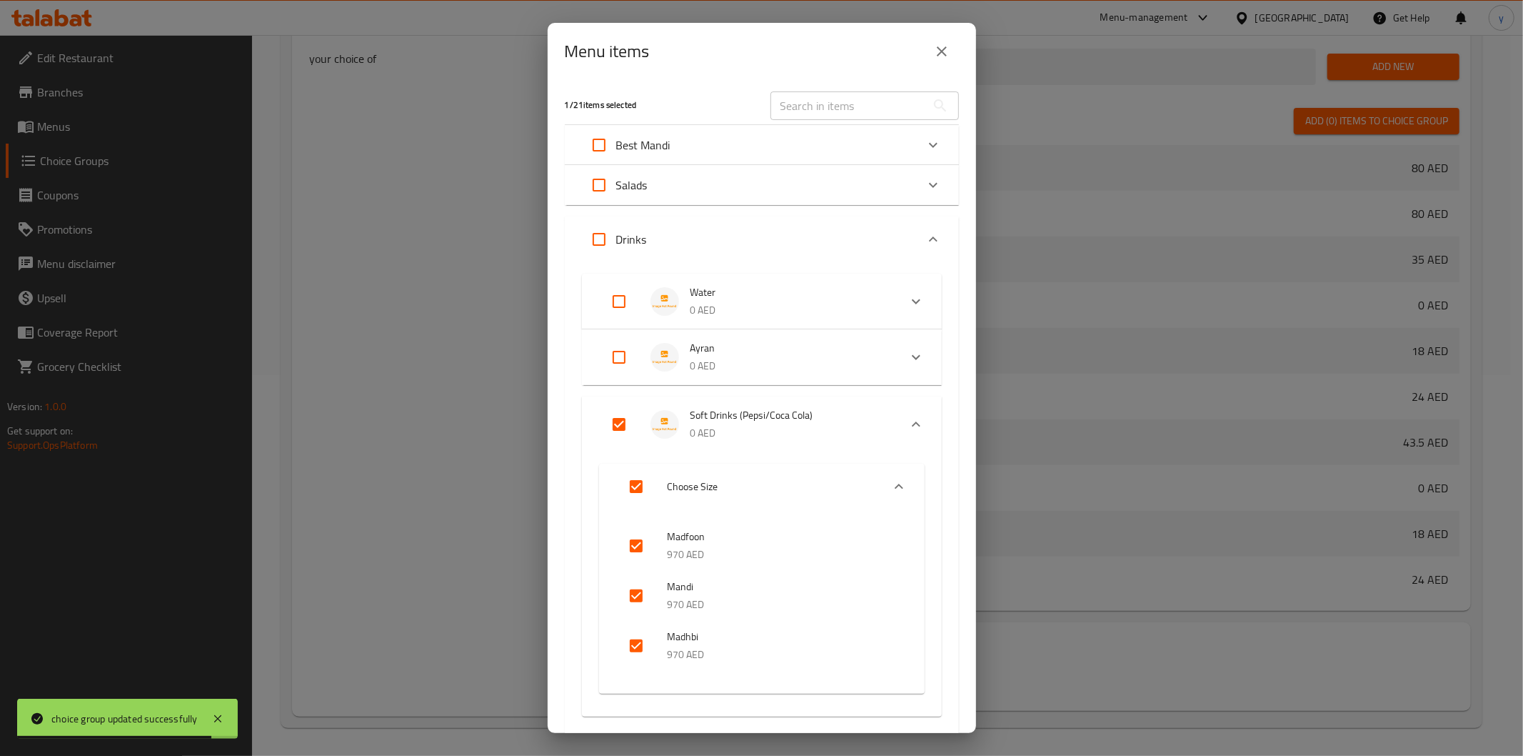
scroll to position [156, 0]
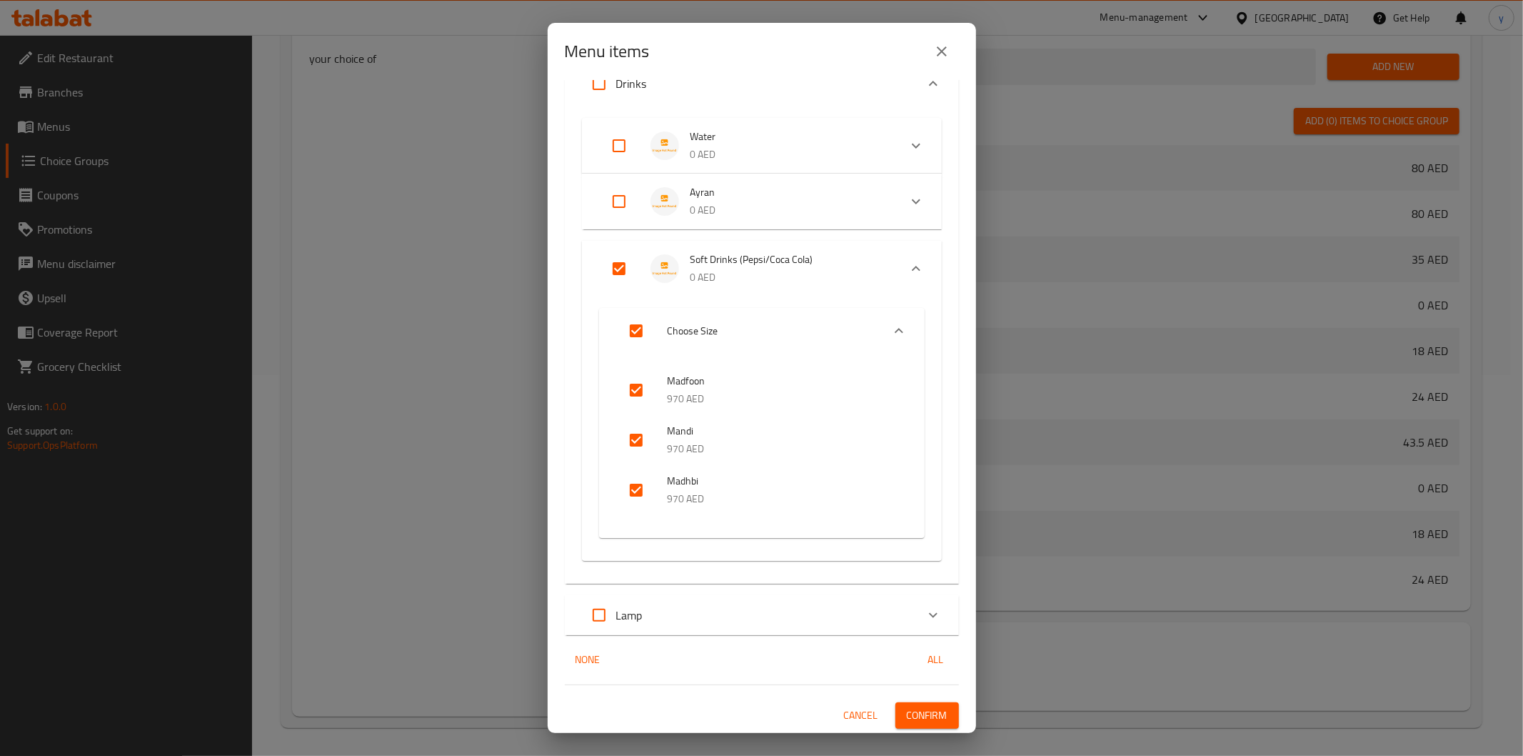
click at [623, 341] on input "Expand" at bounding box center [636, 331] width 34 height 34
checkbox input "false"
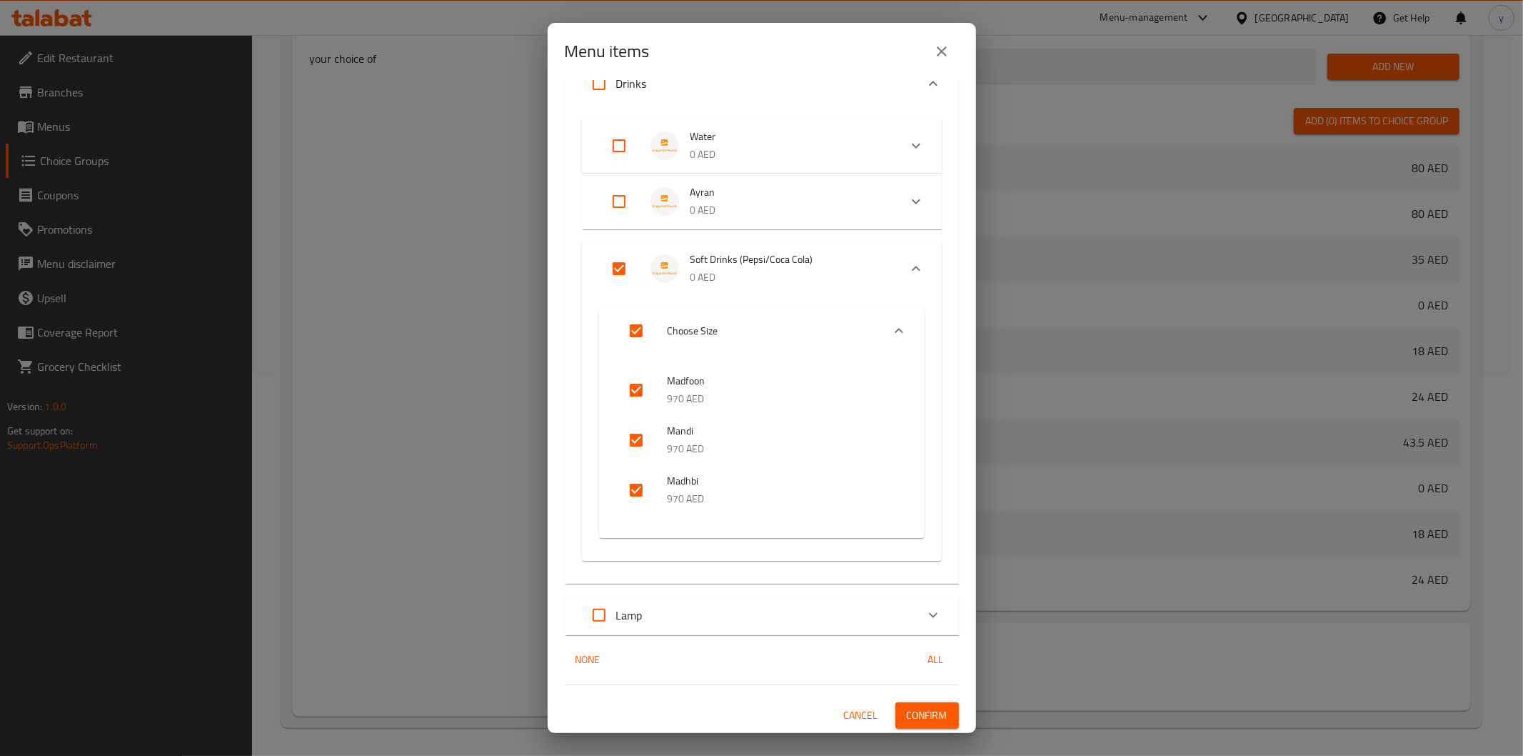
checkbox input "false"
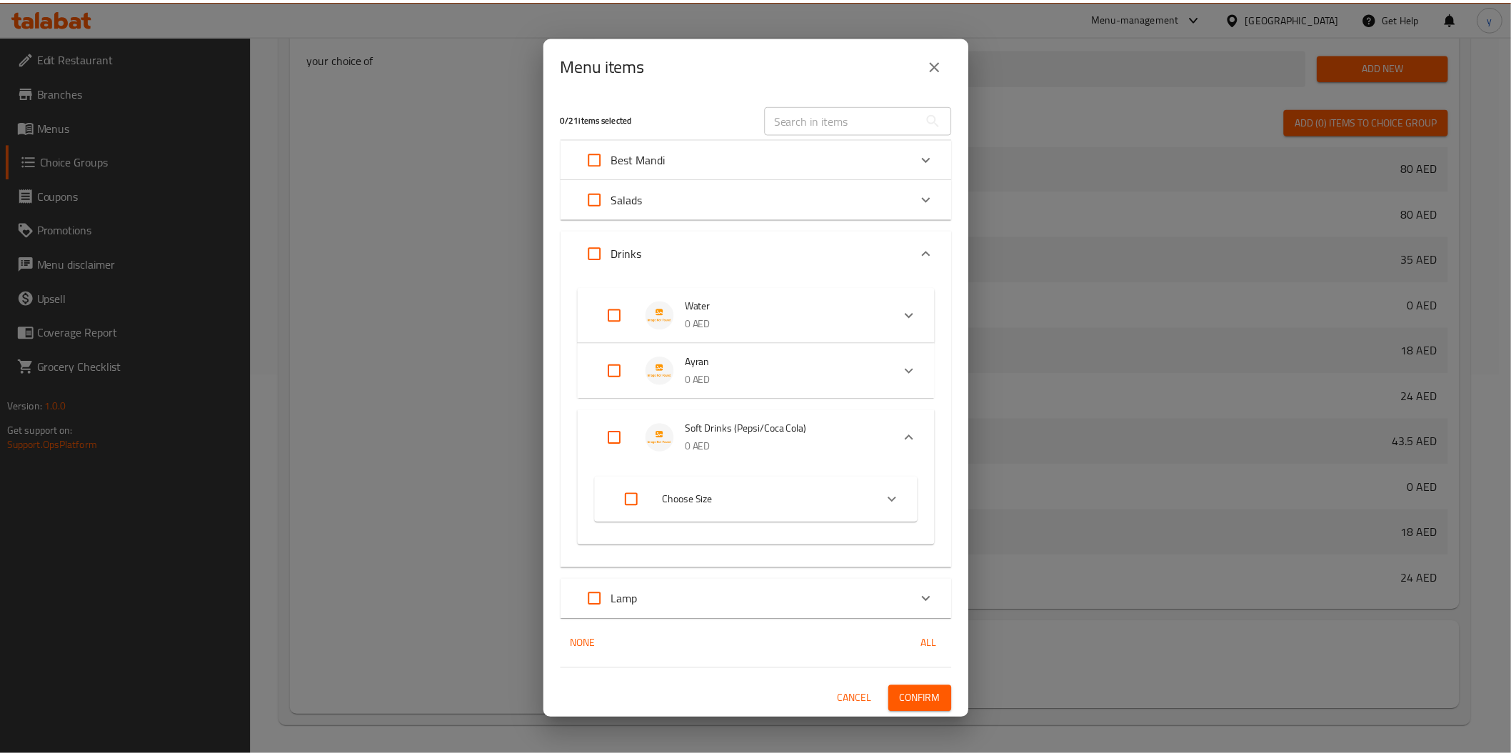
scroll to position [0, 0]
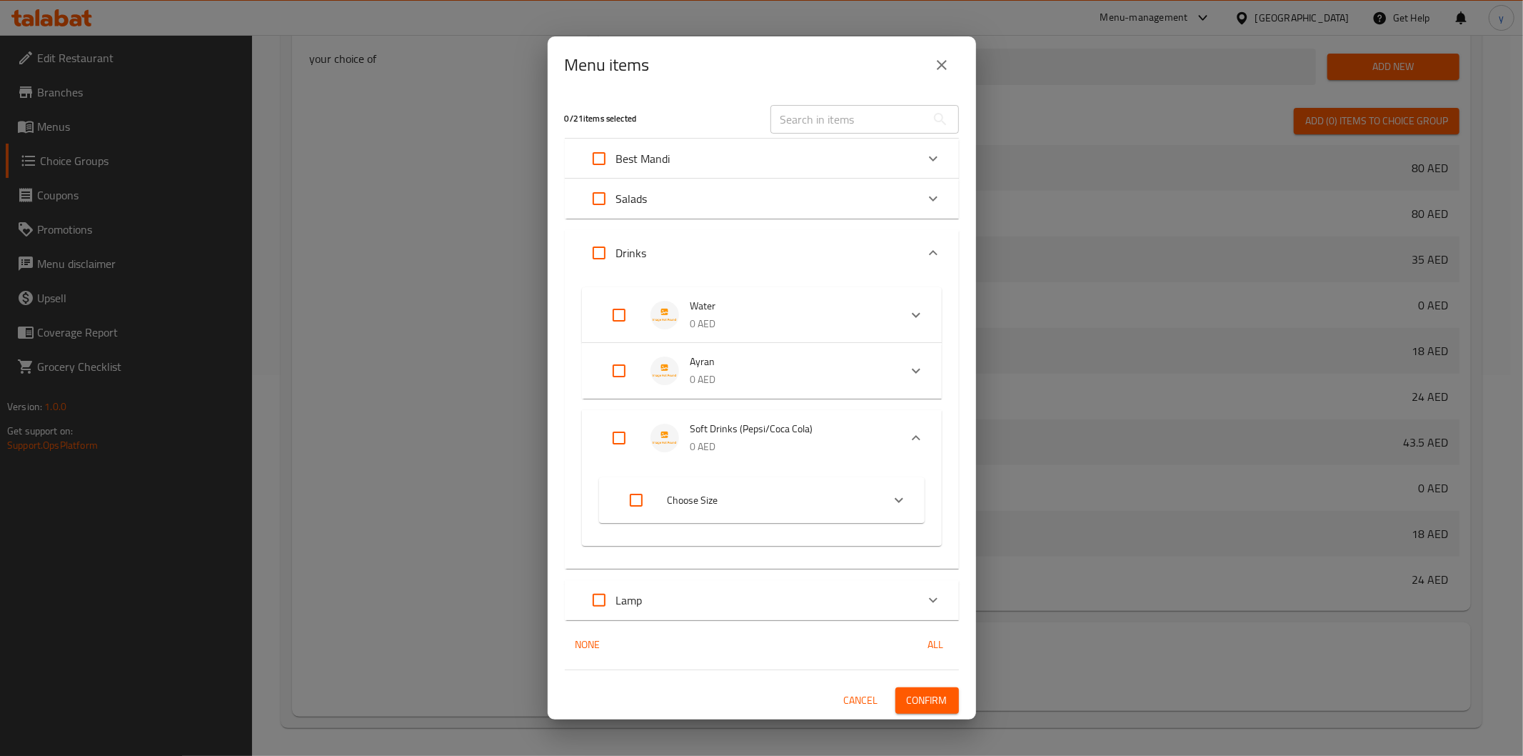
click at [750, 608] on div "Lamp" at bounding box center [749, 600] width 334 height 34
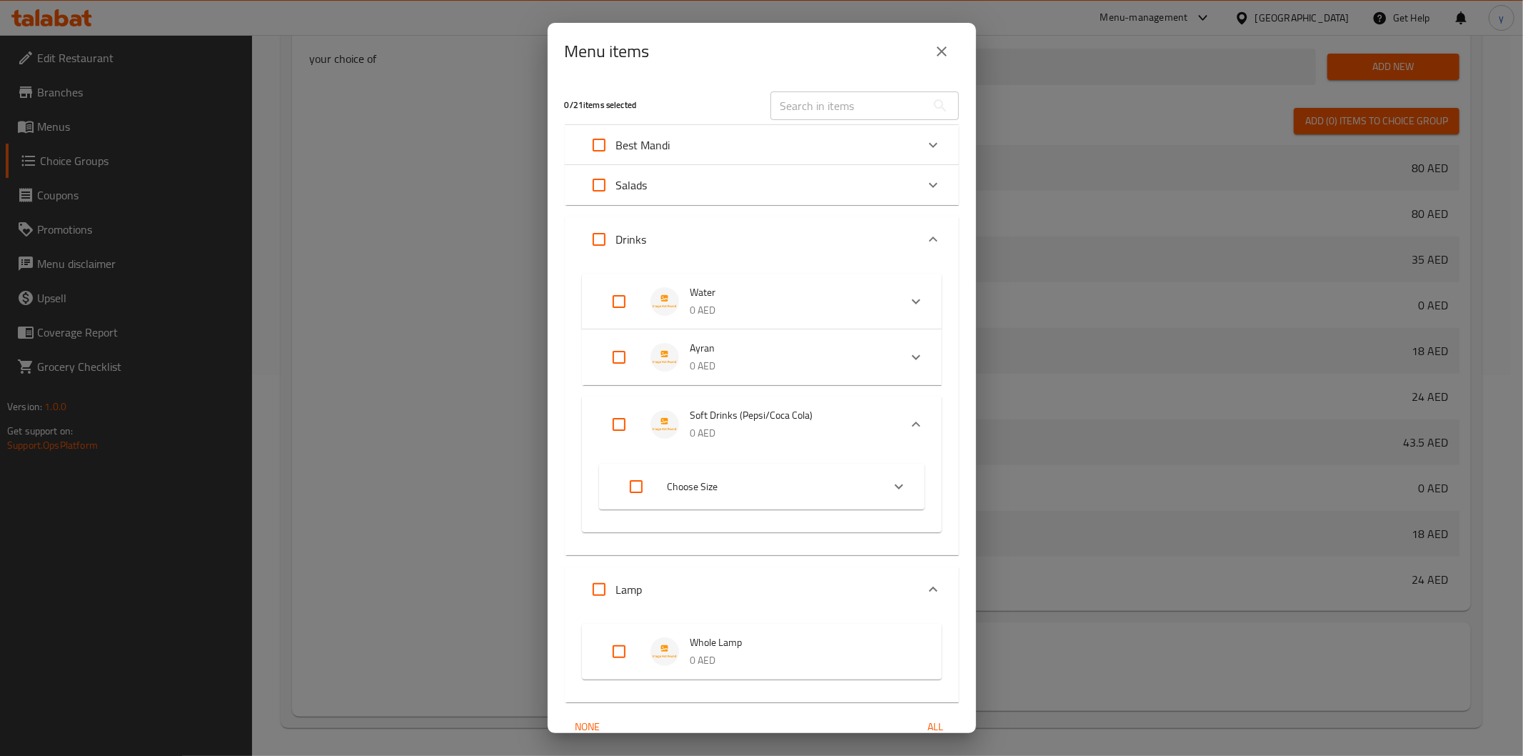
click at [780, 651] on p "0 AED" at bounding box center [802, 660] width 223 height 18
click at [726, 489] on span "Choose Size" at bounding box center [769, 487] width 203 height 18
click at [722, 344] on span "Ayran" at bounding box center [789, 348] width 197 height 18
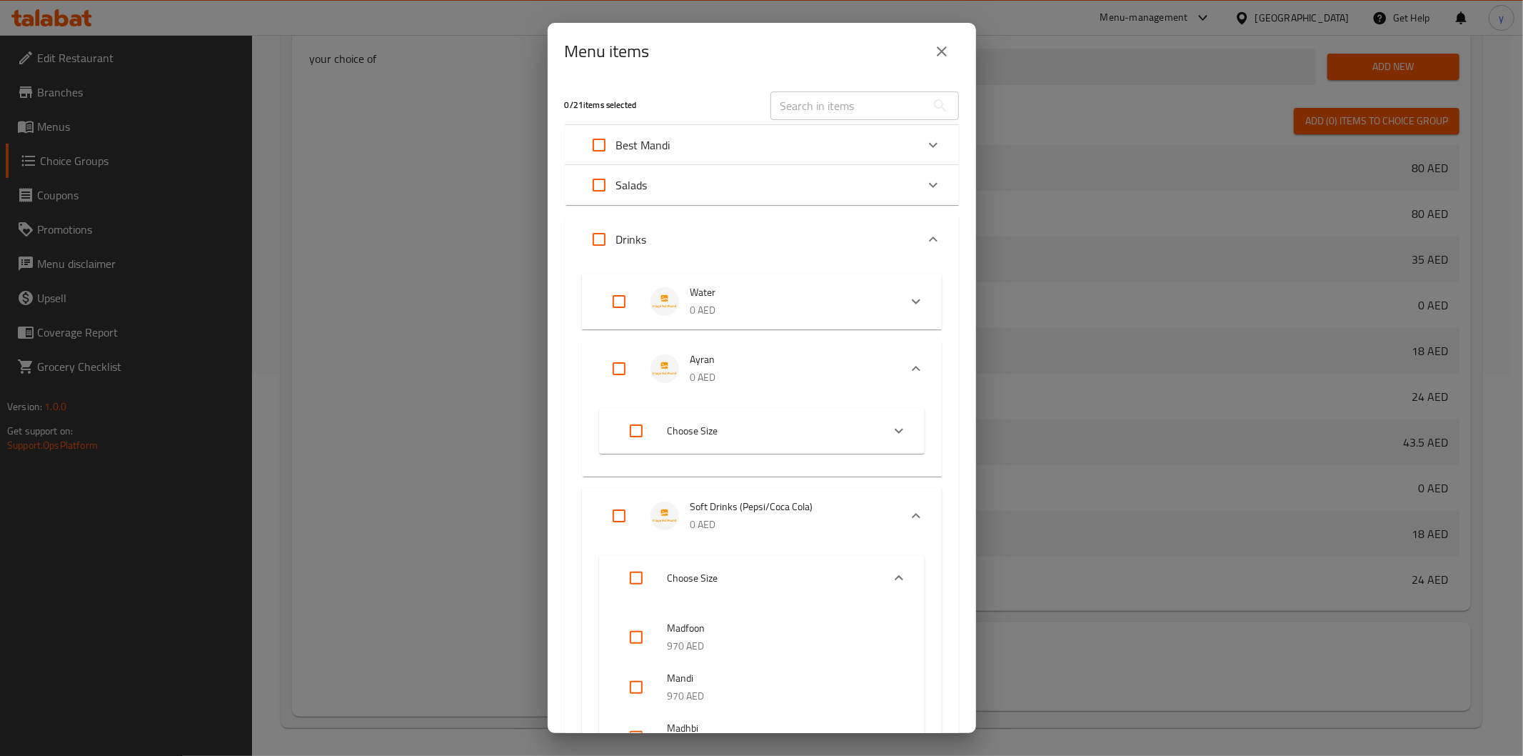
click at [817, 433] on span "Choose Size" at bounding box center [769, 431] width 203 height 18
click at [770, 291] on span "Water" at bounding box center [789, 293] width 197 height 18
click at [833, 374] on li "Choose Size" at bounding box center [749, 364] width 266 height 40
click at [941, 45] on icon "close" at bounding box center [941, 51] width 17 height 17
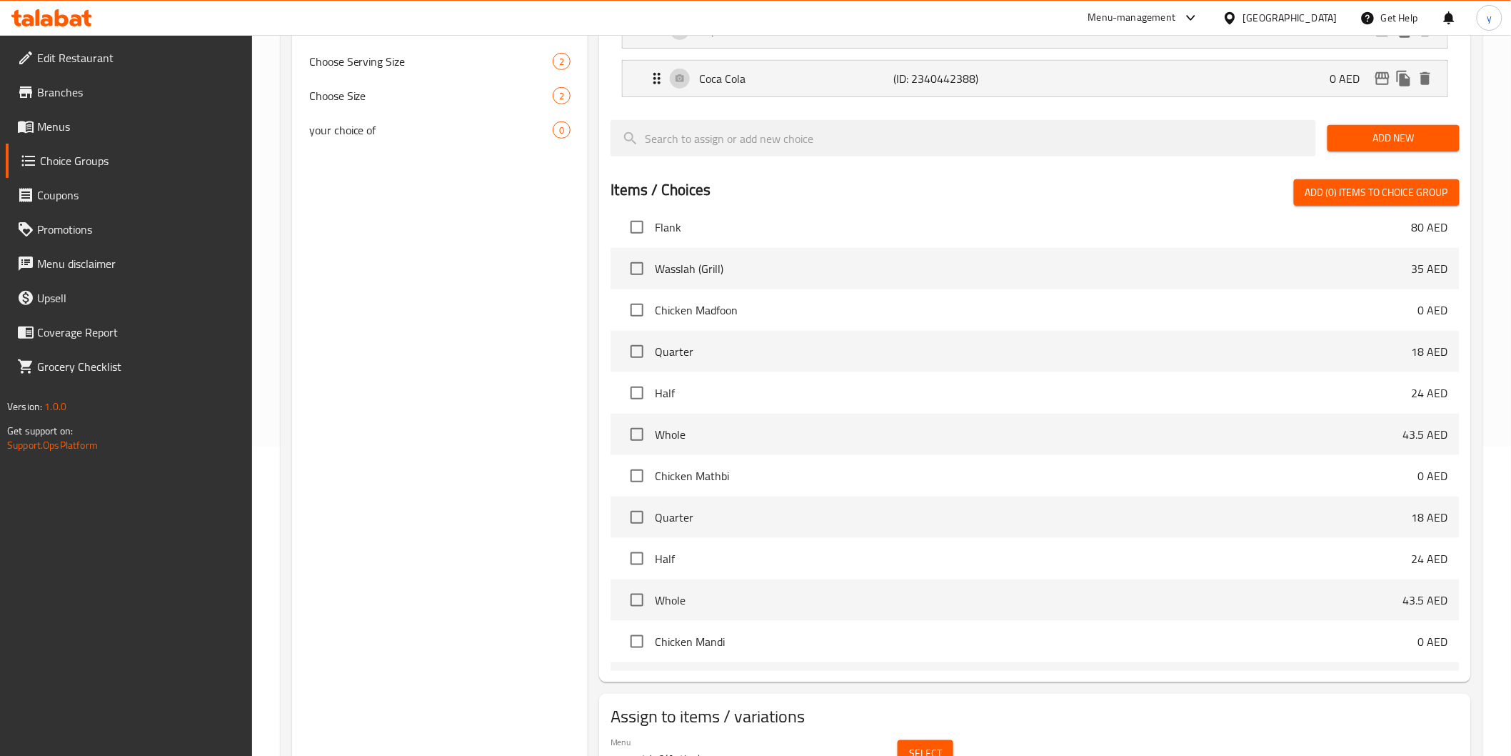
scroll to position [301, 0]
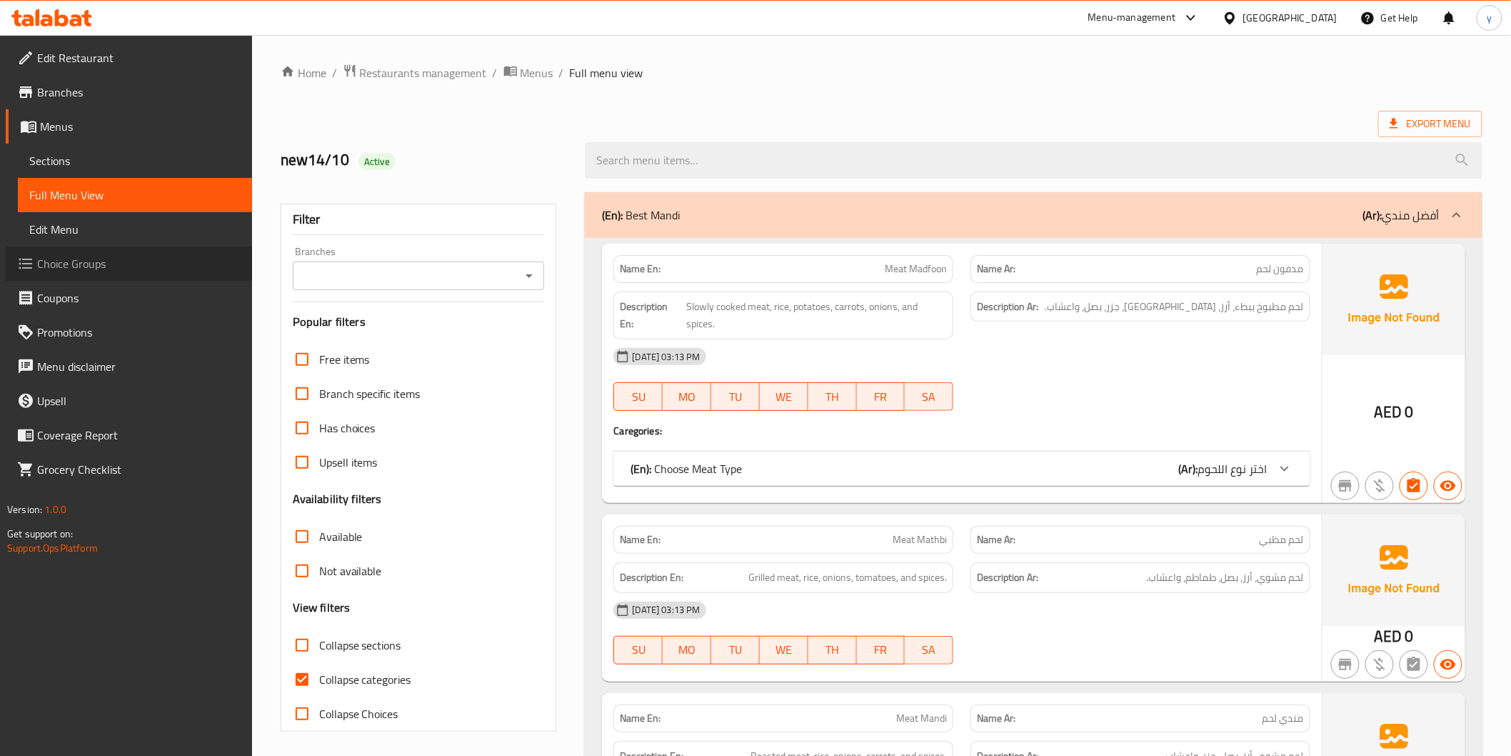
click at [53, 272] on span "Choice Groups" at bounding box center [139, 263] width 204 height 17
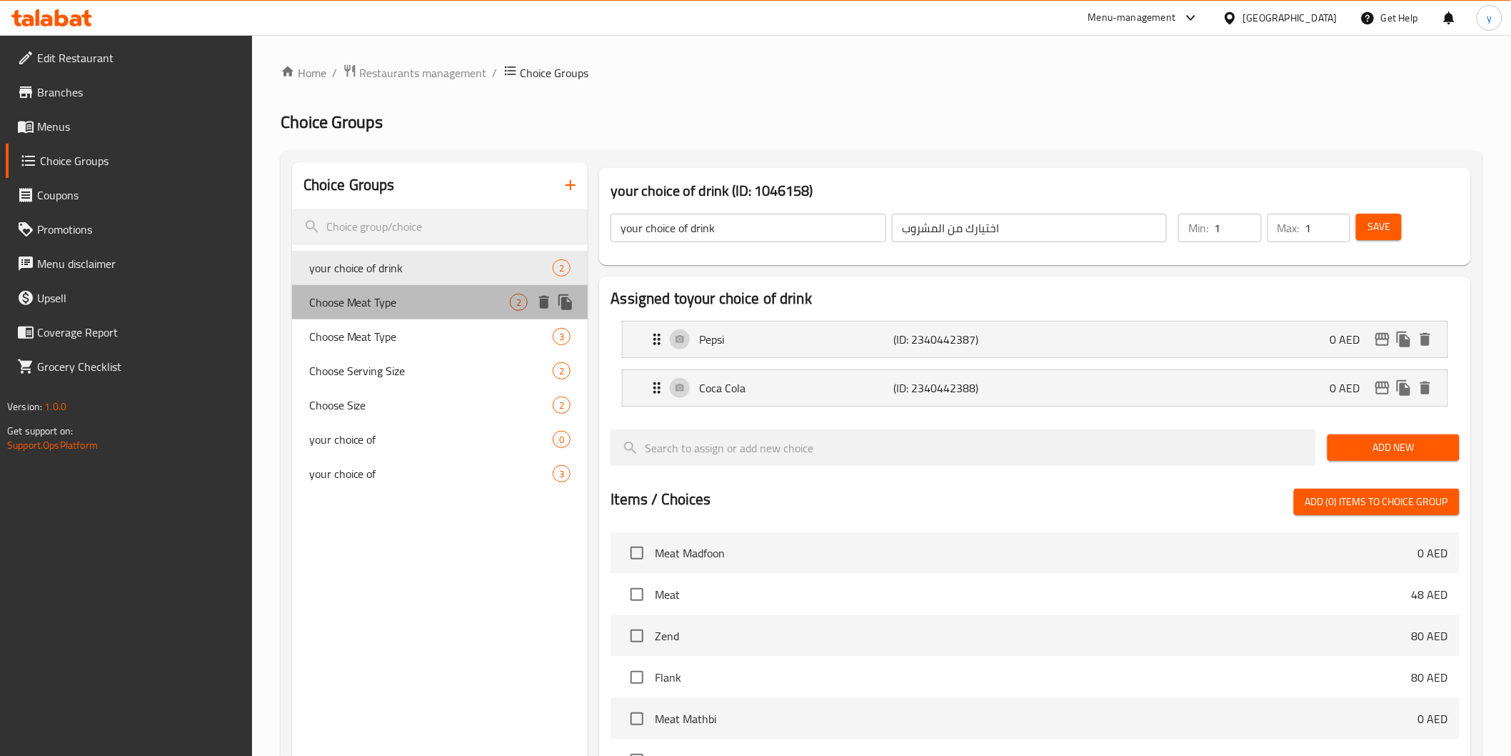
click at [418, 301] on span "Choose Meat Type" at bounding box center [409, 302] width 201 height 17
type input "Choose Meat Type"
type input "اختر نوع اللحوم"
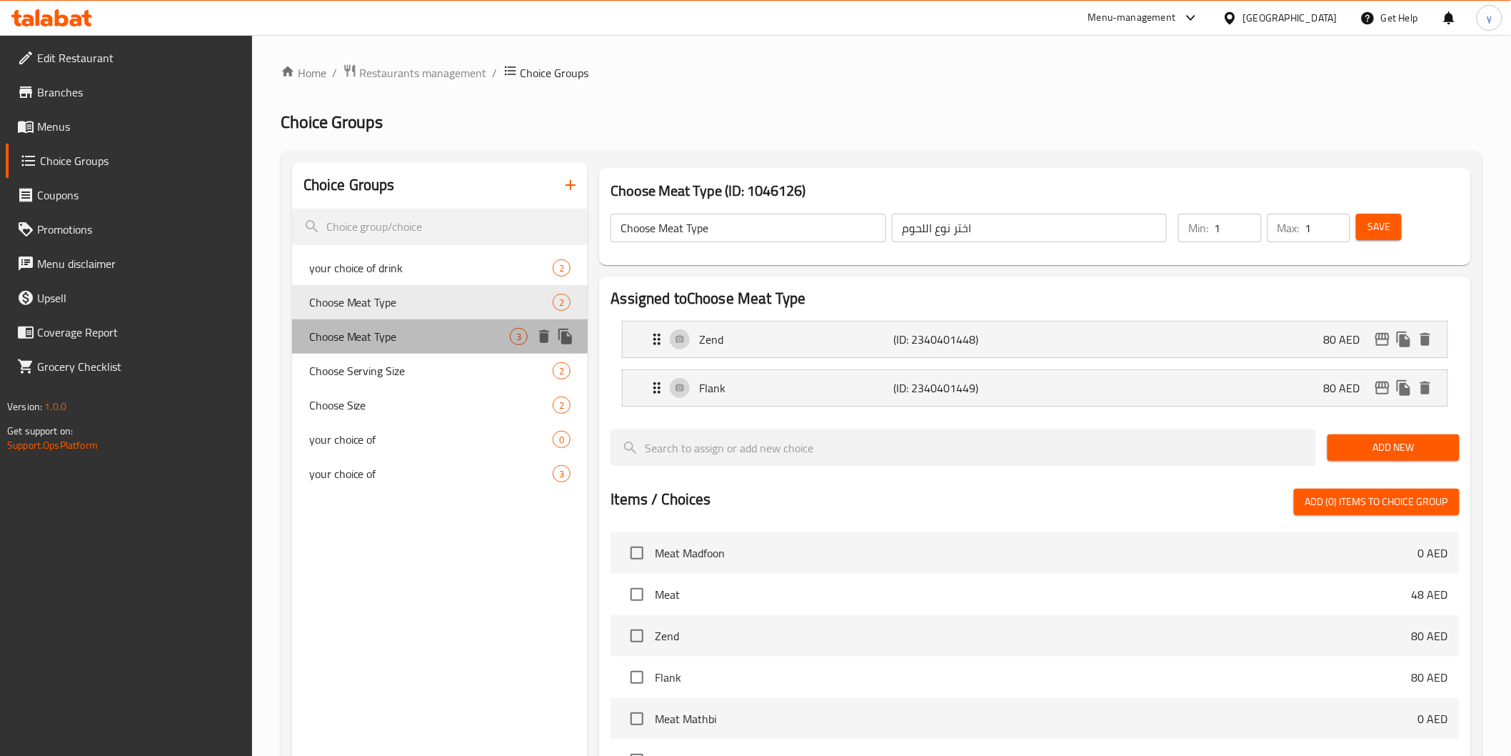
click at [404, 334] on span "Choose Meat Type" at bounding box center [409, 336] width 201 height 17
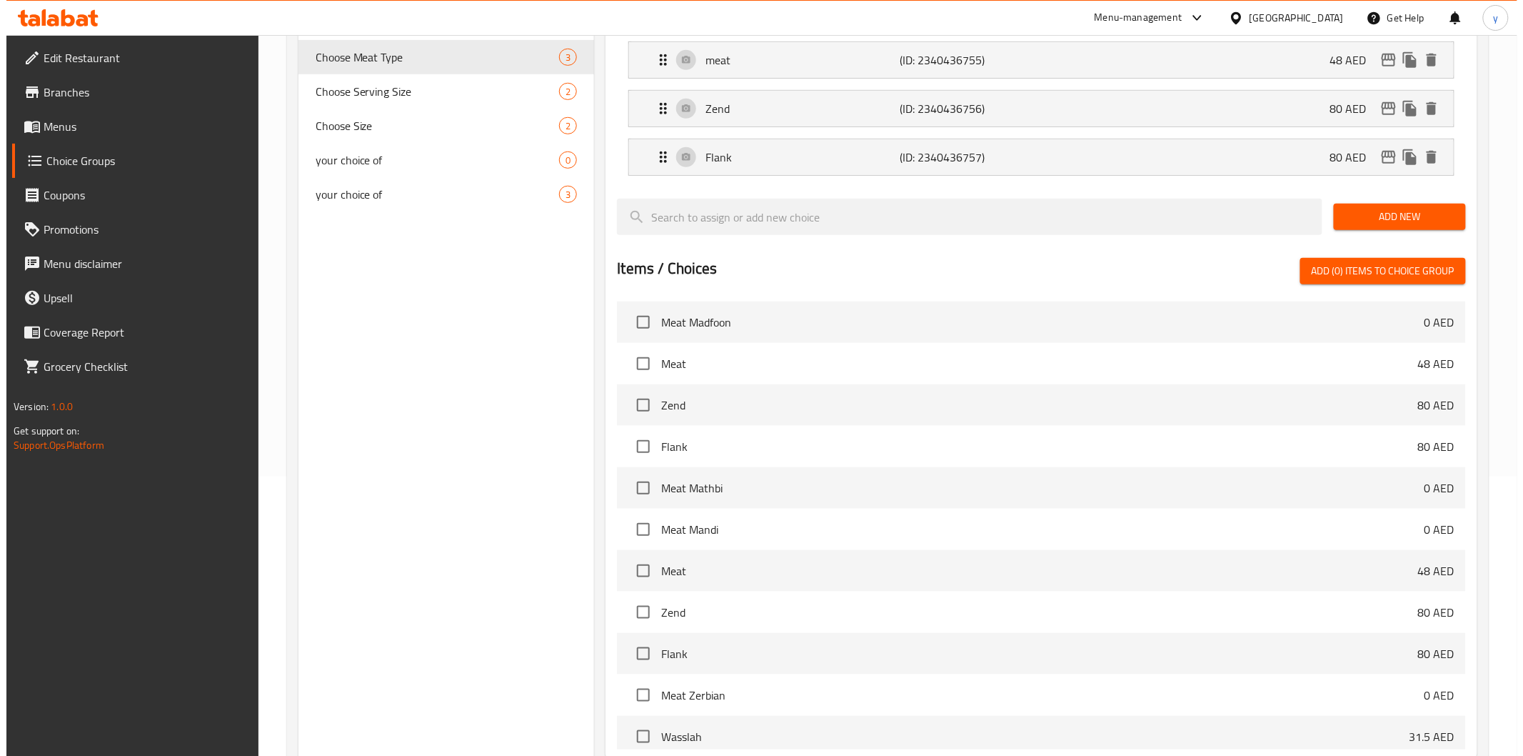
scroll to position [430, 0]
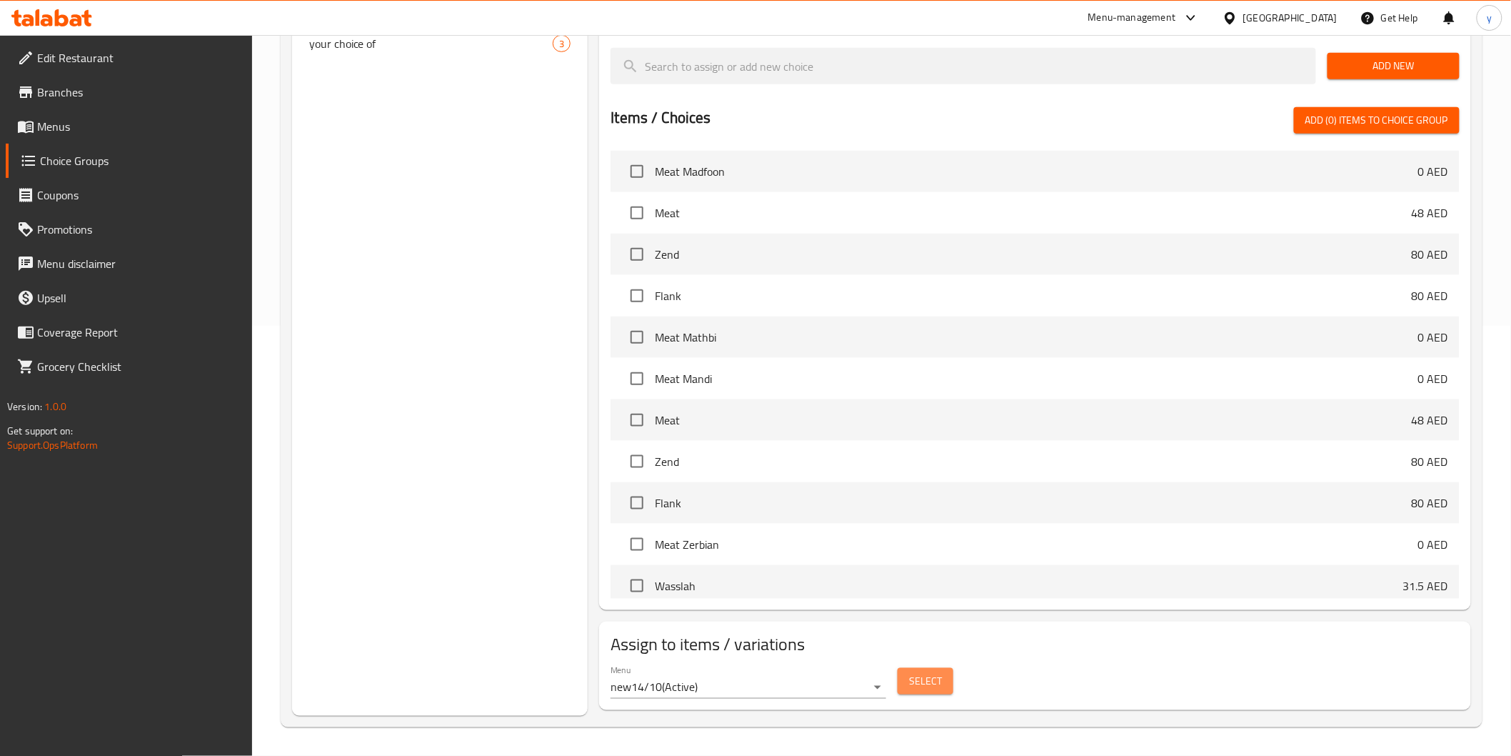
click at [937, 676] on span "Select" at bounding box center [925, 681] width 33 height 18
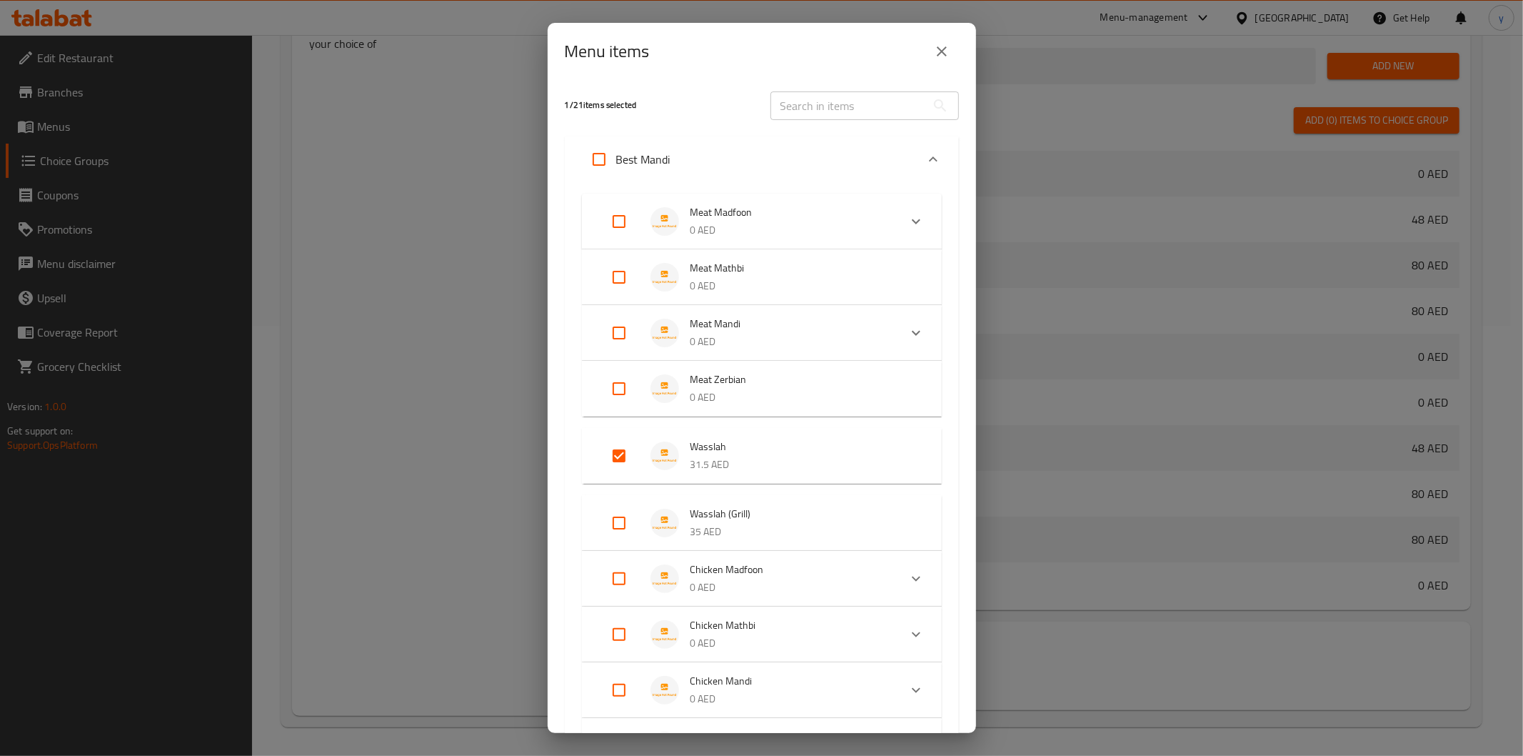
click at [248, 502] on div "Menu items 1 / 21 items selected ​ Best Mandi Meat Madfoon 0 AED Choose Meat Ty…" at bounding box center [761, 378] width 1523 height 756
click at [351, 509] on div "Menu items 1 / 21 items selected ​ Best Mandi Meat Madfoon 0 AED Choose Meat Ty…" at bounding box center [761, 378] width 1523 height 756
click at [614, 455] on input "Expand" at bounding box center [619, 455] width 34 height 34
checkbox input "false"
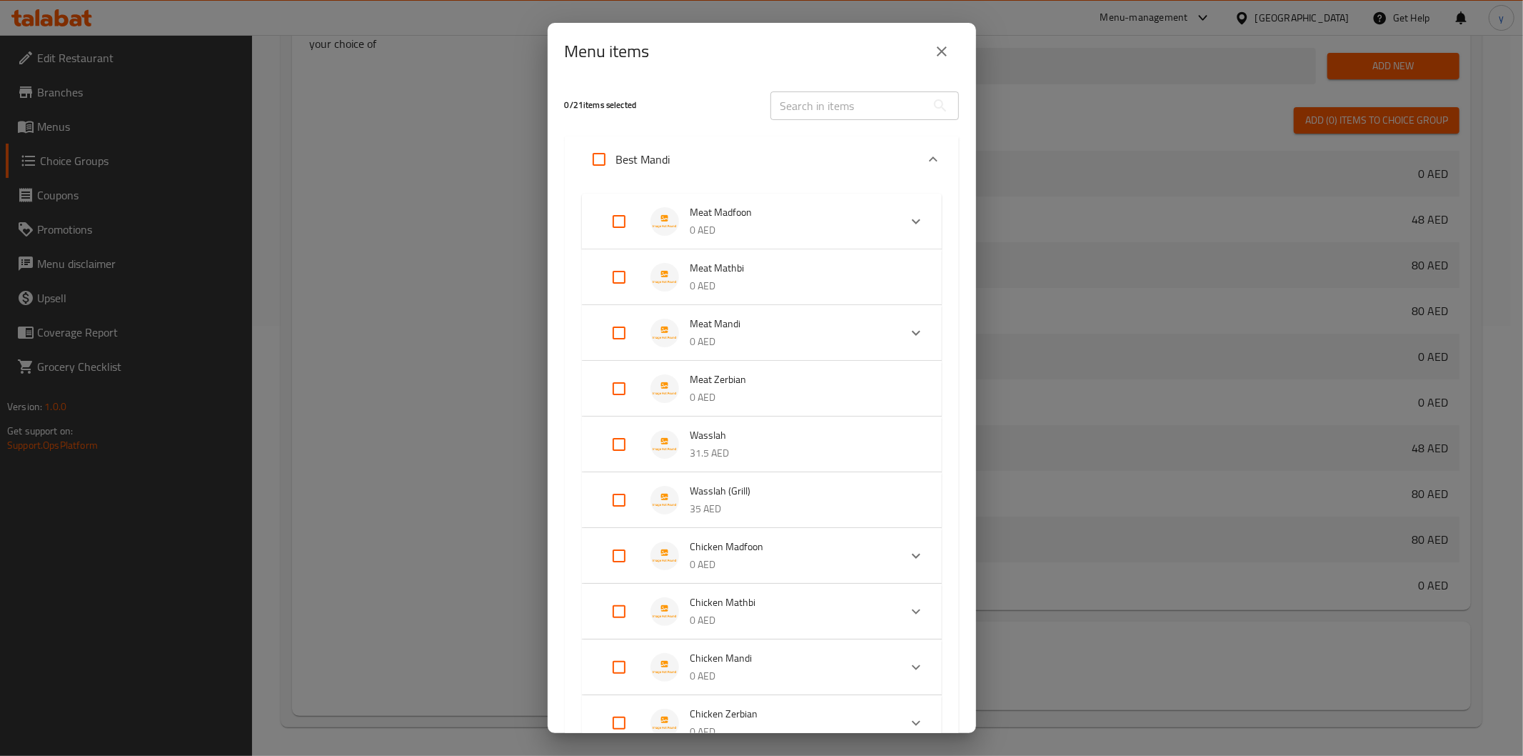
click at [601, 227] on li "Meat Madfoon 0 AED" at bounding box center [749, 221] width 300 height 50
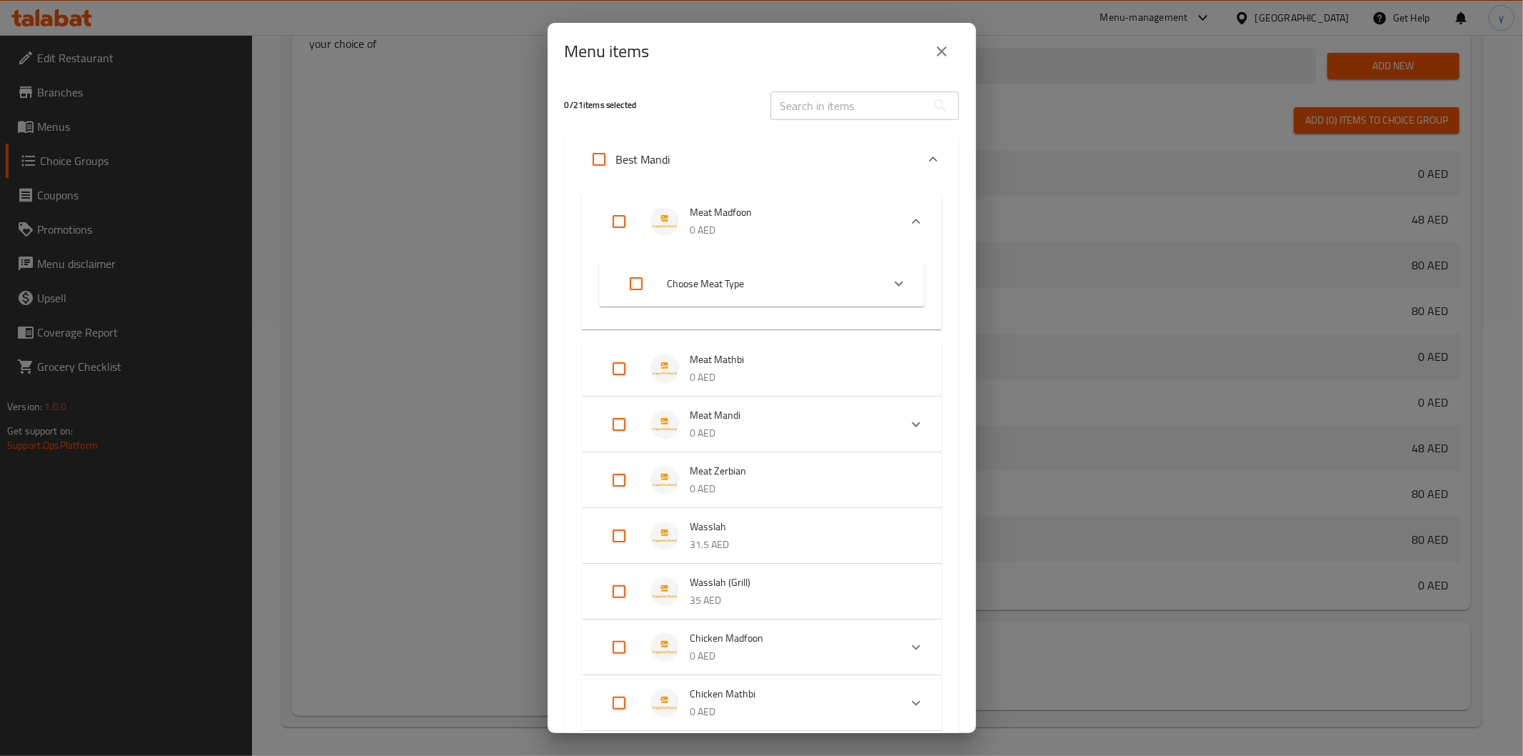
click at [774, 366] on span "Meat Mathbi" at bounding box center [802, 360] width 223 height 18
click at [629, 363] on input "Expand" at bounding box center [619, 368] width 34 height 34
checkbox input "true"
click at [617, 476] on input "Expand" at bounding box center [619, 480] width 34 height 34
checkbox input "true"
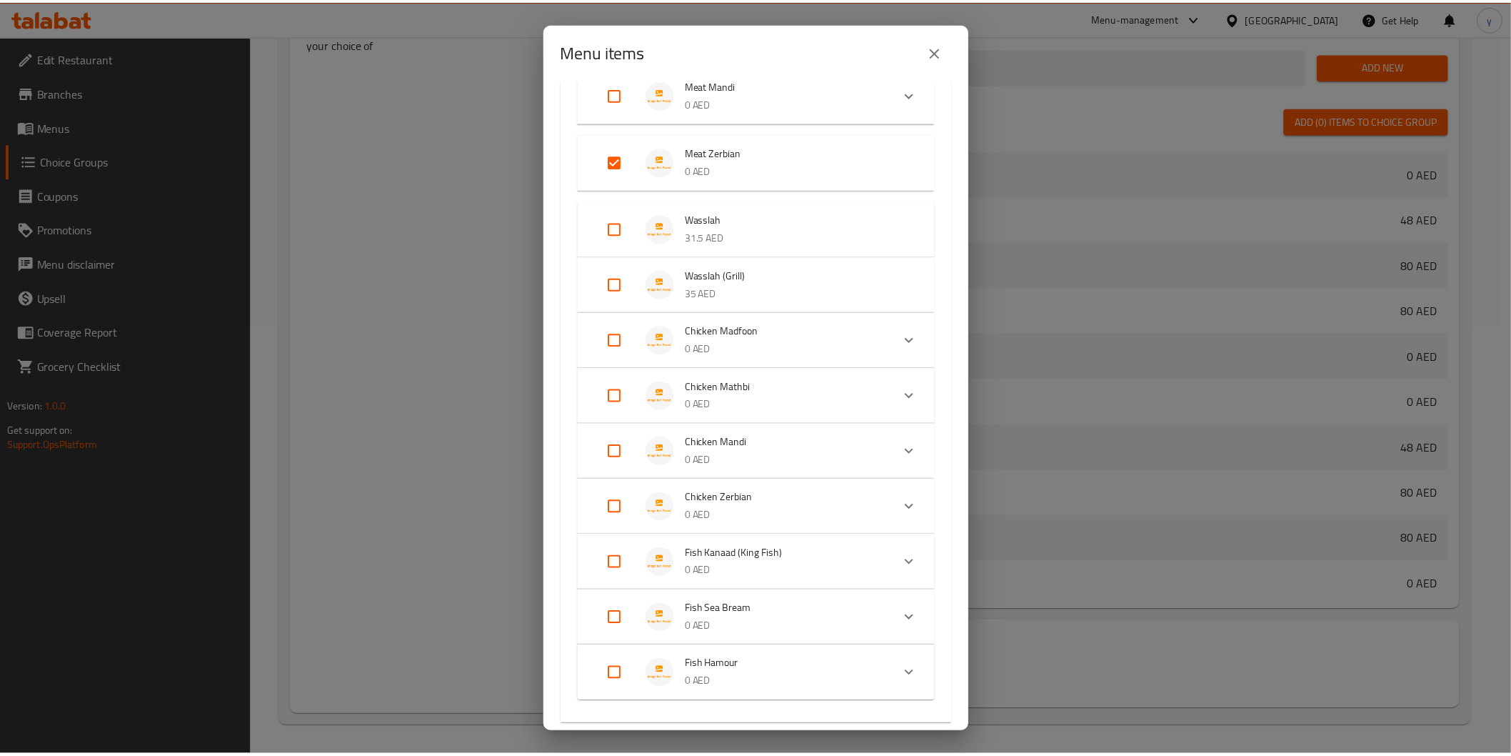
scroll to position [551, 0]
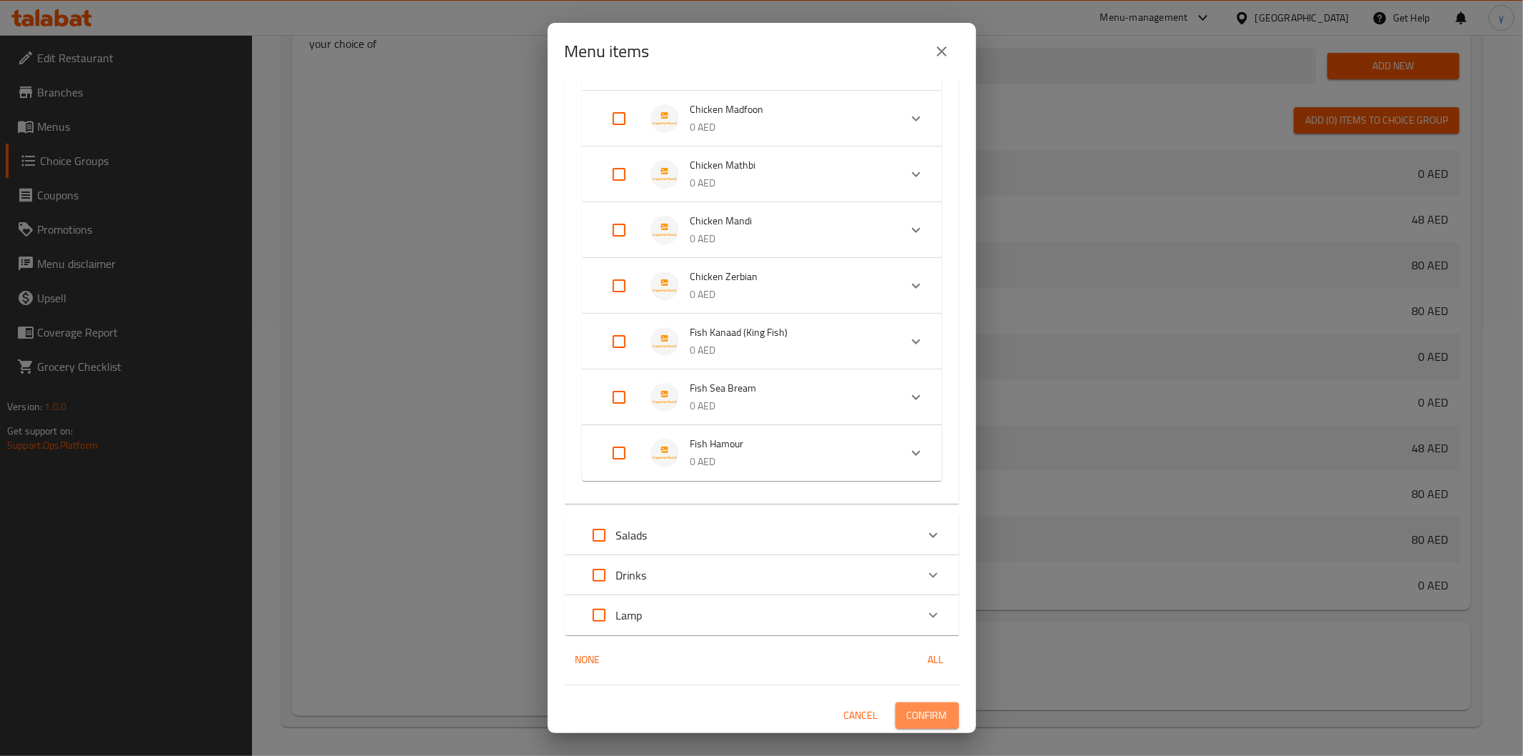
click at [926, 708] on span "Confirm" at bounding box center [927, 715] width 41 height 18
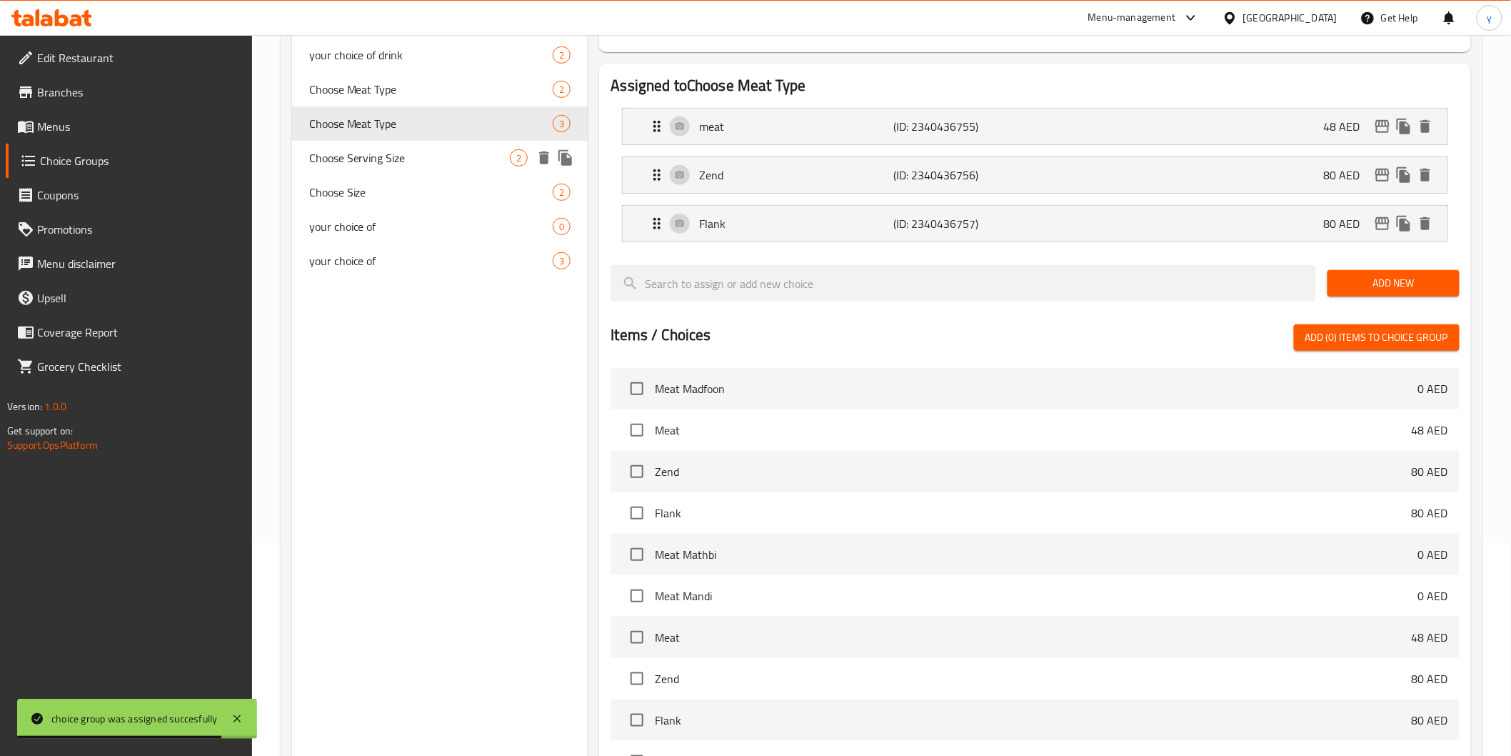
scroll to position [191, 0]
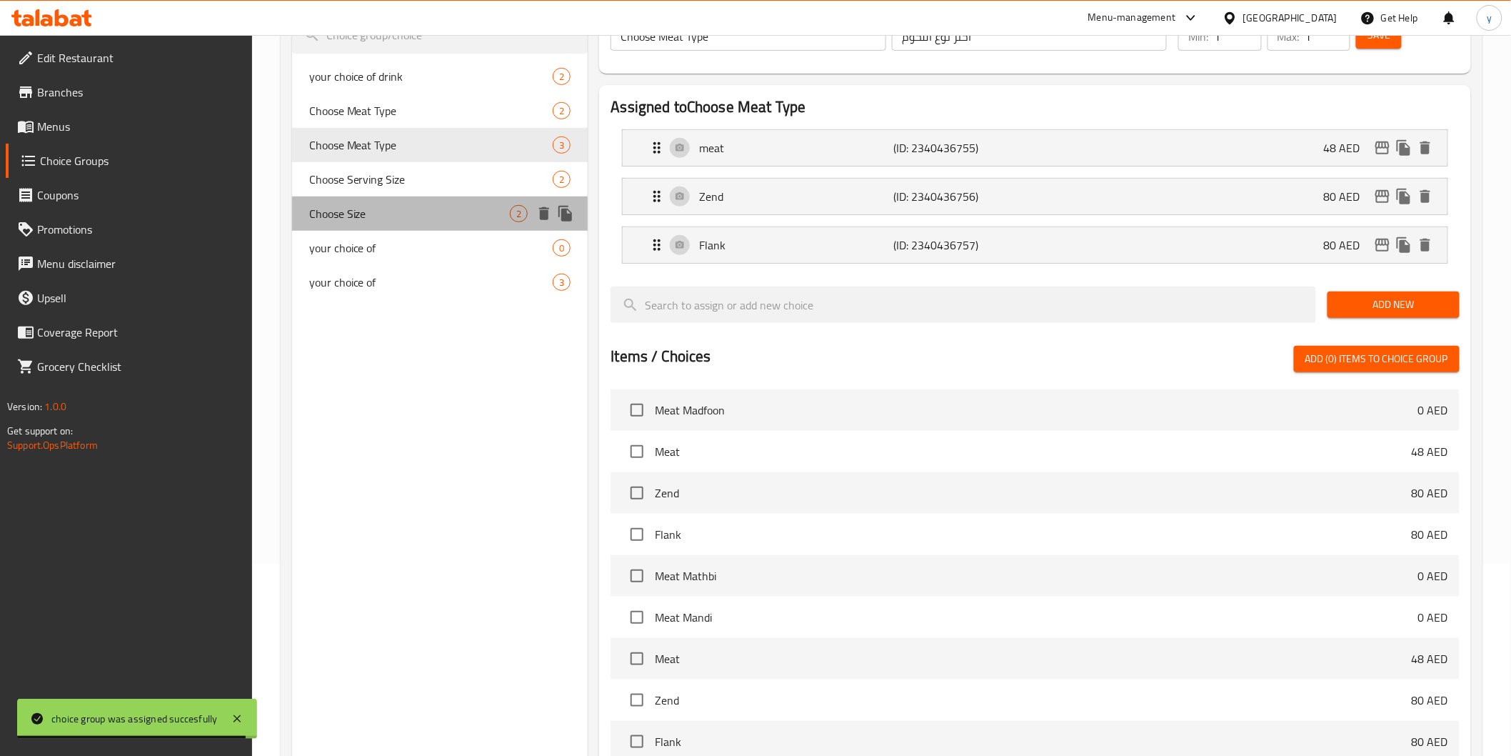
click at [377, 214] on span "Choose Size" at bounding box center [409, 213] width 201 height 17
type input "Choose Size"
type input "اختر الحجم"
type input "2"
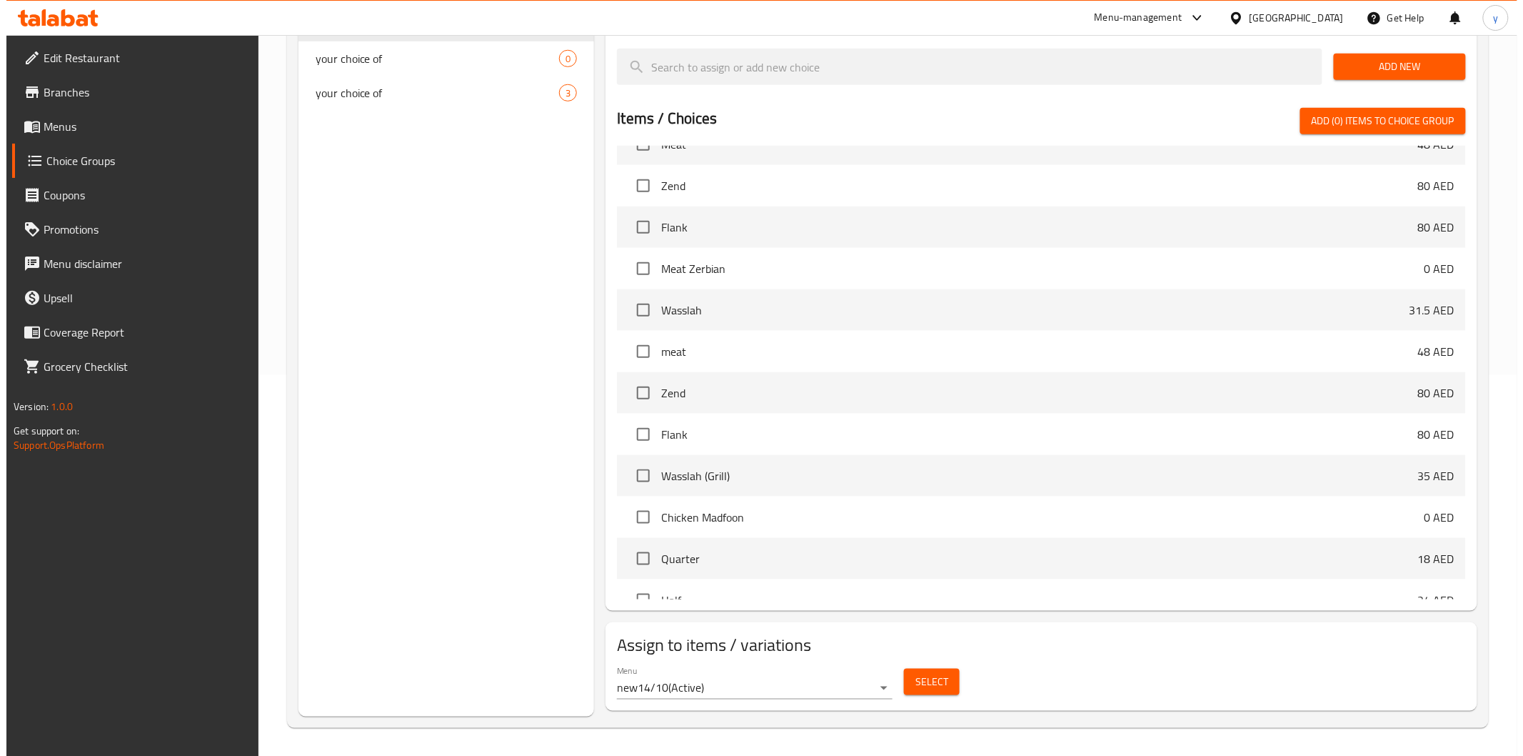
scroll to position [476, 0]
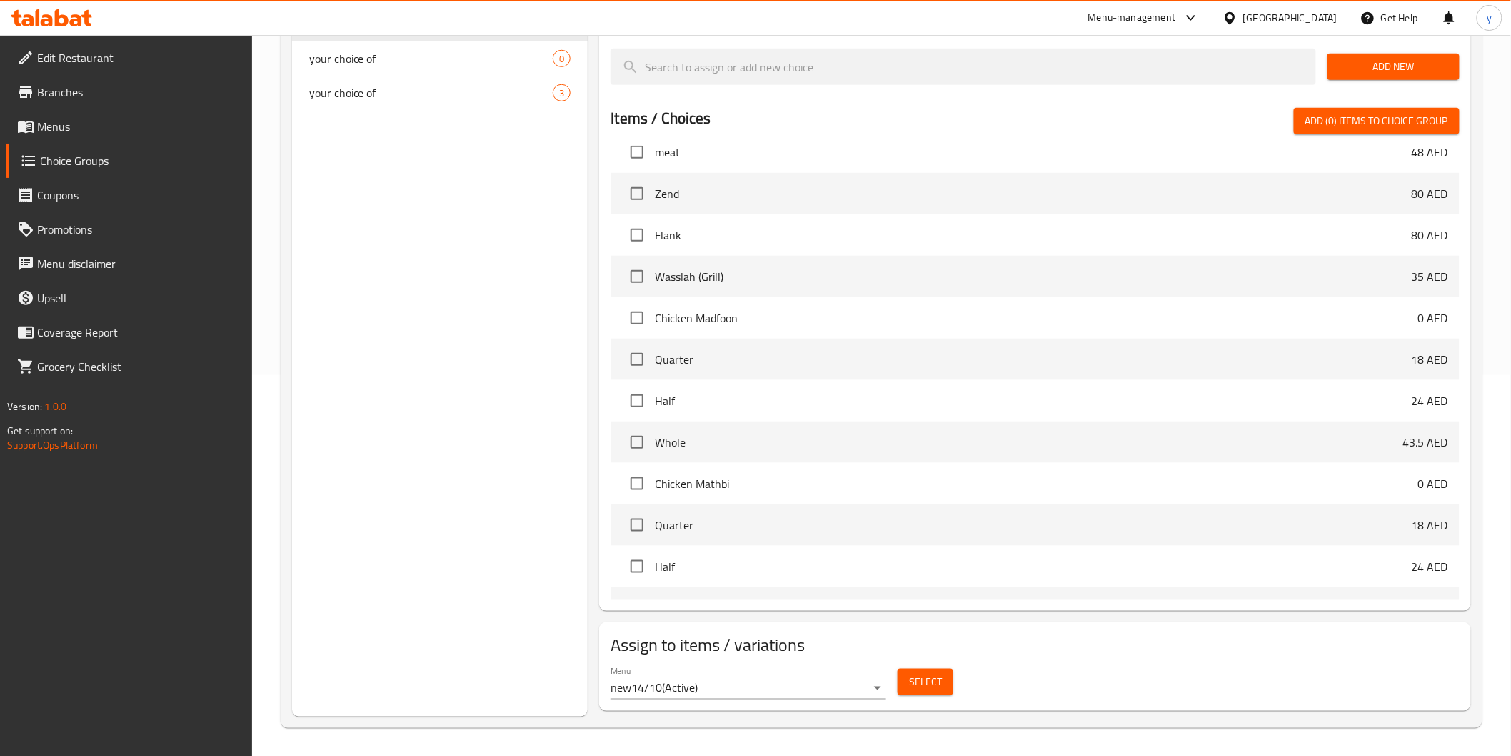
click at [936, 693] on button "Select" at bounding box center [926, 681] width 56 height 26
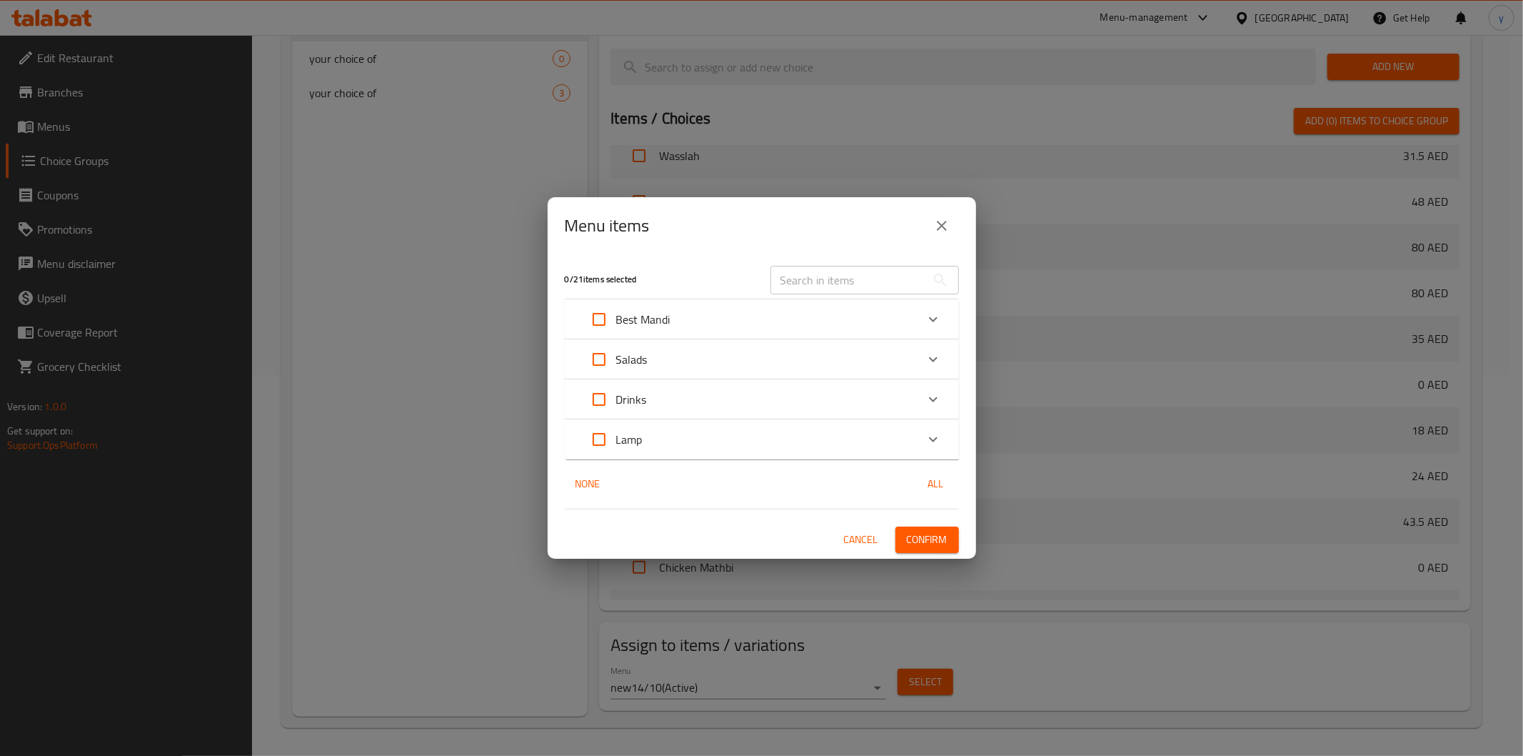
click at [751, 324] on div "Best Mandi" at bounding box center [749, 319] width 334 height 34
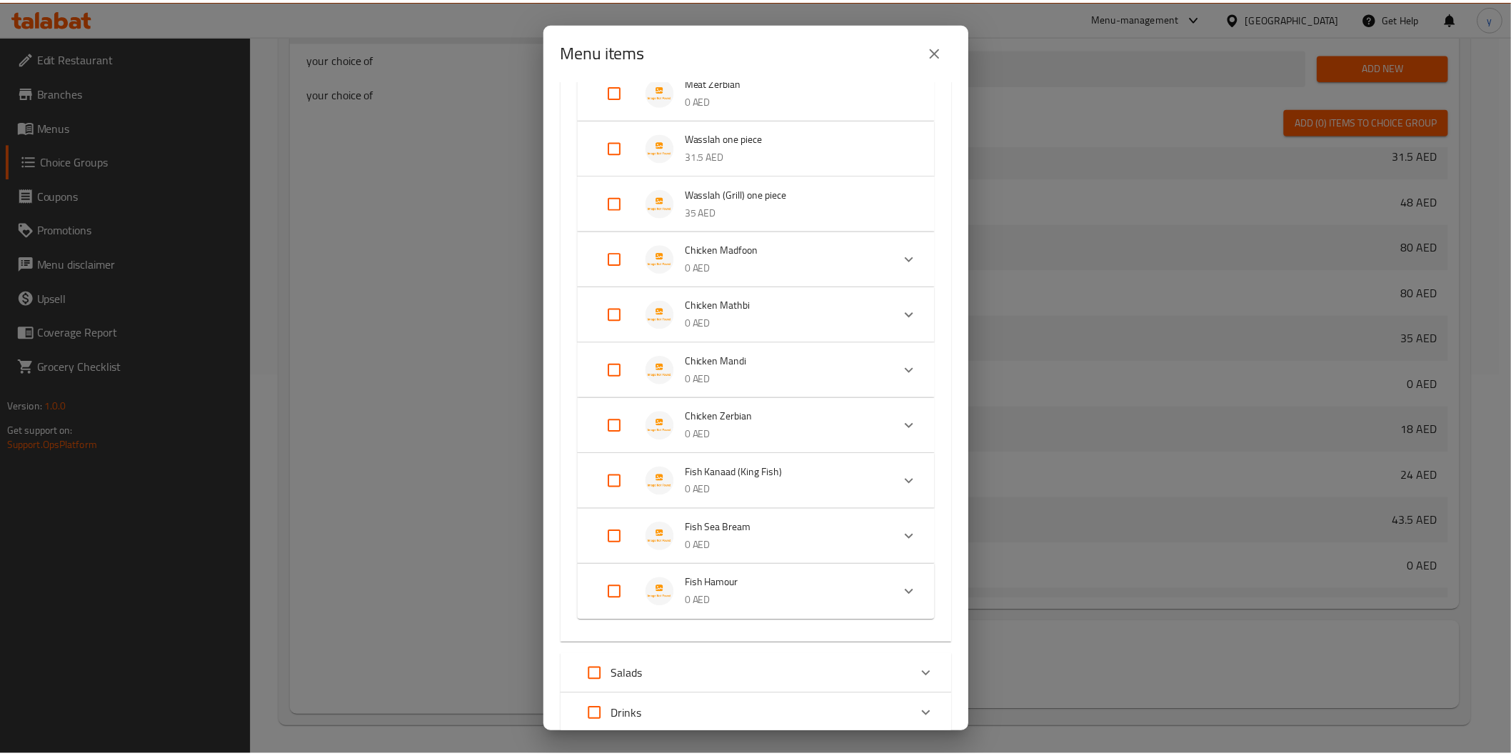
scroll to position [396, 0]
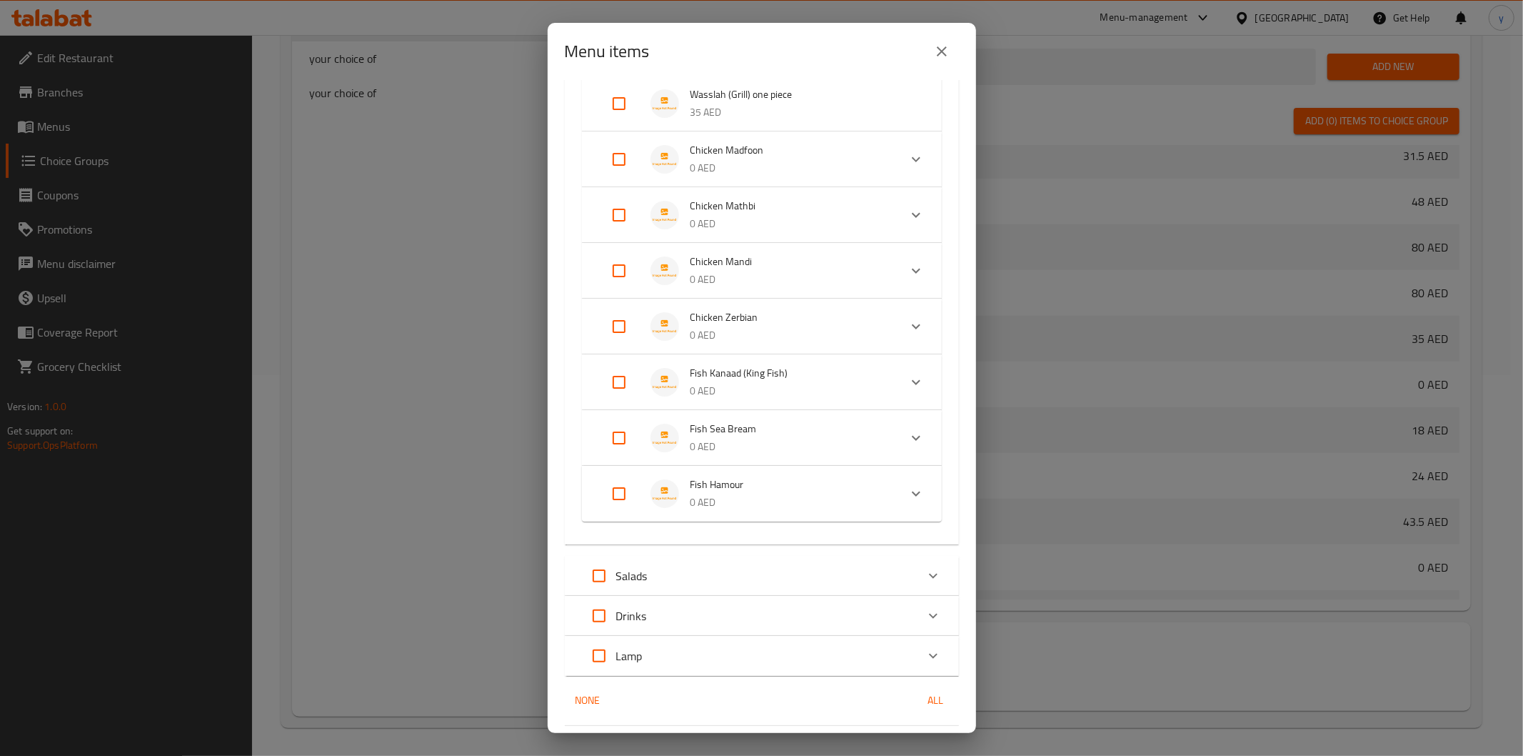
click at [814, 386] on p "0 AED" at bounding box center [789, 391] width 197 height 18
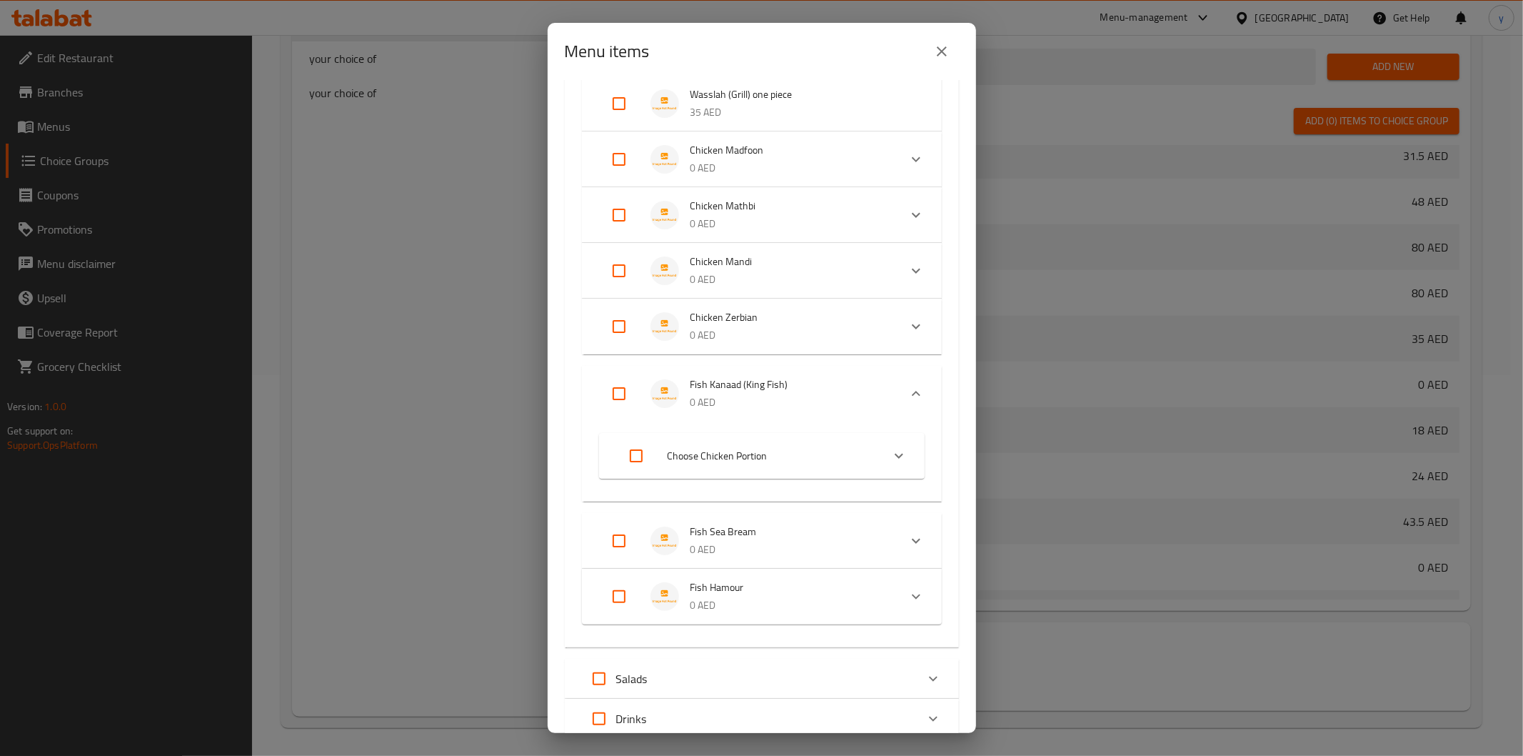
click at [823, 591] on span "Fish Hamour" at bounding box center [789, 587] width 197 height 18
click at [943, 51] on icon "close" at bounding box center [941, 51] width 17 height 17
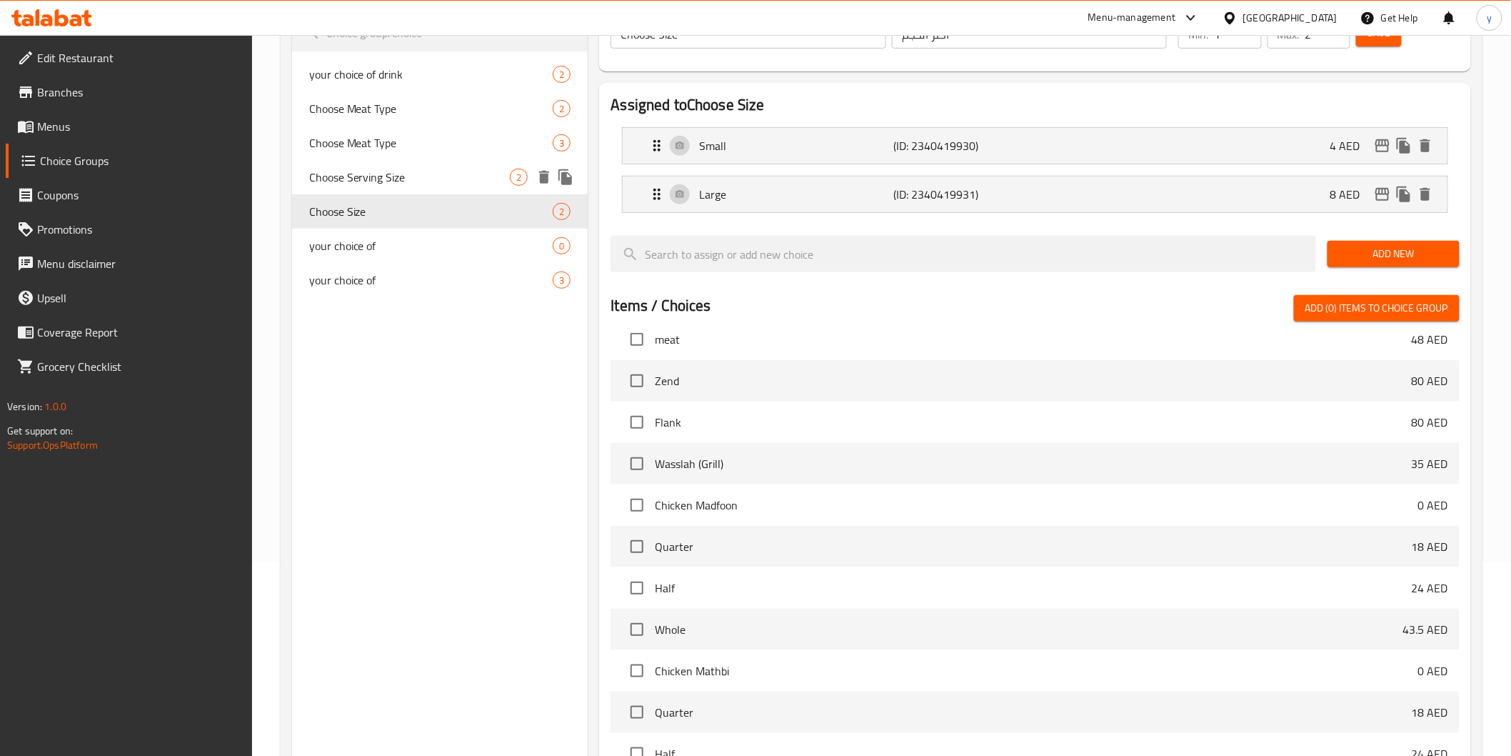
scroll to position [143, 0]
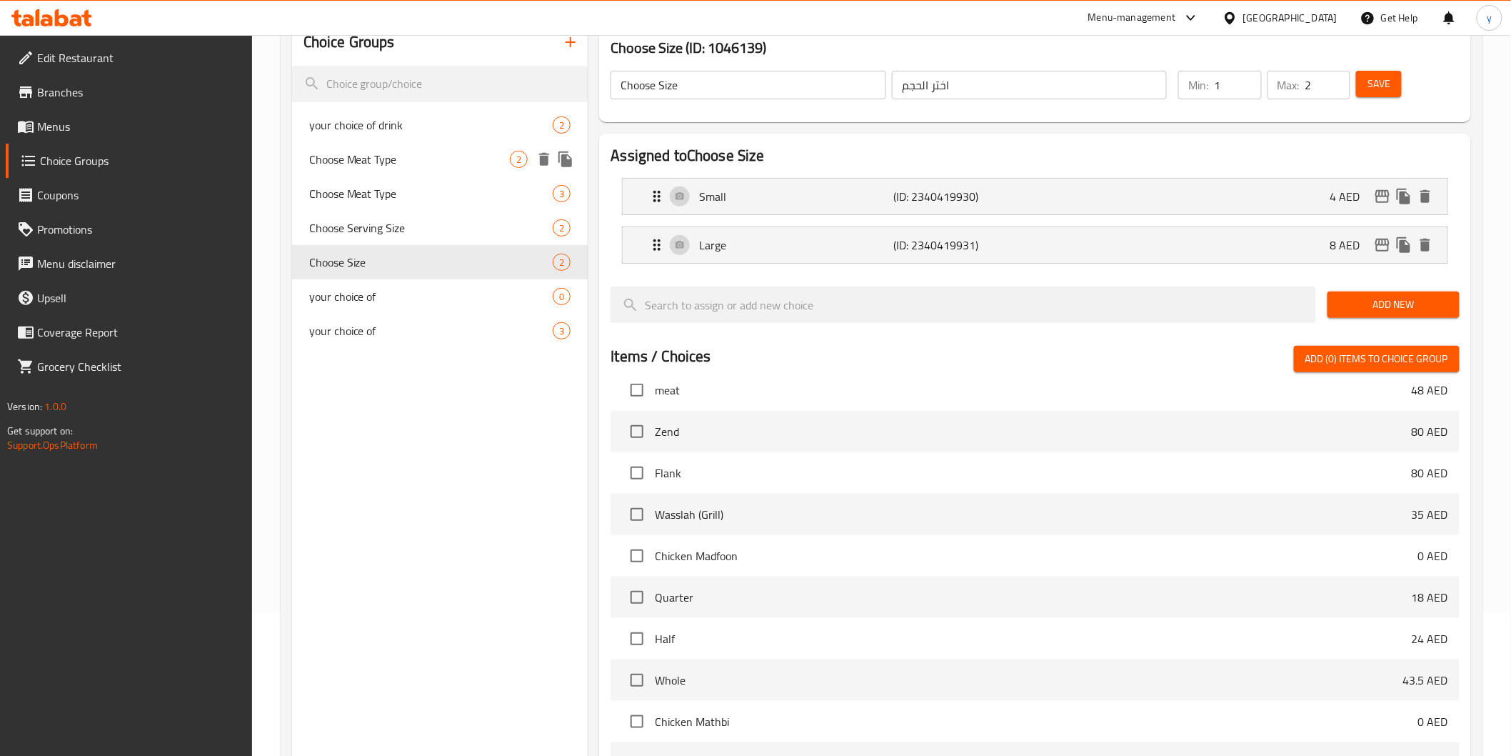
click at [418, 165] on span "Choose Meat Type" at bounding box center [409, 159] width 201 height 17
type input "Choose Meat Type"
type input "اختر نوع اللحوم"
type input "1"
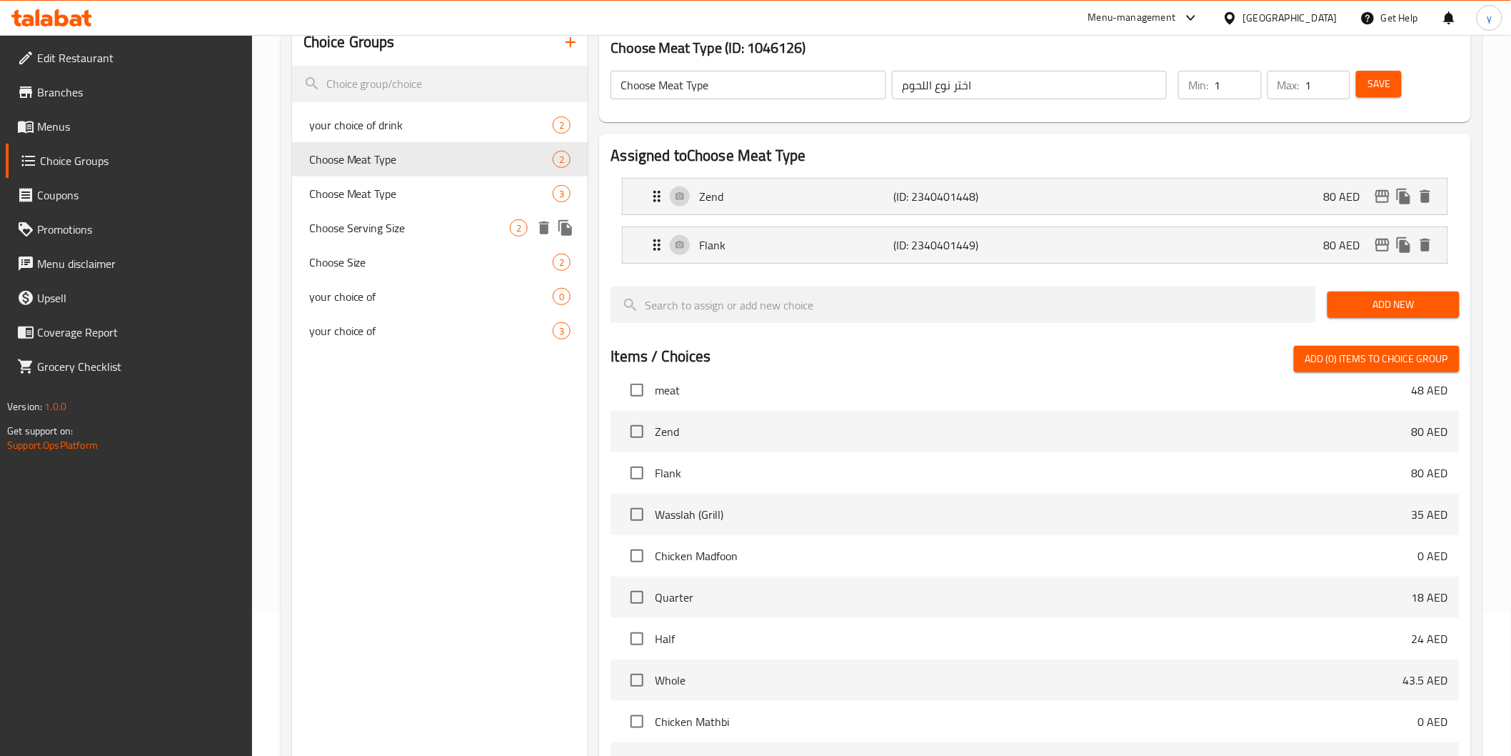
click at [431, 224] on span "Choose Serving Size" at bounding box center [409, 227] width 201 height 17
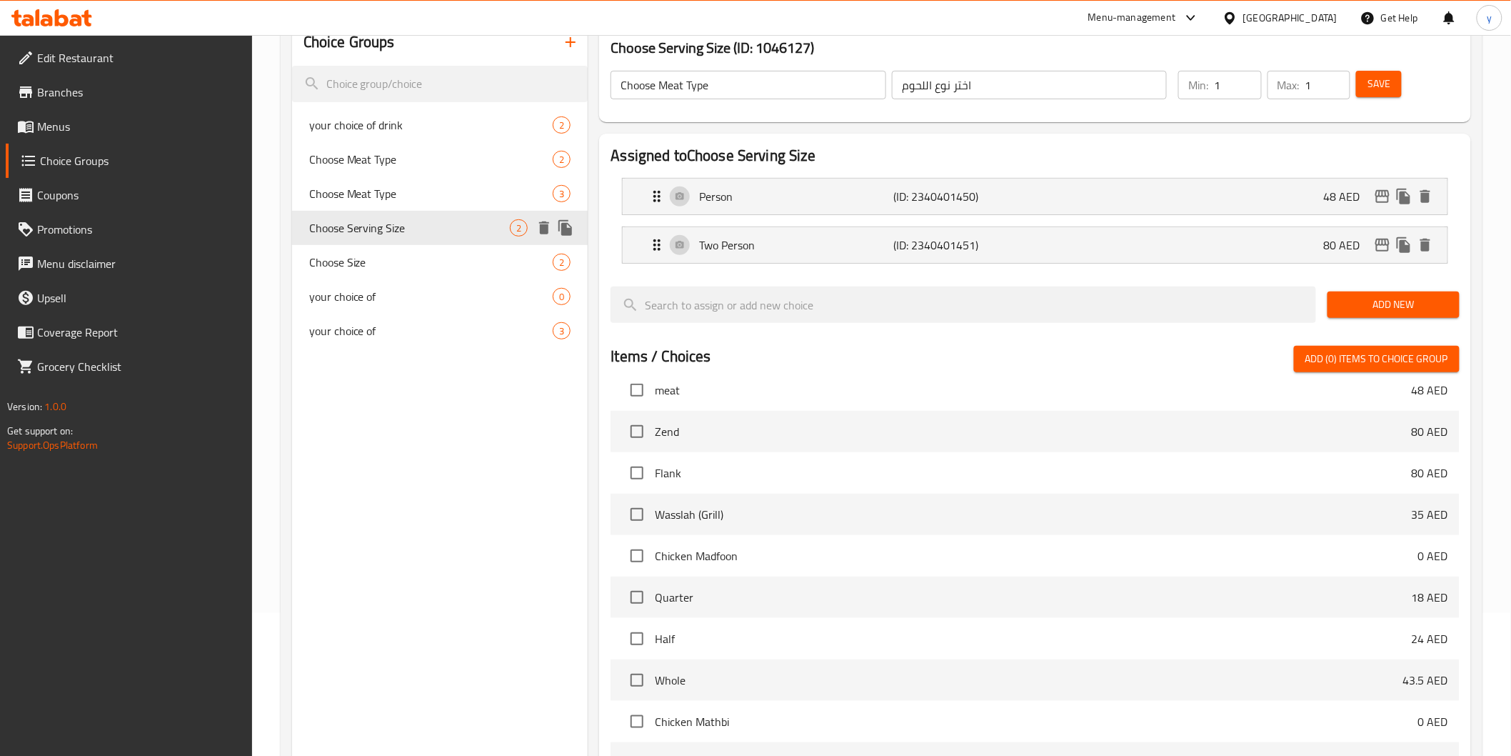
type input "Choose Serving Size"
type input "اختر حجم الحصة"
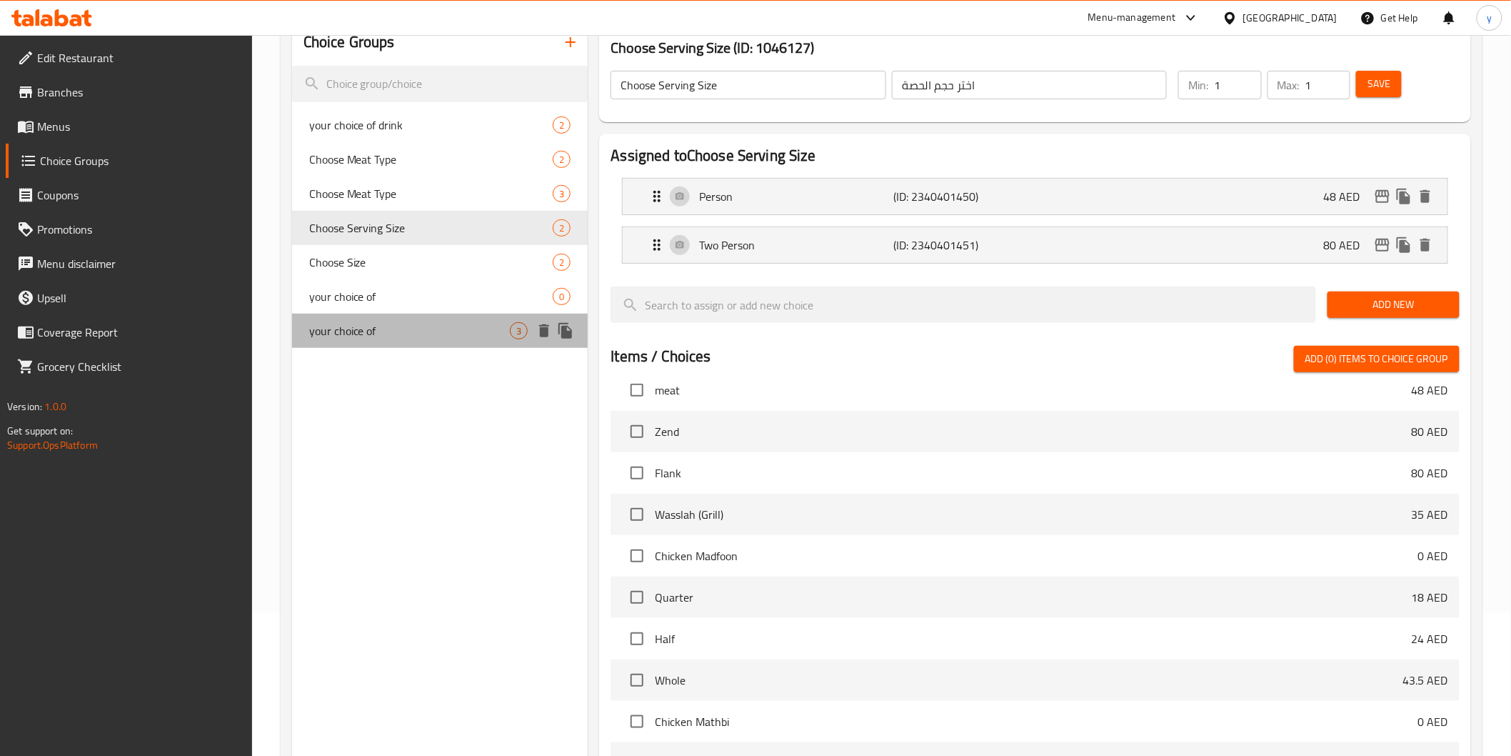
click at [451, 330] on span "your choice of" at bounding box center [409, 330] width 201 height 17
type input "your choice of"
type input "اختيارك من"
type input "2"
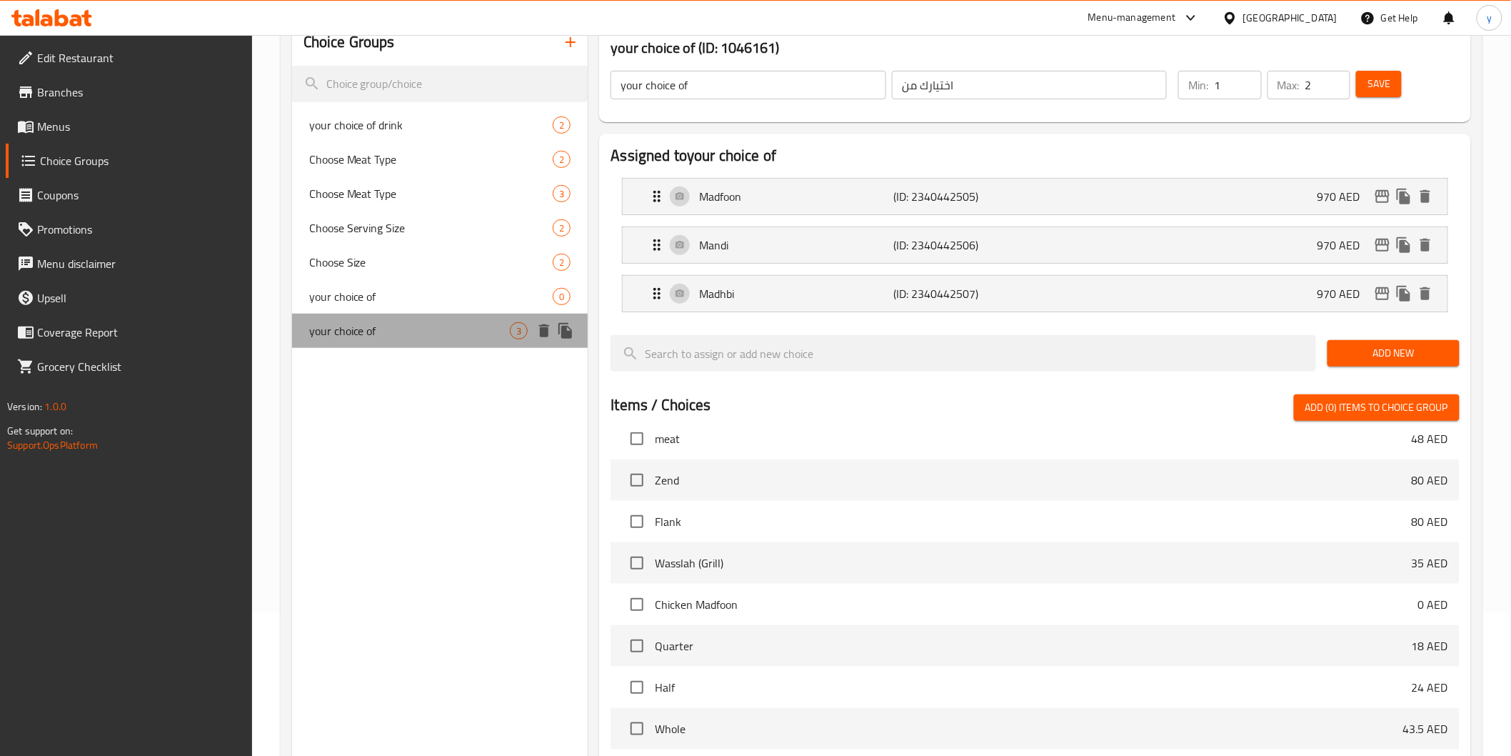
click at [444, 319] on div "your choice of 3" at bounding box center [440, 331] width 296 height 34
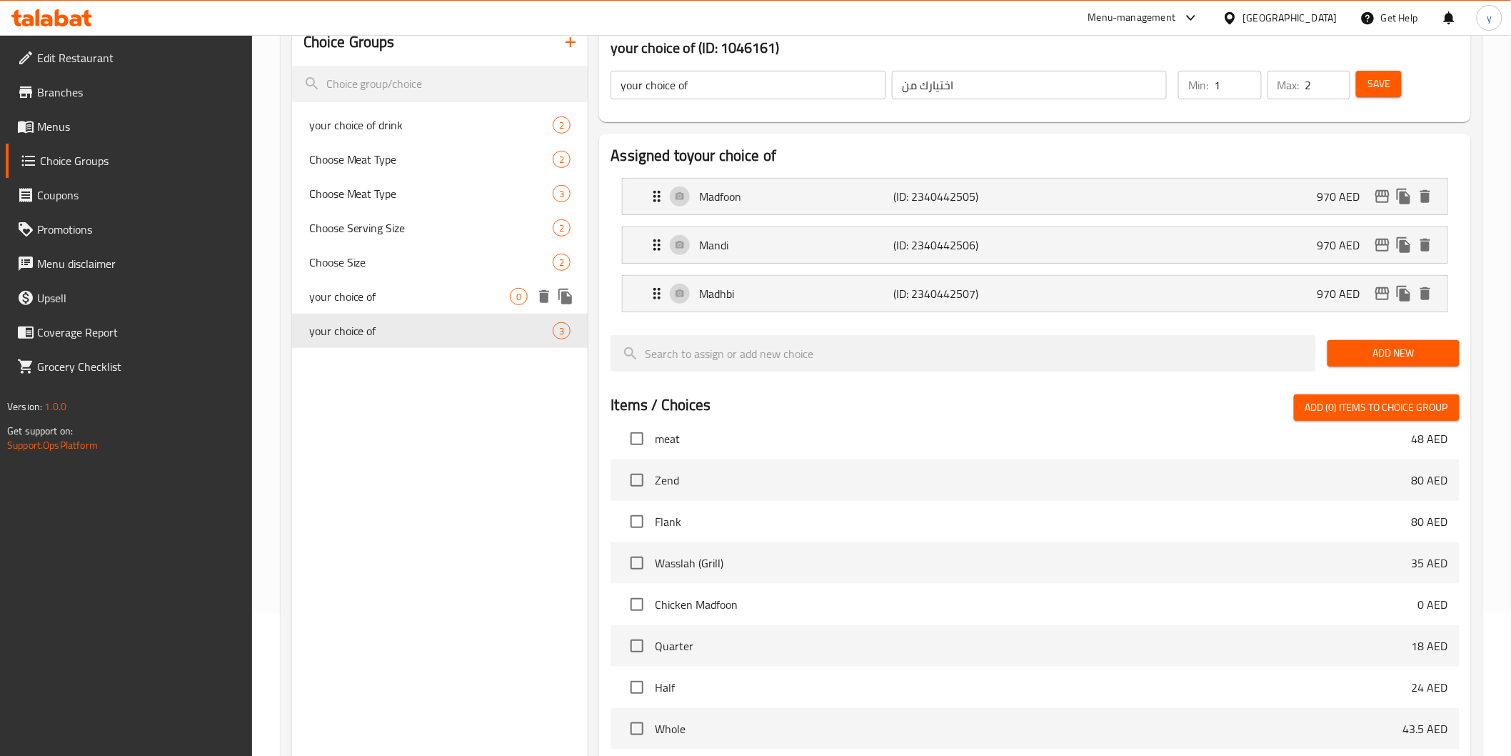
click at [441, 303] on span "your choice of" at bounding box center [409, 296] width 201 height 17
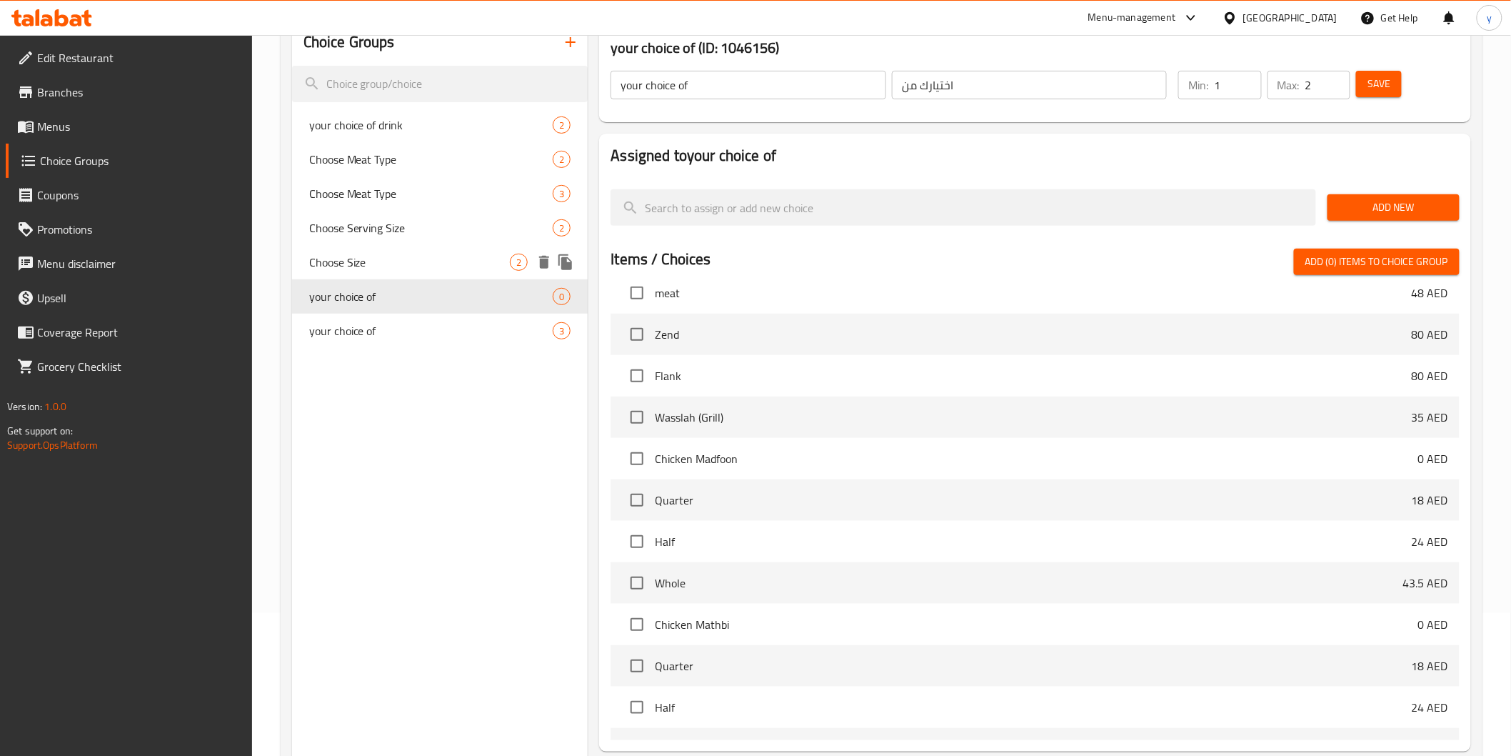
click at [427, 274] on div "Choose Size 2" at bounding box center [440, 262] width 296 height 34
type input "Choose Size"
type input "اختر الحجم"
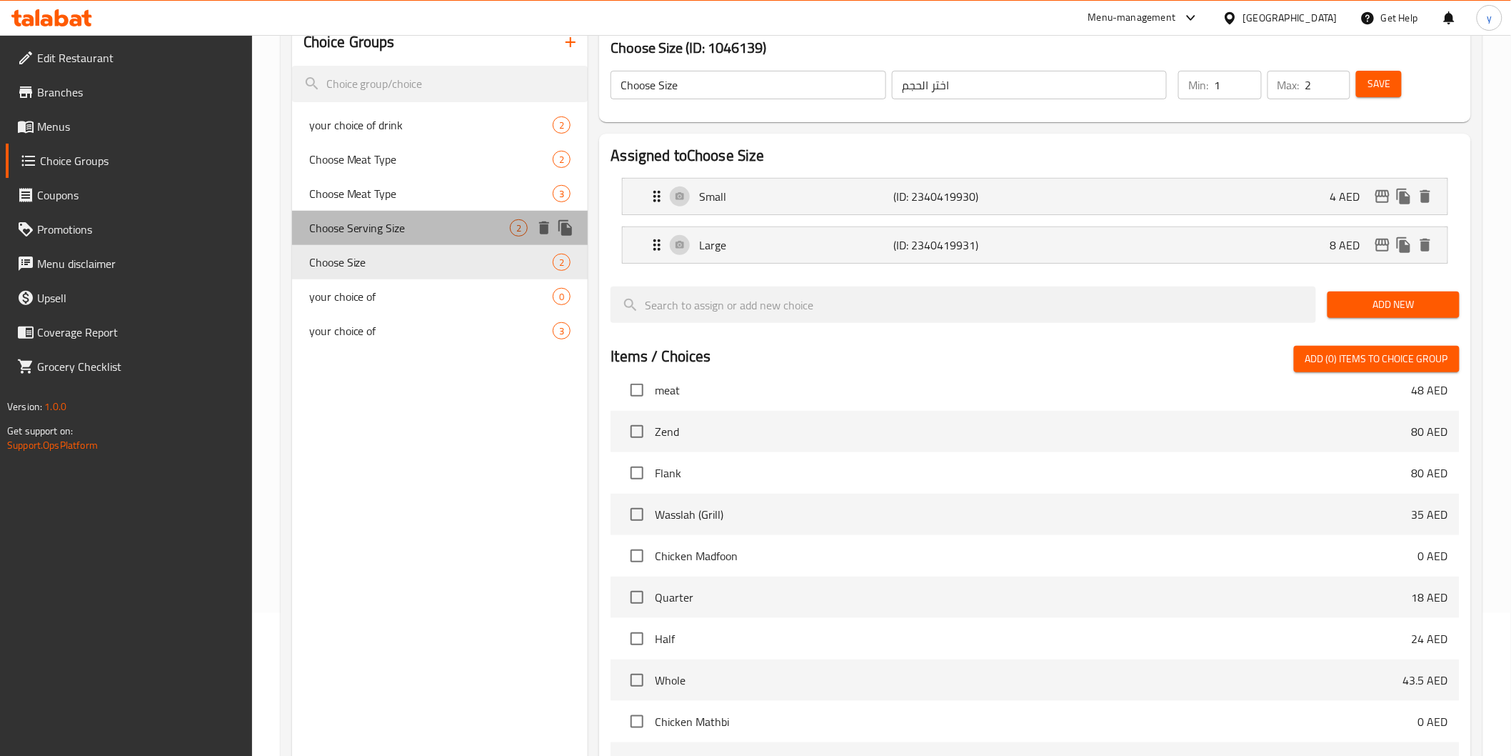
click at [424, 226] on span "Choose Serving Size" at bounding box center [409, 227] width 201 height 17
type input "Choose Serving Size"
type input "اختر حجم الحصة"
type input "1"
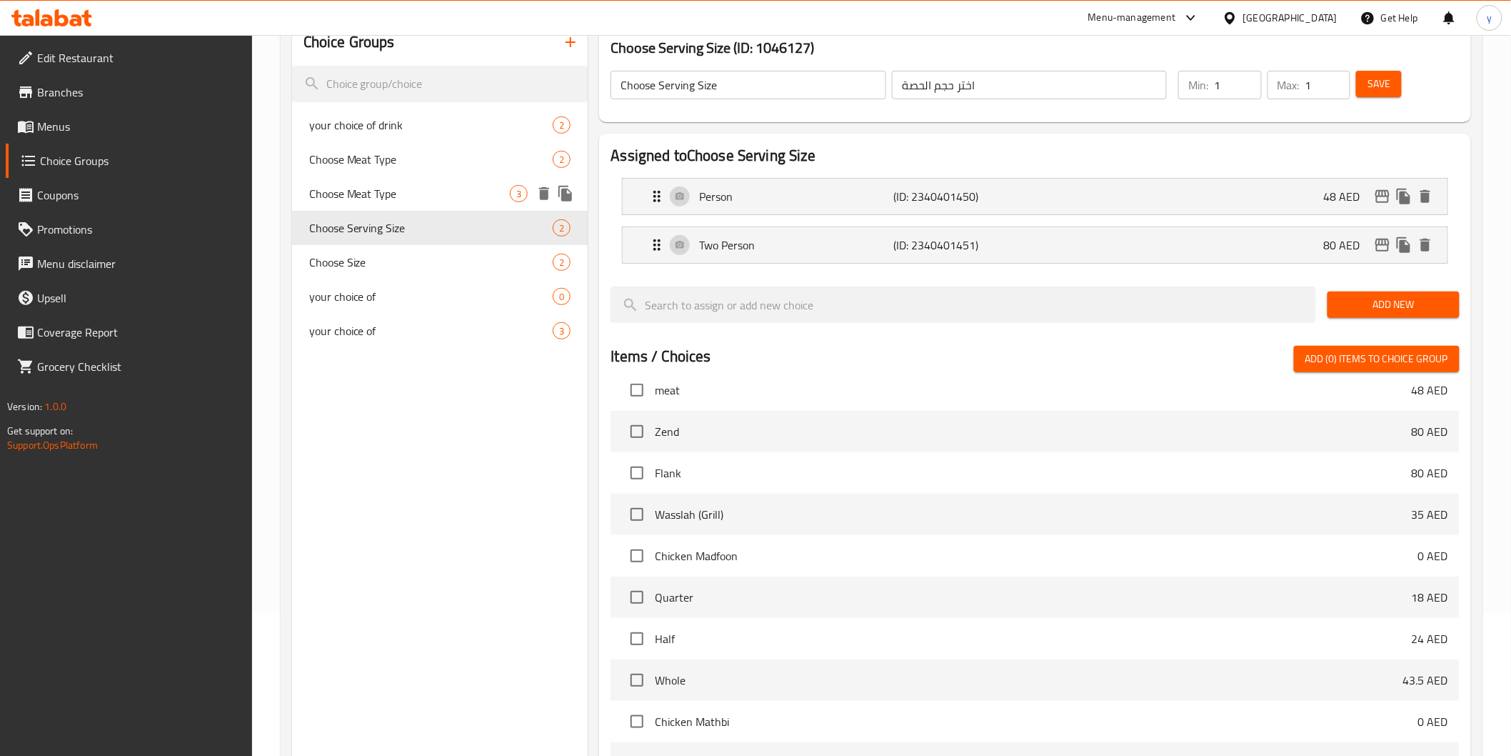
click at [425, 201] on span "Choose Meat Type" at bounding box center [409, 193] width 201 height 17
type input "Choose Meat Type"
type input "اختر نوع اللحوم"
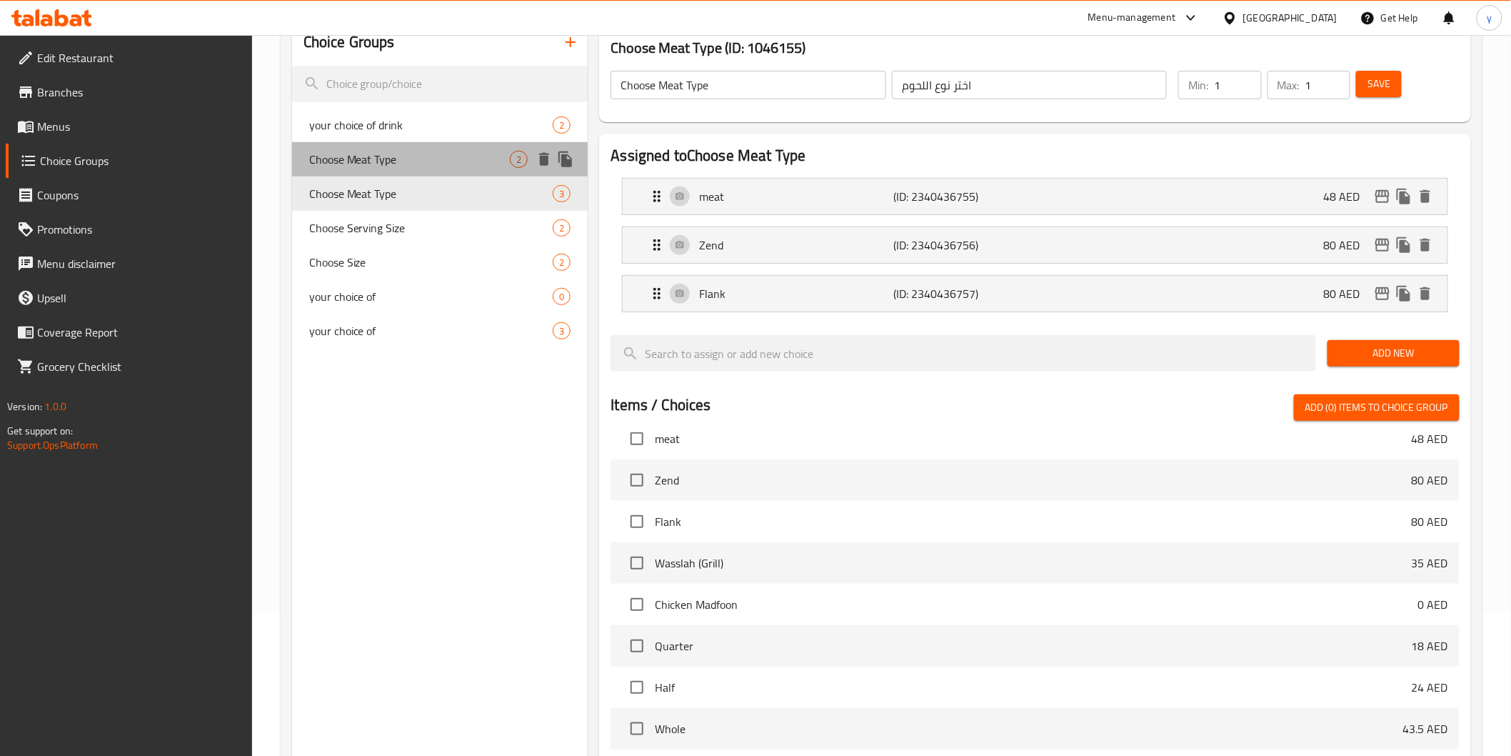
click at [404, 169] on div "Choose Meat Type 2" at bounding box center [440, 159] width 296 height 34
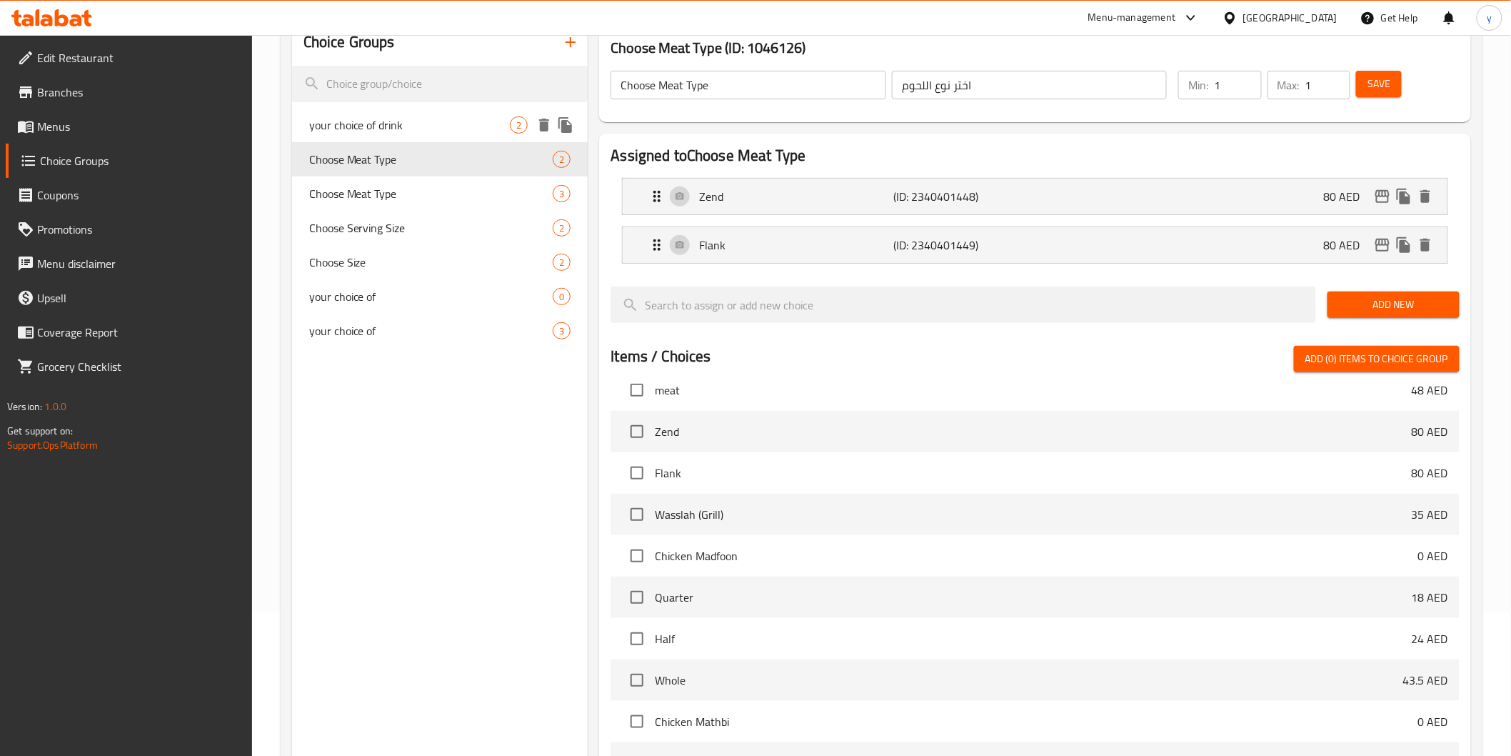
click at [418, 127] on span "your choice of drink" at bounding box center [409, 124] width 201 height 17
type input "your choice of drink"
type input "اختيارك من المشروب"
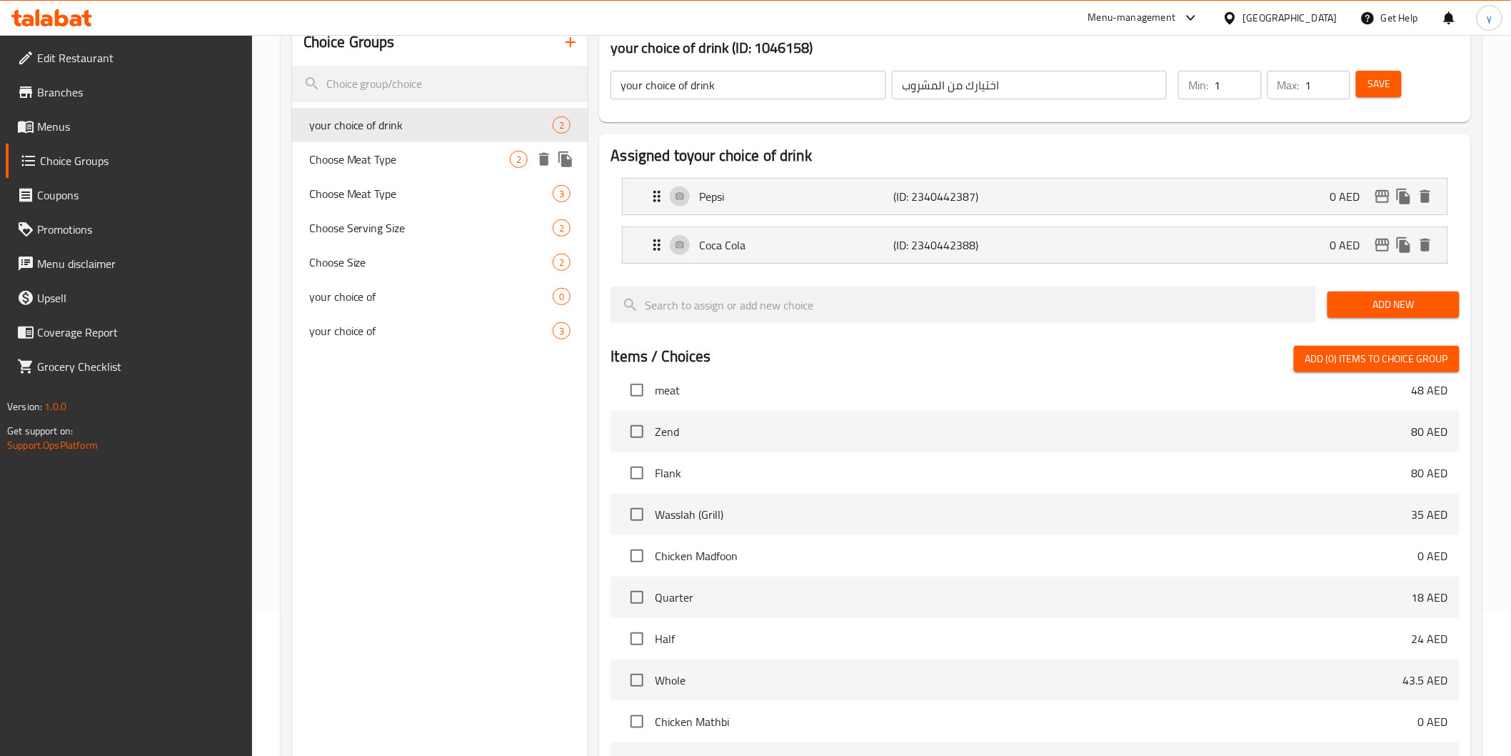
click at [486, 152] on span "Choose Meat Type" at bounding box center [409, 159] width 201 height 17
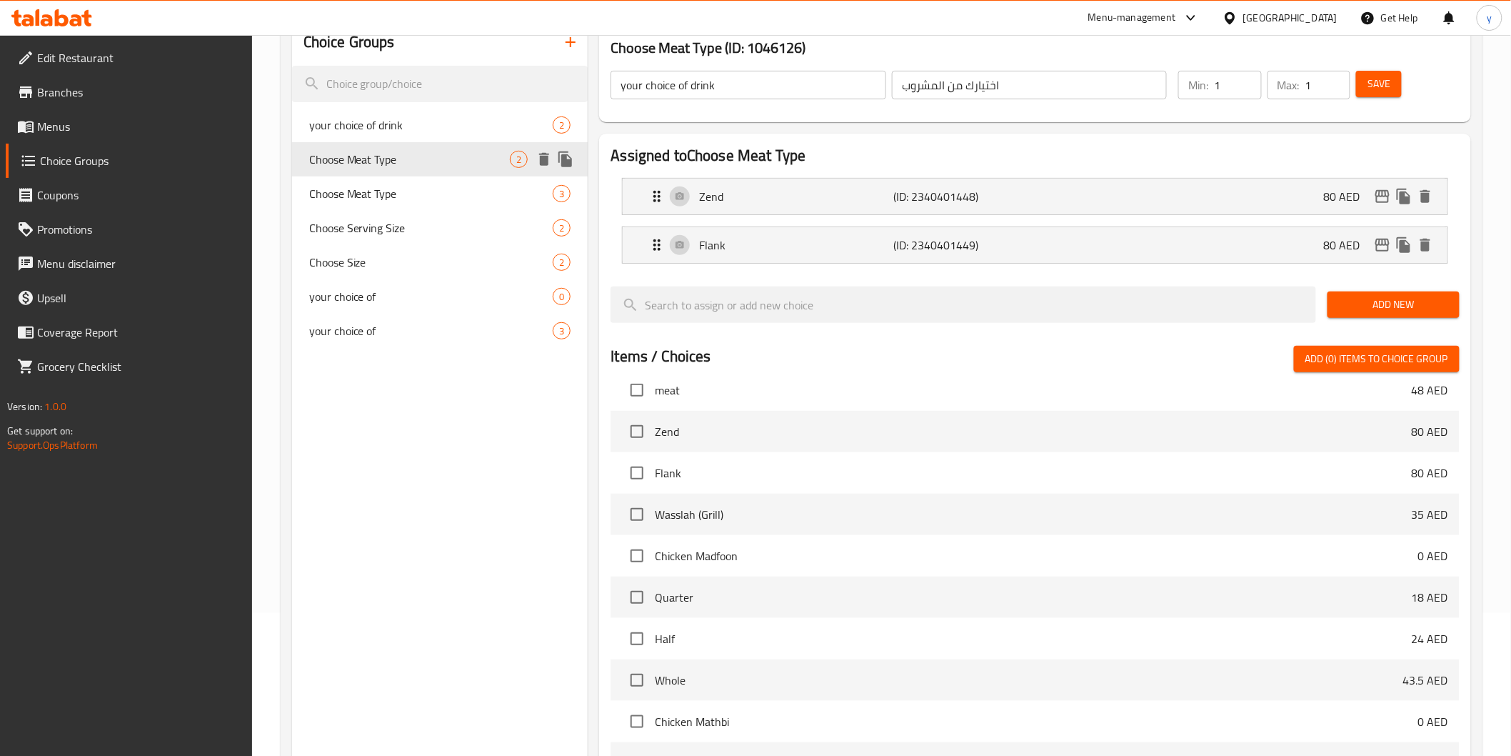
type input "Choose Meat Type"
type input "اختر نوع اللحوم"
click at [546, 160] on icon "delete" at bounding box center [544, 159] width 10 height 13
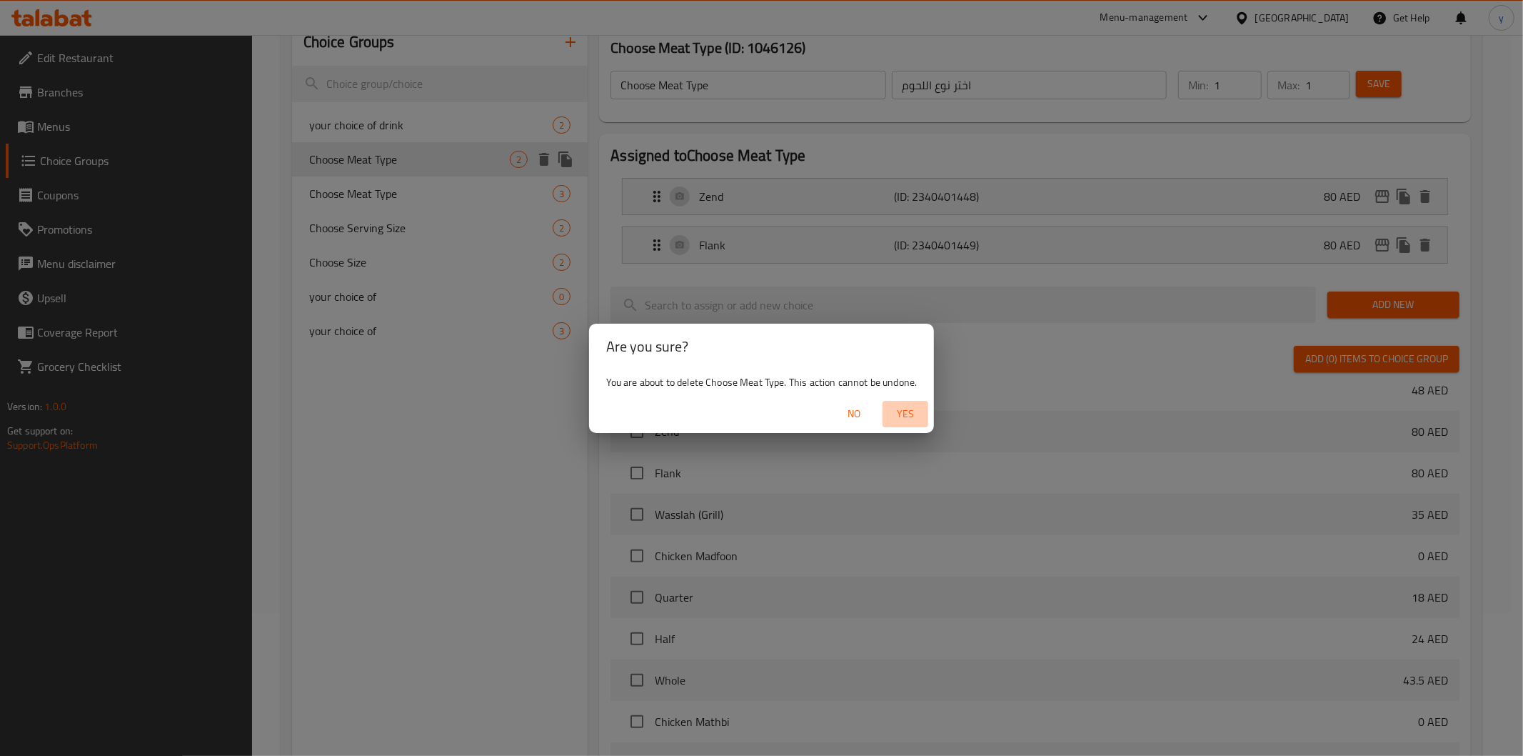
click at [908, 415] on span "Yes" at bounding box center [905, 414] width 34 height 18
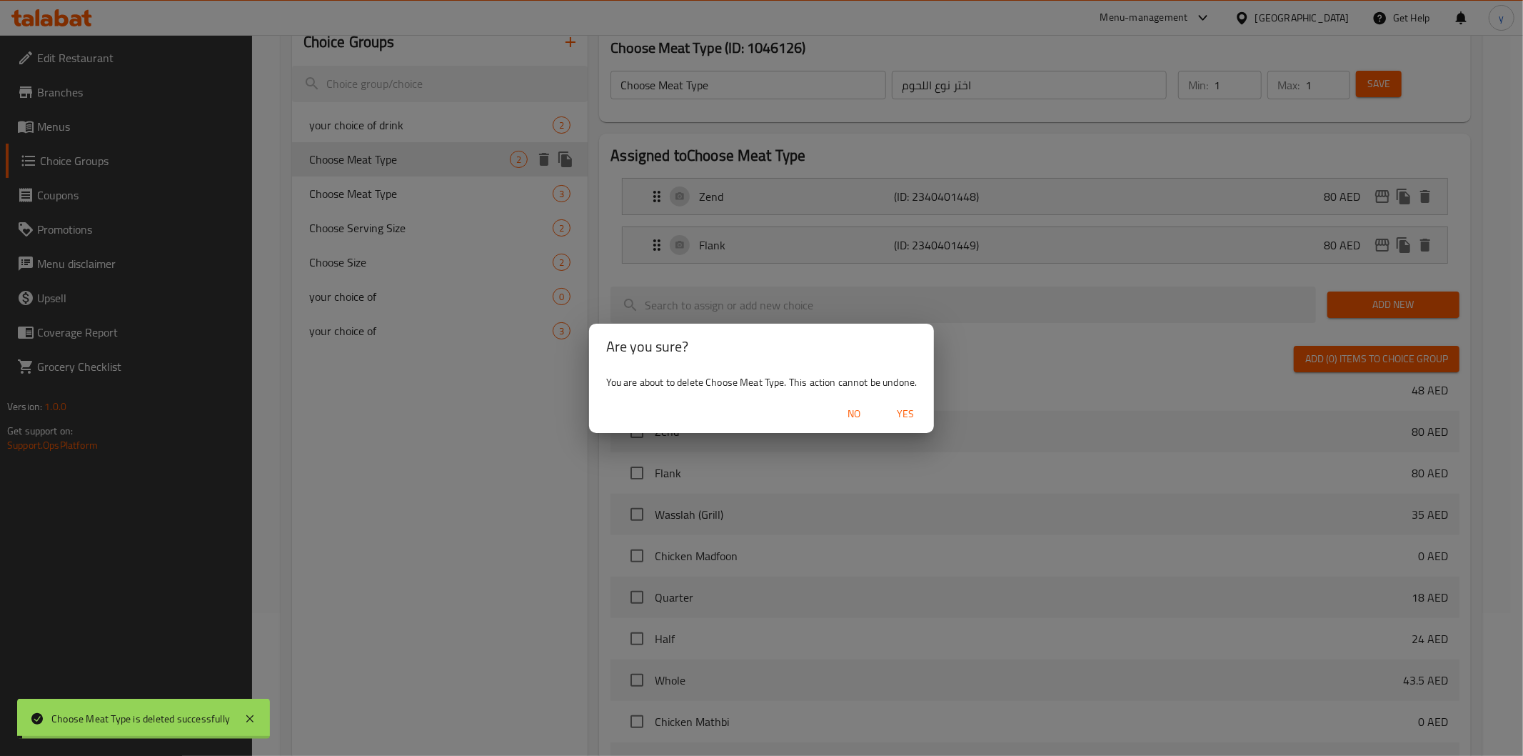
type input "your choice of drink"
type input "اختيارك من المشروب"
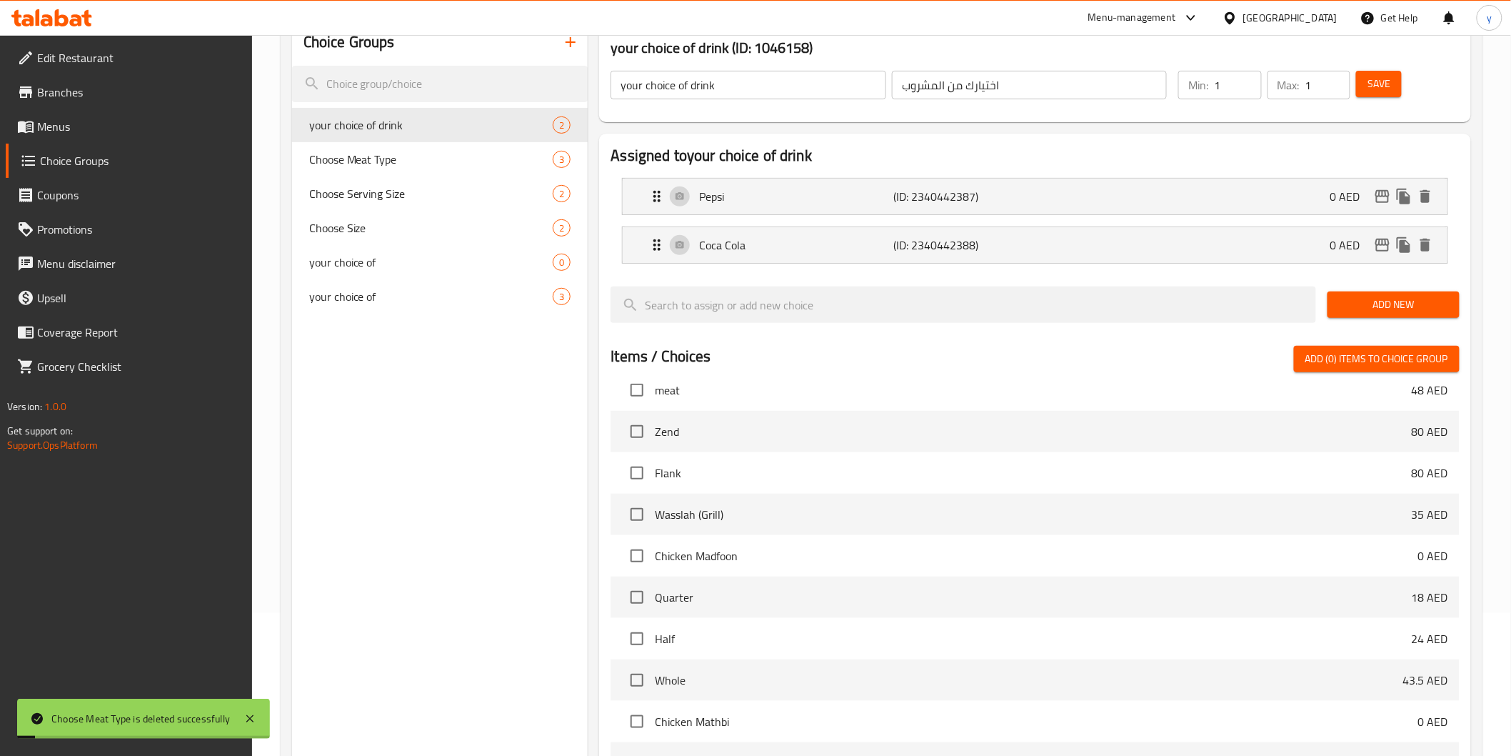
click at [460, 201] on span "Choose Serving Size" at bounding box center [431, 193] width 244 height 17
type input "Choose Serving Size"
type input "اختر حجم الحصة"
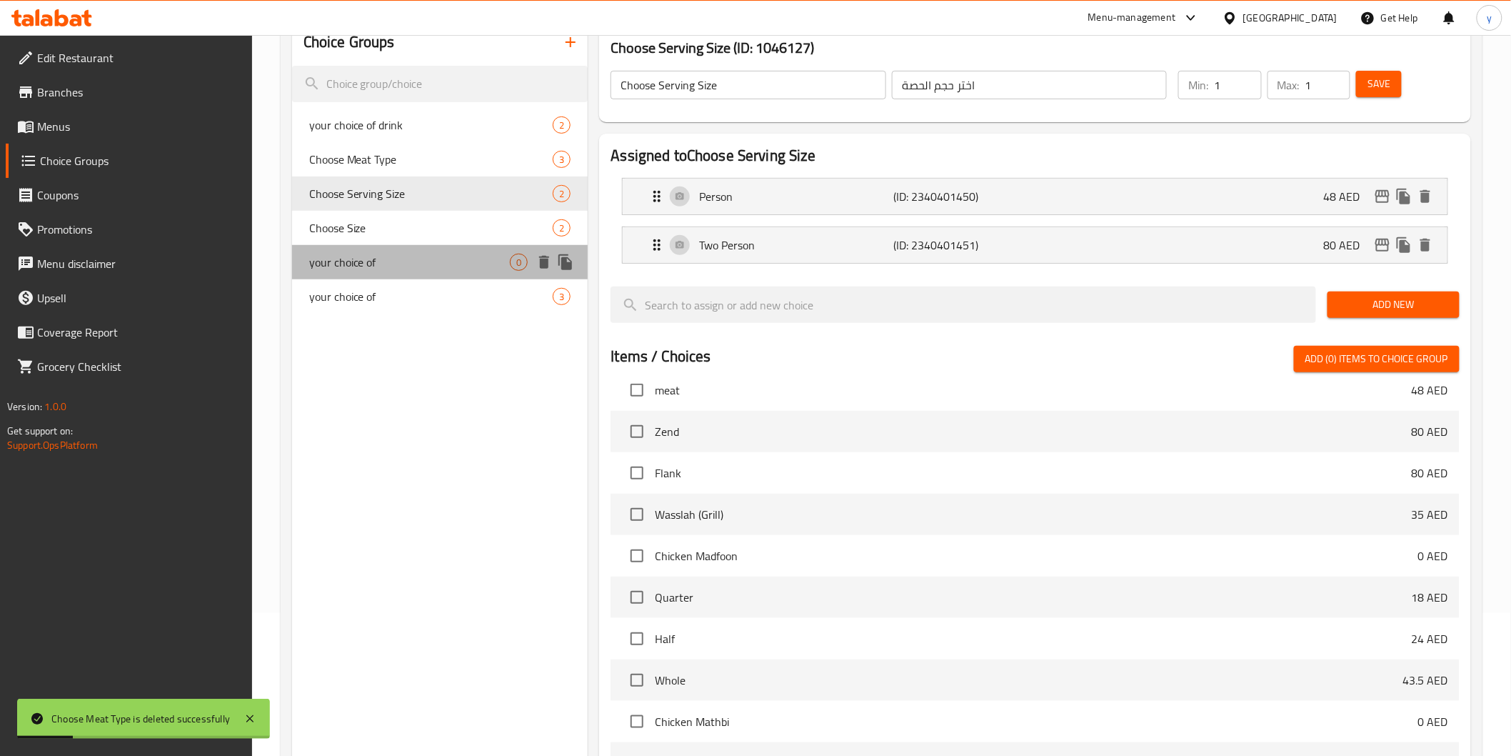
click at [481, 274] on div "your choice of 0" at bounding box center [440, 262] width 296 height 34
type input "your choice of"
type input "اختيارك من"
type input "2"
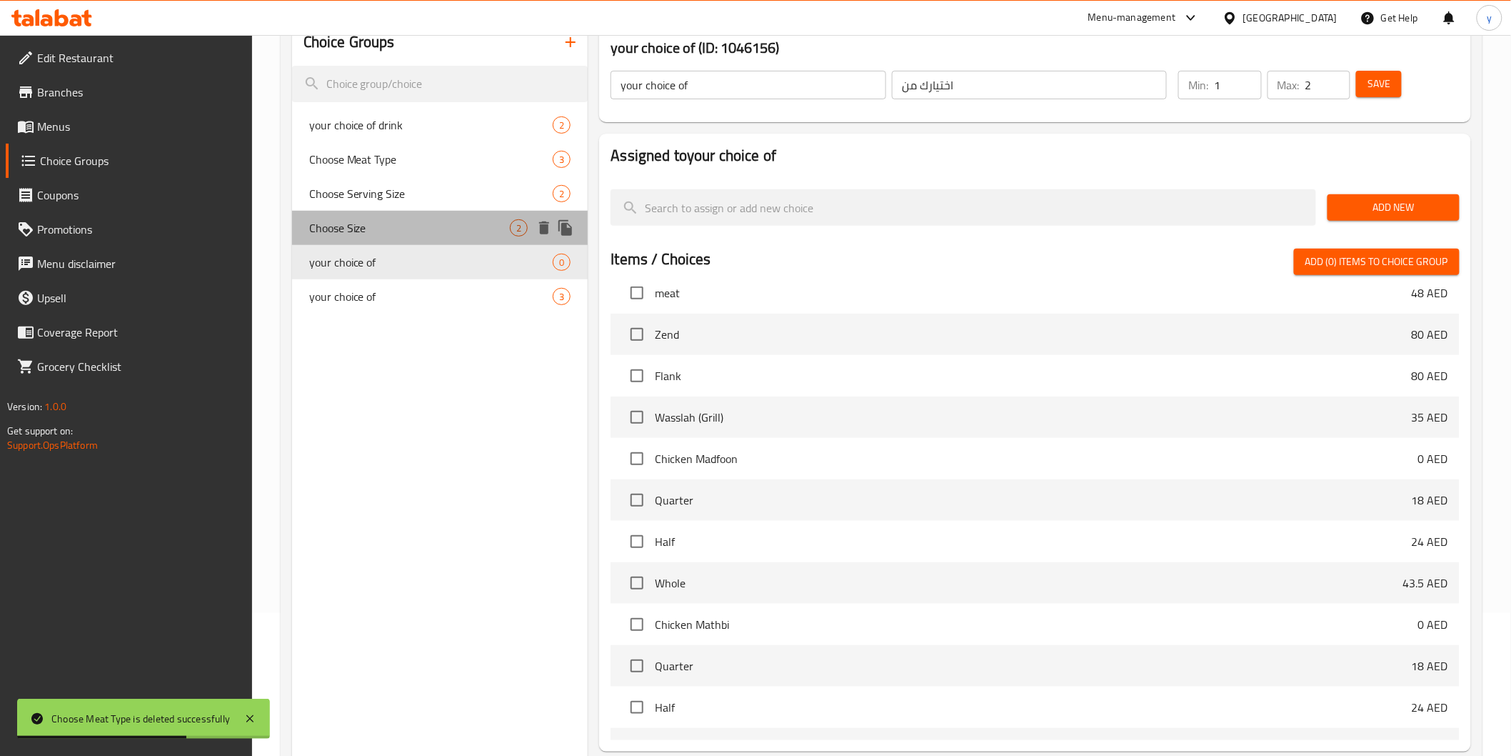
click at [453, 230] on span "Choose Size" at bounding box center [409, 227] width 201 height 17
type input "Choose Size"
type input "اختر الحجم"
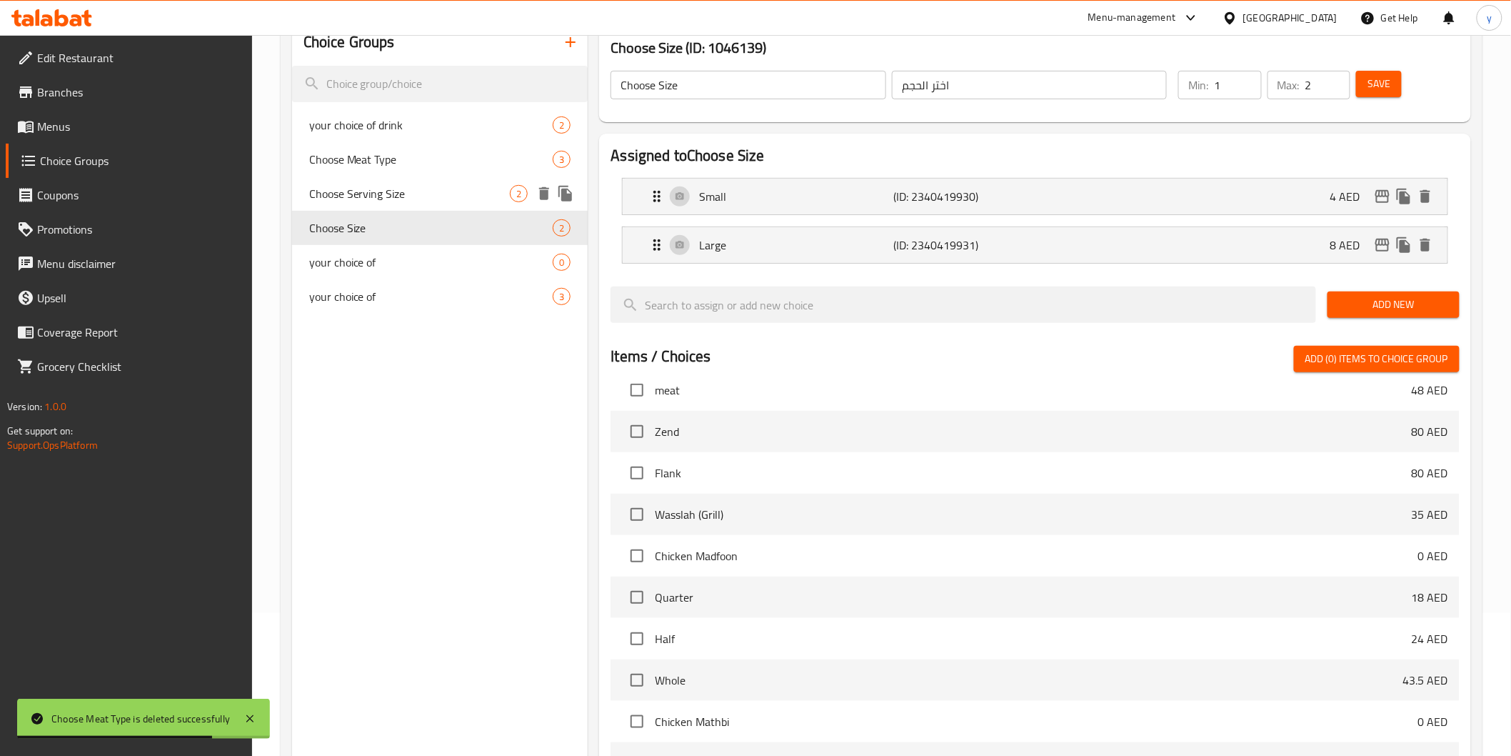
click at [446, 195] on span "Choose Serving Size" at bounding box center [409, 193] width 201 height 17
type input "Choose Serving Size"
type input "اختر حجم الحصة"
type input "1"
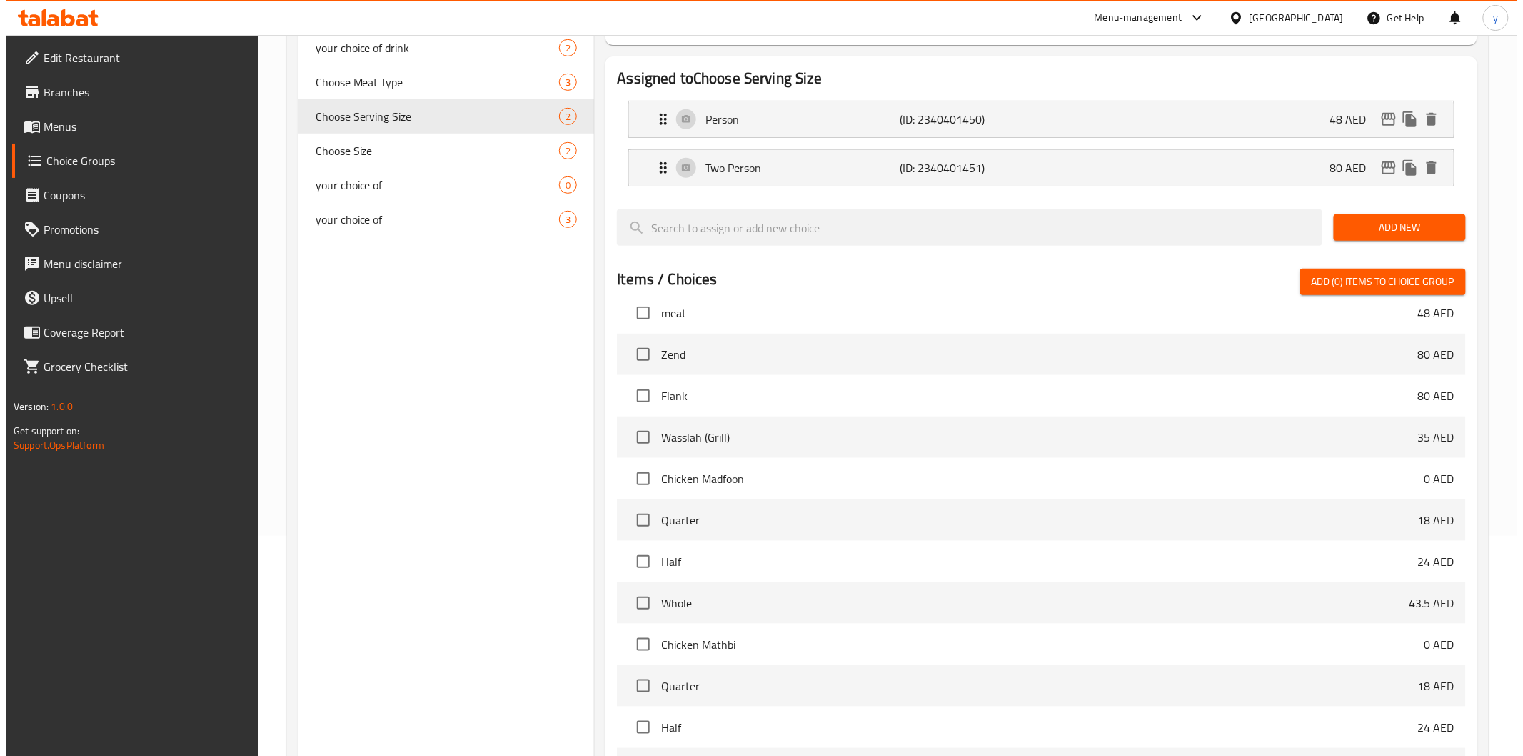
scroll to position [381, 0]
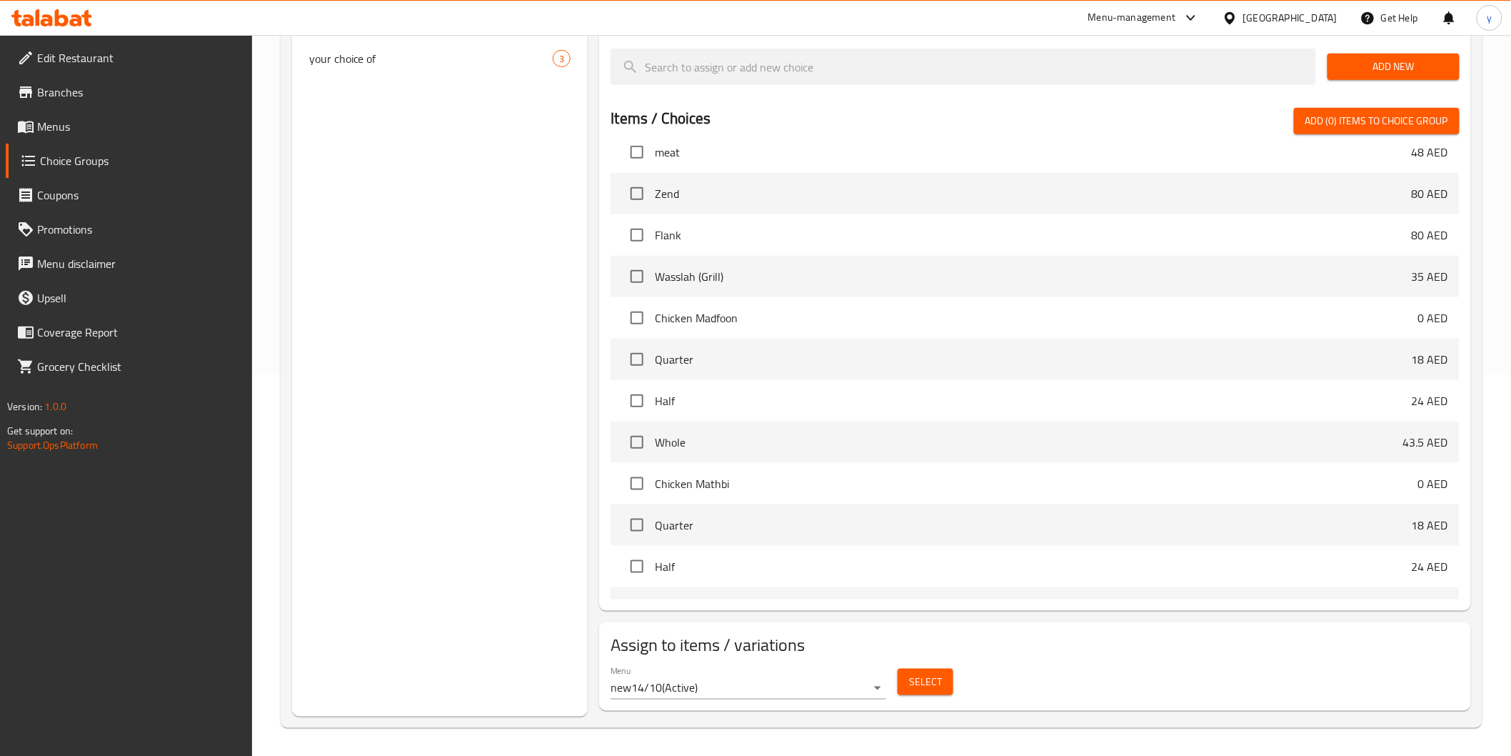
click at [803, 375] on body "​ Menu-management United Arab Emirates Get Help y Edit Restaurant Branches Menu…" at bounding box center [755, 14] width 1511 height 721
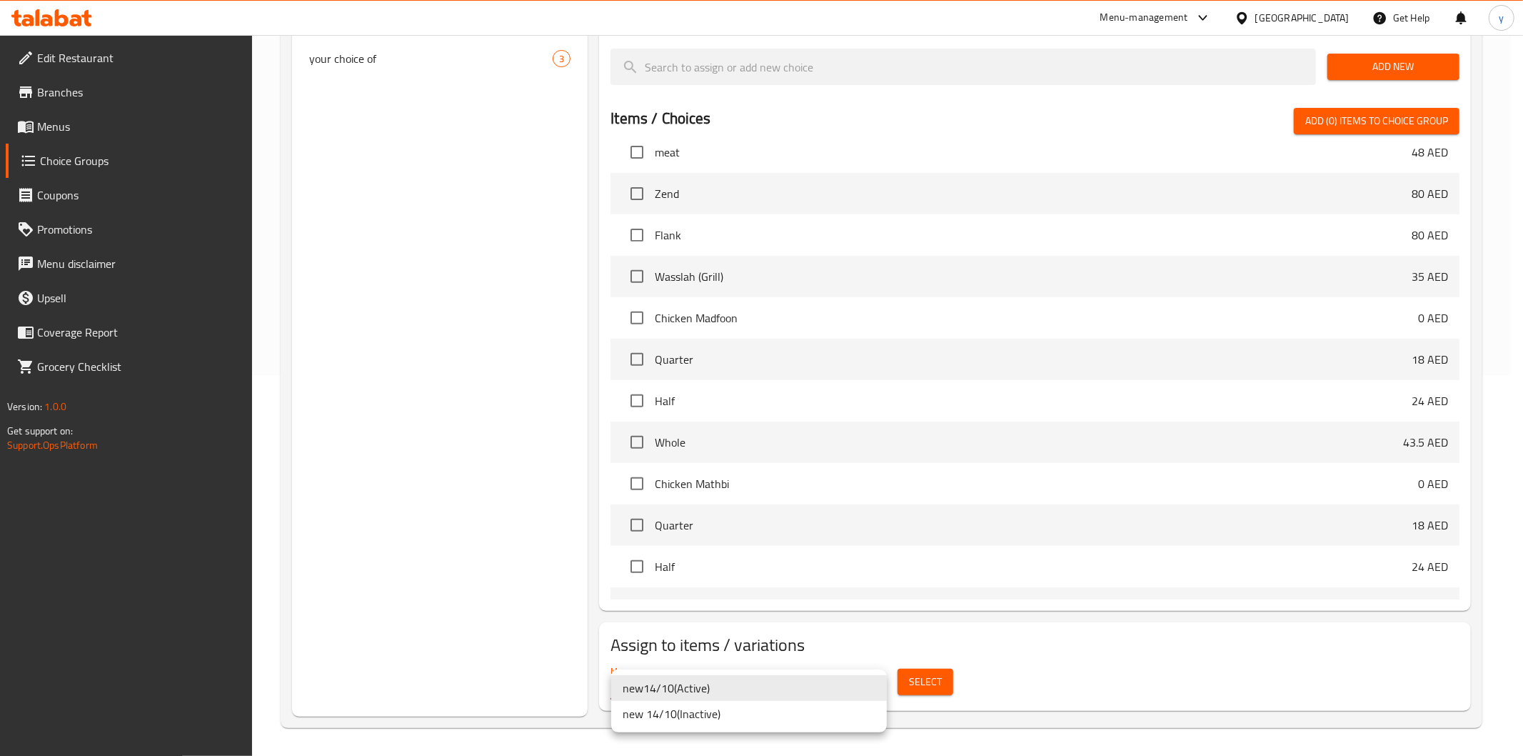
drag, startPoint x: 798, startPoint y: 686, endPoint x: 808, endPoint y: 688, distance: 9.5
click at [798, 686] on li "new14/10 ( Active )" at bounding box center [749, 688] width 276 height 26
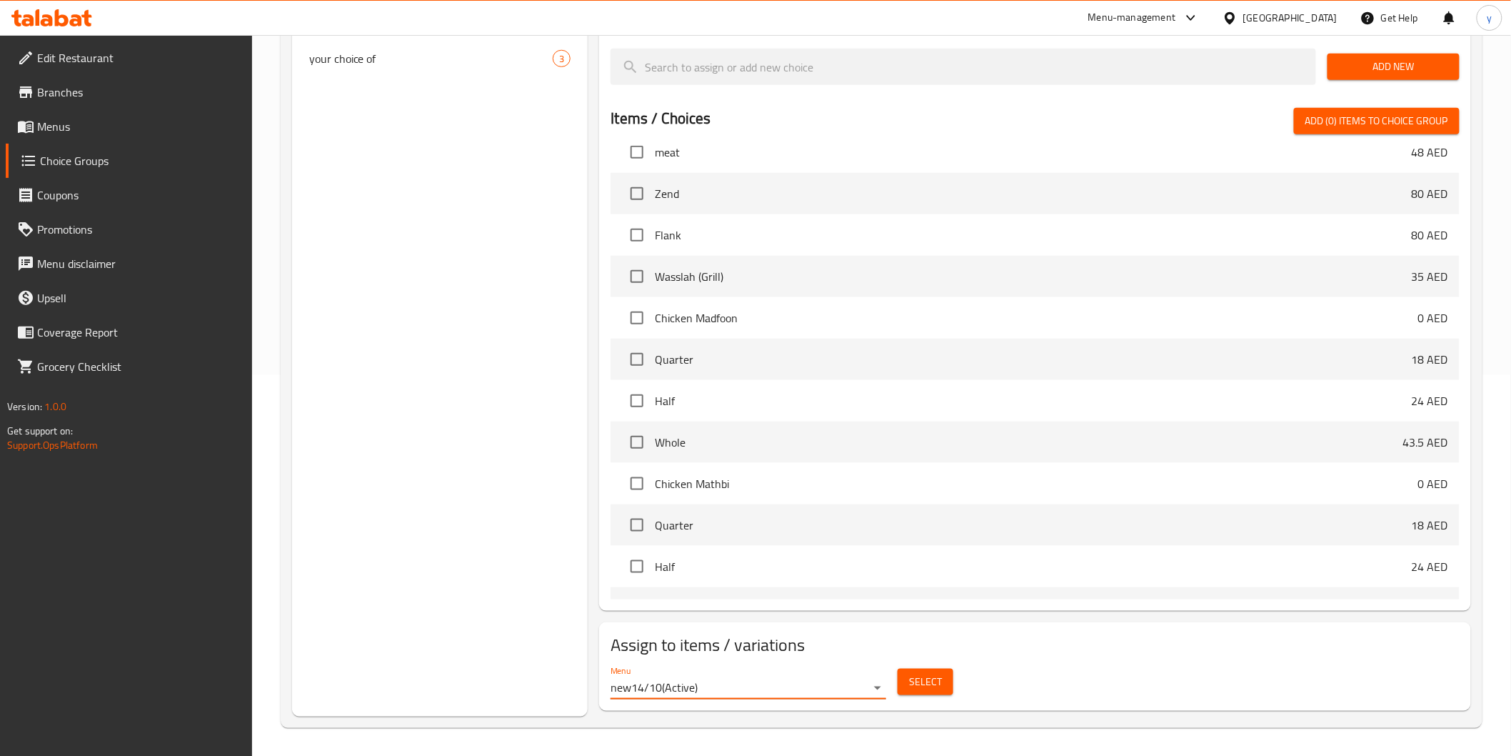
click at [951, 686] on button "Select" at bounding box center [926, 681] width 56 height 26
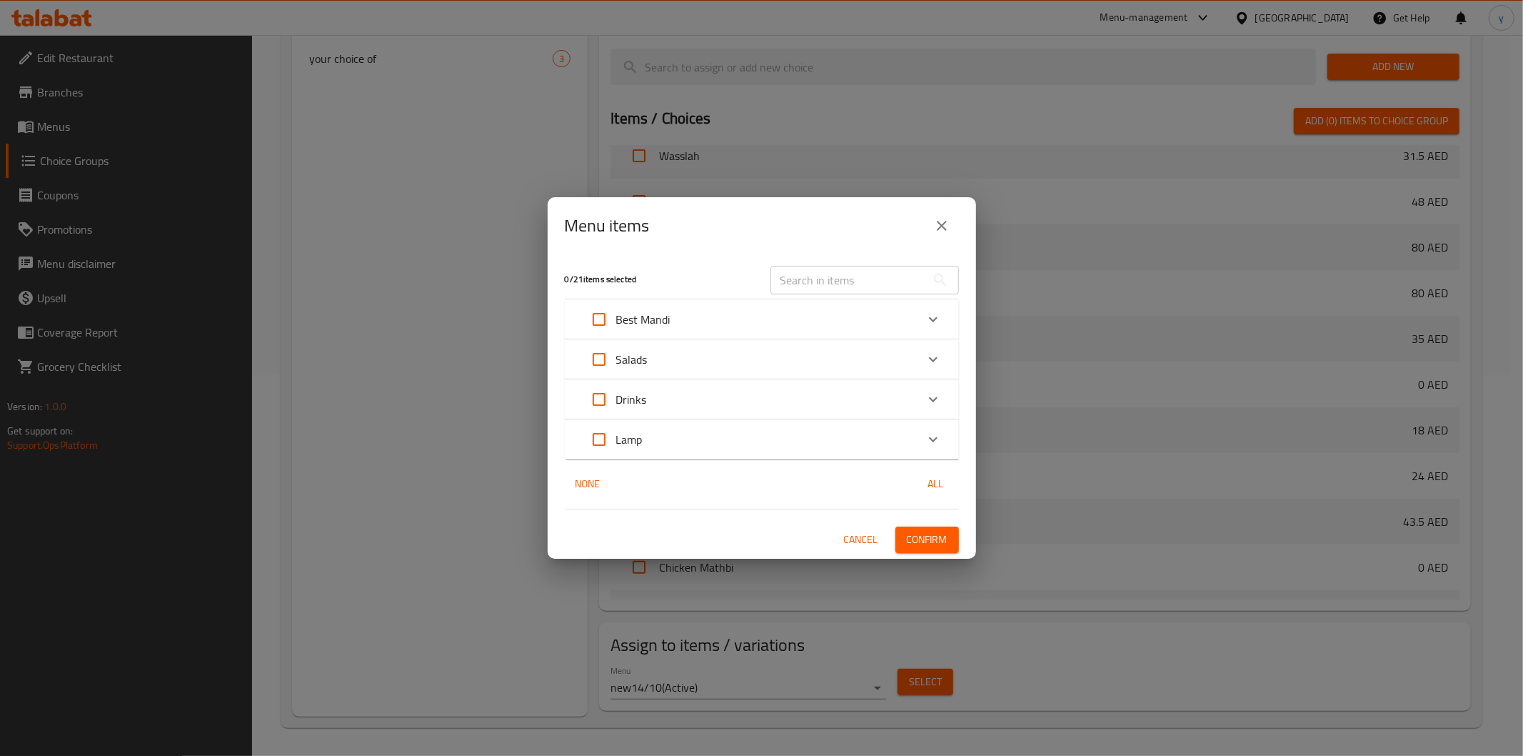
click at [732, 324] on div "Best Mandi" at bounding box center [749, 319] width 334 height 34
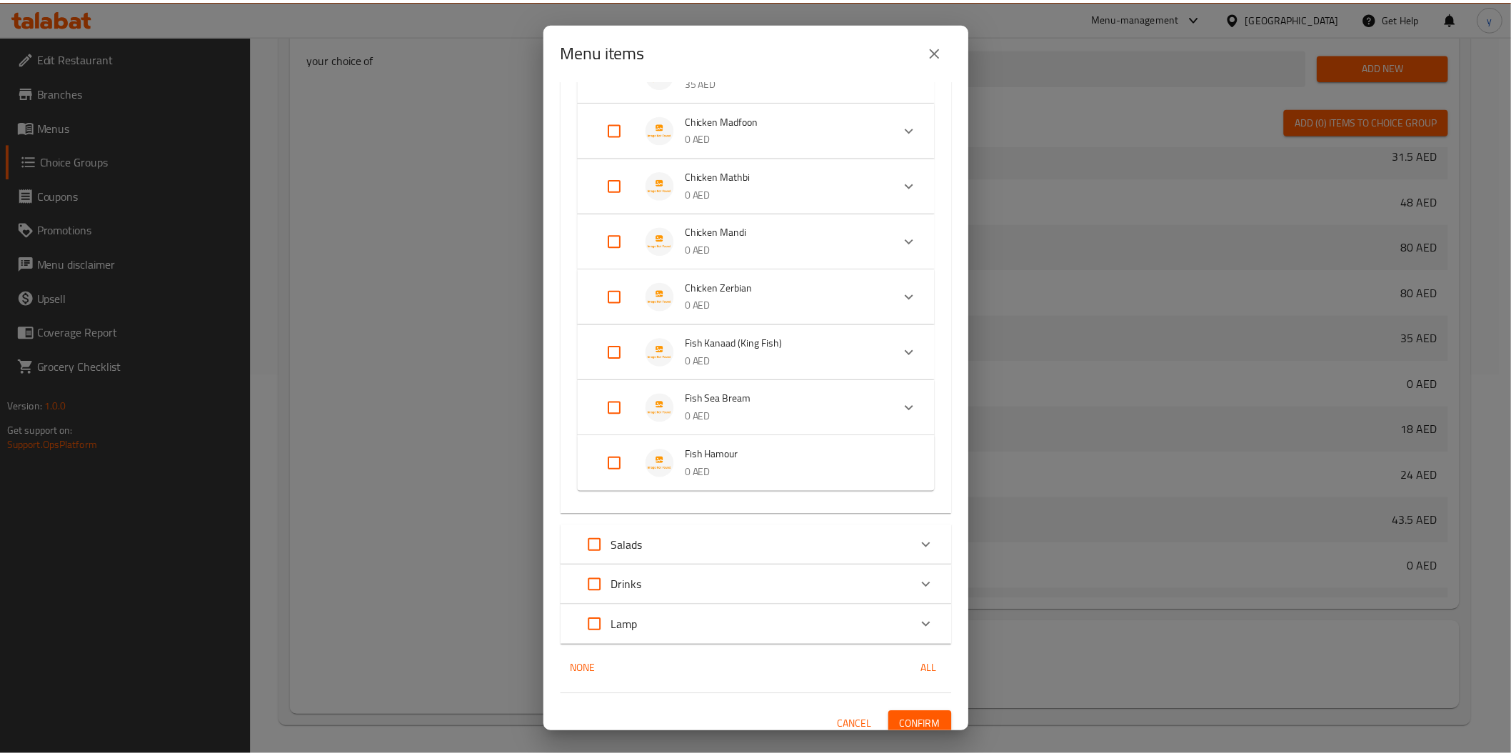
scroll to position [437, 0]
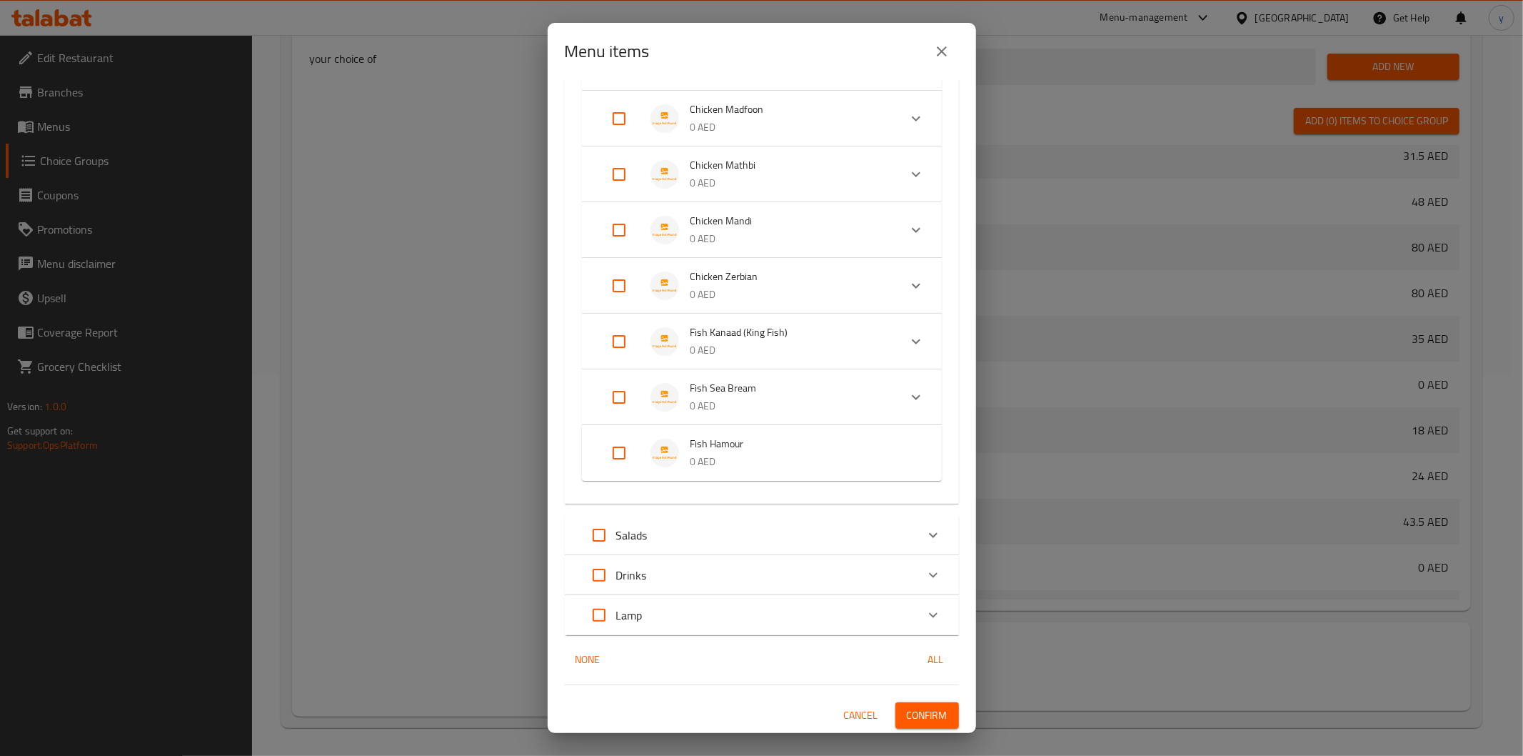
click at [614, 451] on input "Expand" at bounding box center [619, 453] width 34 height 34
checkbox input "true"
click at [932, 718] on span "Confirm" at bounding box center [927, 727] width 41 height 18
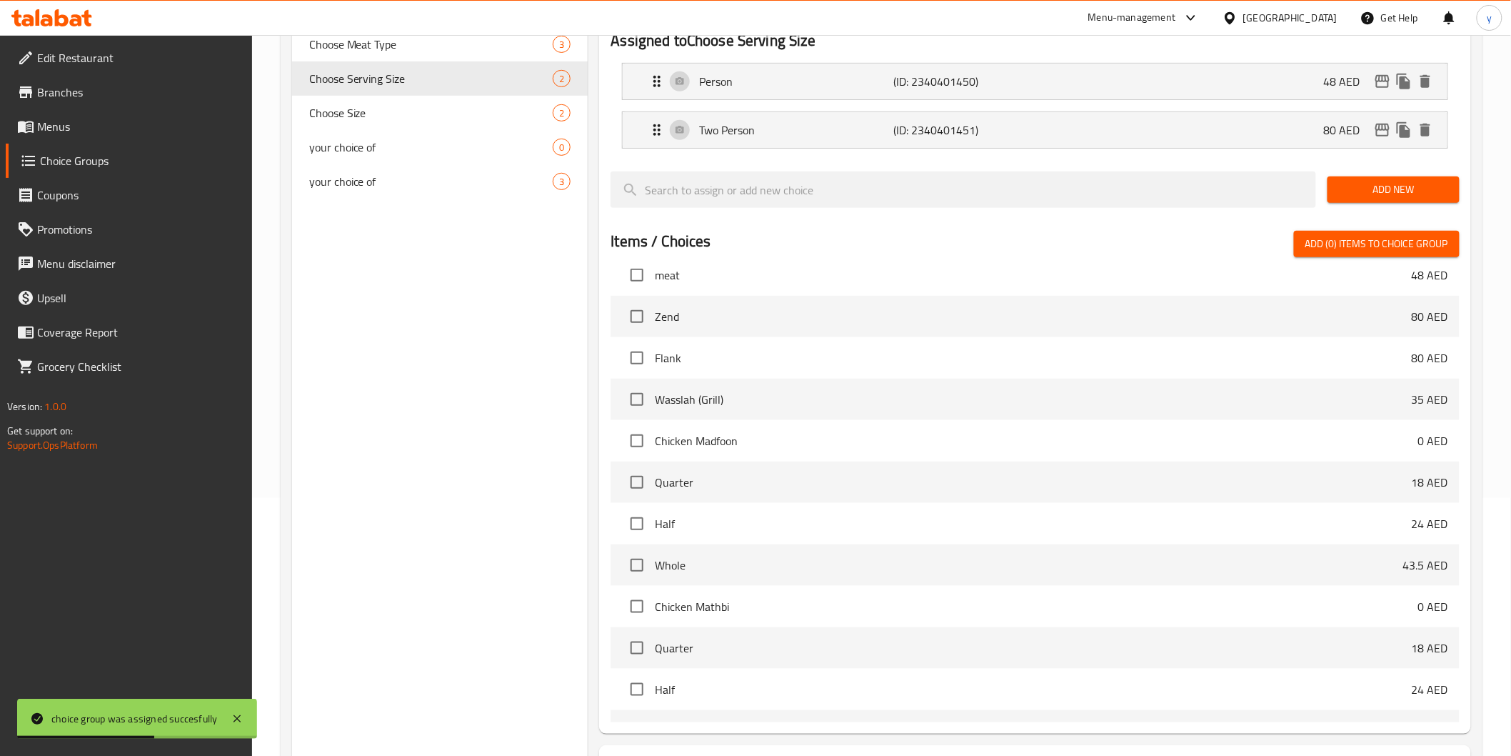
scroll to position [0, 0]
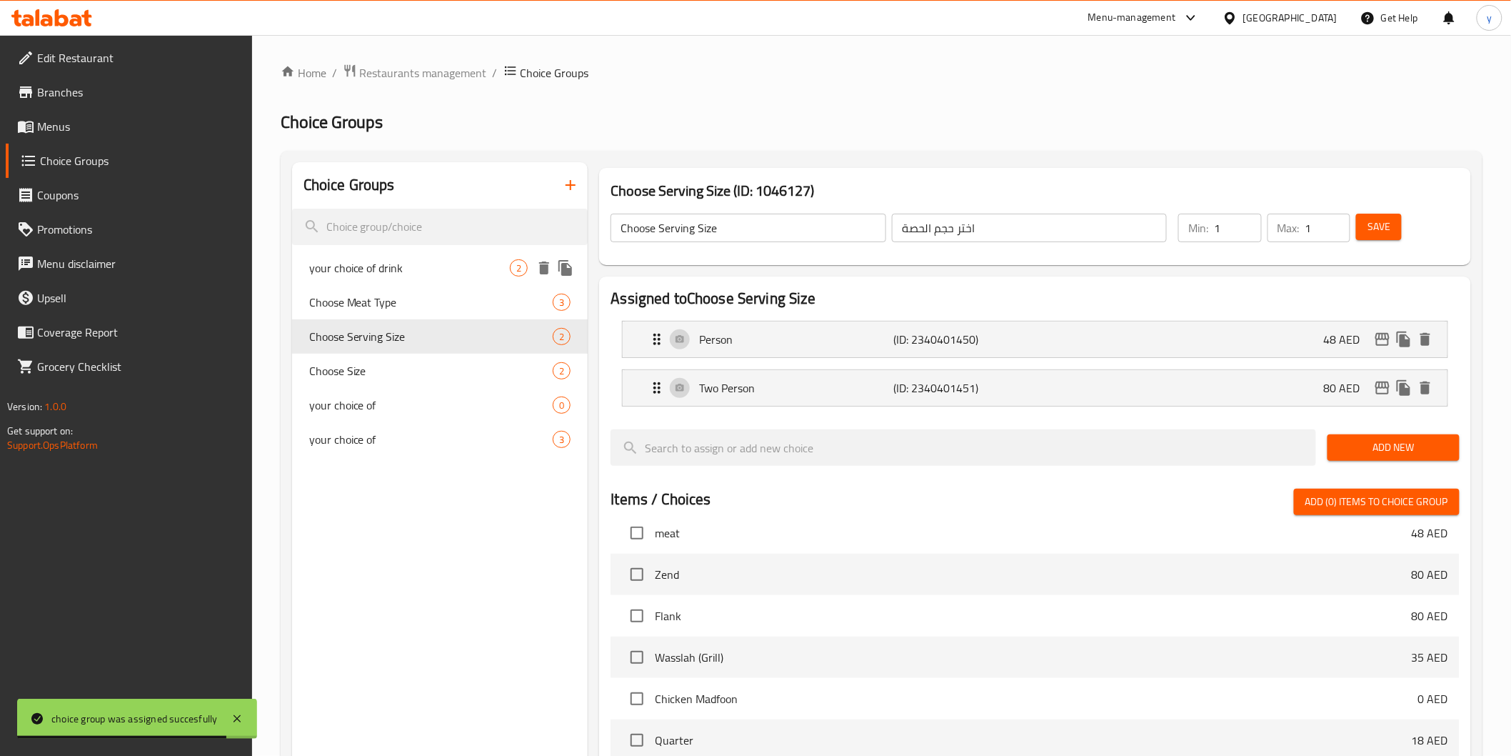
click at [413, 276] on span "your choice of drink" at bounding box center [409, 267] width 201 height 17
type input "your choice of drink"
type input "اختيارك من المشروب"
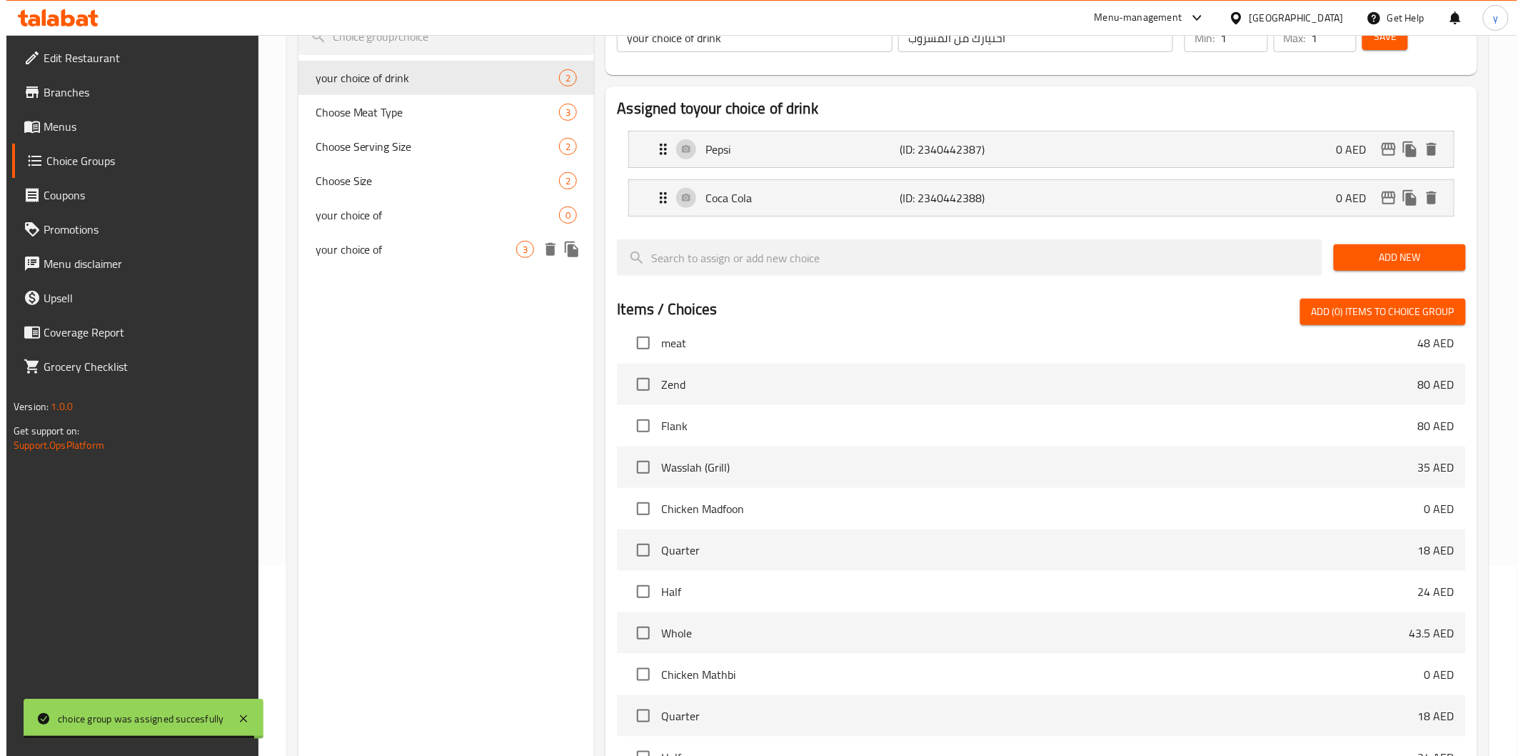
scroll to position [381, 0]
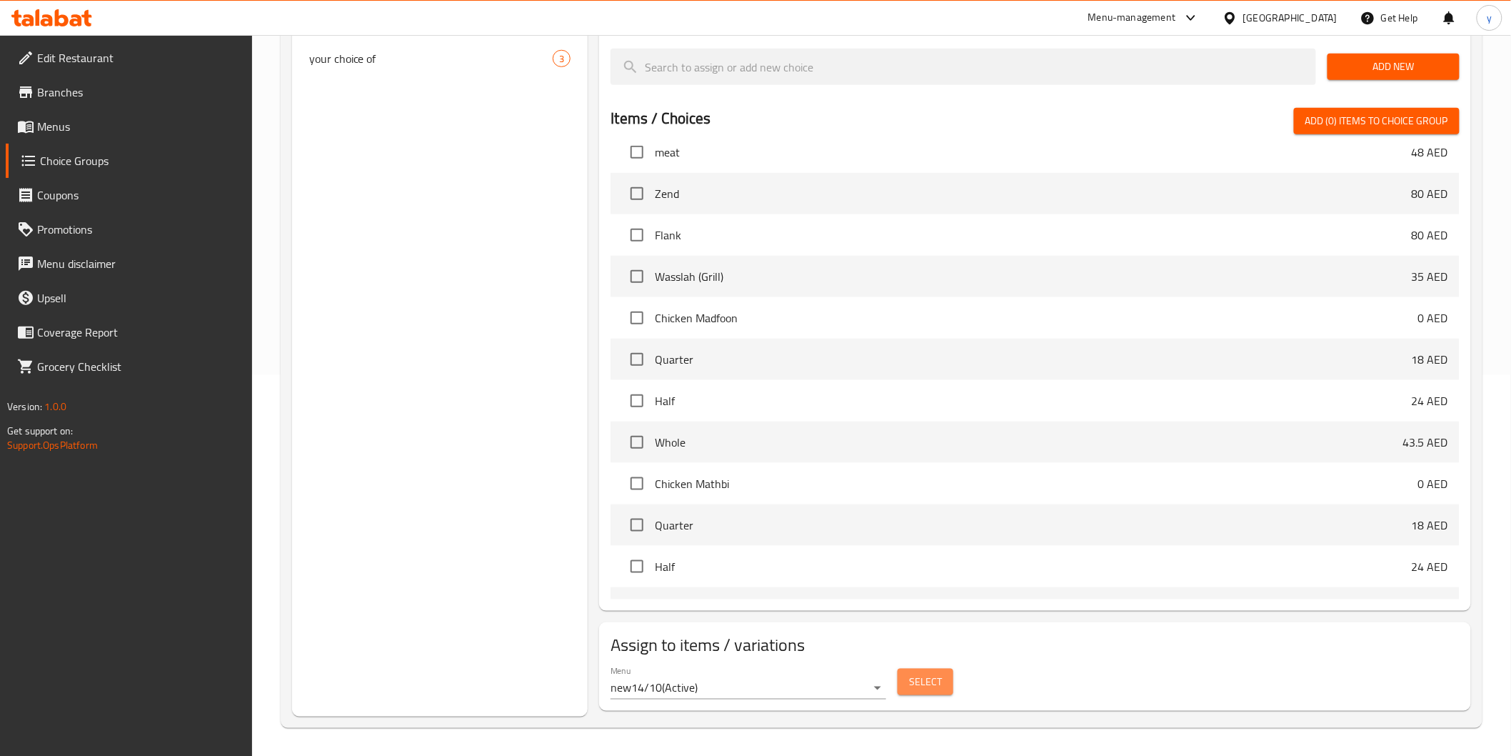
click at [941, 686] on button "Select" at bounding box center [926, 681] width 56 height 26
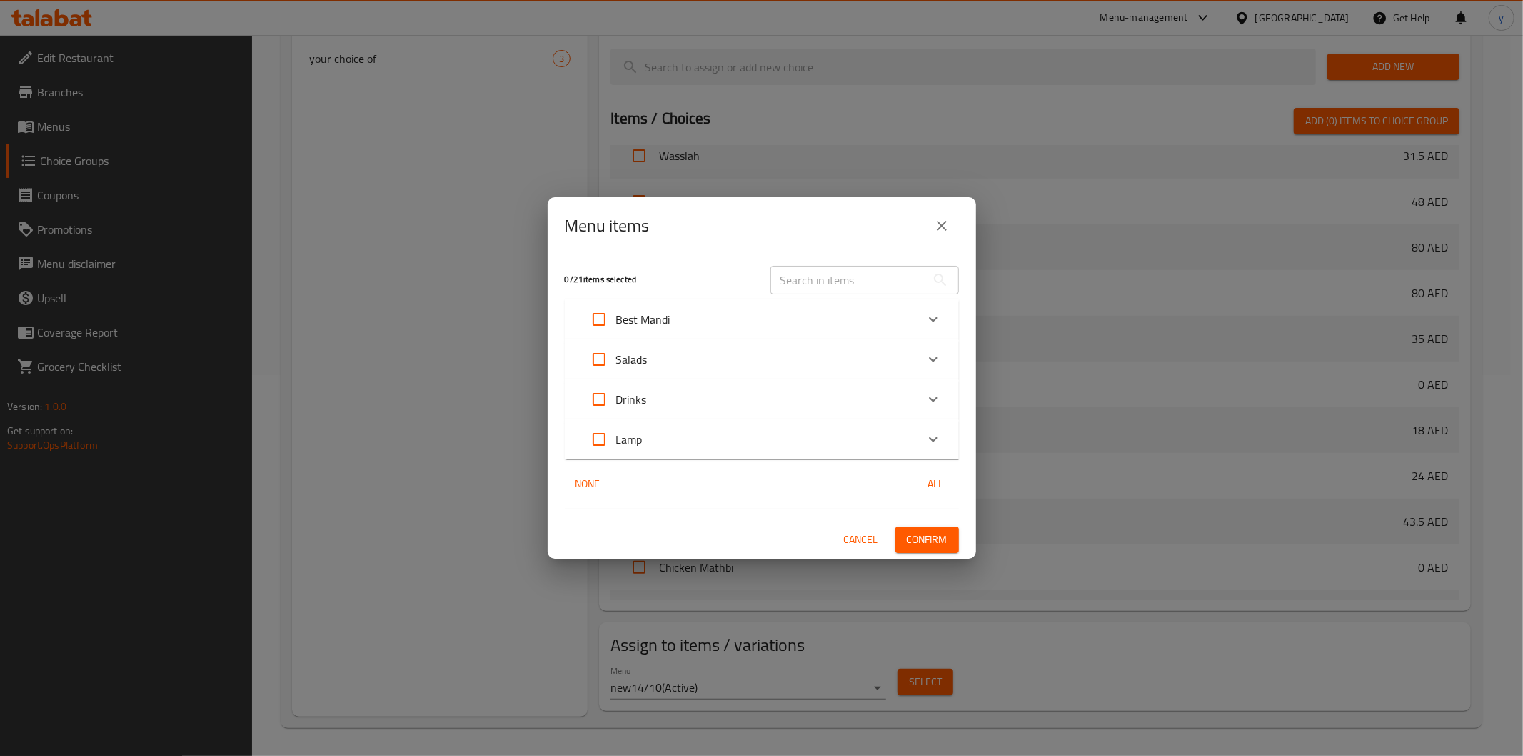
click at [743, 408] on div "Drinks" at bounding box center [749, 399] width 334 height 34
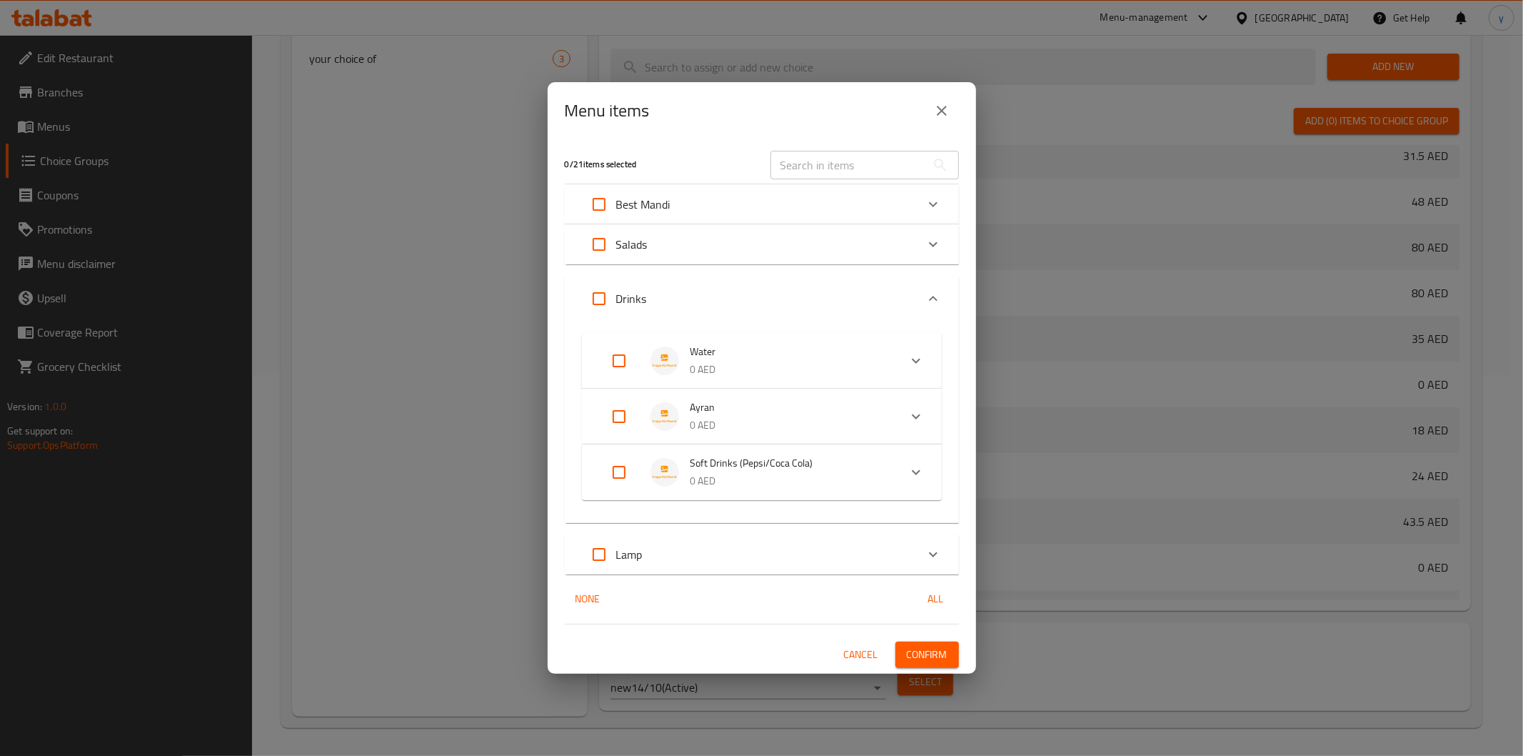
click at [623, 477] on input "Expand" at bounding box center [619, 472] width 34 height 34
checkbox input "true"
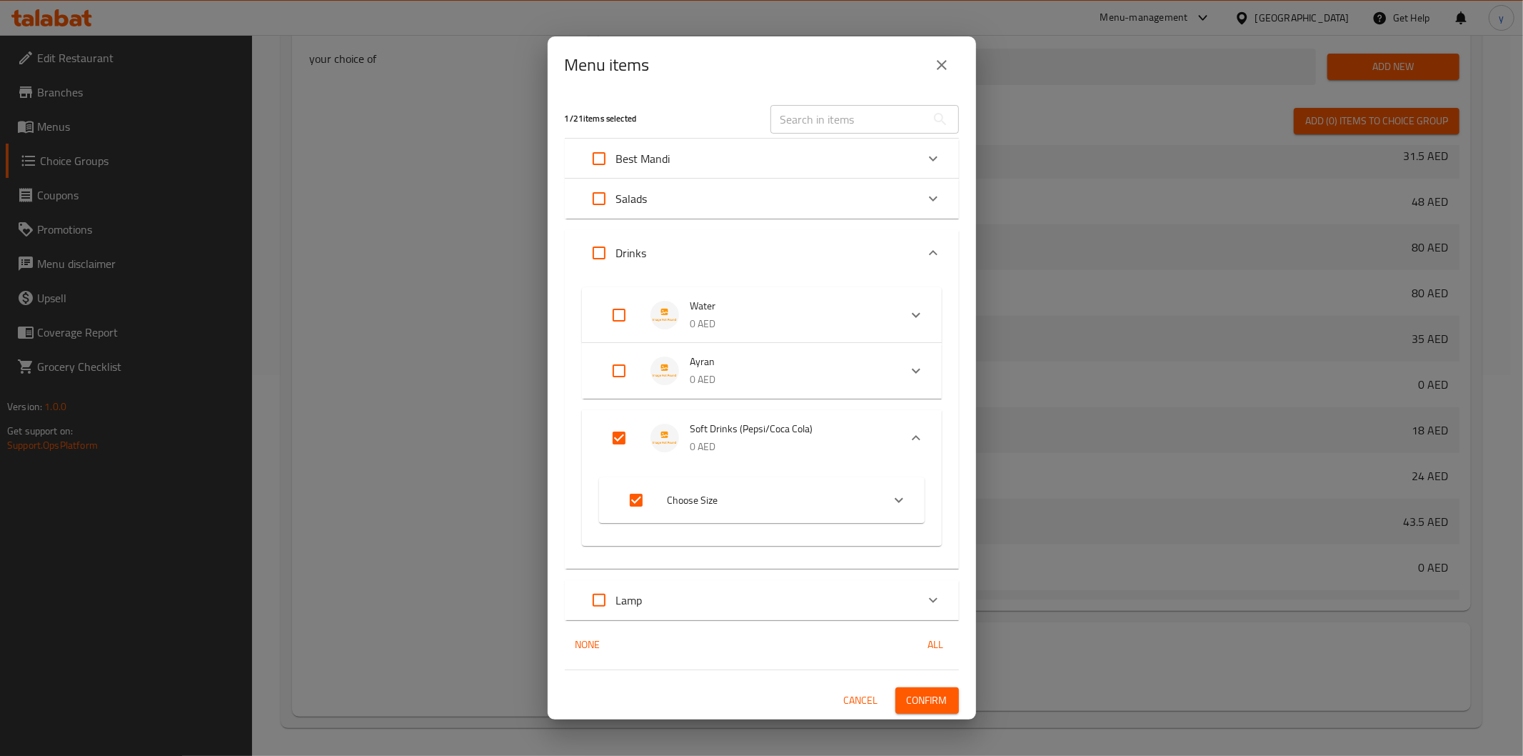
click at [856, 503] on span "Choose Size" at bounding box center [769, 500] width 203 height 18
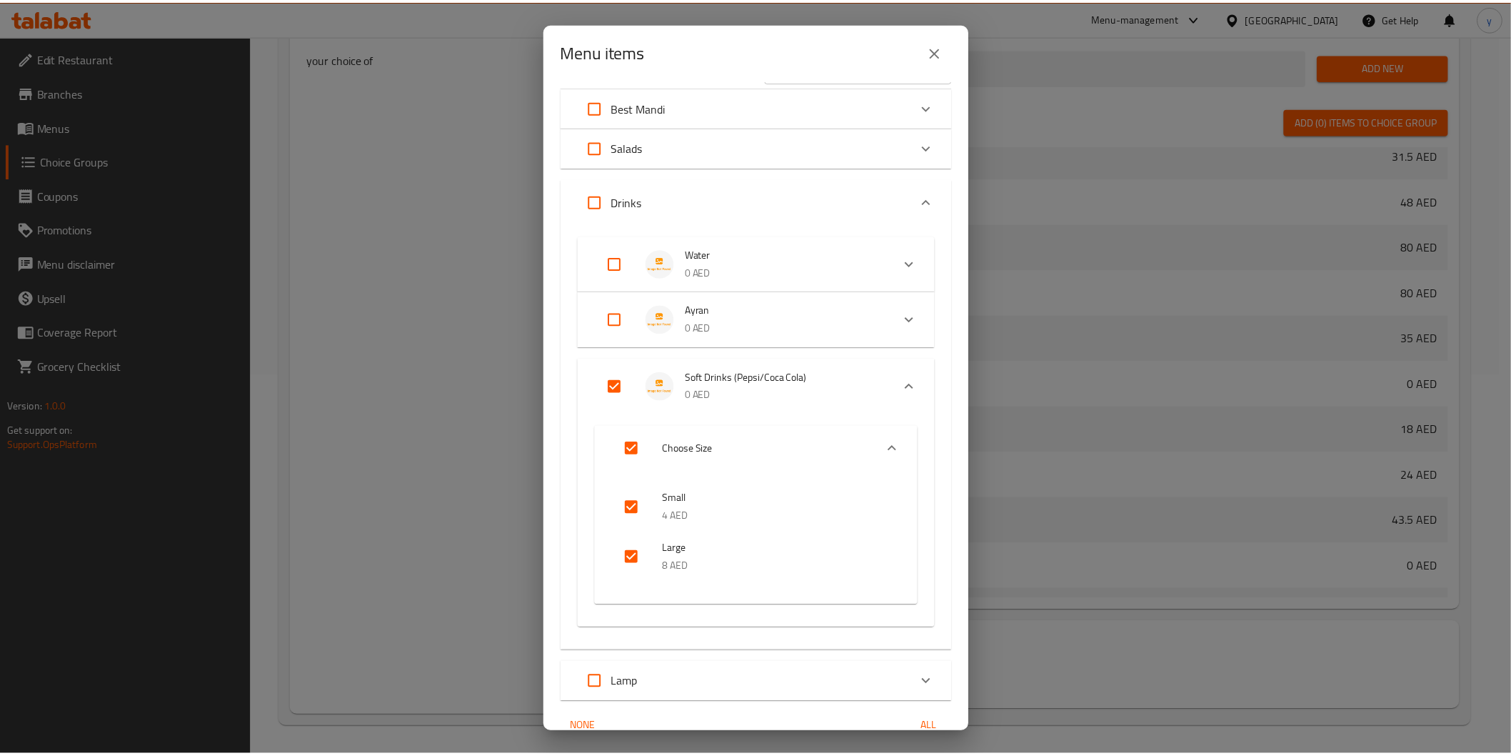
scroll to position [106, 0]
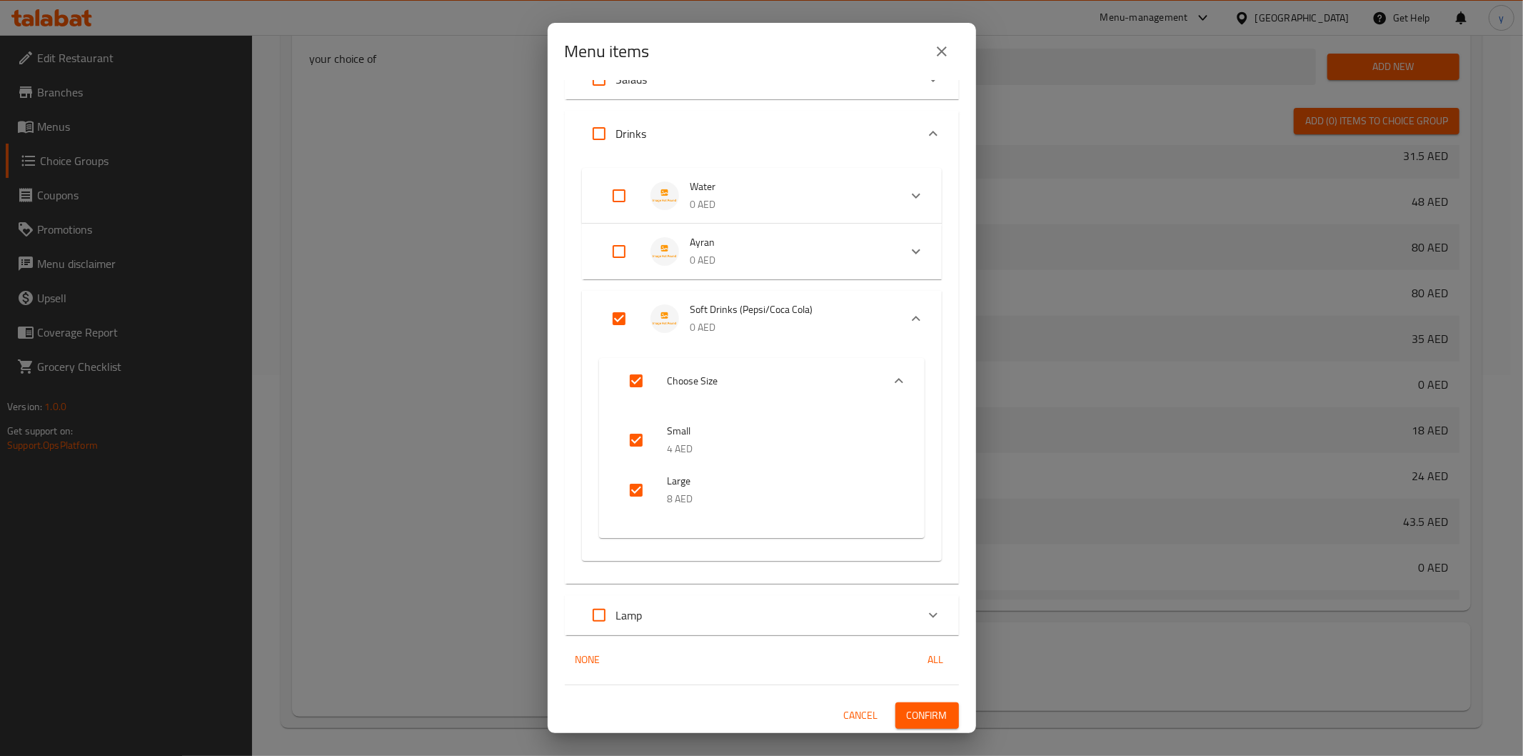
click at [924, 722] on span "Confirm" at bounding box center [927, 715] width 41 height 18
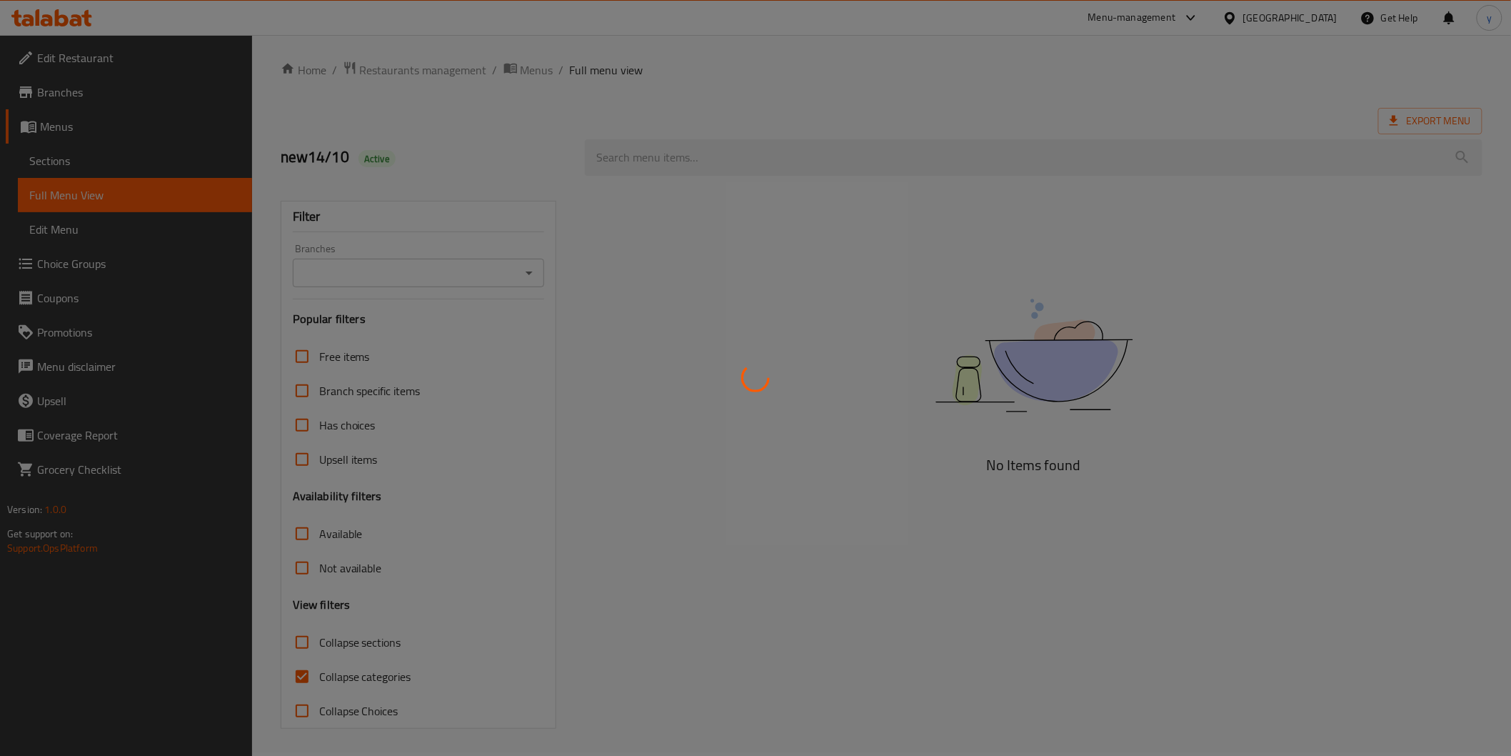
scroll to position [4, 0]
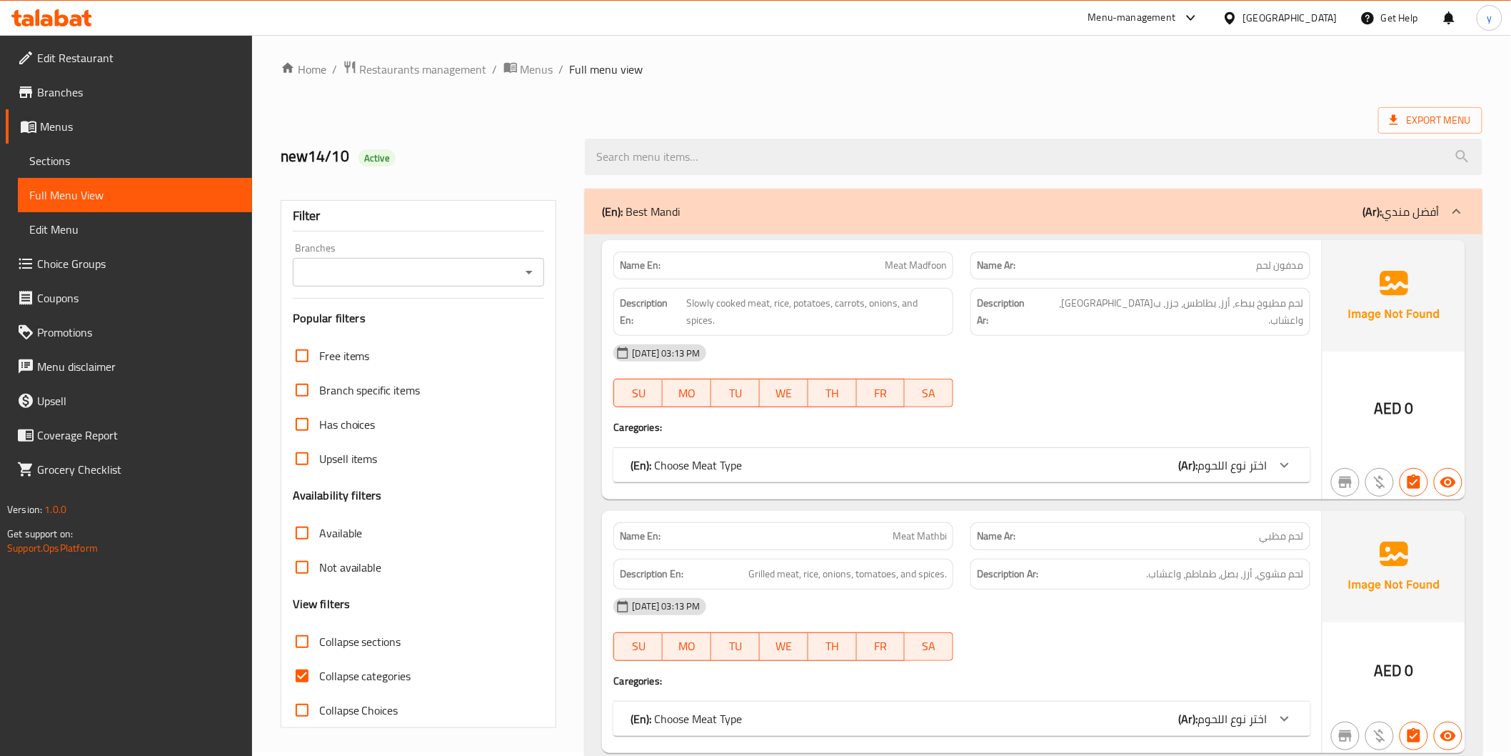
click at [387, 686] on label "Collapse categories" at bounding box center [348, 675] width 126 height 34
click at [319, 686] on input "Collapse categories" at bounding box center [302, 675] width 34 height 34
checkbox input "false"
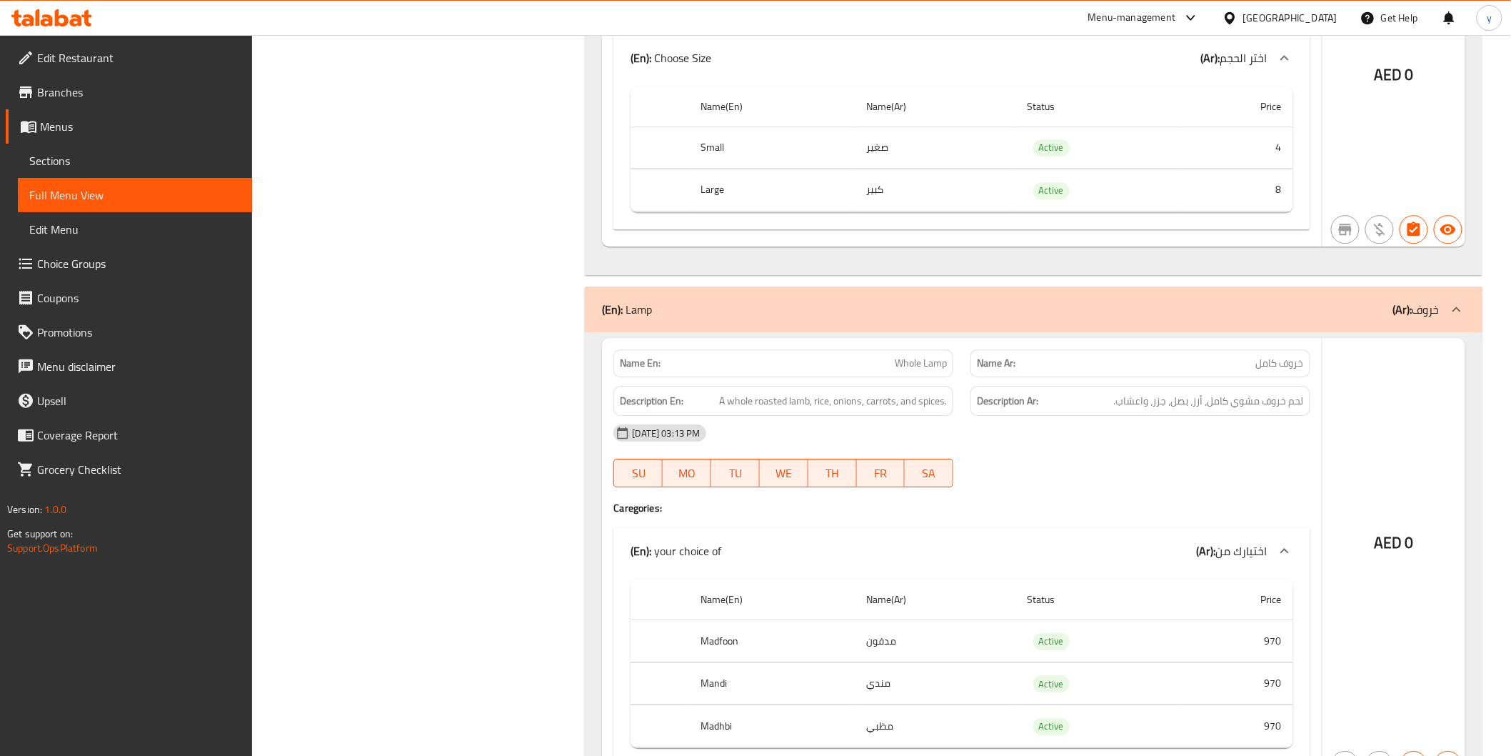
scroll to position [8471, 0]
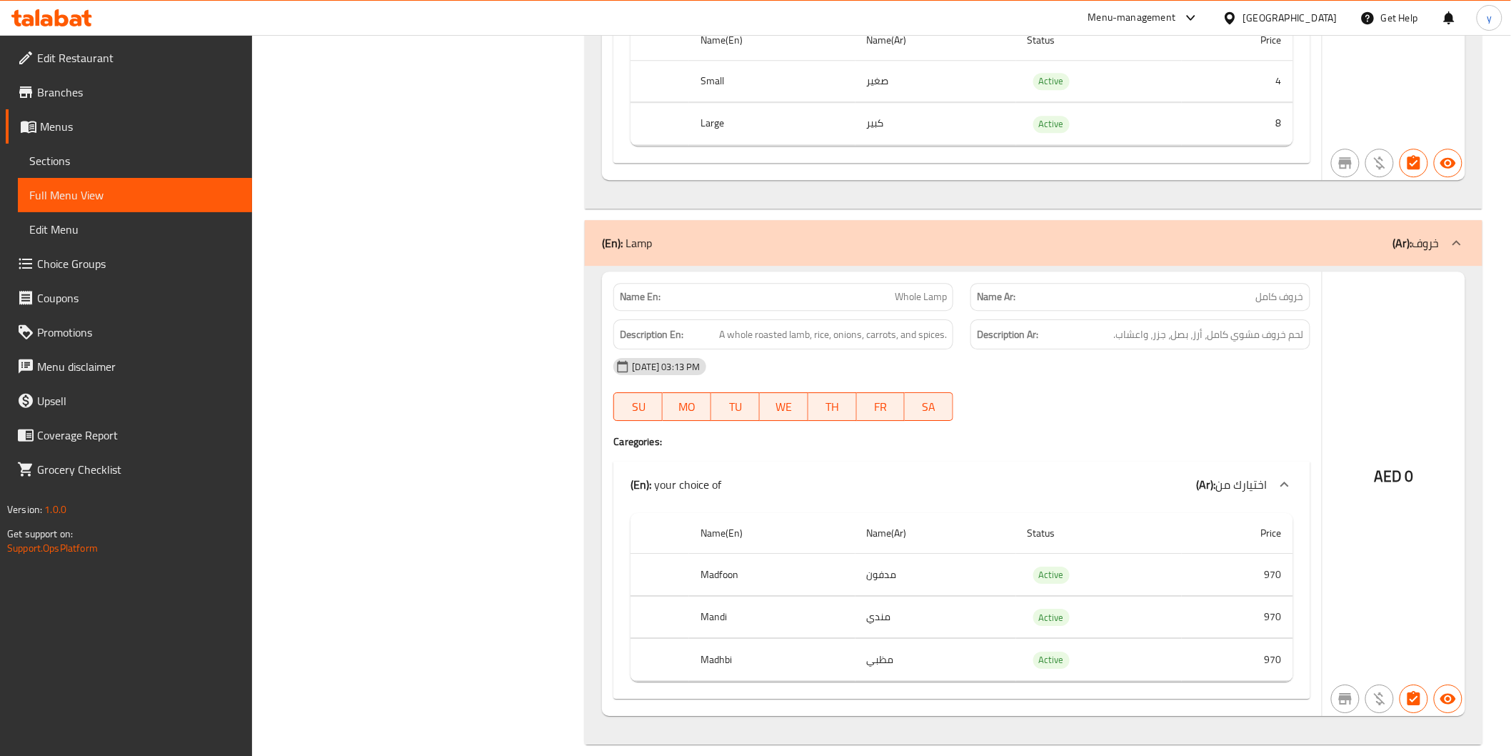
click at [594, 480] on div "Name En: Whole Lamp Name Ar: خروف كامل Description En: A whole roasted lamb, ri…" at bounding box center [1033, 505] width 897 height 478
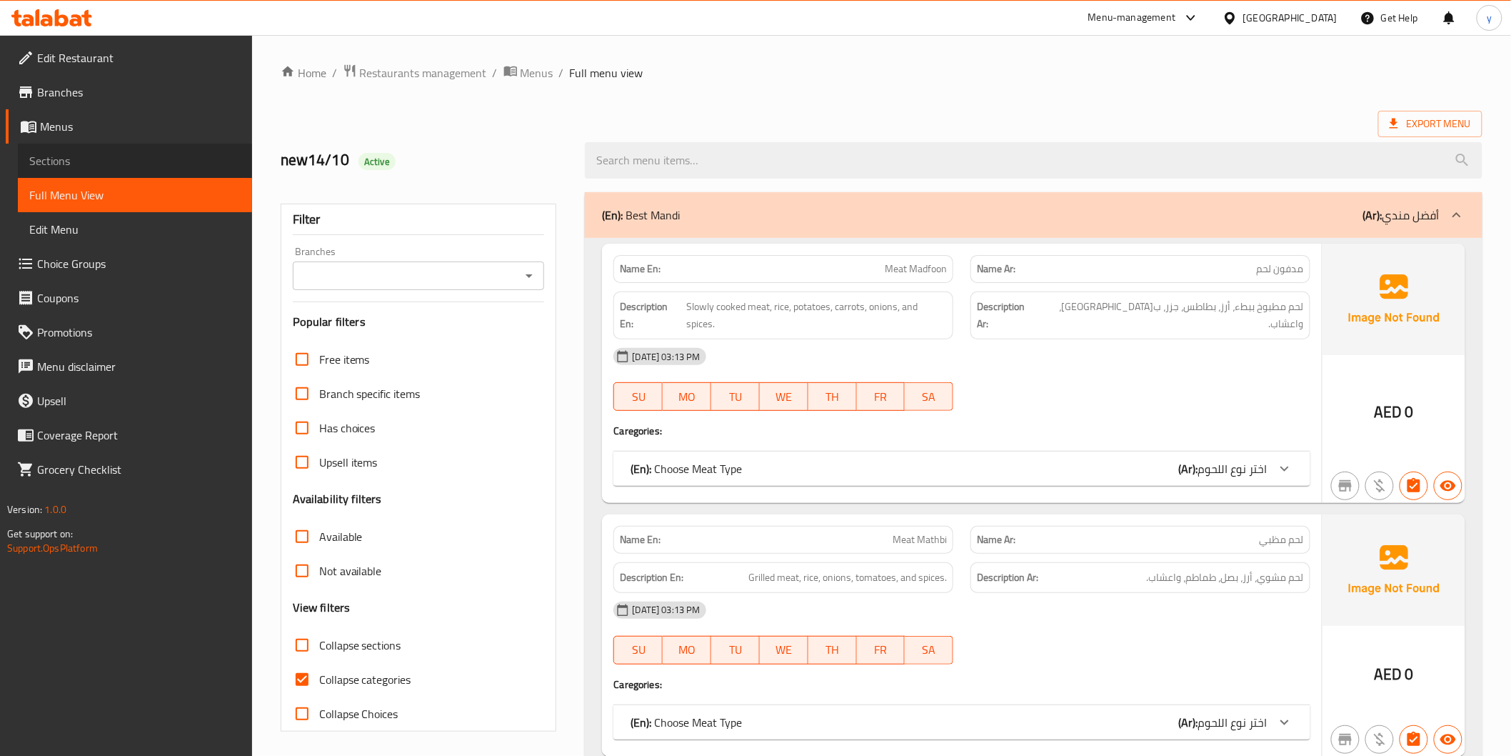
click at [66, 161] on span "Sections" at bounding box center [134, 160] width 211 height 17
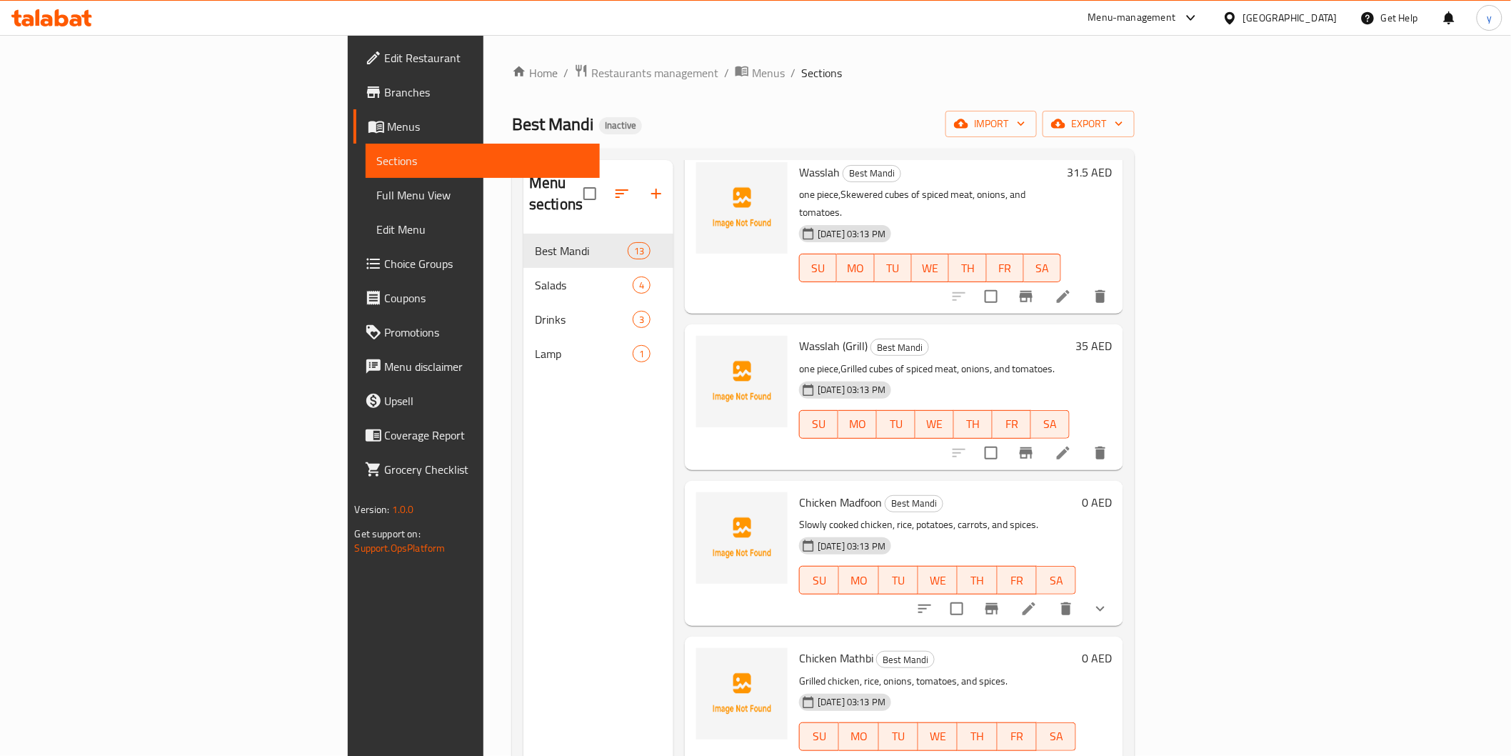
scroll to position [555, 0]
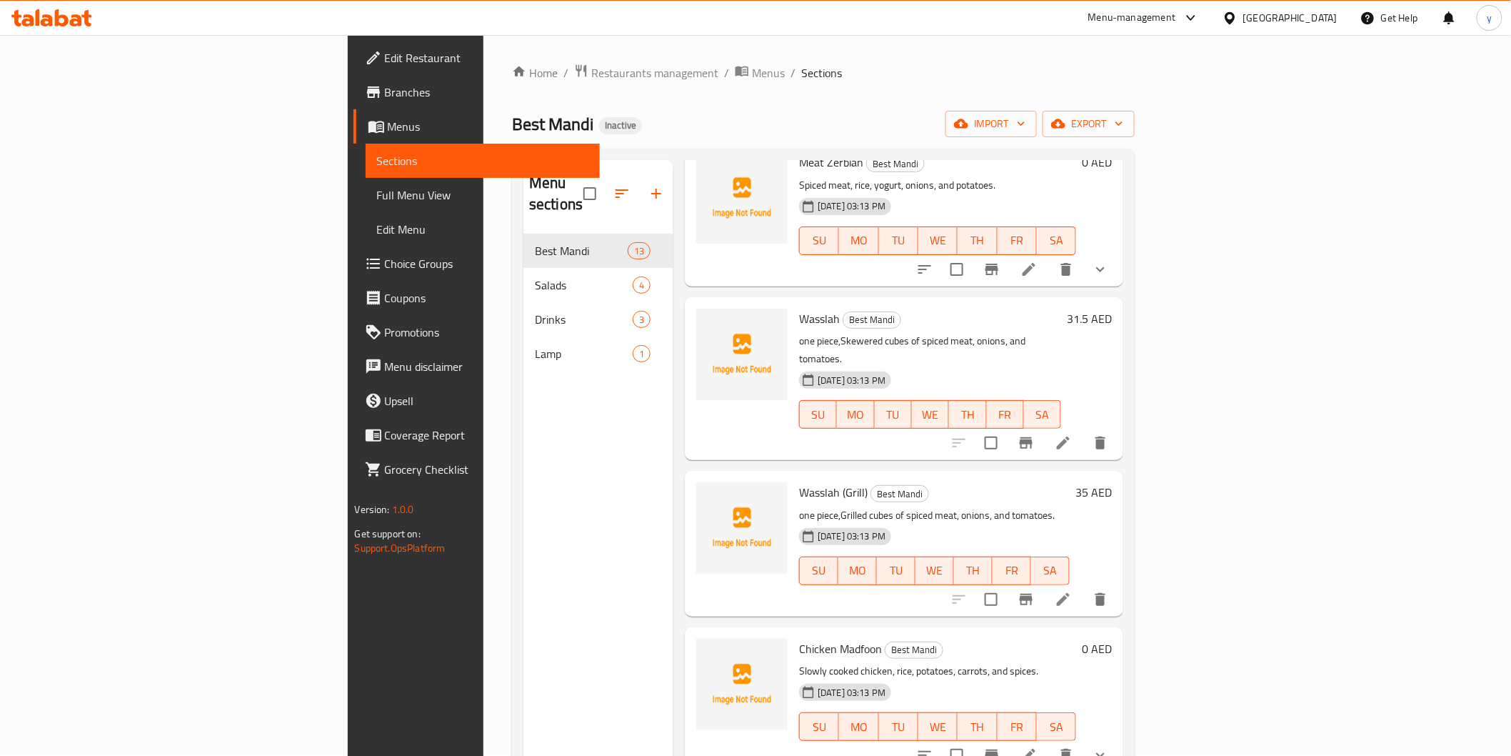
click at [1072, 434] on icon at bounding box center [1063, 442] width 17 height 17
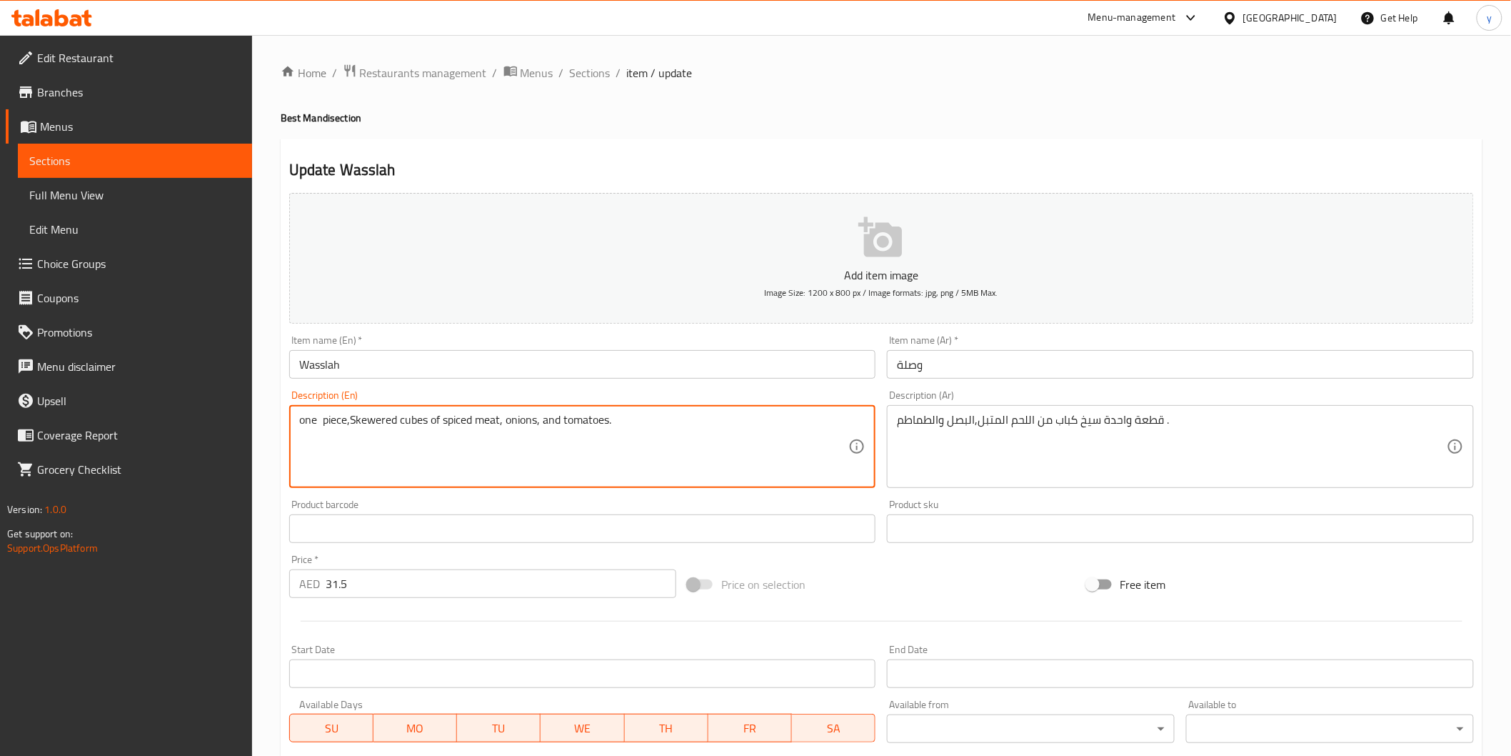
drag, startPoint x: 346, startPoint y: 421, endPoint x: 231, endPoint y: 429, distance: 114.5
type textarea ",Skewered cubes of spiced meat, onions, and tomatoes."
click at [307, 369] on input "Wasslah" at bounding box center [582, 364] width 587 height 29
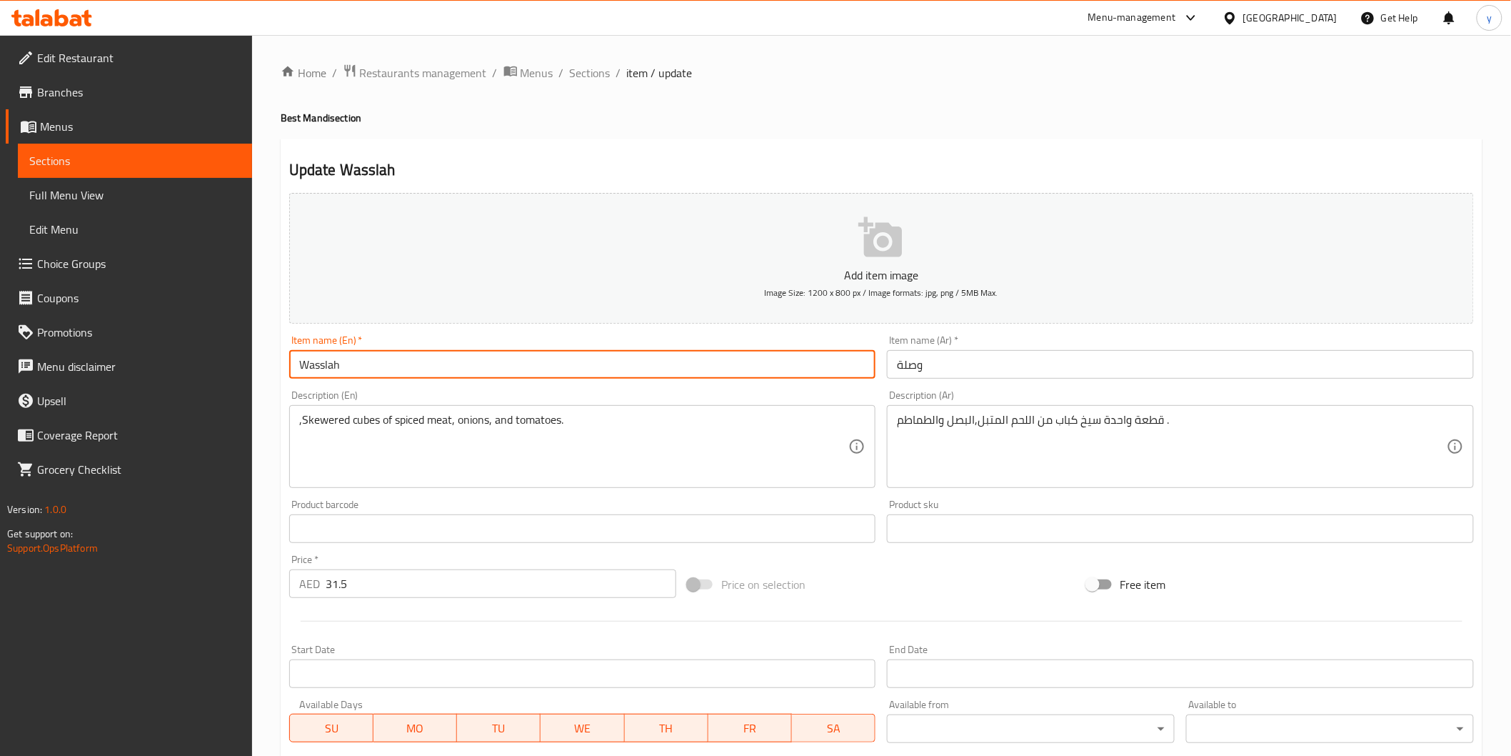
click at [296, 366] on input "Wasslah" at bounding box center [582, 364] width 587 height 29
paste input "one piece"
click at [359, 373] on input "Wasslah" at bounding box center [582, 364] width 587 height 29
paste input "one piece"
click at [359, 373] on input "Wasslah one piece" at bounding box center [582, 364] width 587 height 29
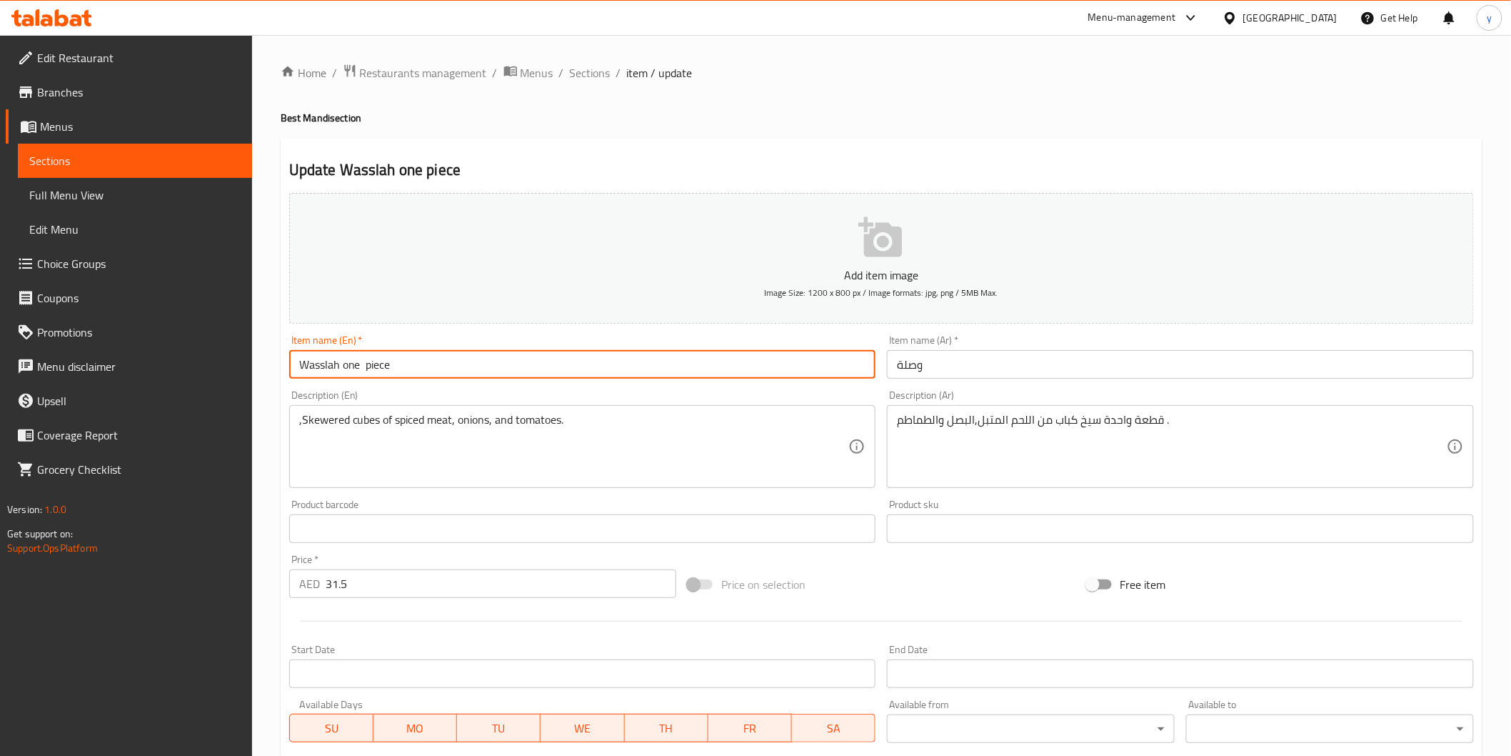
click at [359, 373] on input "Wasslah one piece" at bounding box center [582, 364] width 587 height 29
type input "Wasslah one piece"
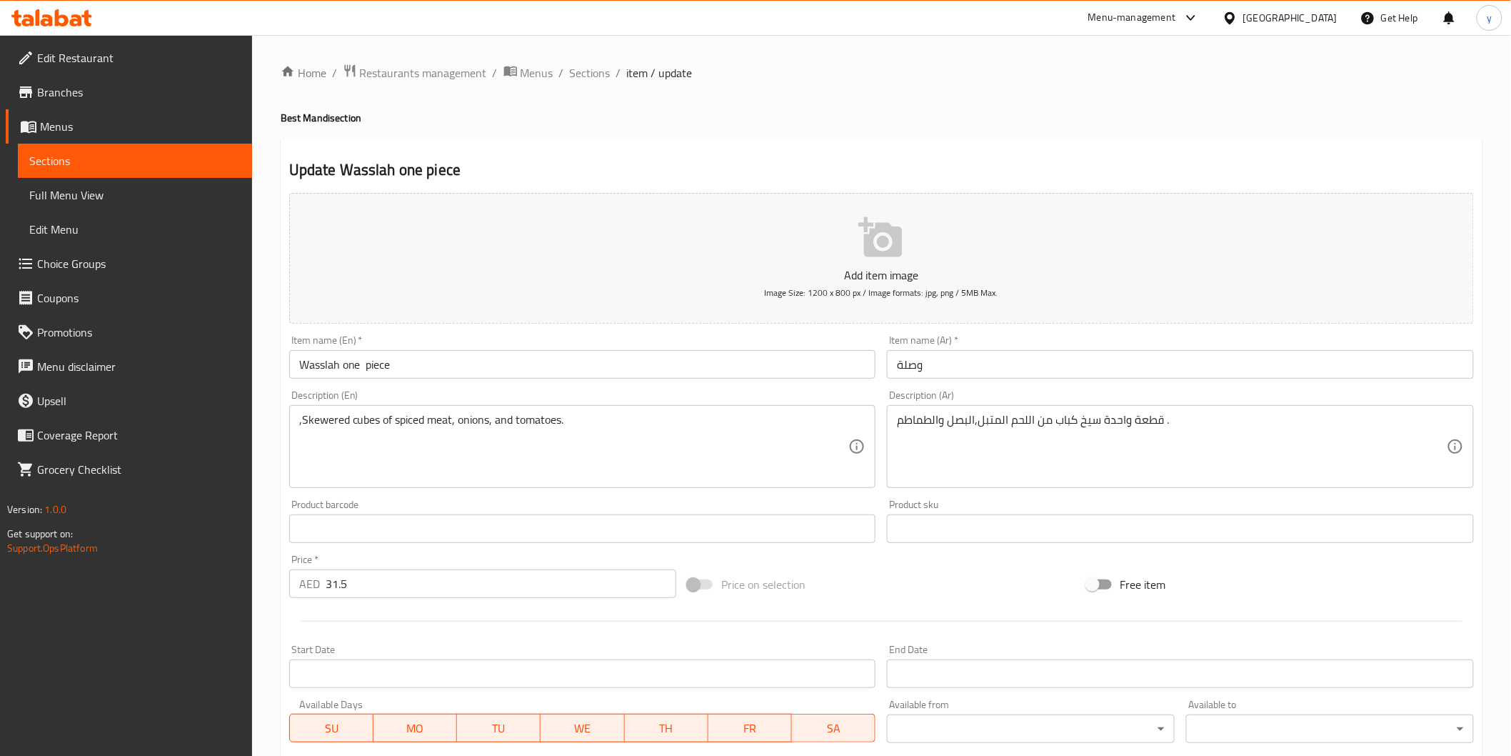
drag, startPoint x: 359, startPoint y: 373, endPoint x: 1041, endPoint y: 388, distance: 682.9
click at [1041, 388] on div "Description (Ar) قطعة واحدة سيخ كباب من اللحم المتبل,البصل والطماطم . Descripti…" at bounding box center [1180, 438] width 598 height 109
click at [1044, 369] on input "وصلة" at bounding box center [1180, 364] width 587 height 29
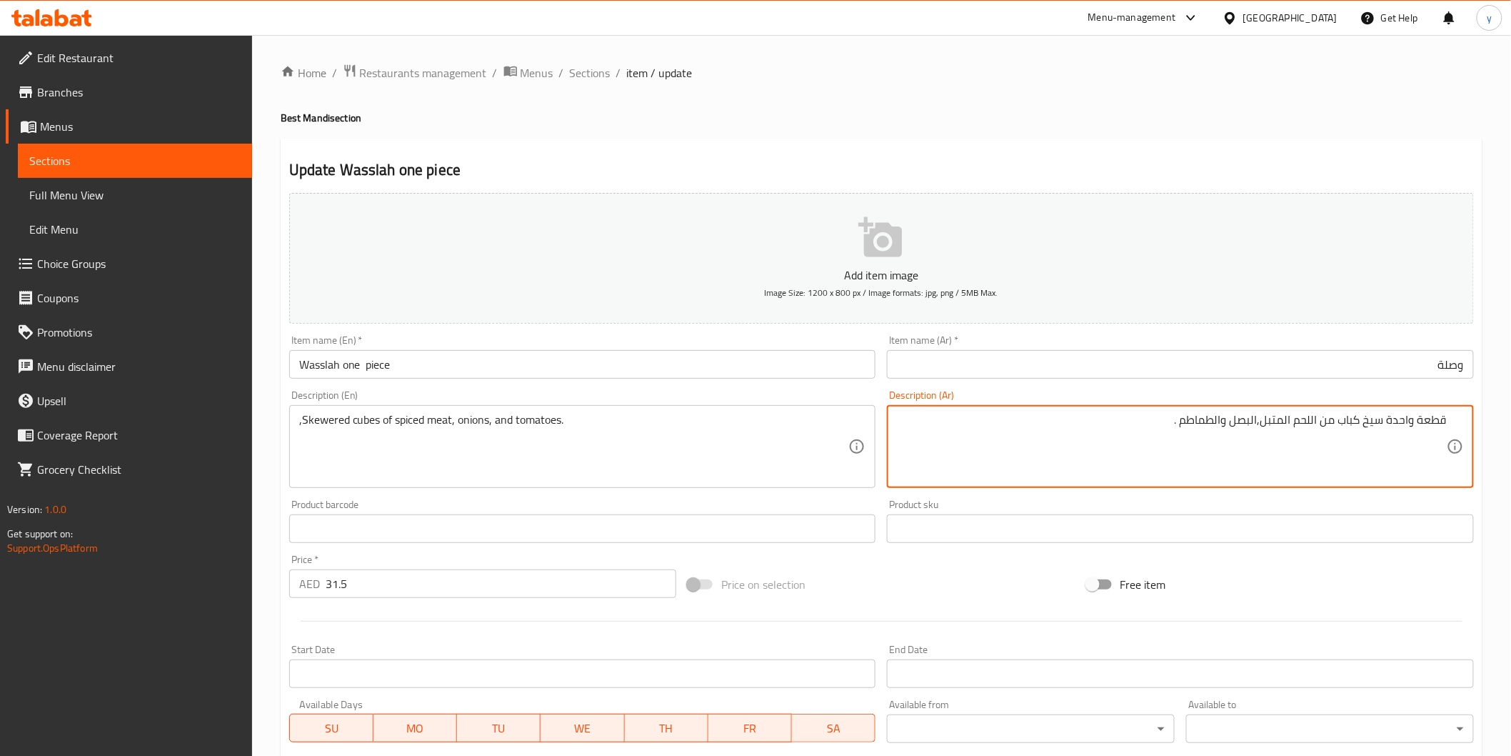
drag, startPoint x: 1388, startPoint y: 425, endPoint x: 1458, endPoint y: 415, distance: 70.7
click at [1458, 415] on div "قطعة واحدة سيخ كباب من اللحم المتبل,البصل والطماطم . Description (Ar)" at bounding box center [1180, 446] width 587 height 83
type textarea "سيخ كباب من اللحم المتبل,البصل والطماطم ."
click at [1408, 369] on input "وصلة" at bounding box center [1180, 364] width 587 height 29
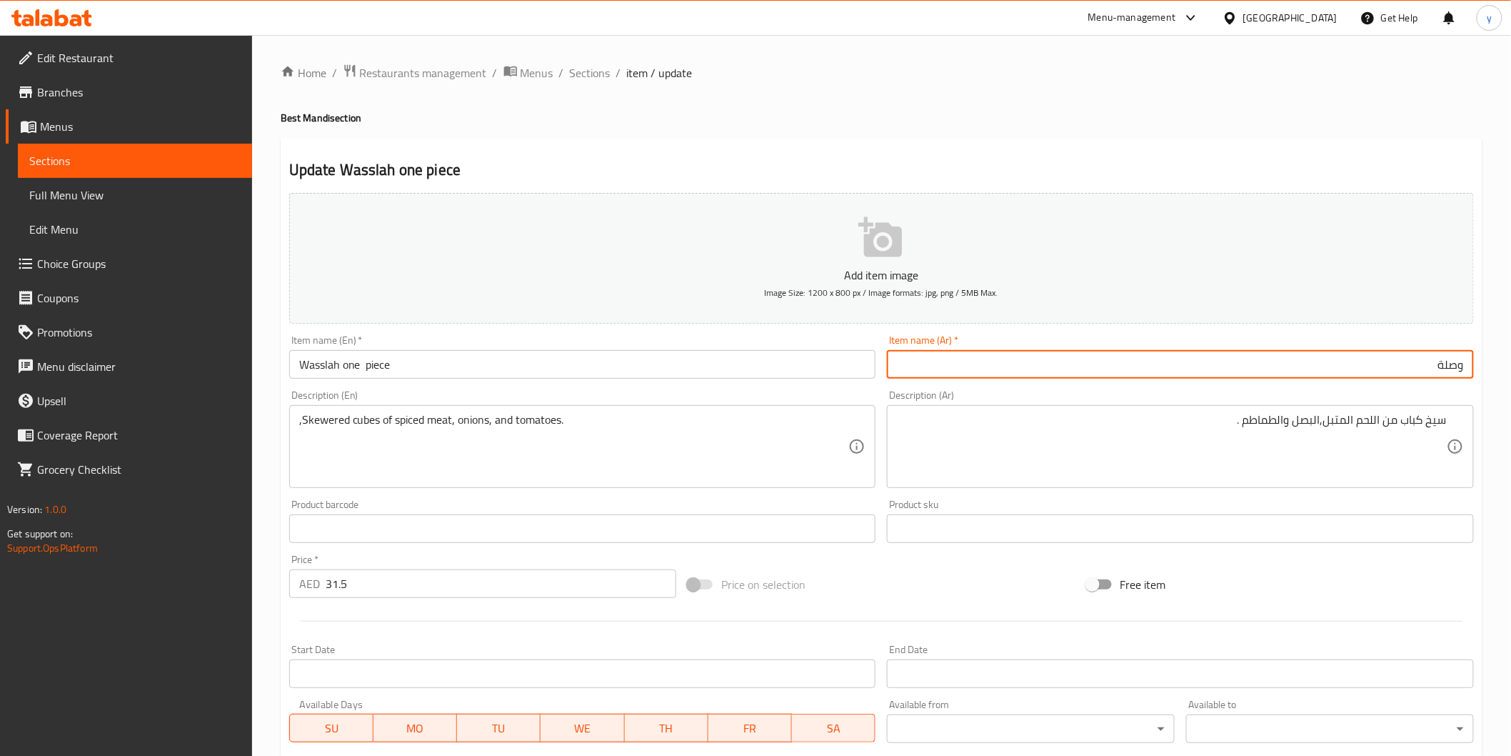
paste input "قطعة واحدة"
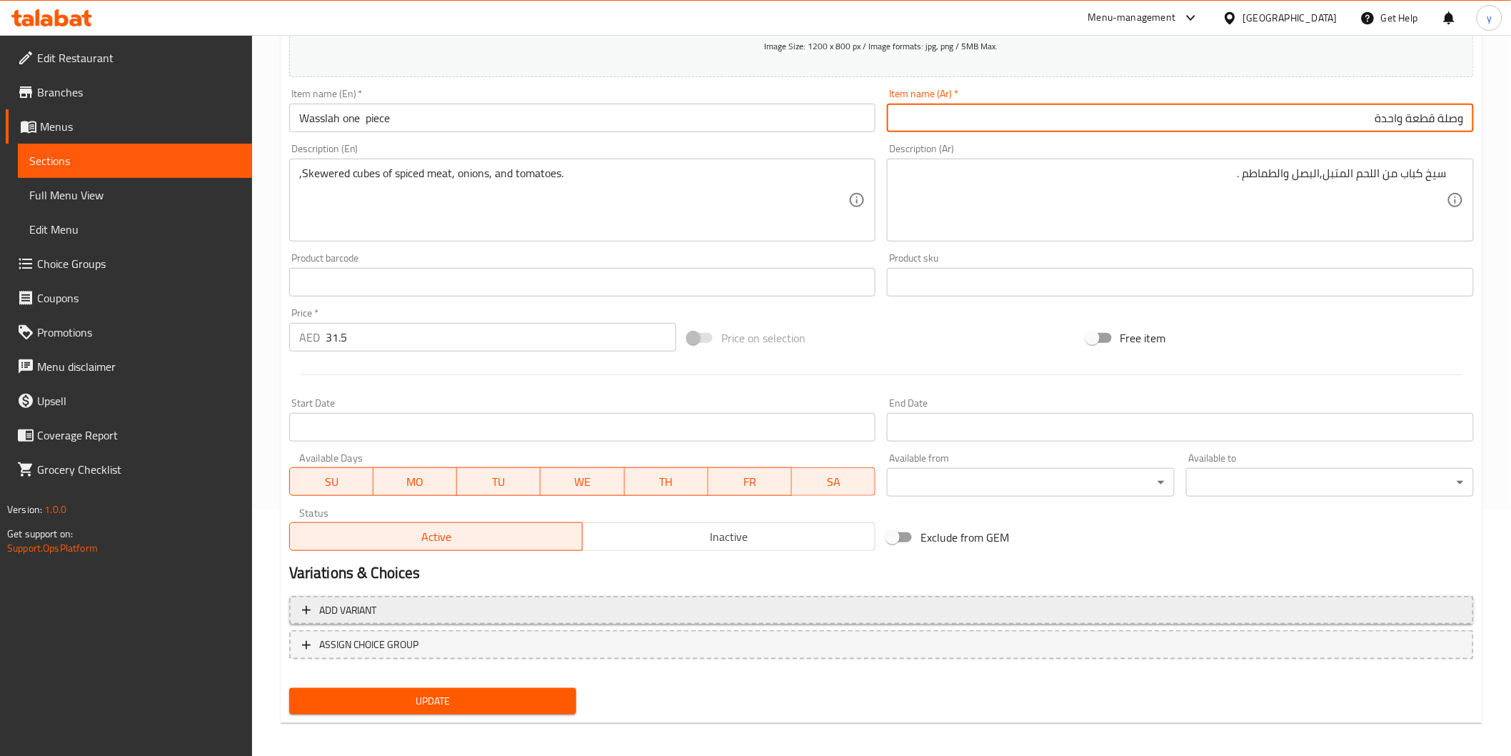
scroll to position [251, 0]
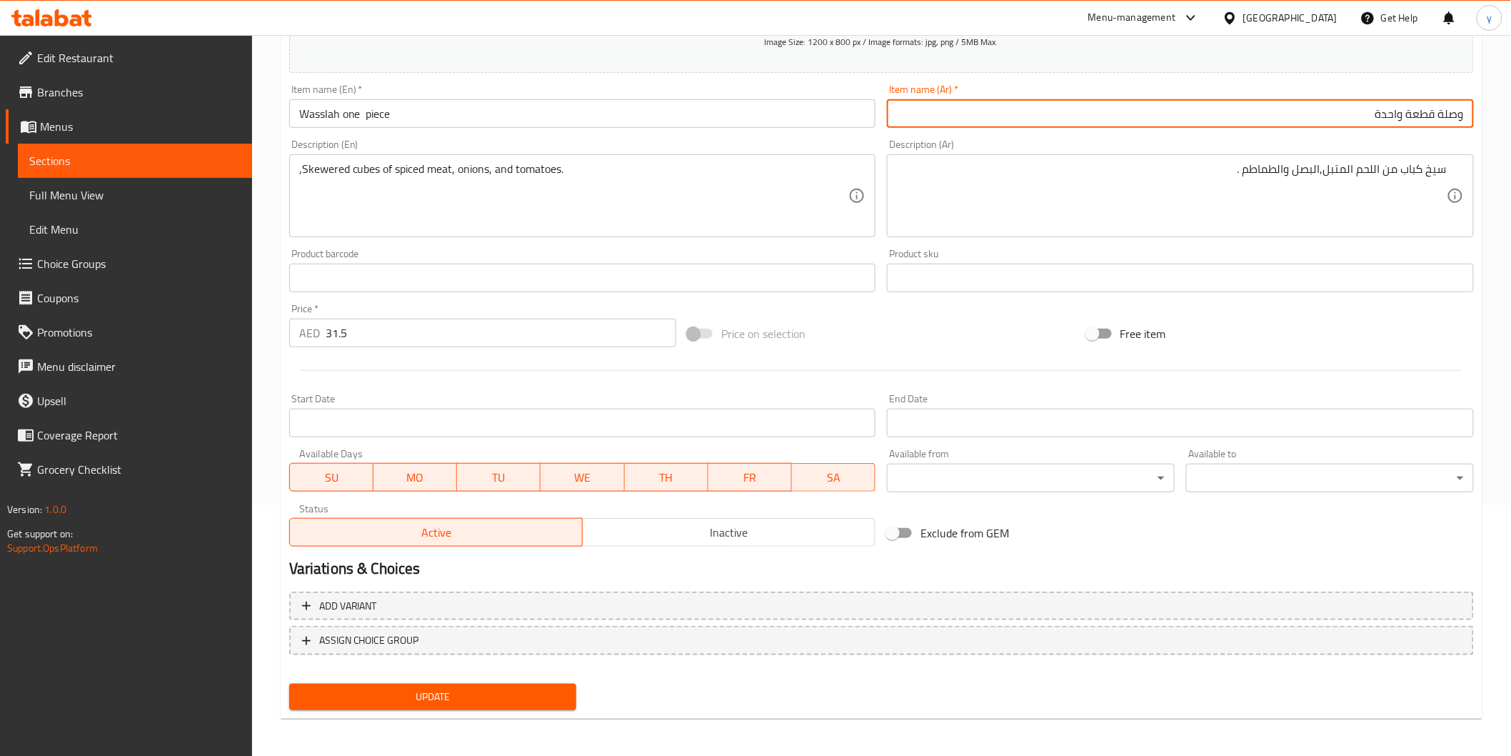
type input "وصلة قطعة واحدة"
click at [557, 694] on span "Update" at bounding box center [433, 697] width 265 height 18
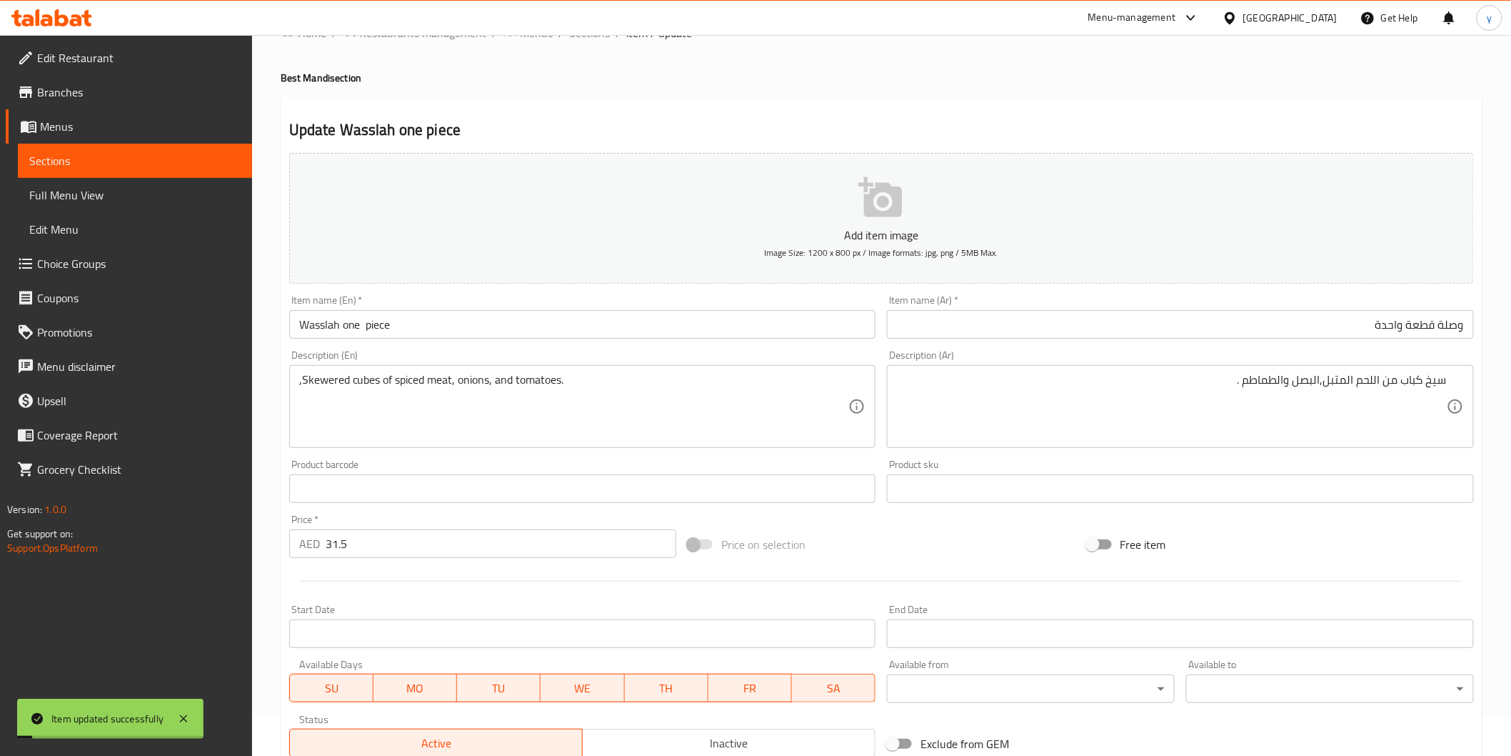
scroll to position [0, 0]
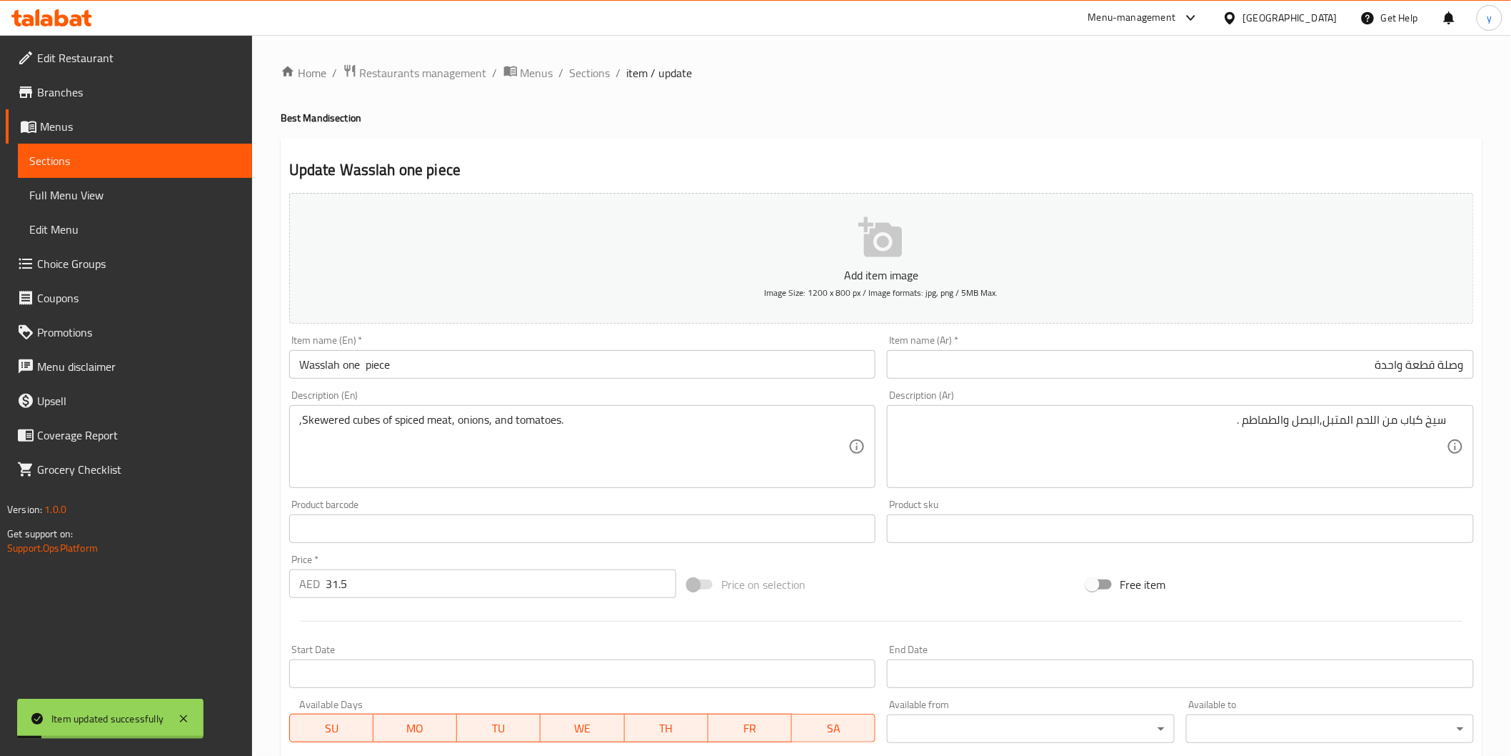
click at [596, 59] on div "Home / Restaurants management / Menus / Sections / item / update Best Mandi sec…" at bounding box center [881, 522] width 1259 height 974
click at [594, 79] on span "Sections" at bounding box center [590, 72] width 41 height 17
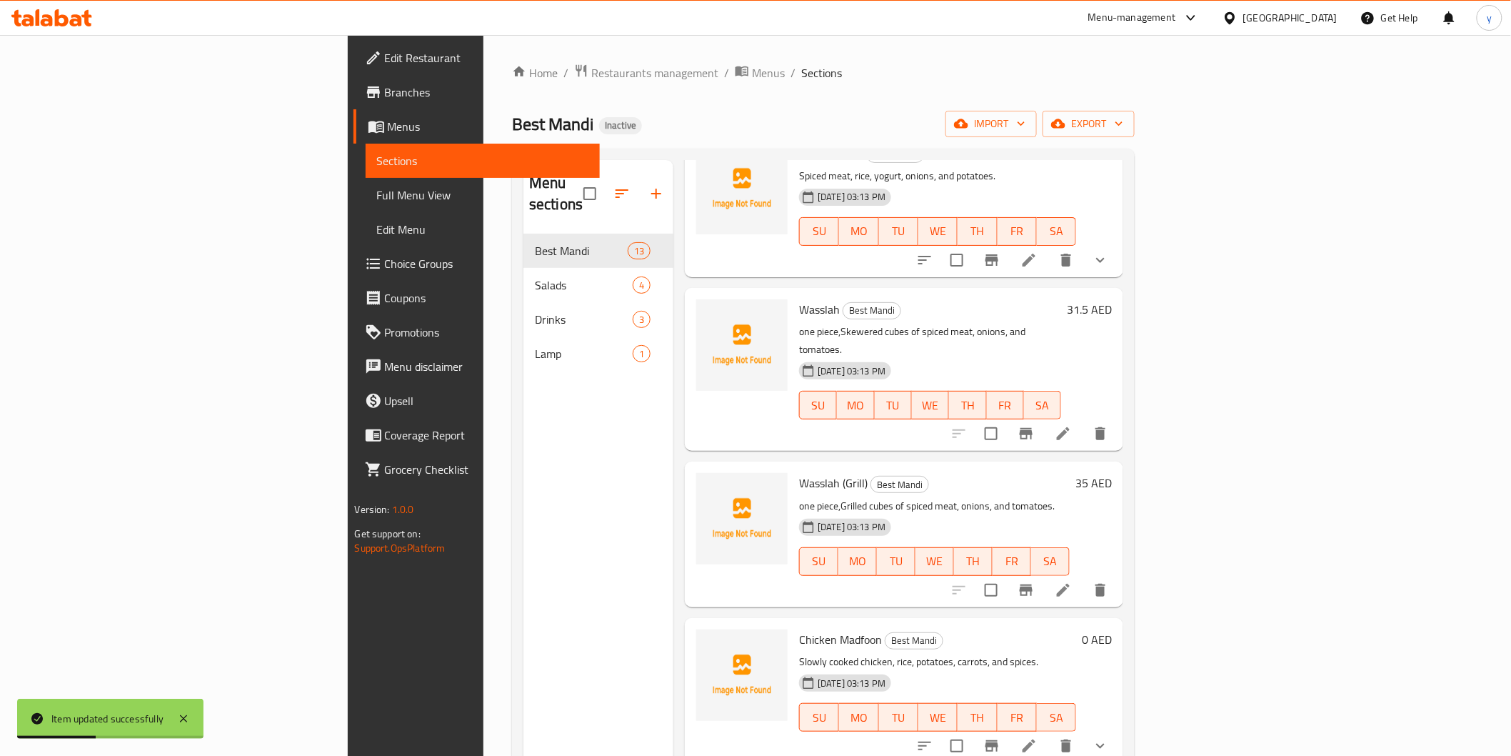
scroll to position [555, 0]
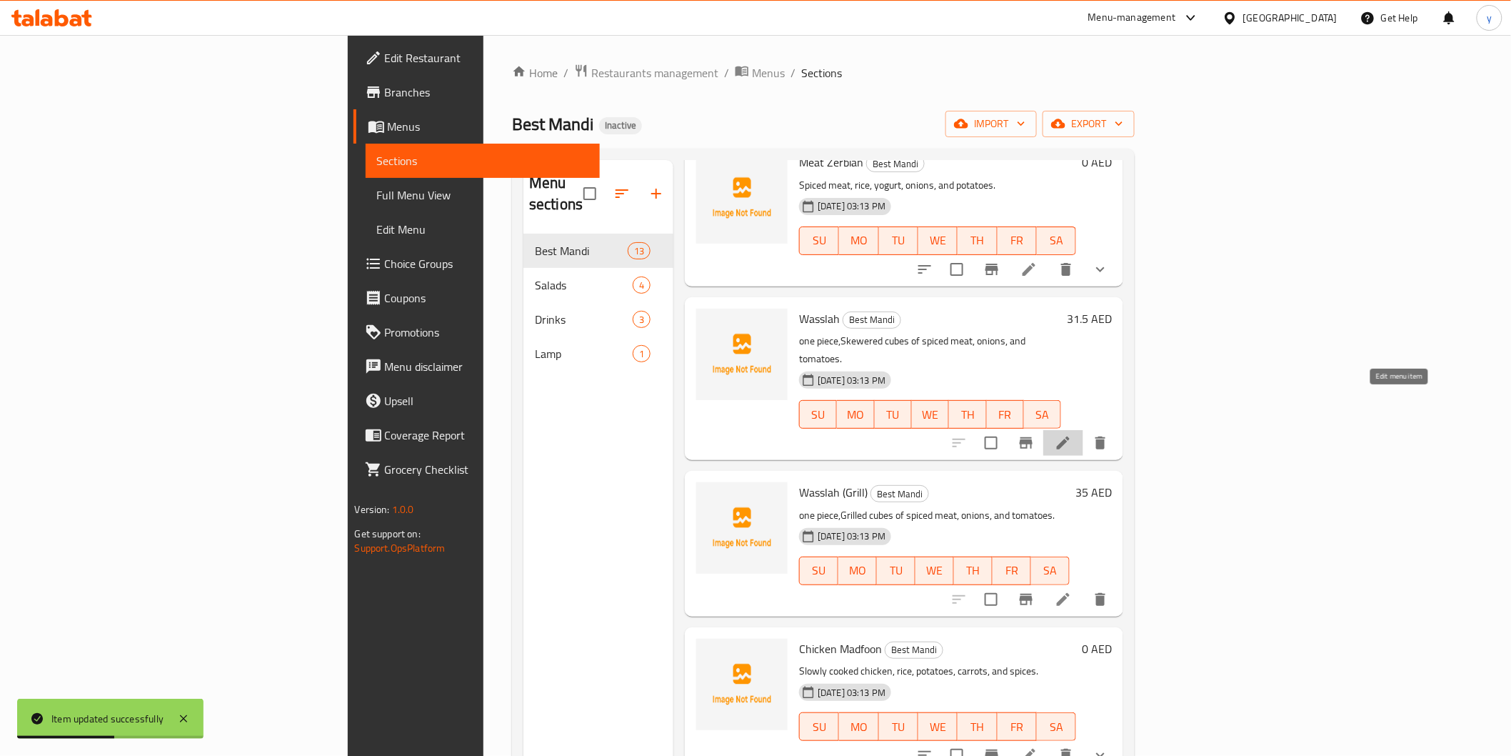
click at [1070, 436] on icon at bounding box center [1063, 442] width 13 height 13
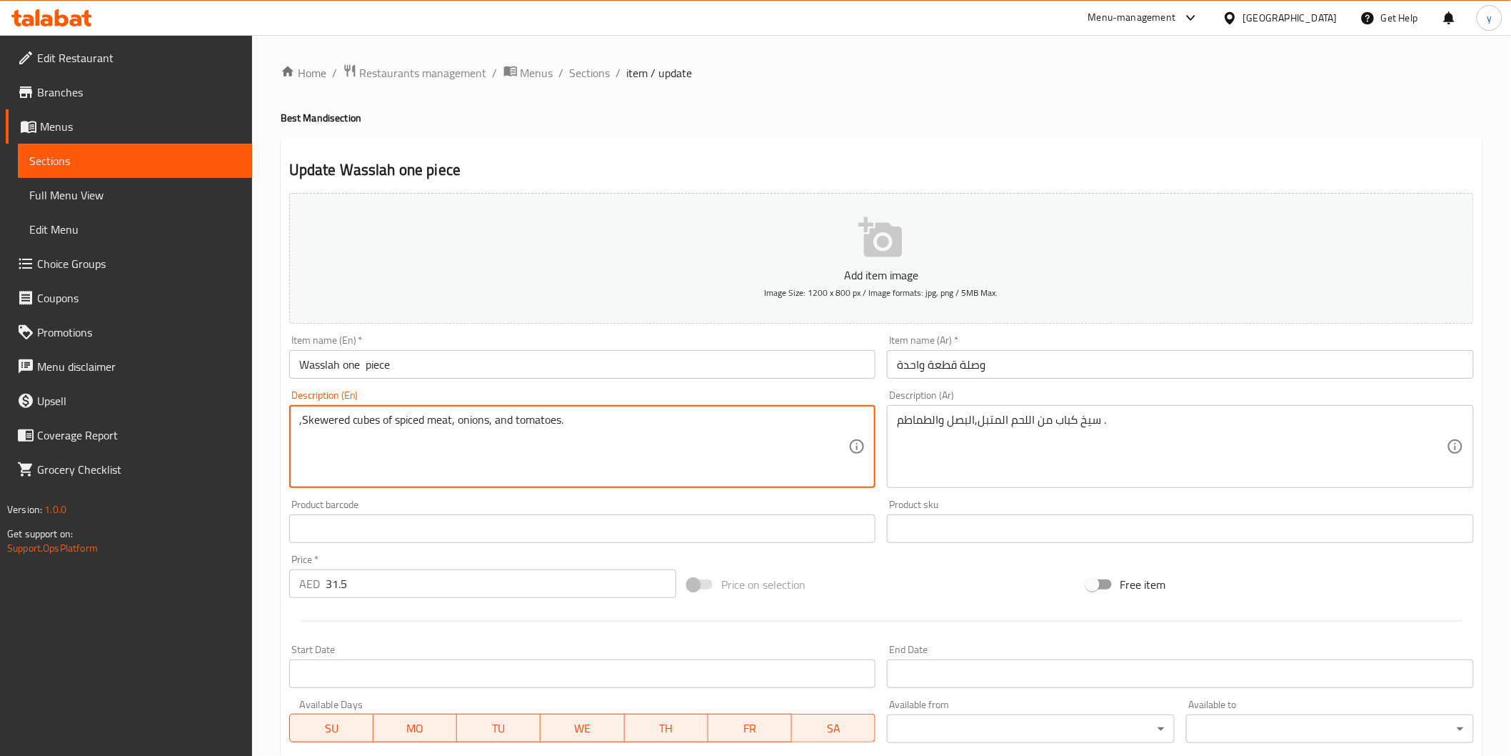
click at [301, 428] on textarea ",Skewered cubes of spiced meat, onions, and tomatoes." at bounding box center [574, 447] width 550 height 68
type textarea "Skewered cubes of spiced meat, onions, and tomatoes."
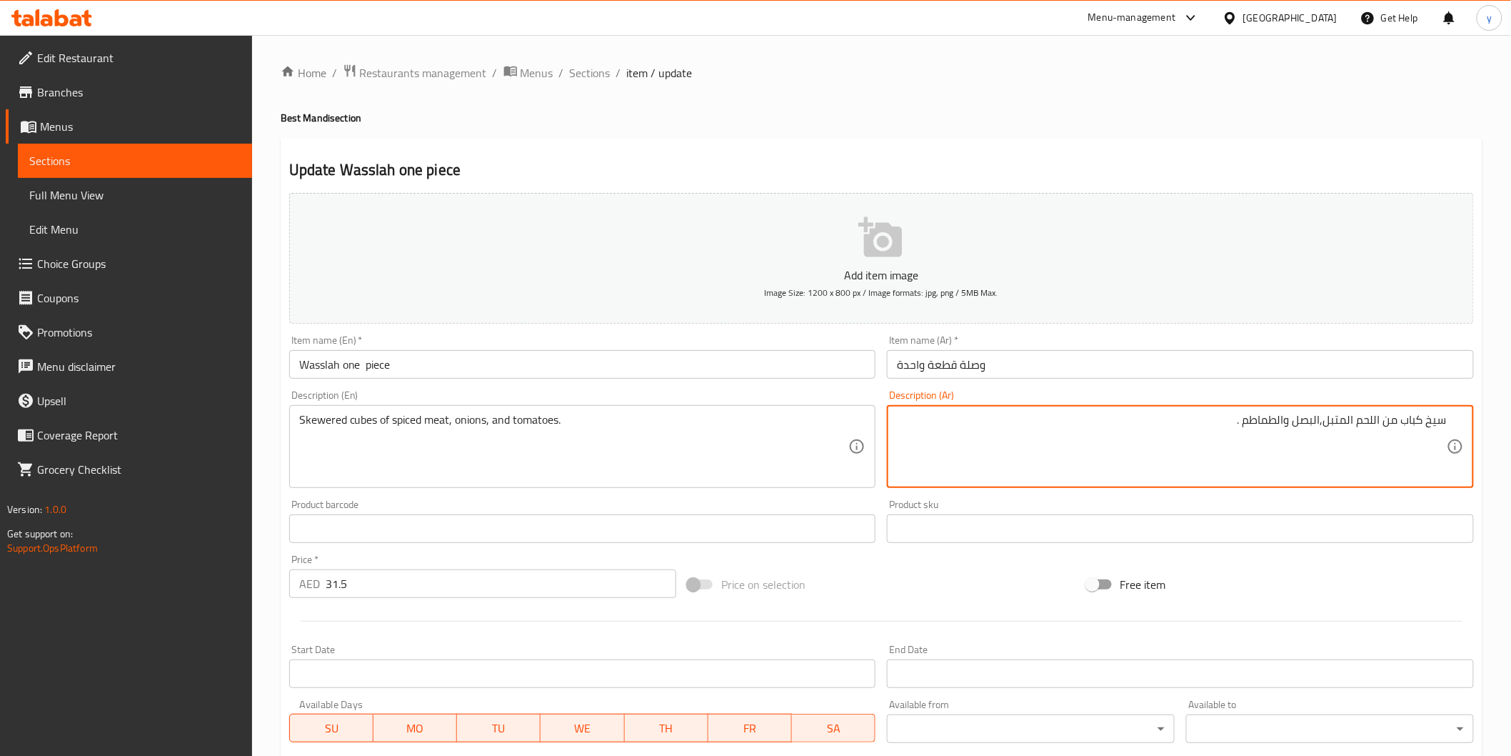
click at [1405, 424] on textarea "سيخ كباب من اللحم المتبل,البصل والطماطم ." at bounding box center [1172, 447] width 550 height 68
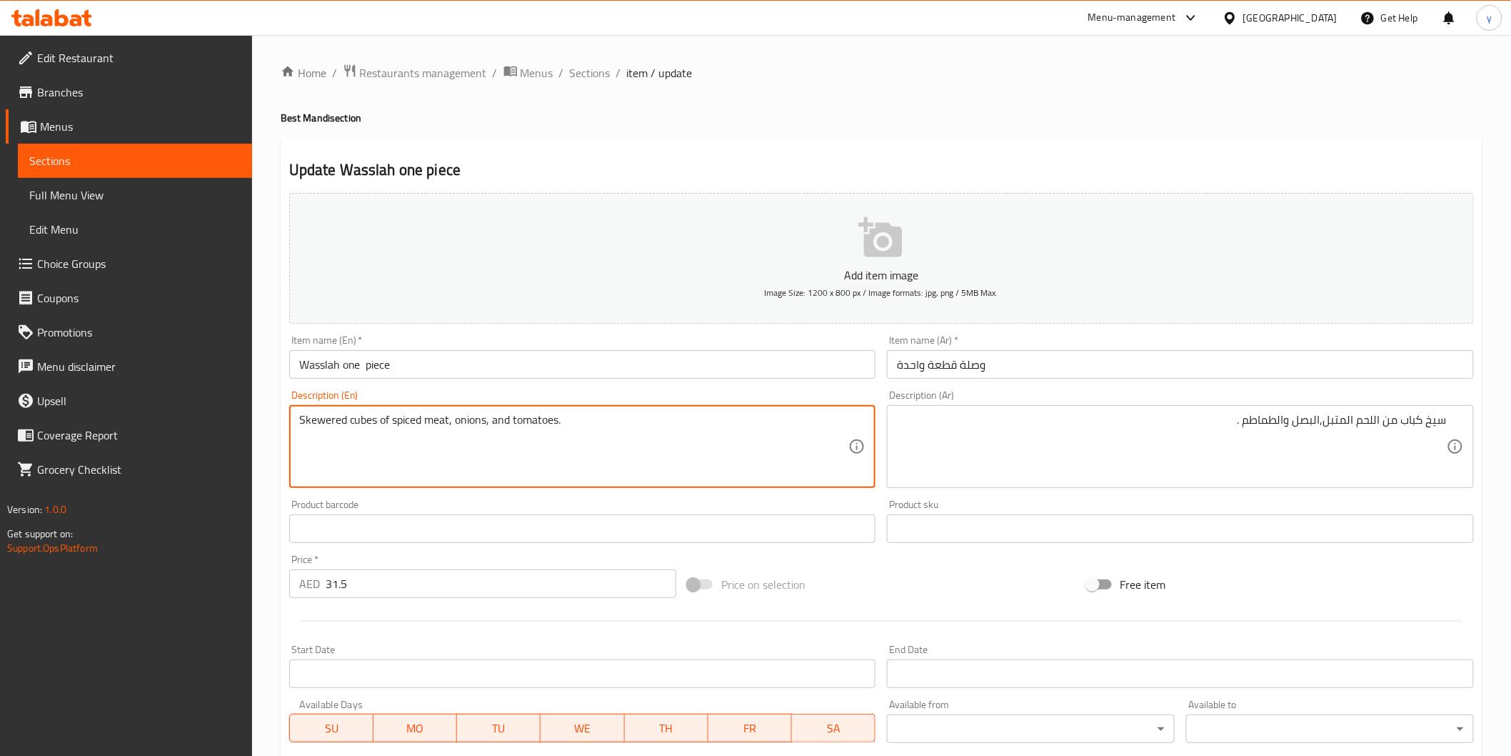
click at [369, 424] on textarea "Skewered cubes of spiced meat, onions, and tomatoes." at bounding box center [574, 447] width 550 height 68
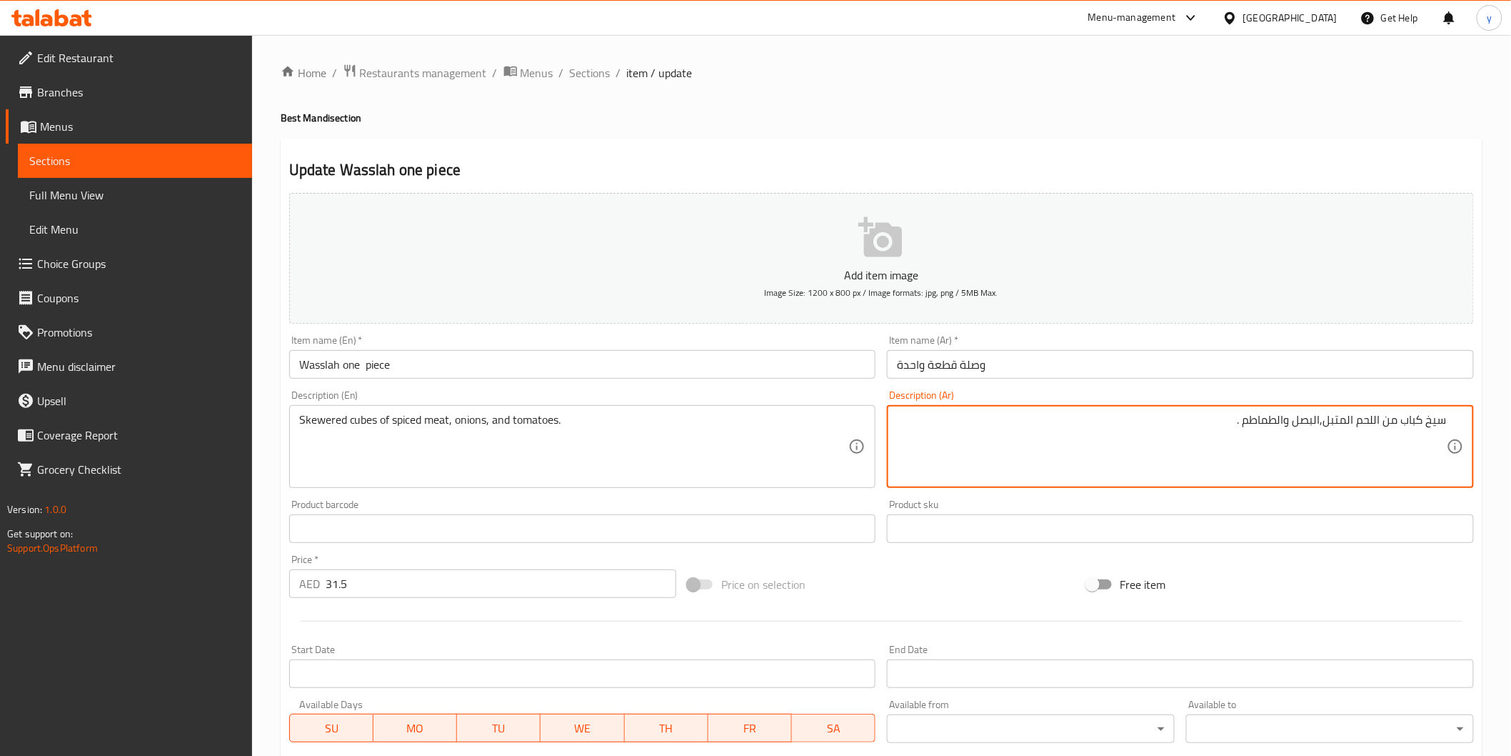
click at [1410, 438] on textarea "سيخ كباب من اللحم المتبل,البصل والطماطم ." at bounding box center [1172, 447] width 550 height 68
click at [1410, 426] on textarea "سيخ كباب من اللحم المتبل,البصل والطماطم ." at bounding box center [1172, 447] width 550 height 68
click at [1330, 433] on textarea "مكعبات من اللحم المتبل,البصل والطماطم ." at bounding box center [1172, 447] width 550 height 68
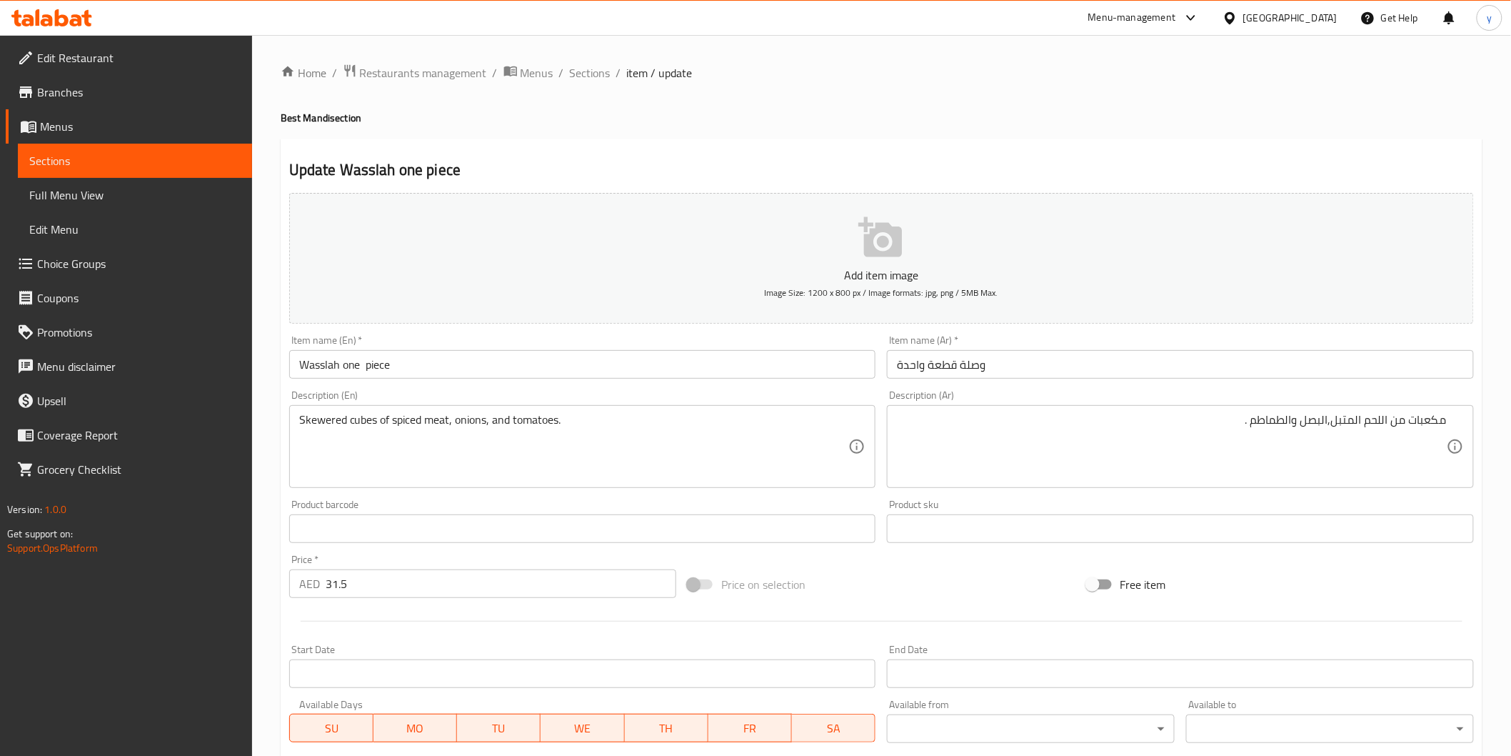
click at [1458, 423] on div "مكعبات من اللحم المتبل,البصل والطماطم . Description (Ar)" at bounding box center [1180, 446] width 587 height 83
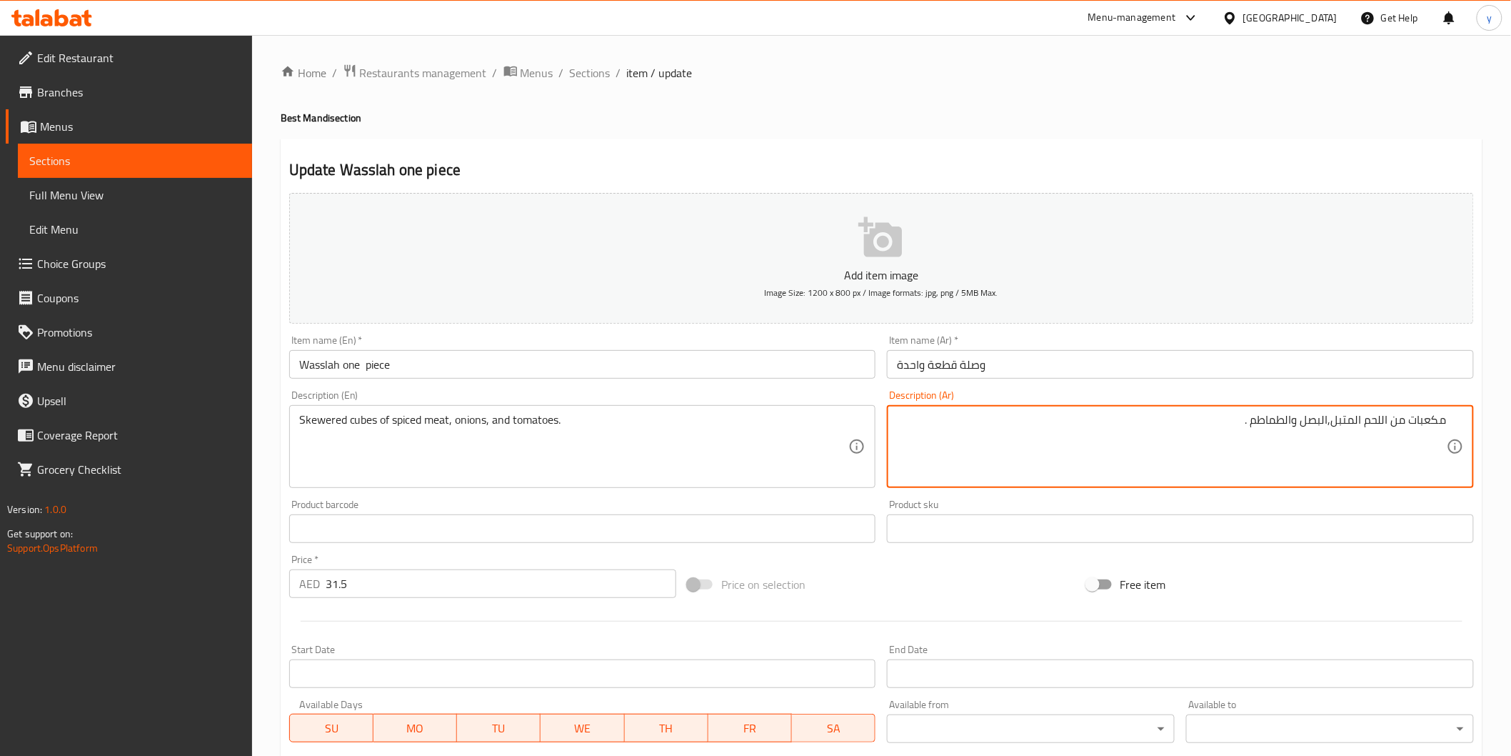
click at [1409, 416] on textarea "مكعبات من اللحم المتبل,البصل والطماطم ." at bounding box center [1172, 447] width 550 height 68
click at [1401, 416] on textarea "مكعبات من اللحم المتبل,البصل والطماطم ." at bounding box center [1172, 447] width 550 height 68
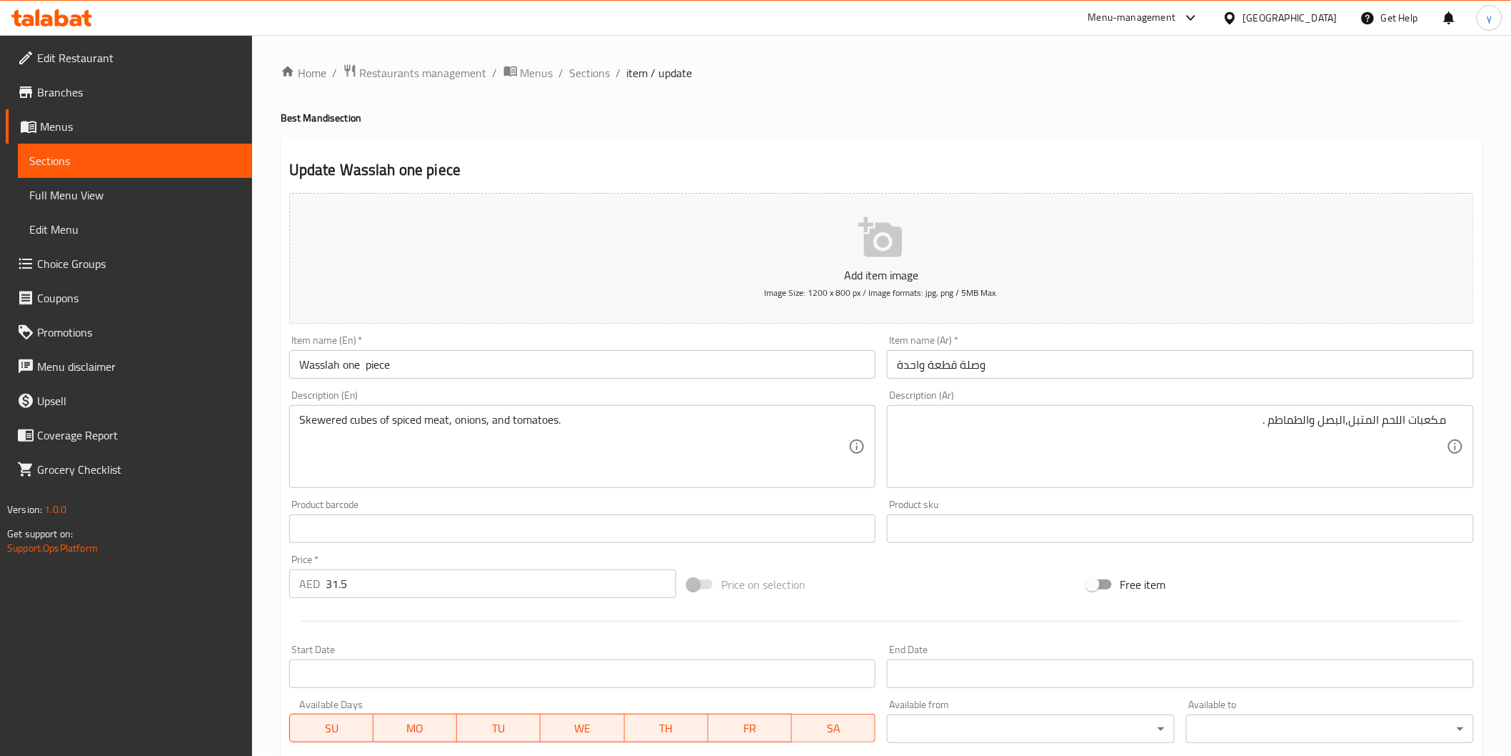
click at [1452, 417] on div "مكعبات اللحم المتبل,البصل والطماطم . Description (Ar)" at bounding box center [1180, 446] width 587 height 83
click at [1450, 421] on div "مكعبات اللحم المتبل,البصل والطماطم . Description (Ar)" at bounding box center [1180, 446] width 587 height 83
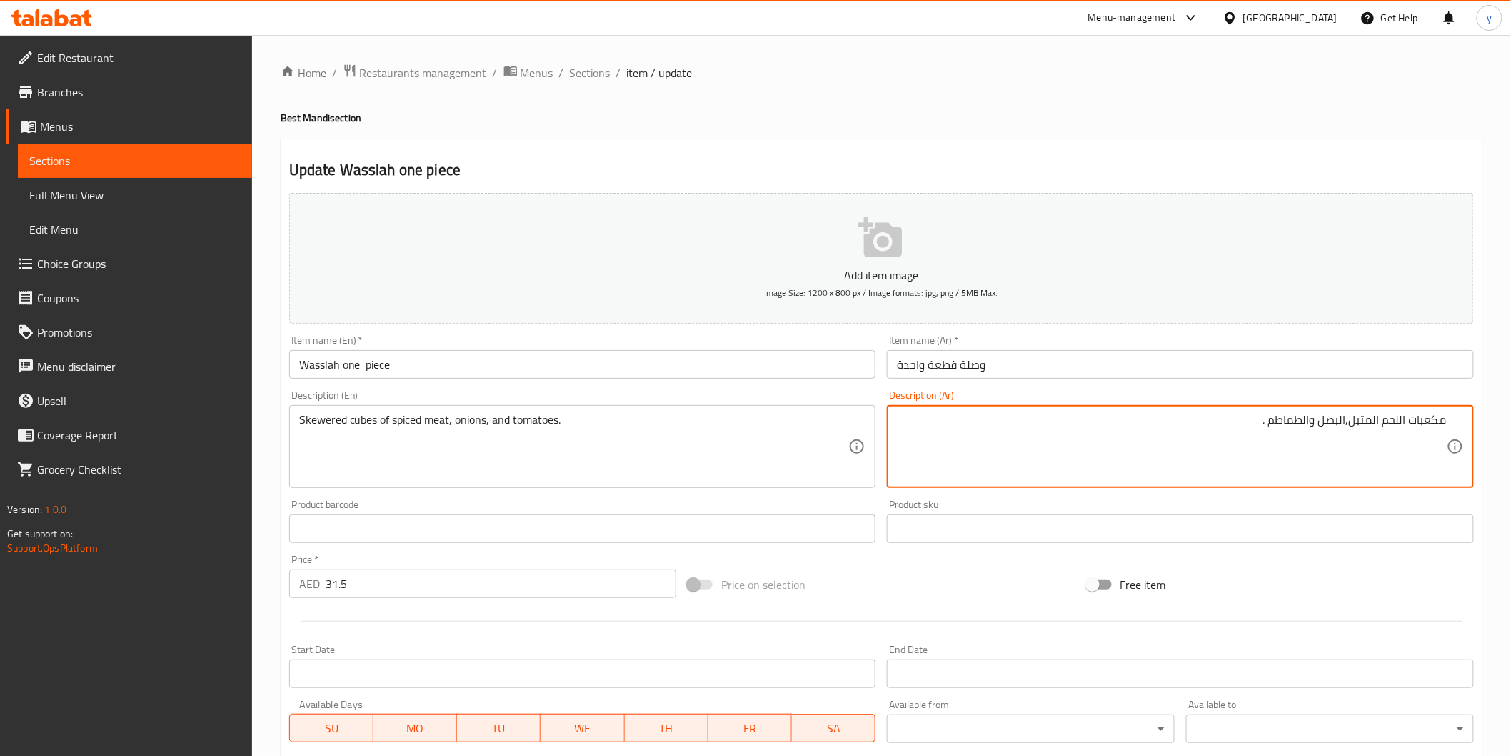
click at [1445, 423] on textarea "مكعبات اللحم المتبل,البصل والطماطم ." at bounding box center [1172, 447] width 550 height 68
paste textarea "م"
click at [1440, 426] on textarea "اسياخ من مكعبات اللحم المتبل,البصل والطماطم ." at bounding box center [1172, 447] width 550 height 68
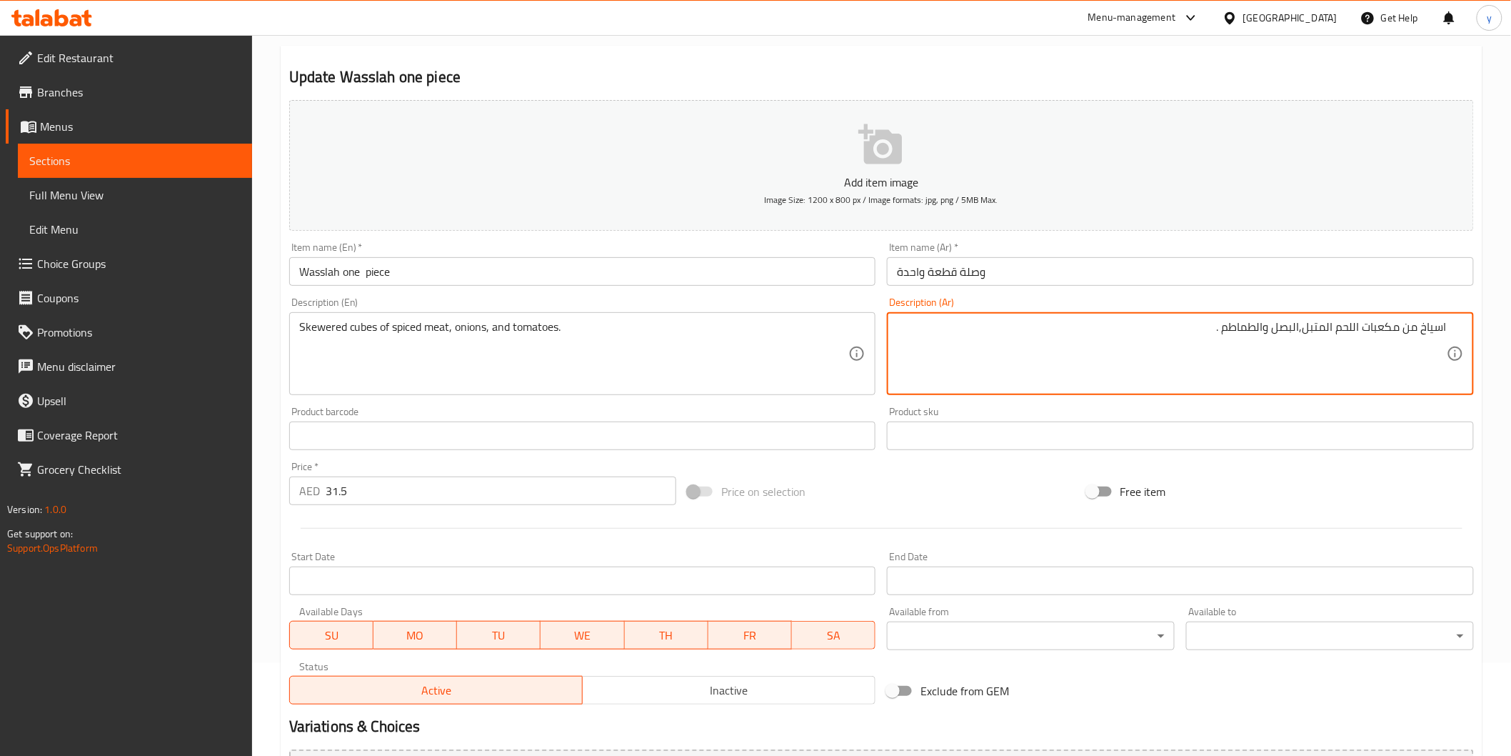
scroll to position [251, 0]
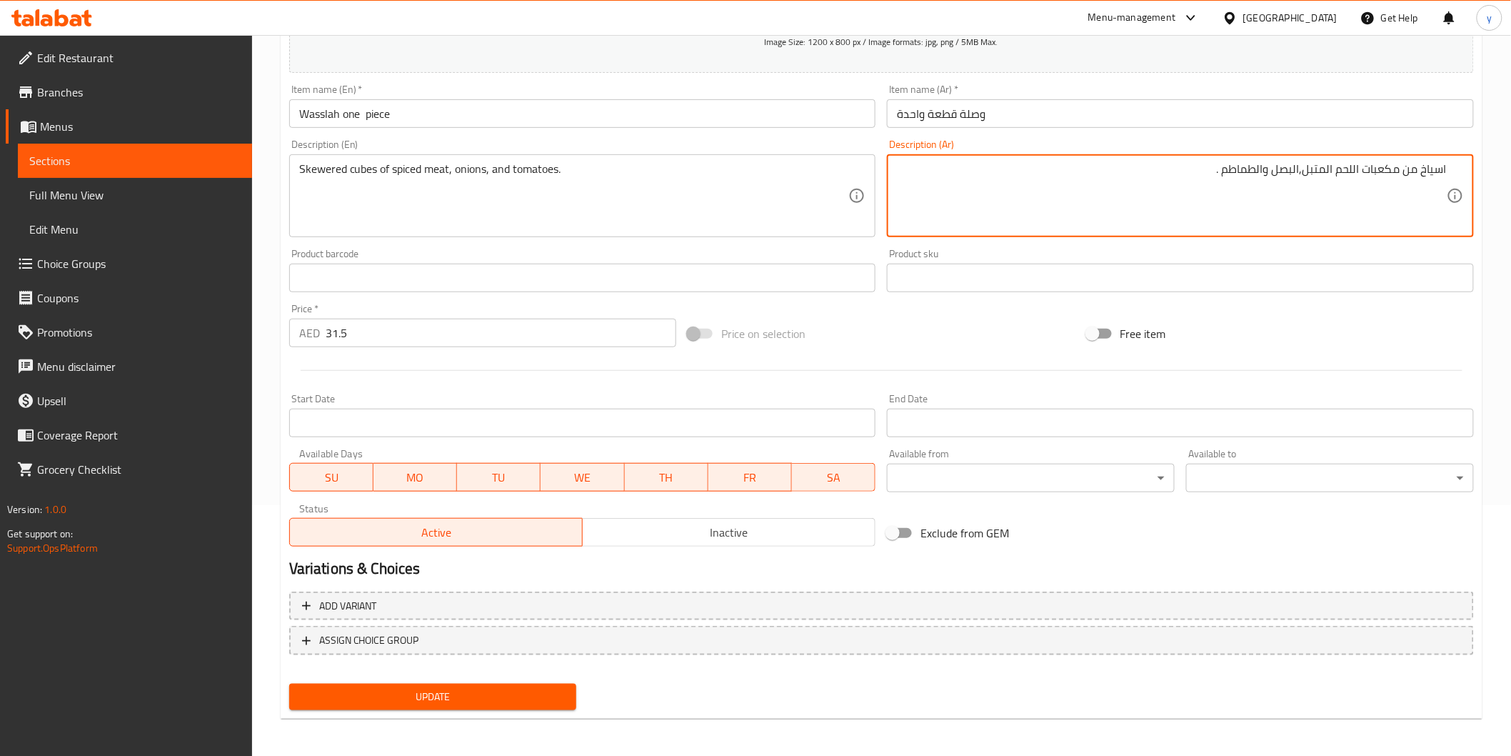
type textarea "اسياخ من مكعبات اللحم المتبل,البصل والطماطم ."
click at [500, 696] on span "Update" at bounding box center [433, 697] width 265 height 18
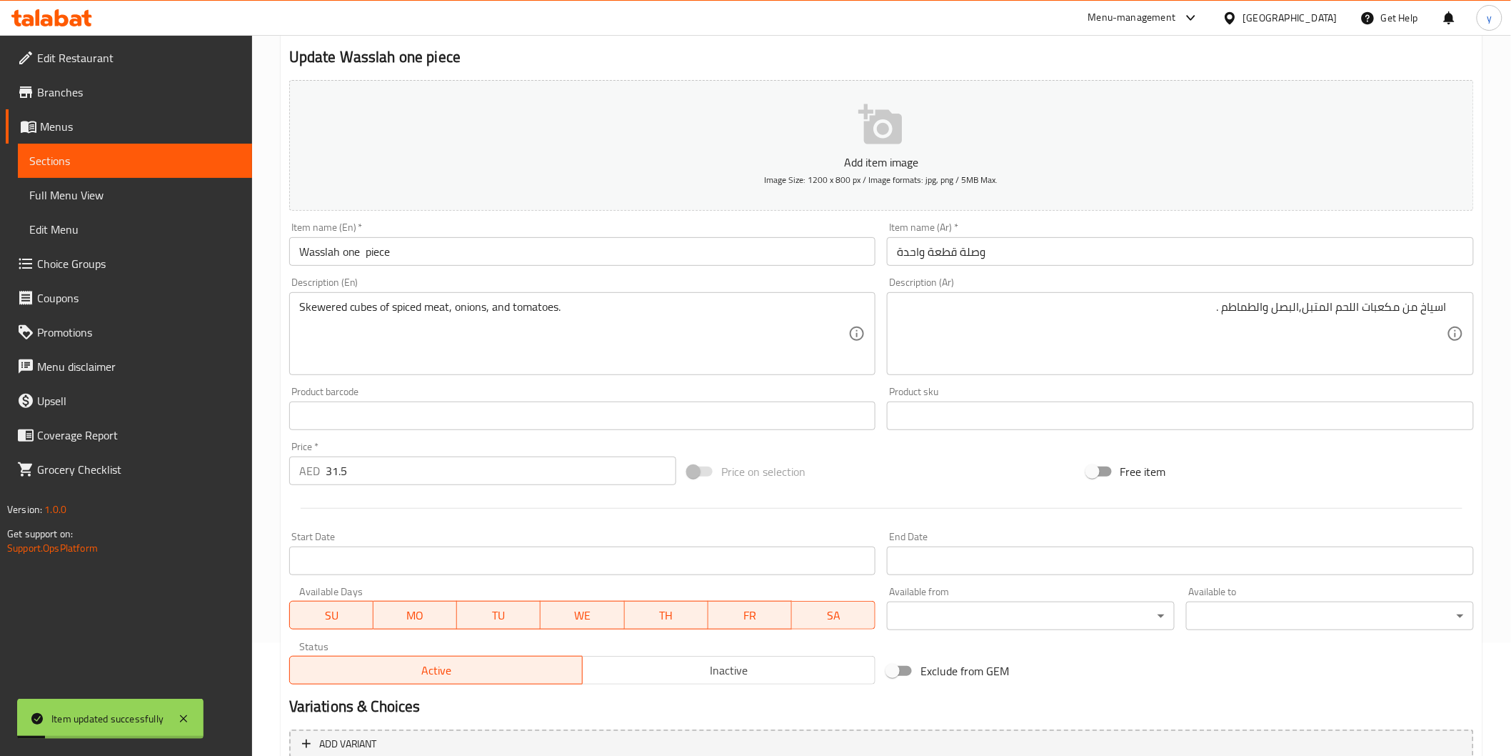
scroll to position [0, 0]
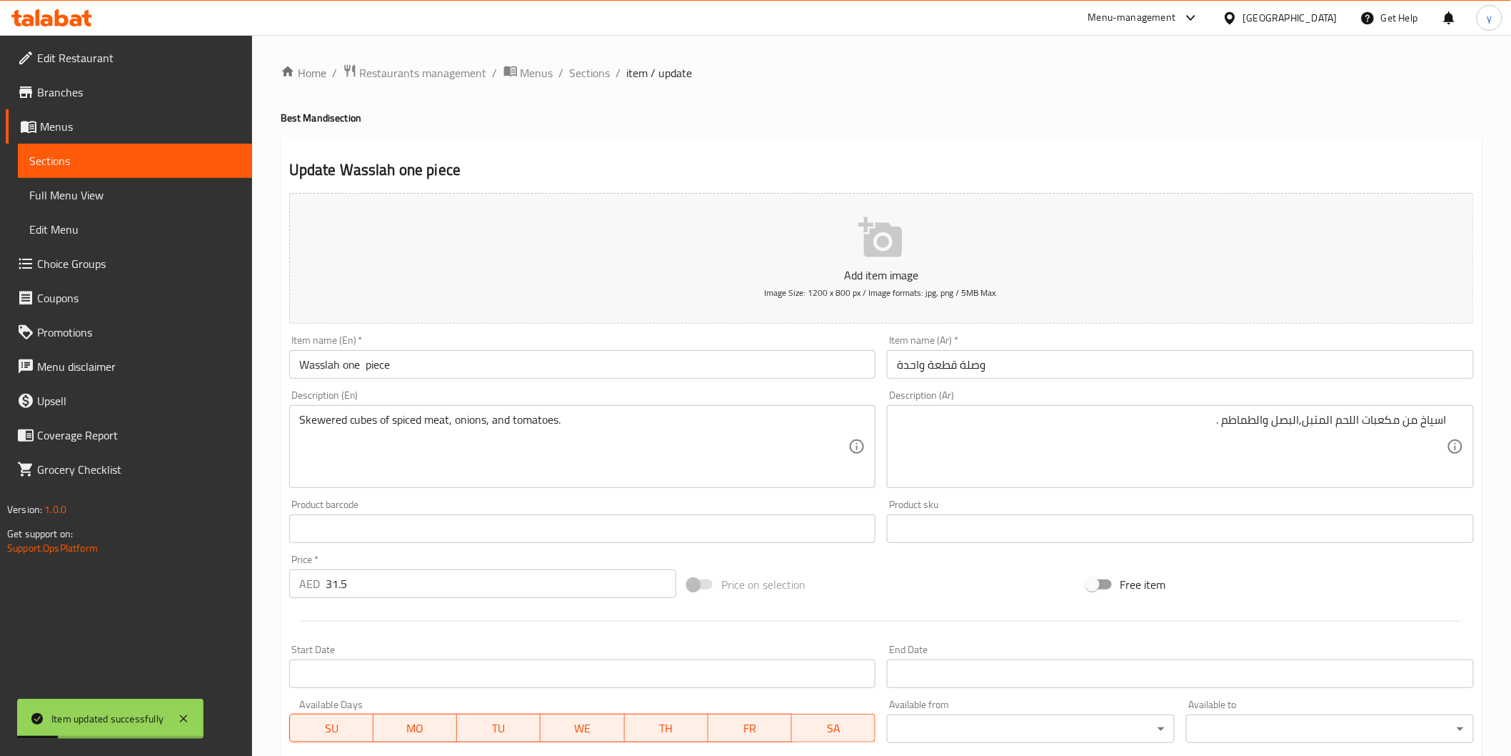
click at [603, 61] on div "Home / Restaurants management / Menus / Sections / item / update Best Mandi sec…" at bounding box center [881, 522] width 1259 height 974
click at [603, 79] on span "Sections" at bounding box center [590, 72] width 41 height 17
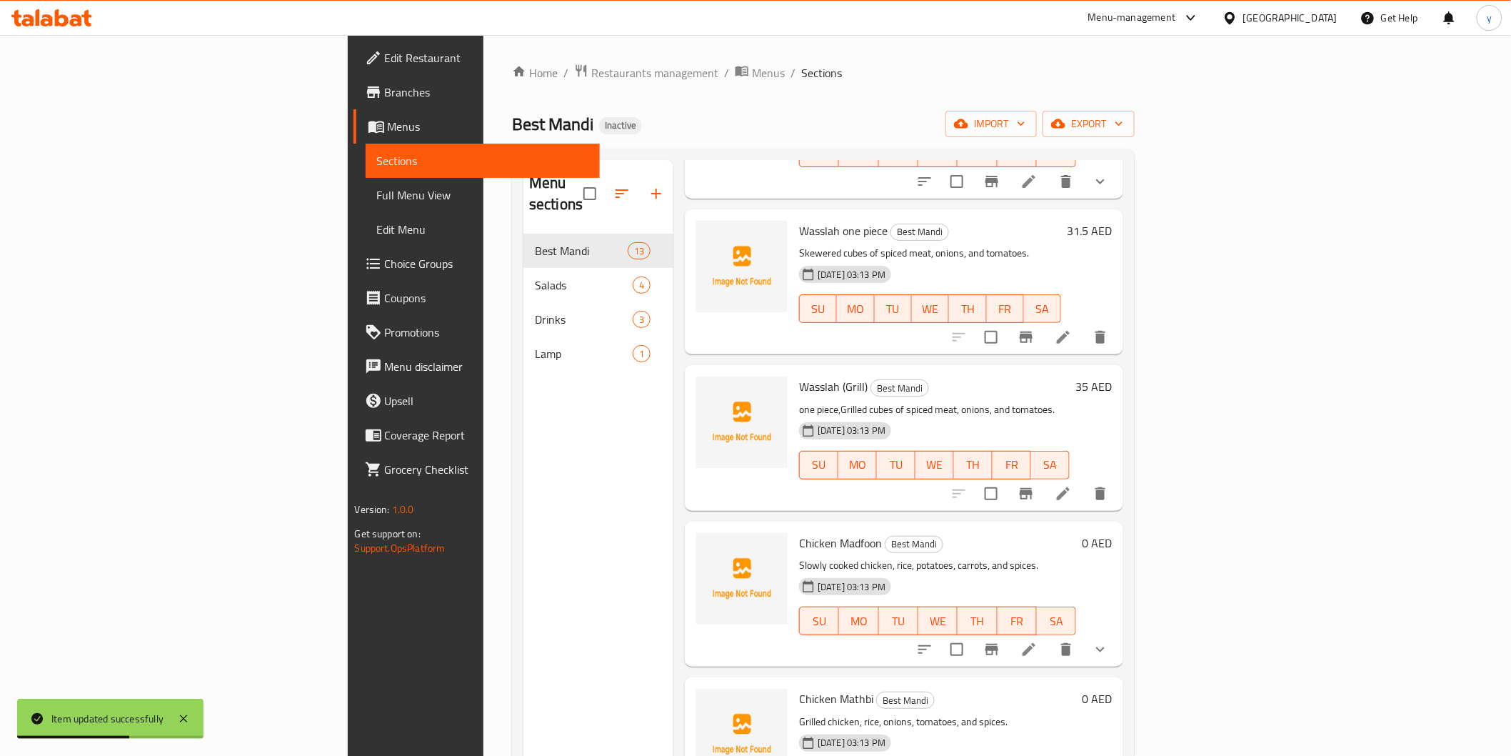
scroll to position [634, 0]
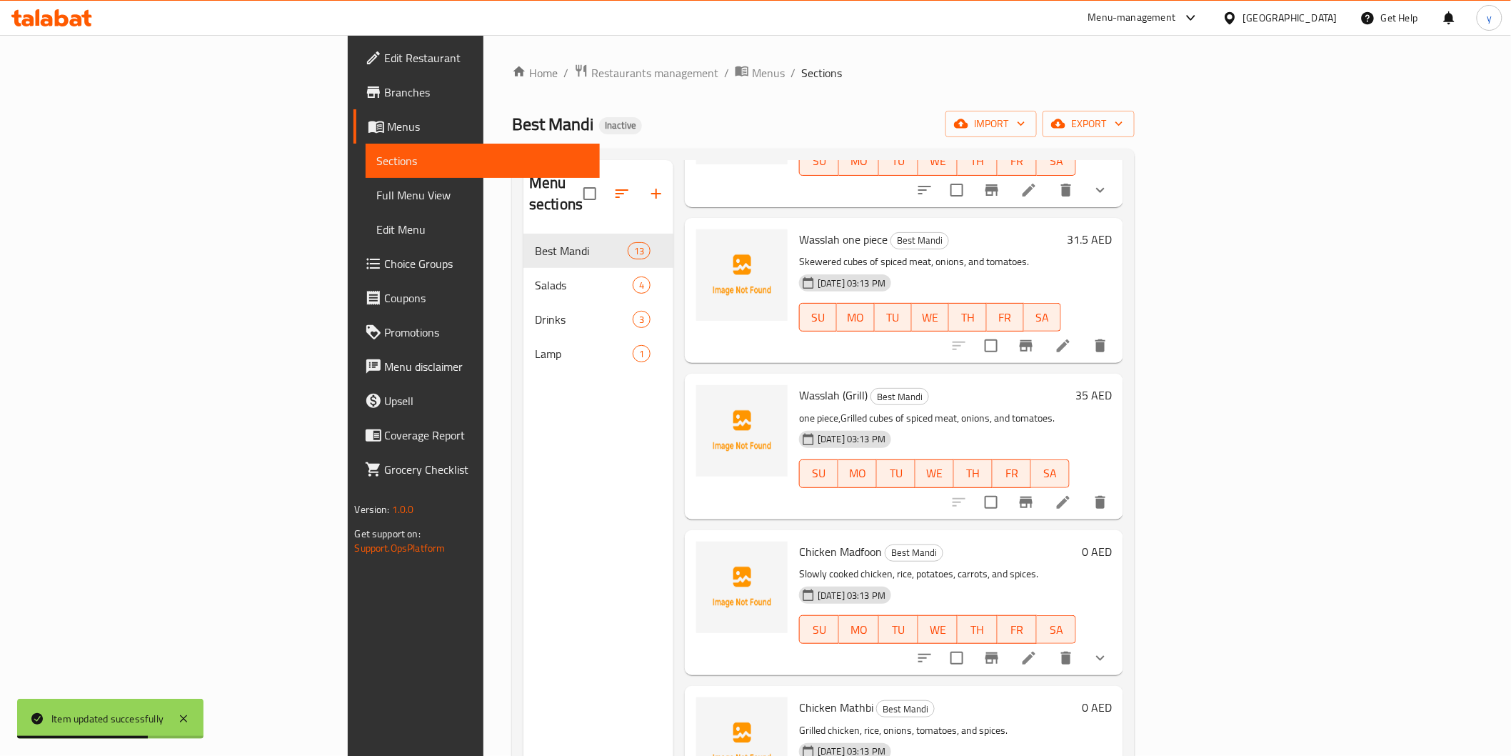
click at [1070, 496] on icon at bounding box center [1063, 502] width 13 height 13
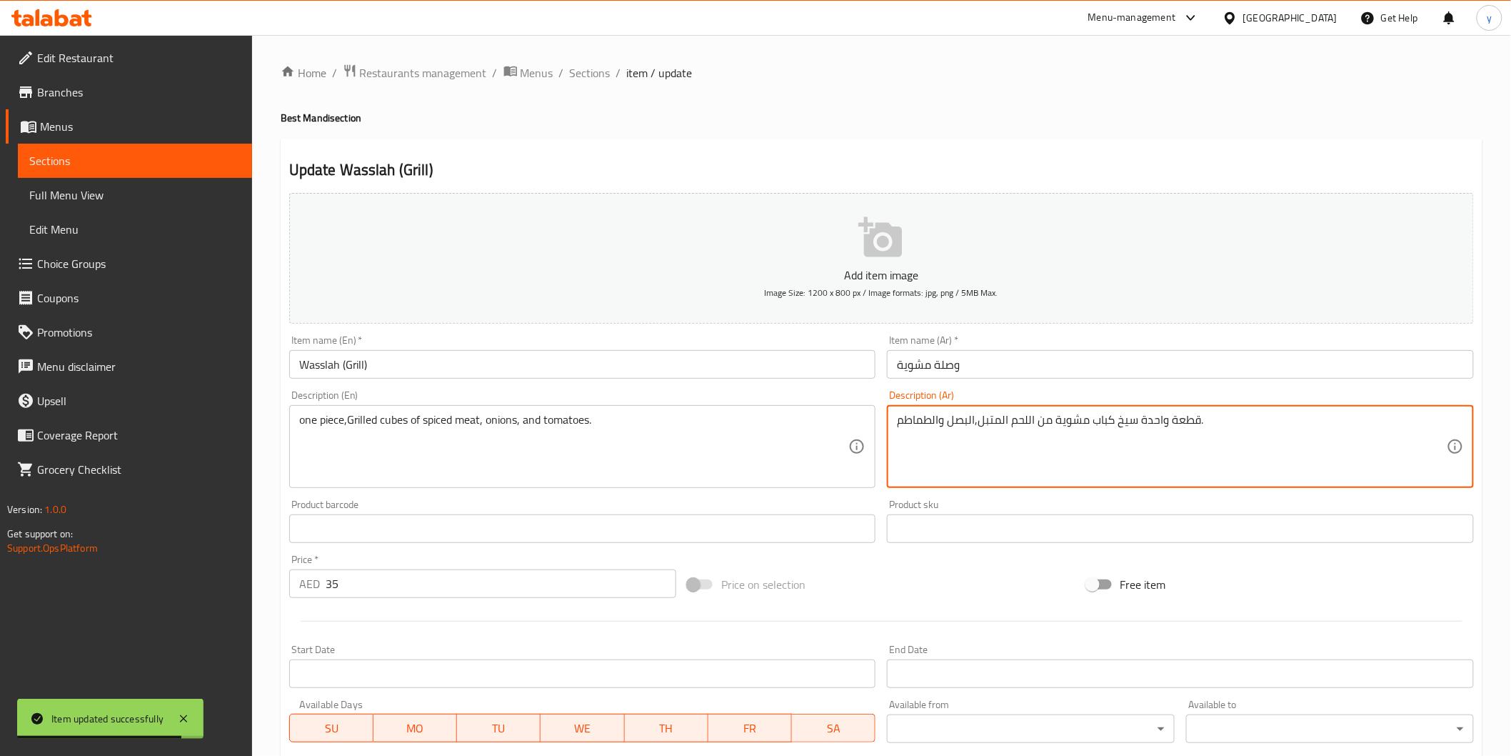
click at [1175, 431] on textarea "قطعة واحدة سيخ كباب مشوية من اللحم المتبل,البصل والطماطم." at bounding box center [1172, 447] width 550 height 68
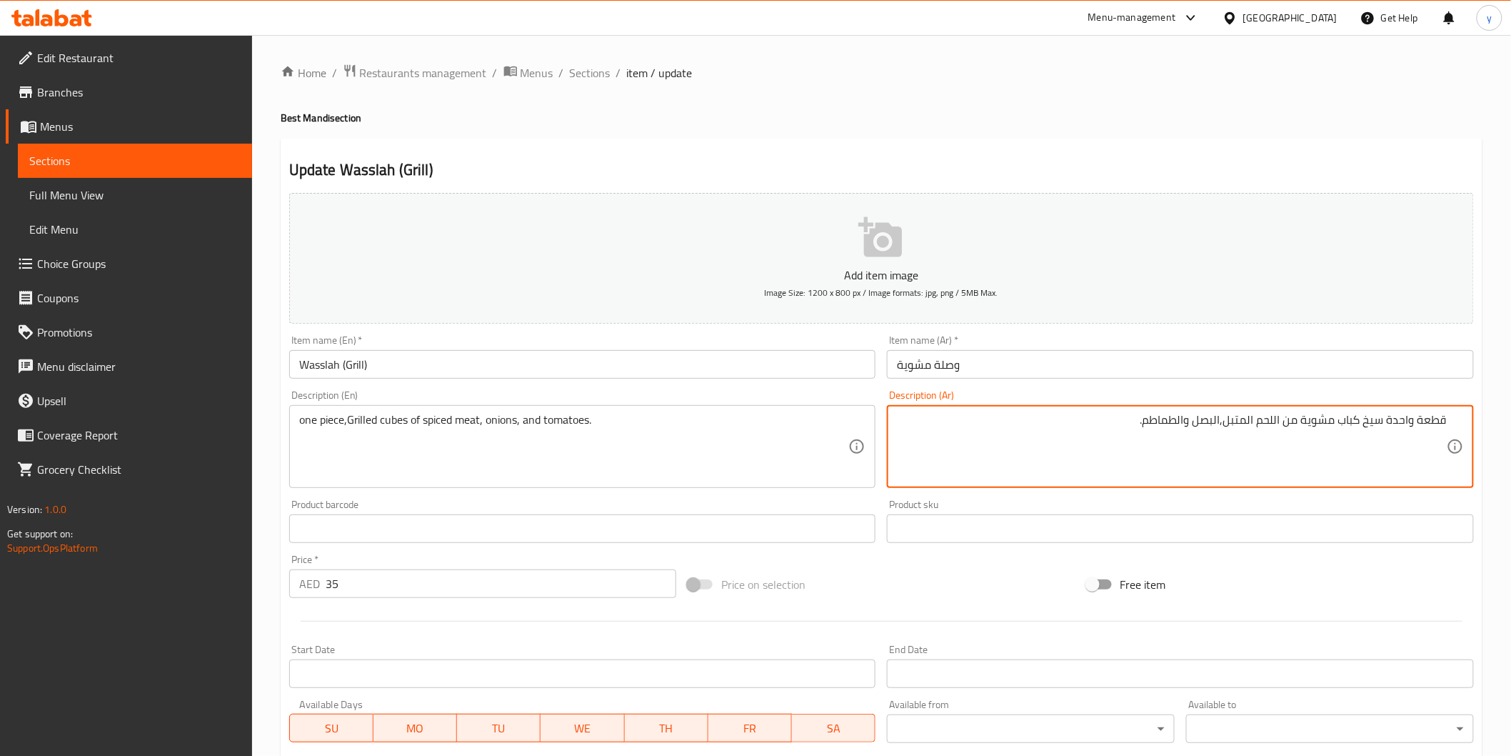
paste textarea "اسياخ من مكعبات اللحم المتبل,البصل والطماطم ."
click at [1275, 453] on textarea "قطعة واحدة سيخ كباب مشوية من اللحم المتبل,البصل والطماطم.اسياخ من مكعبات اللحم …" at bounding box center [1172, 447] width 550 height 68
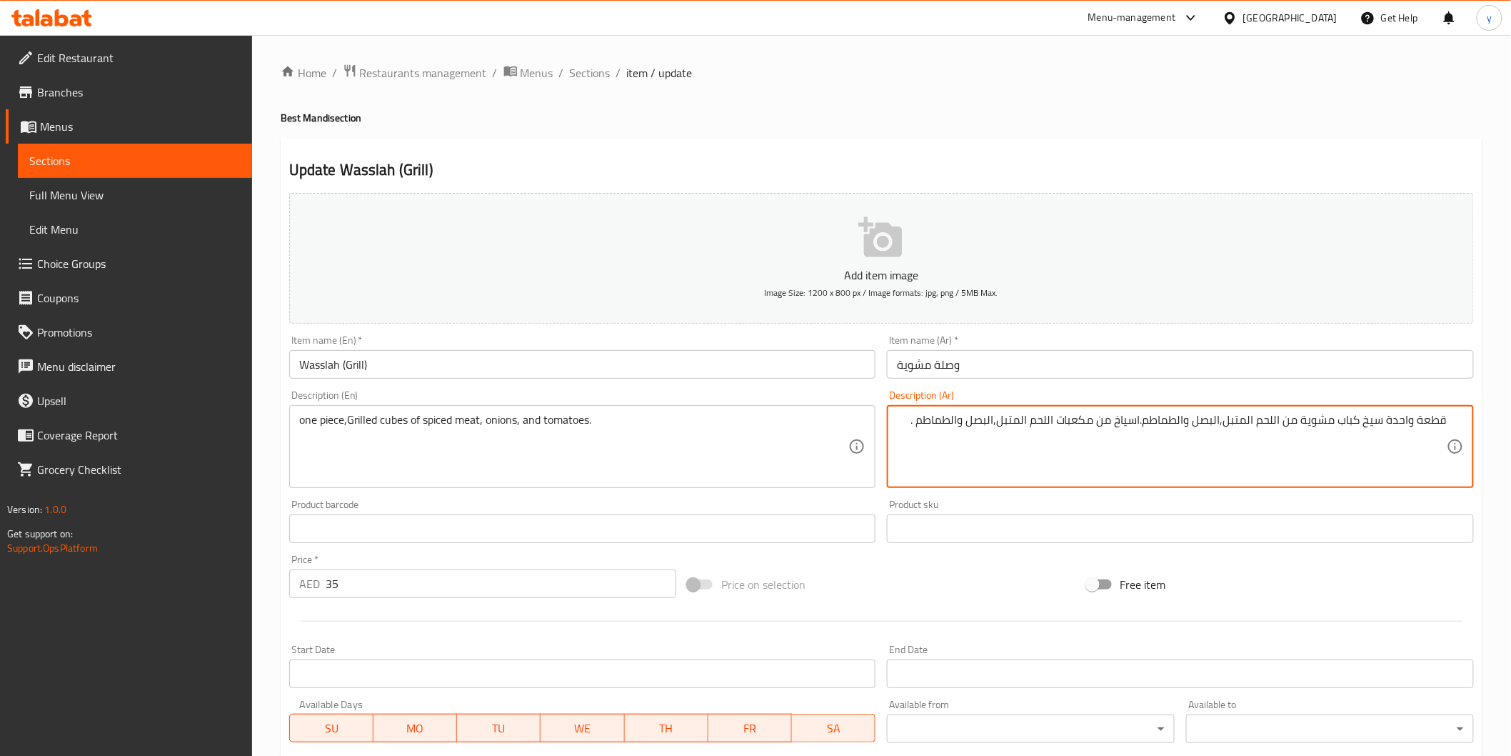
paste textarea
click at [1351, 441] on textarea "اسياخ من مكعبات اللحم المتبل,البصل والطماطم ." at bounding box center [1172, 447] width 550 height 68
type textarea "اسياخ من مكعبات اللحم المتبل,البصل والطماطم ."
click at [1051, 364] on input "وصلة مشوية" at bounding box center [1180, 364] width 587 height 29
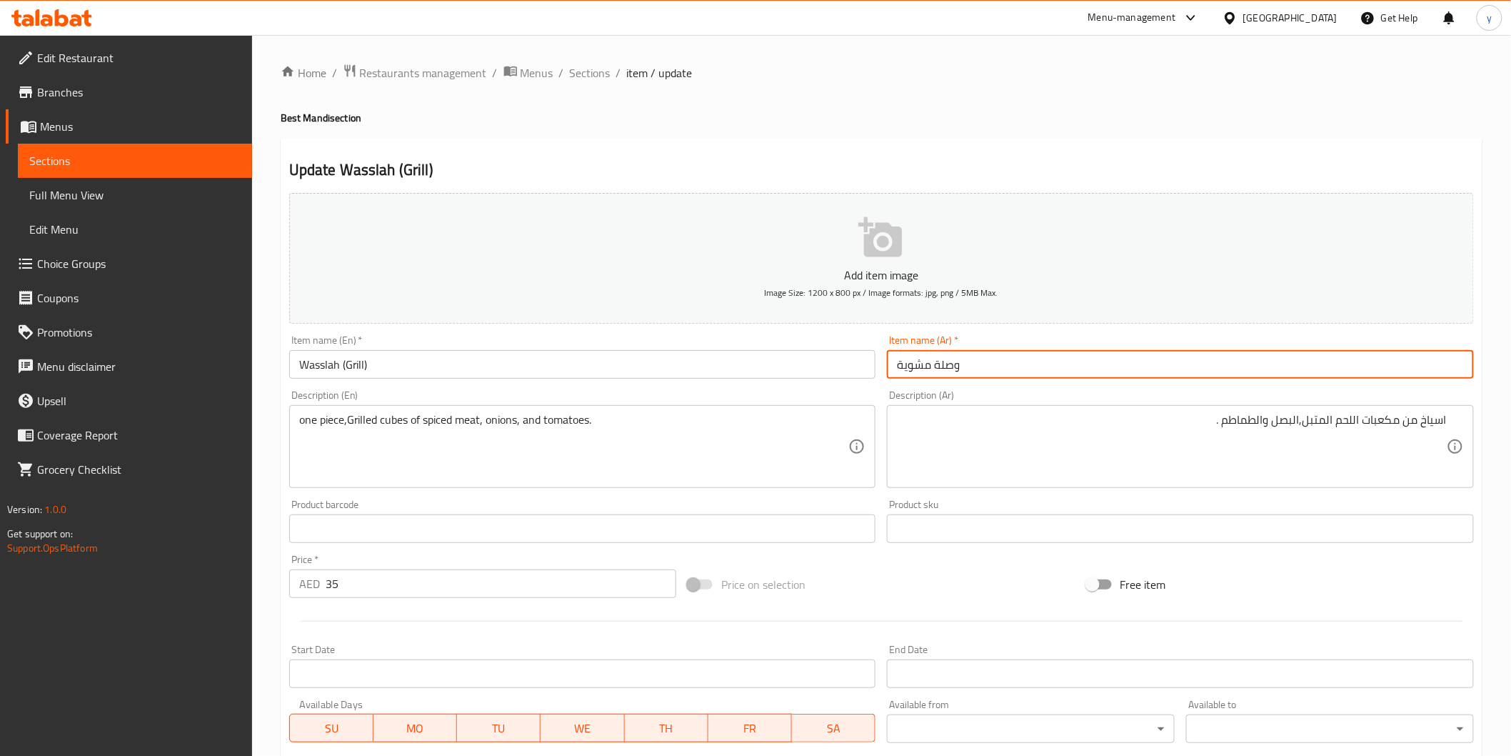
click at [1051, 364] on input "وصلة مشوية" at bounding box center [1180, 364] width 587 height 29
click at [1060, 369] on input "وصلة مشوية" at bounding box center [1180, 364] width 587 height 29
click at [1084, 372] on input "وصلة مشوية" at bounding box center [1180, 364] width 587 height 29
paste input "قطعة واحدة"
type input "وصلة مشوية قطعة واحدة"
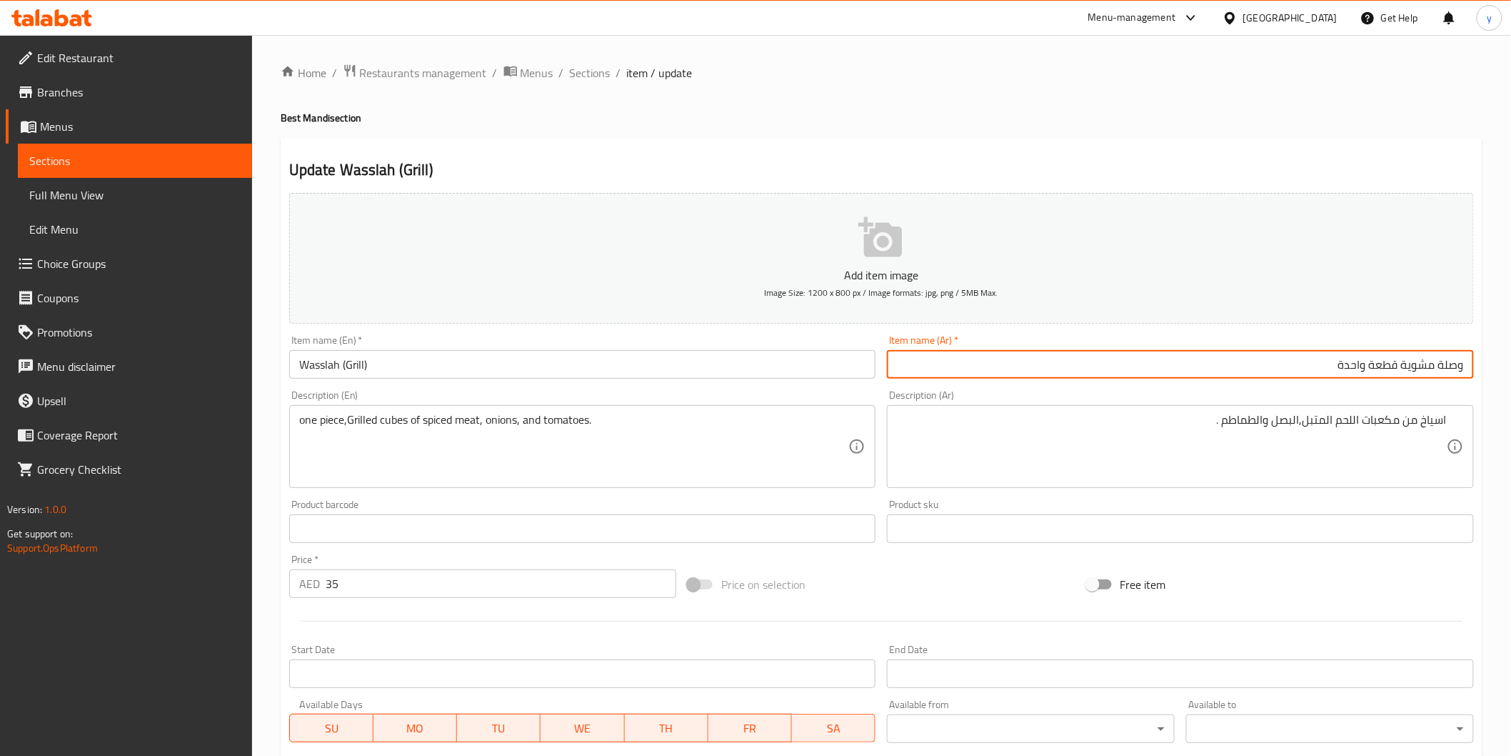
click at [415, 361] on input "Wasslah (Grill)" at bounding box center [582, 364] width 587 height 29
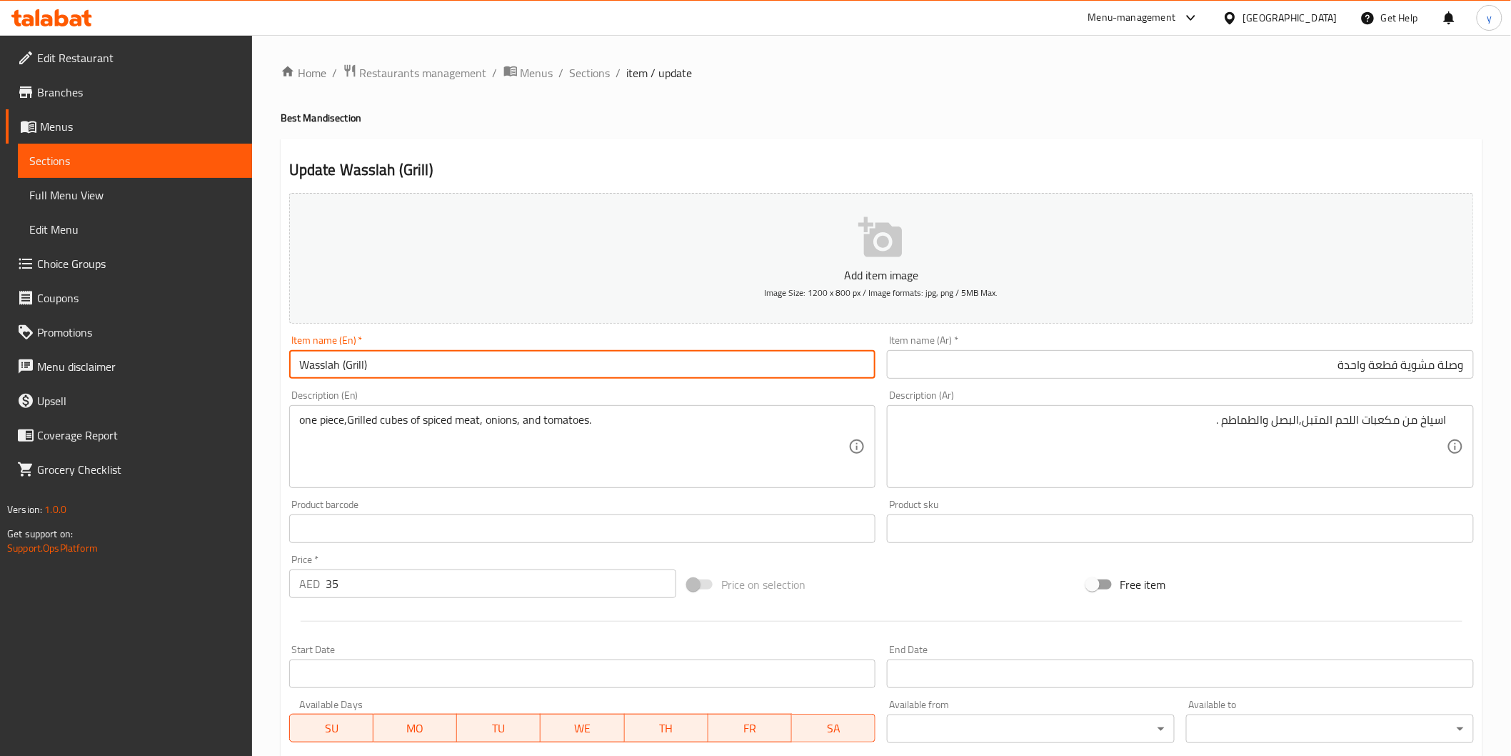
paste input "one piece"
type input "Wasslah (Grill) one piece"
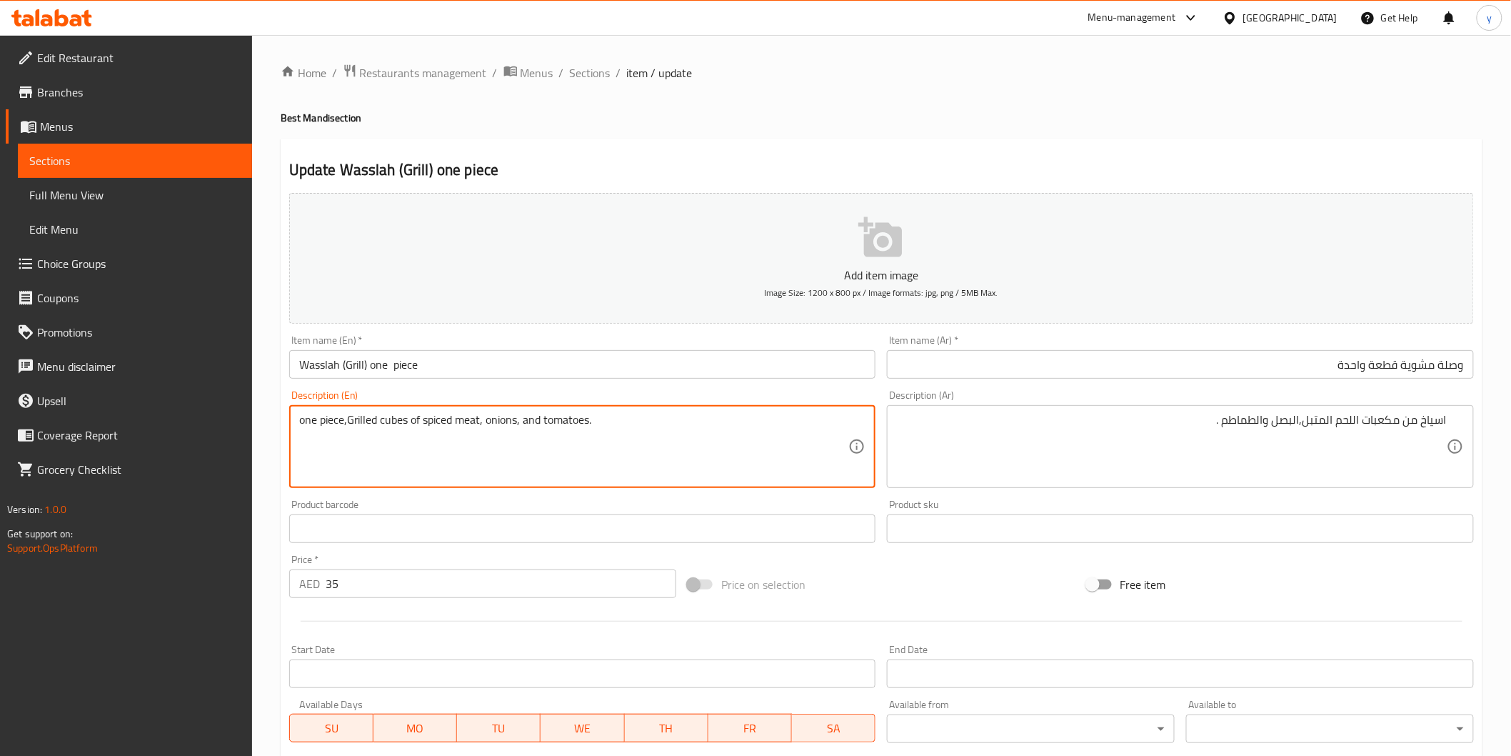
drag, startPoint x: 344, startPoint y: 424, endPoint x: 236, endPoint y: 416, distance: 108.8
drag, startPoint x: 298, startPoint y: 434, endPoint x: 286, endPoint y: 434, distance: 12.1
click at [286, 434] on div "Description (En) ,Grilled cubes of spiced meat, onions, and tomatoes. Descripti…" at bounding box center [583, 438] width 598 height 109
drag, startPoint x: 301, startPoint y: 425, endPoint x: 289, endPoint y: 426, distance: 12.2
click at [289, 426] on div ",Grilled cubes of spiced meat, onions, and tomatoes. Description (En)" at bounding box center [582, 446] width 587 height 83
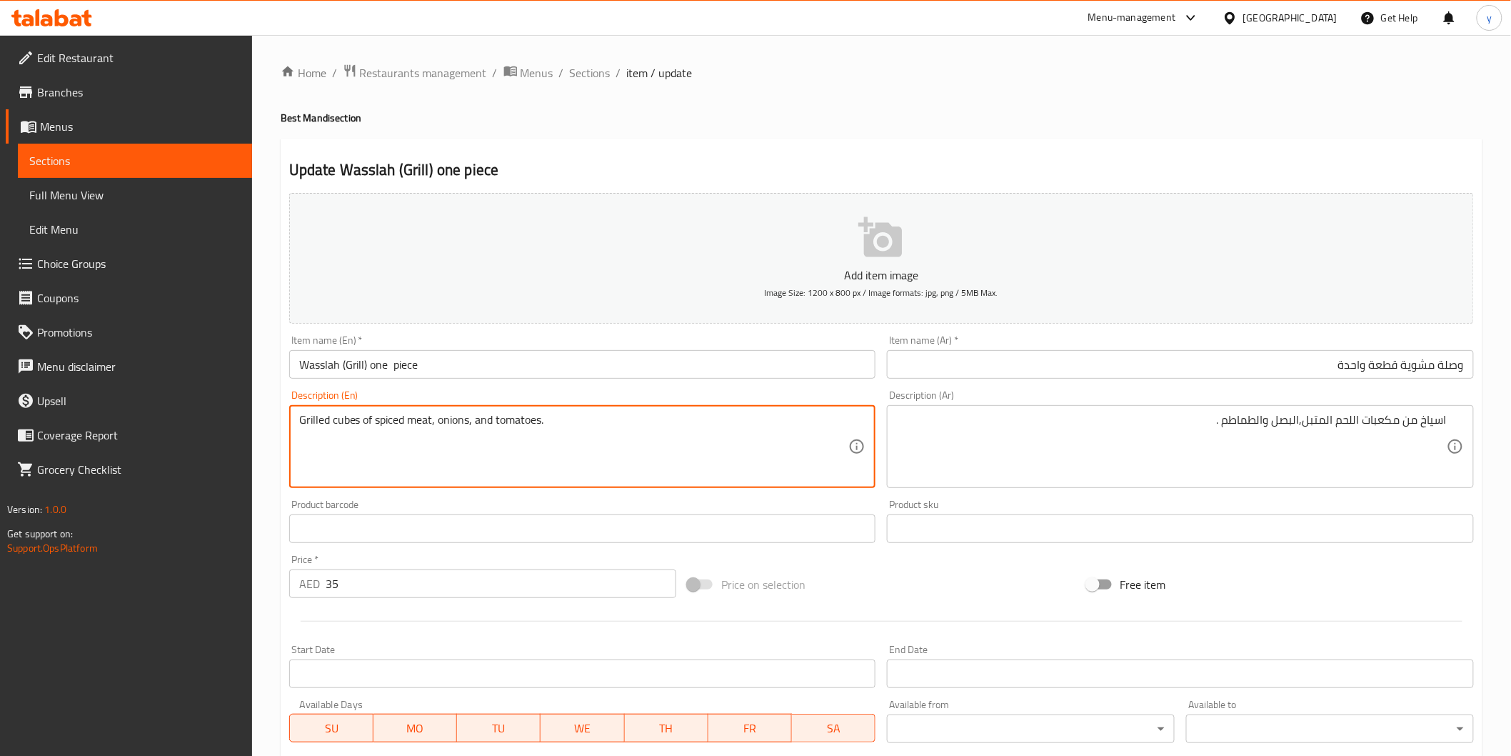
type textarea "Grilled cubes of spiced meat, onions, and tomatoes."
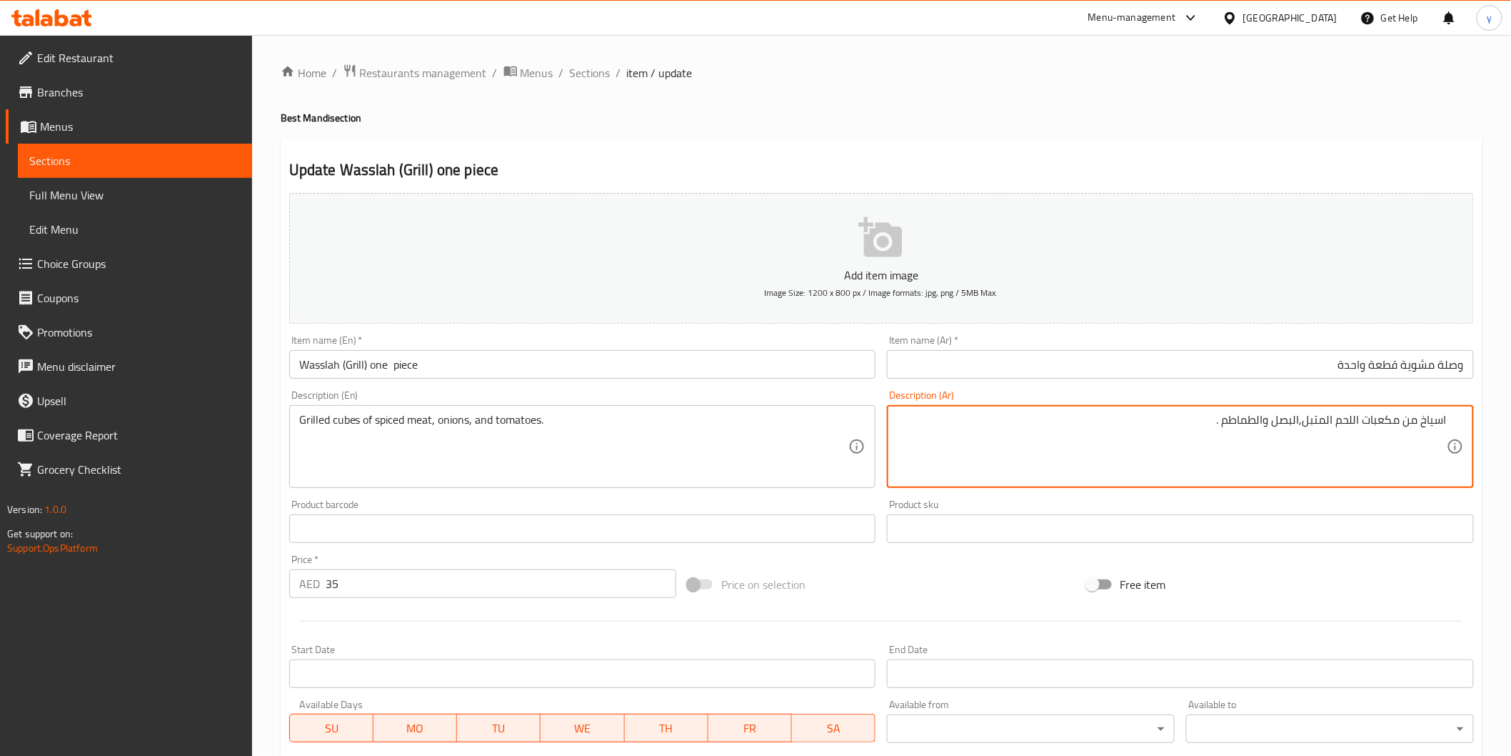
click at [1441, 421] on textarea "اسياخ من مكعبات اللحم المتبل,البصل والطماطم ." at bounding box center [1172, 447] width 550 height 68
drag, startPoint x: 1405, startPoint y: 426, endPoint x: 1481, endPoint y: 426, distance: 76.4
click at [1405, 416] on textarea "مكعبات اللحم المتبل,البصل والطماطم ." at bounding box center [1172, 447] width 550 height 68
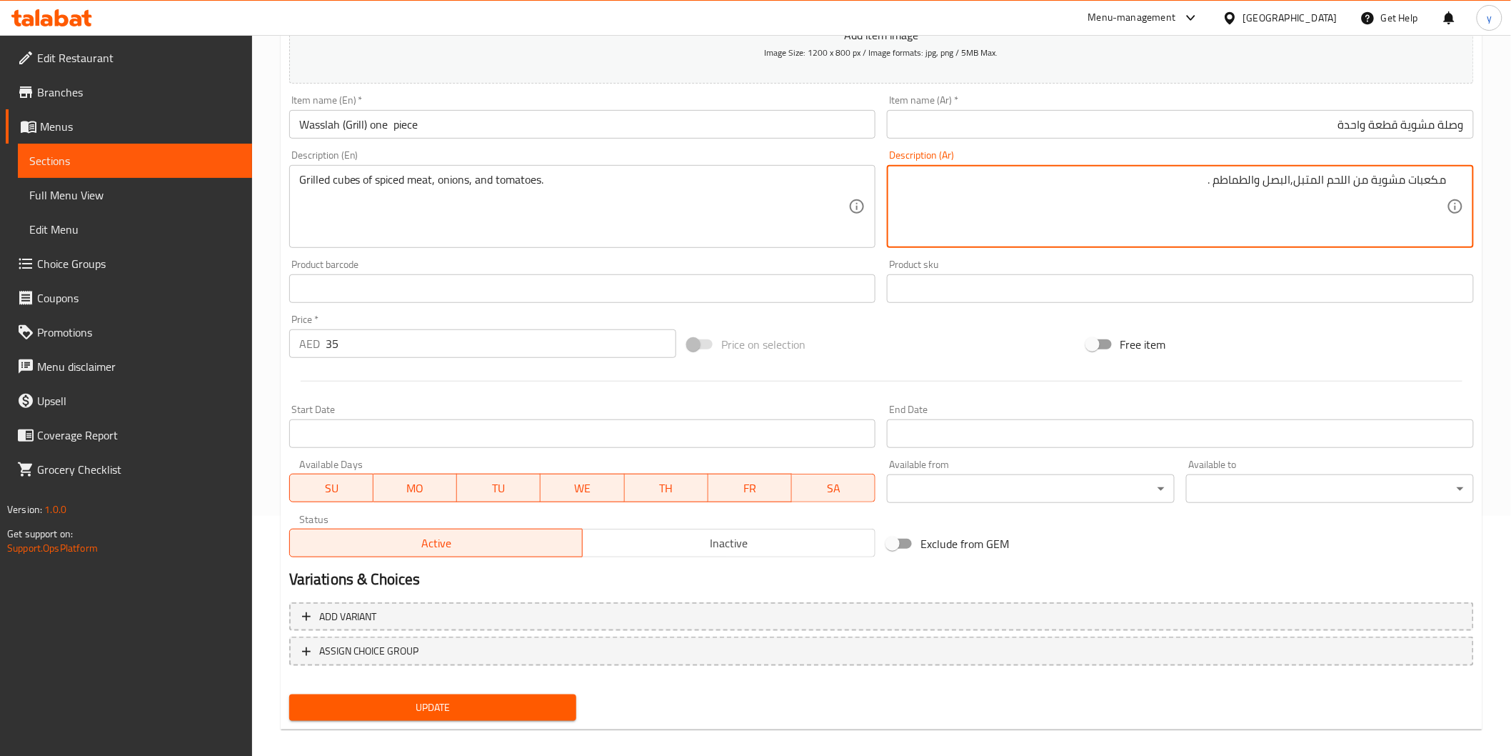
scroll to position [251, 0]
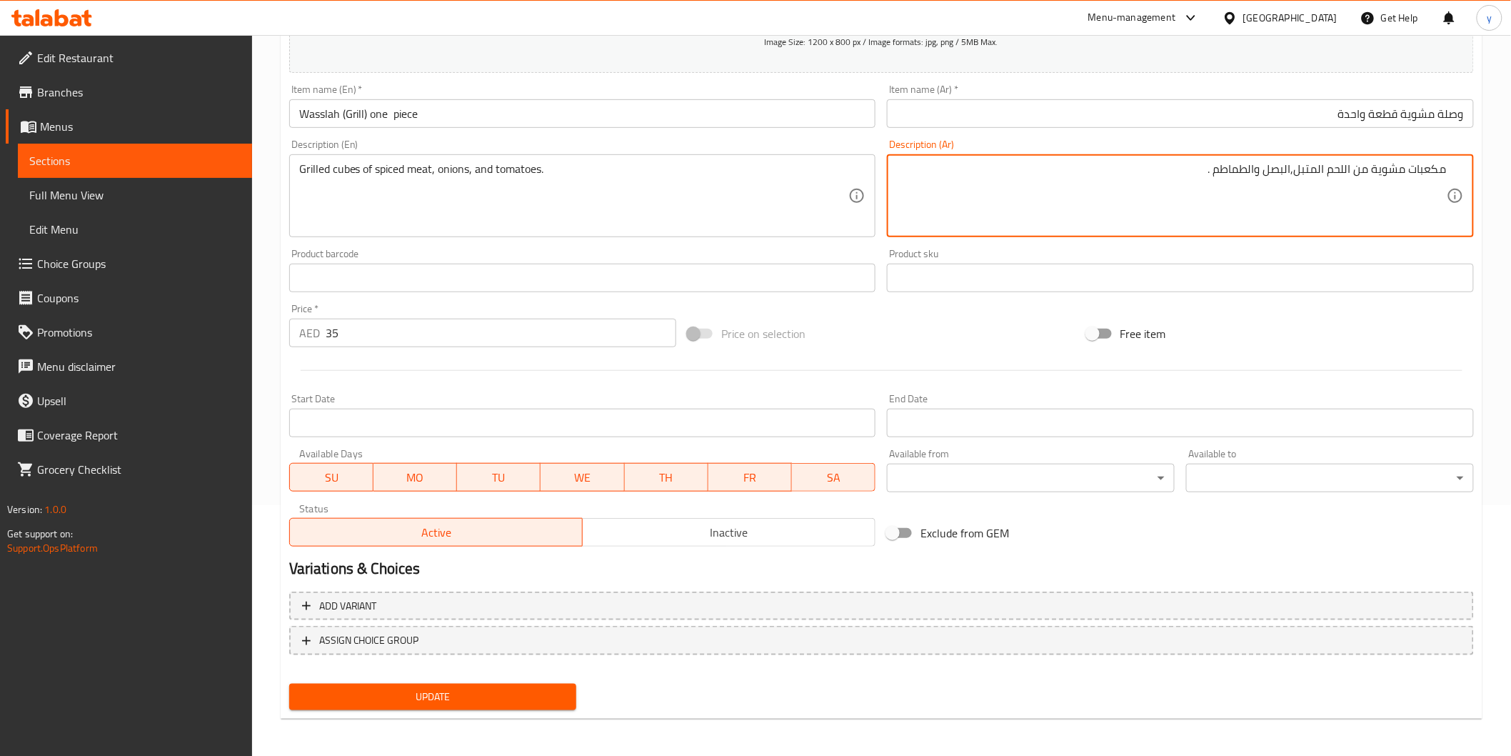
type textarea "مكعبات مشوية من اللحم المتبل,البصل والطماطم ."
drag, startPoint x: 536, startPoint y: 676, endPoint x: 543, endPoint y: 687, distance: 12.5
click at [536, 679] on div "Update" at bounding box center [433, 697] width 299 height 38
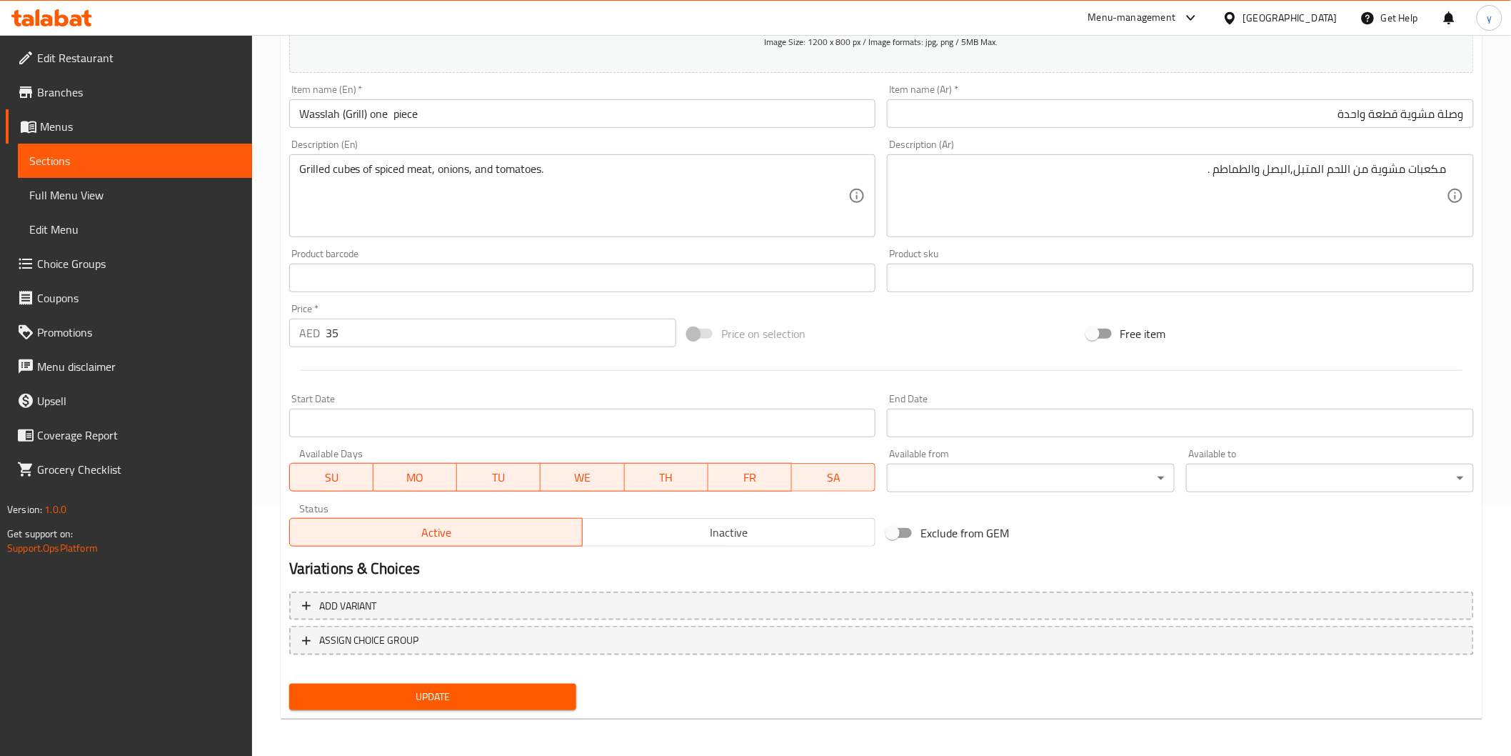
click at [543, 688] on span "Update" at bounding box center [433, 697] width 265 height 18
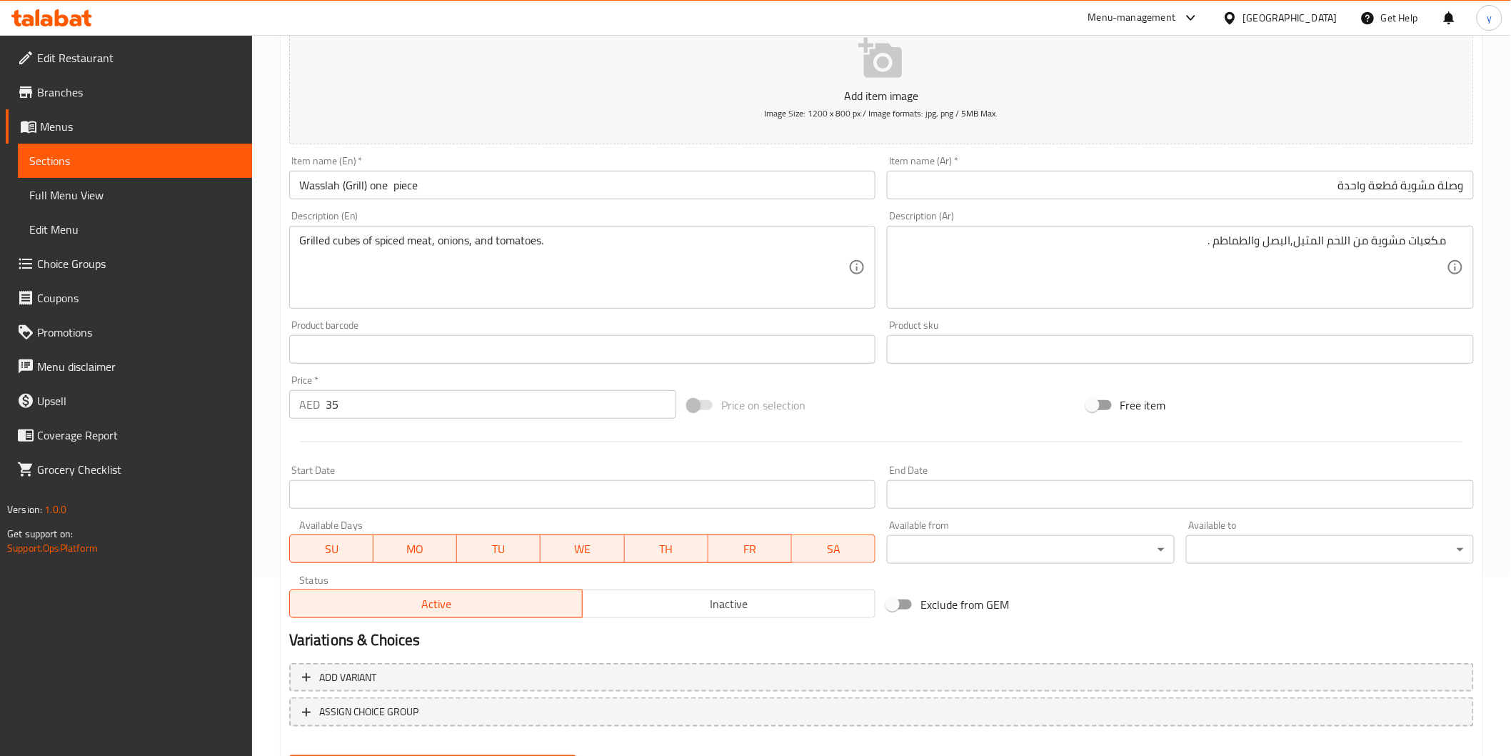
scroll to position [0, 0]
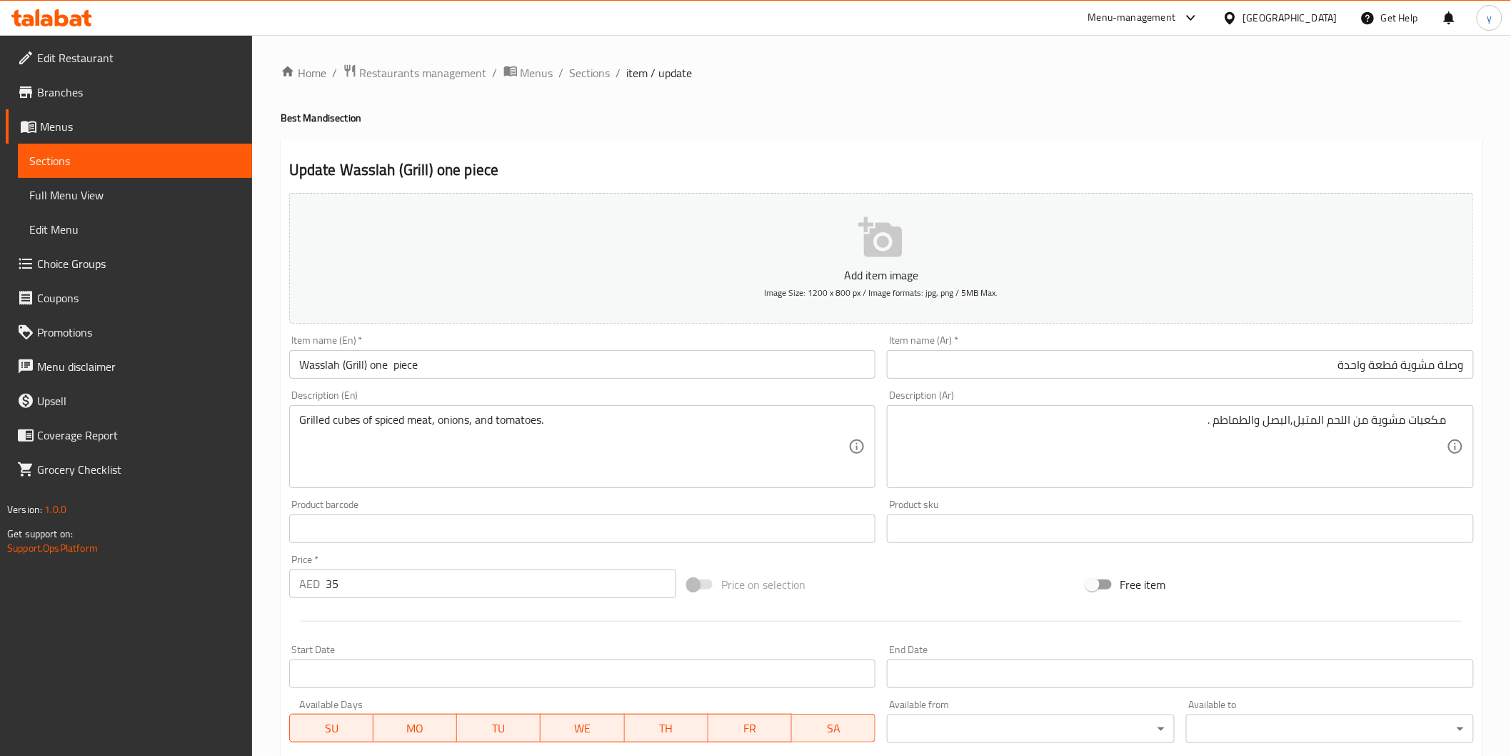
click at [559, 76] on li "/" at bounding box center [561, 72] width 5 height 17
click at [578, 75] on span "Sections" at bounding box center [590, 72] width 41 height 17
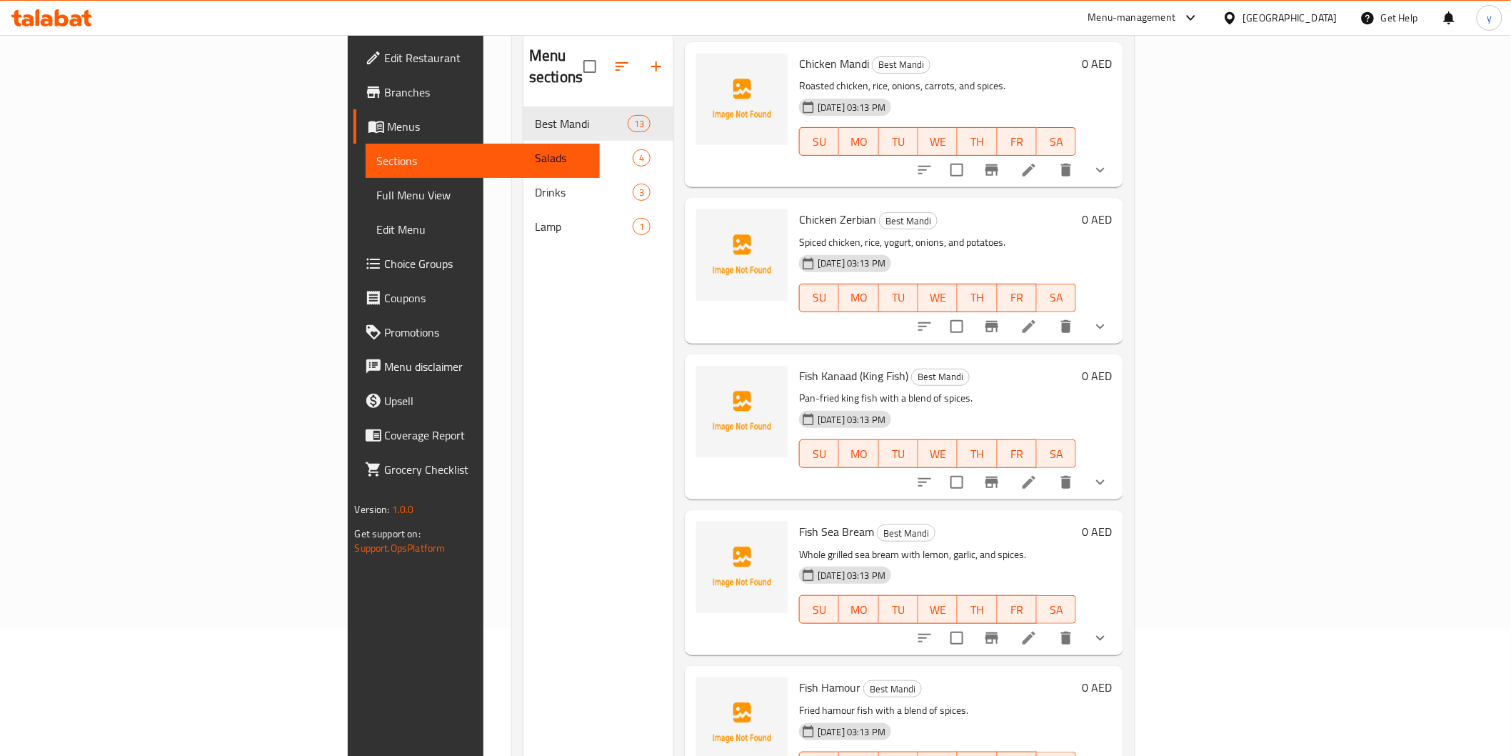
scroll to position [200, 0]
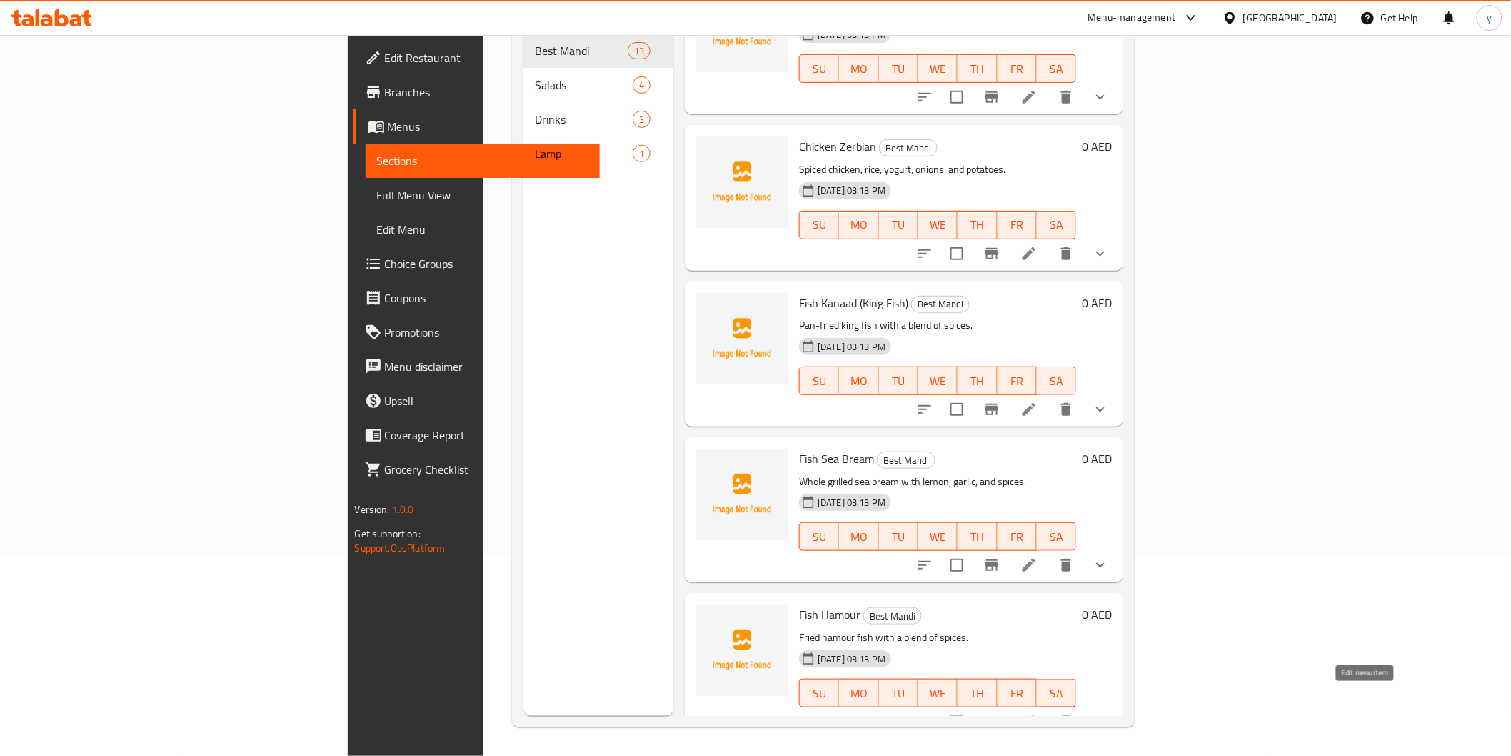
click at [1038, 713] on icon at bounding box center [1029, 721] width 17 height 17
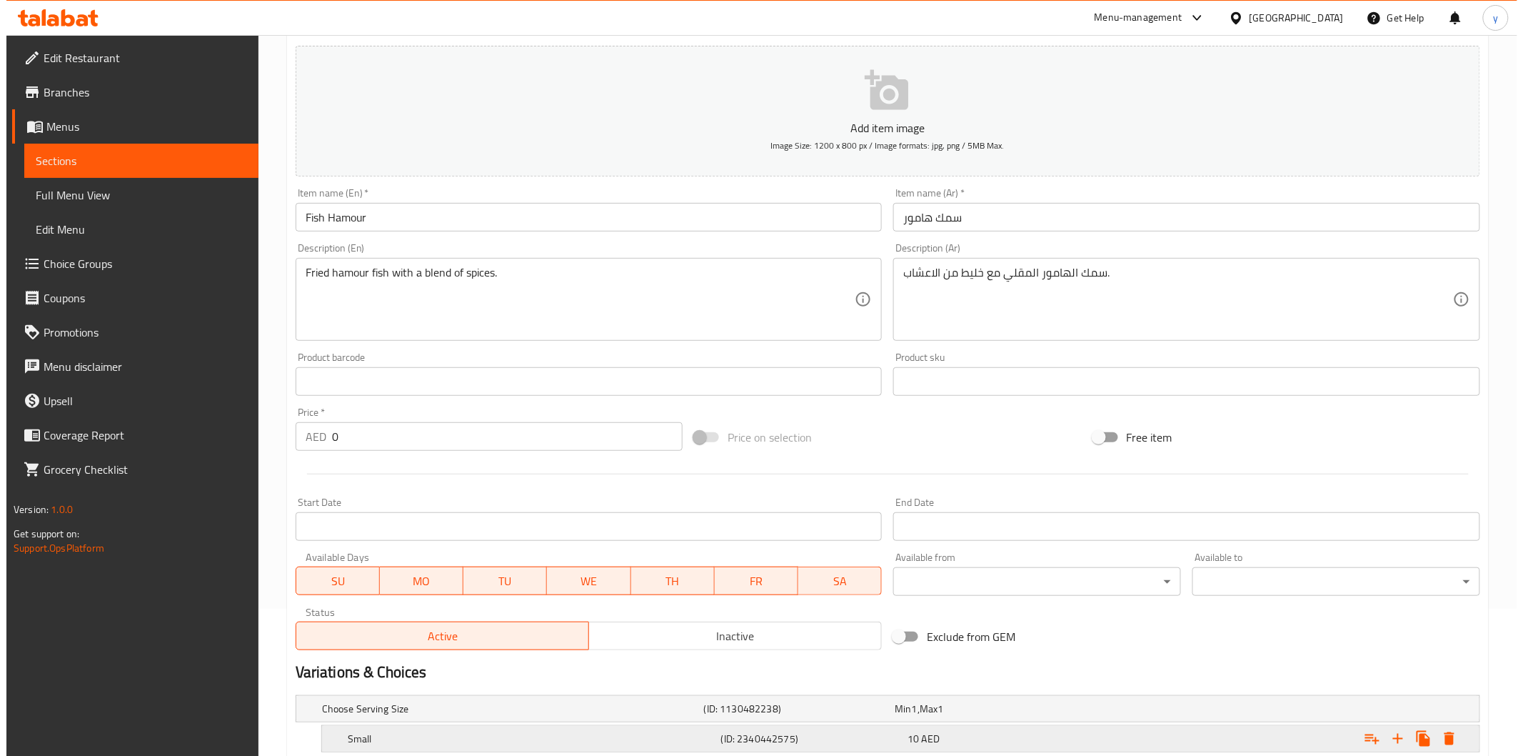
scroll to position [284, 0]
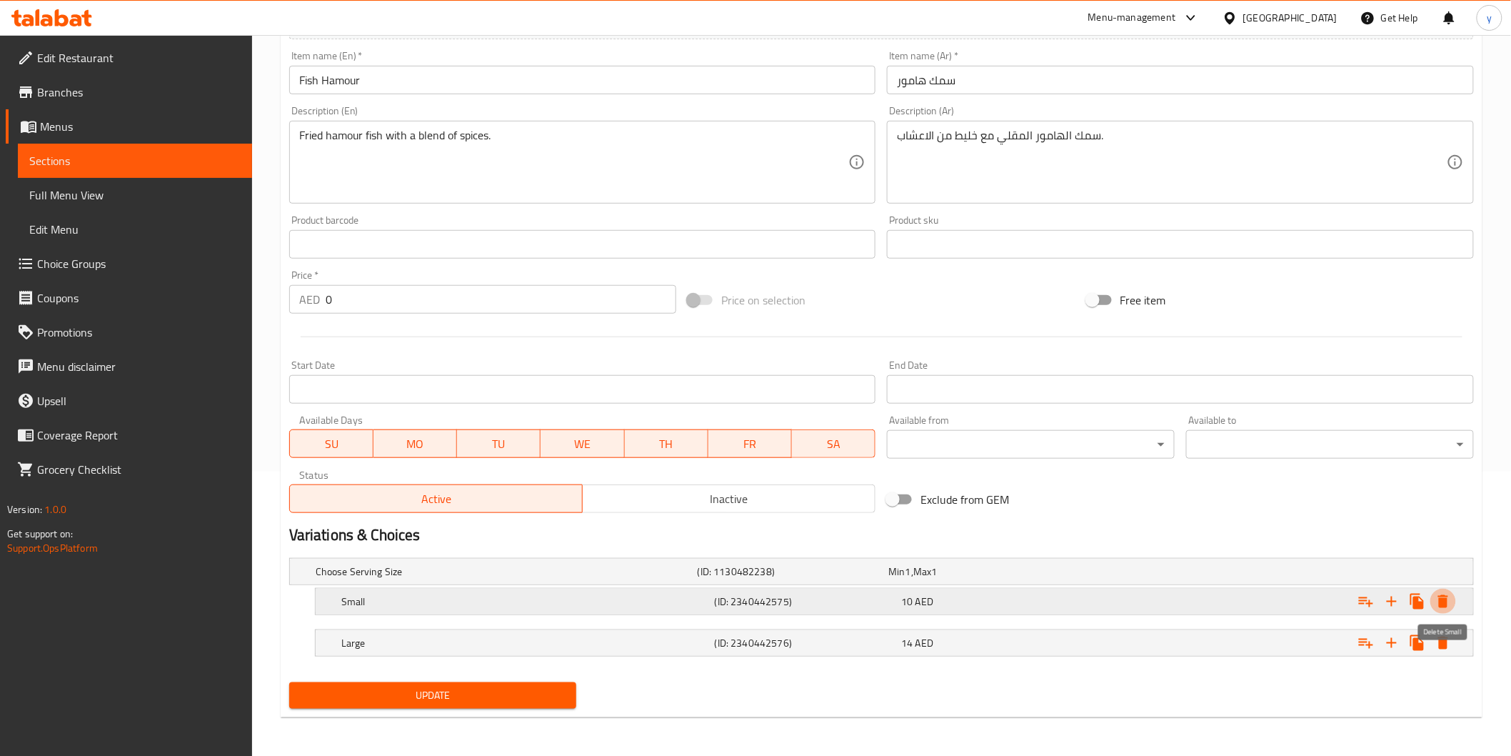
click at [1440, 603] on icon "Expand" at bounding box center [1443, 601] width 10 height 13
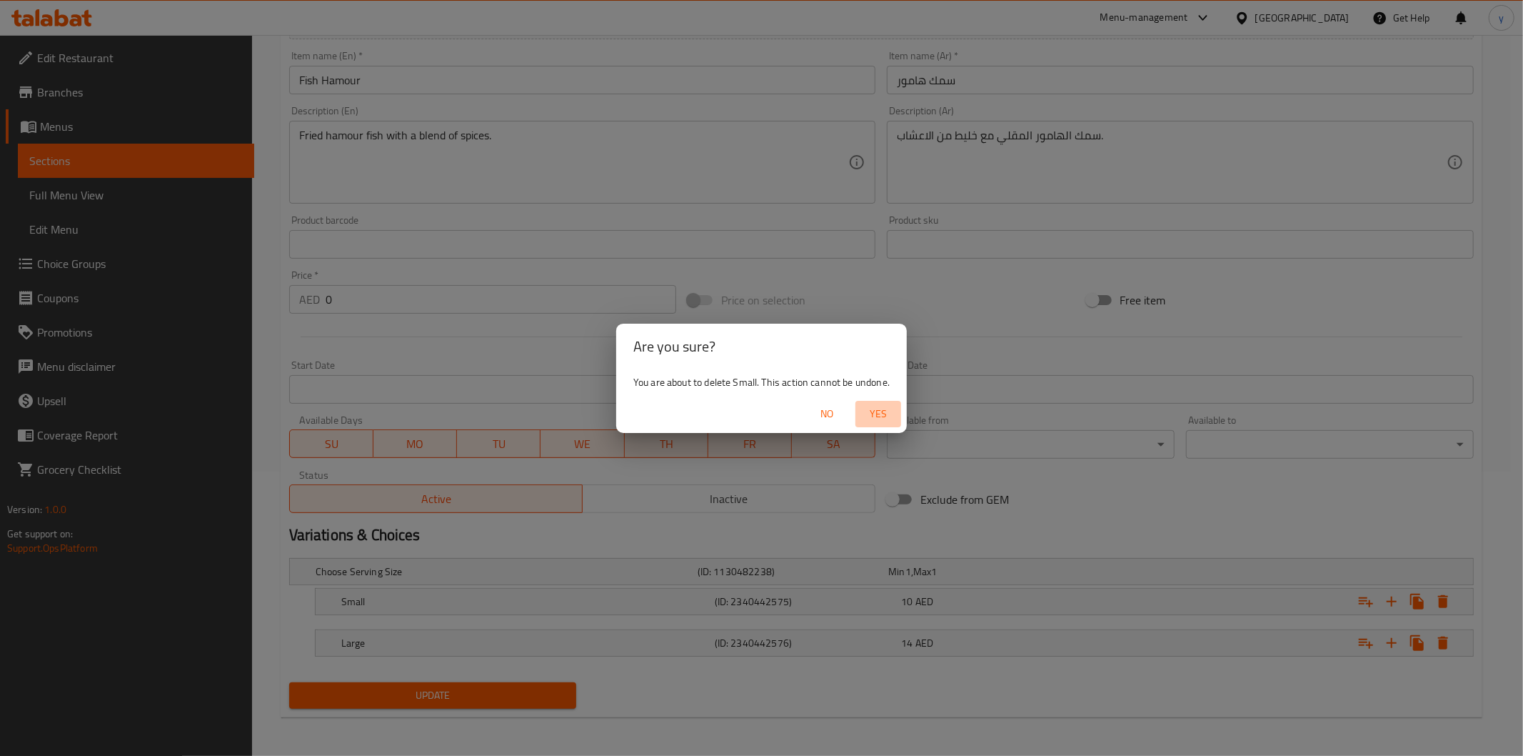
click at [872, 416] on span "Yes" at bounding box center [878, 414] width 34 height 18
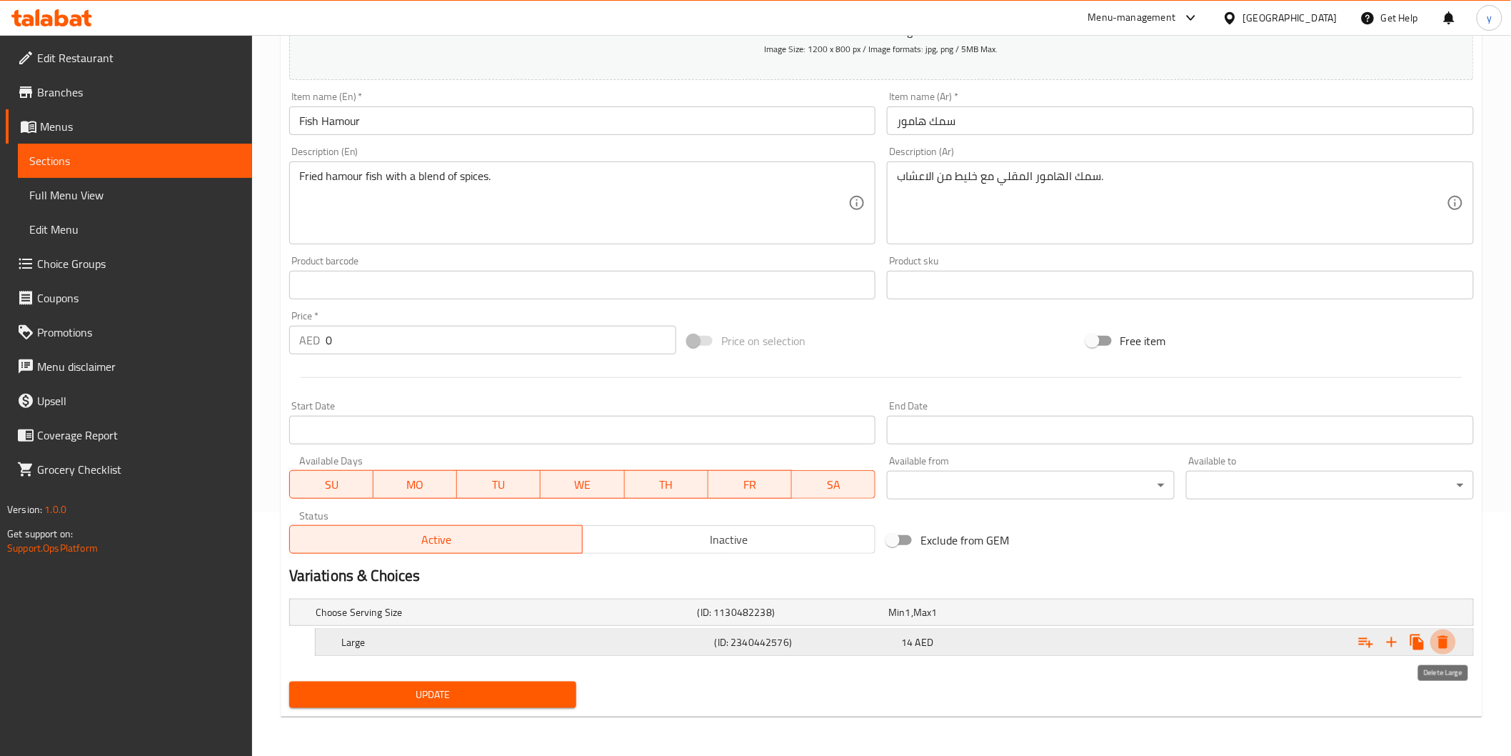
click at [1438, 637] on icon "Expand" at bounding box center [1443, 641] width 17 height 17
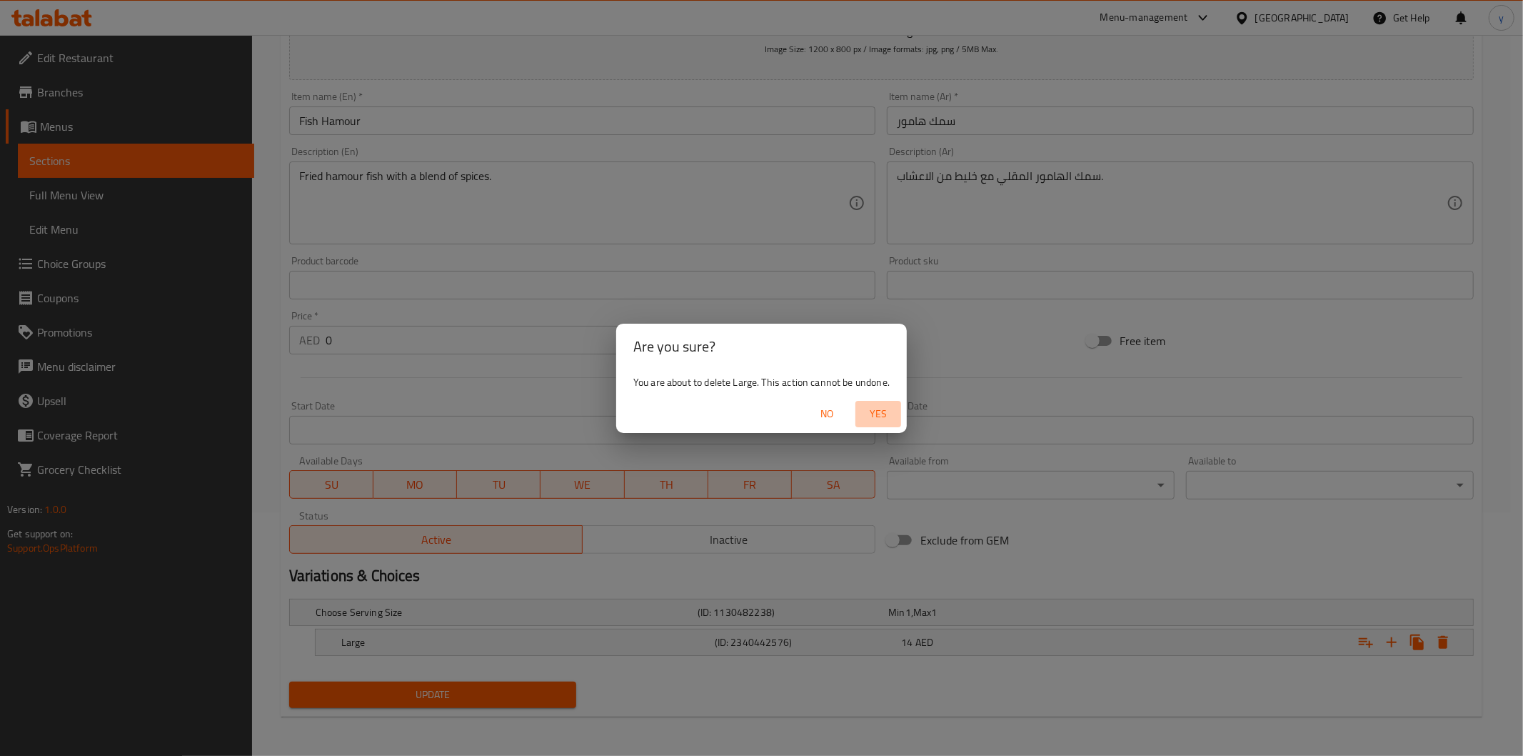
click at [883, 413] on span "Yes" at bounding box center [878, 414] width 34 height 18
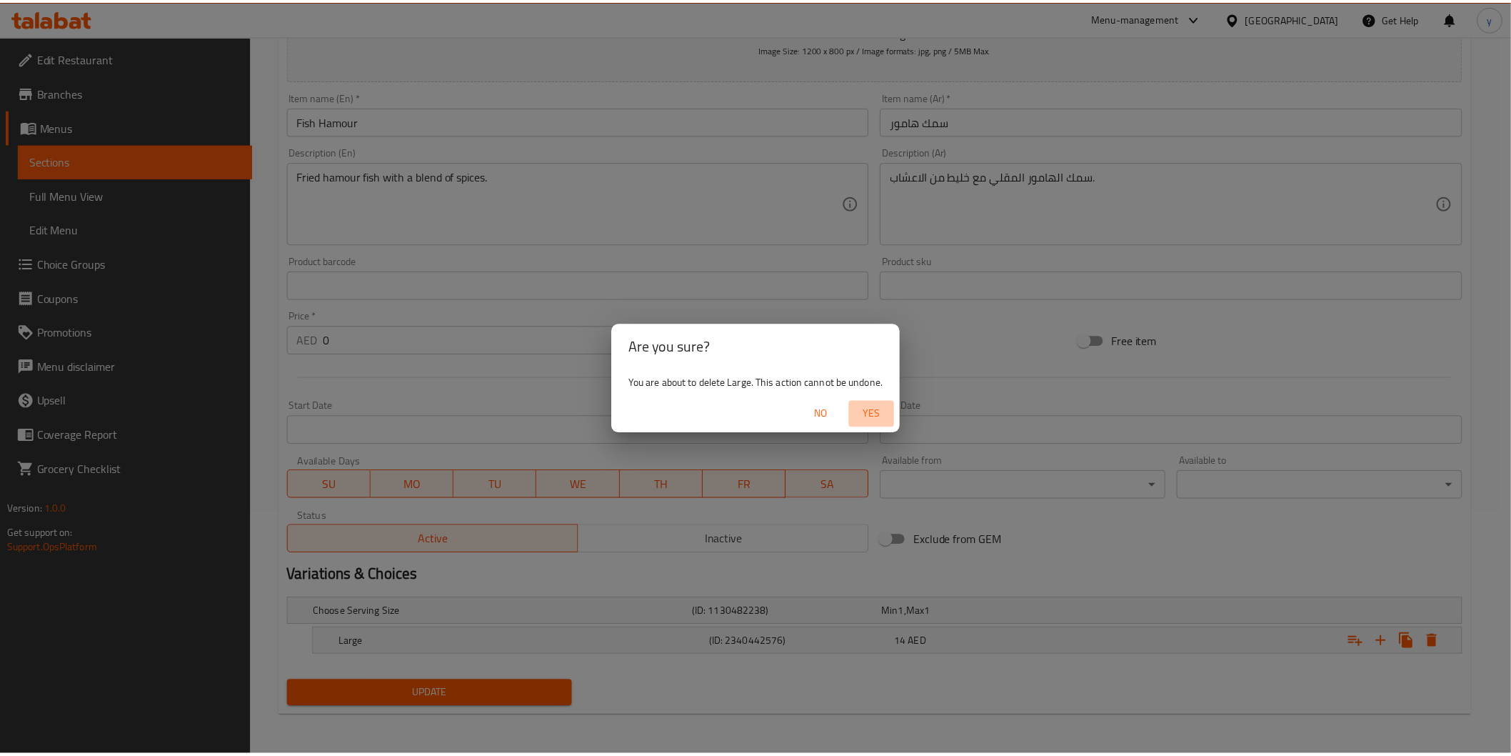
scroll to position [239, 0]
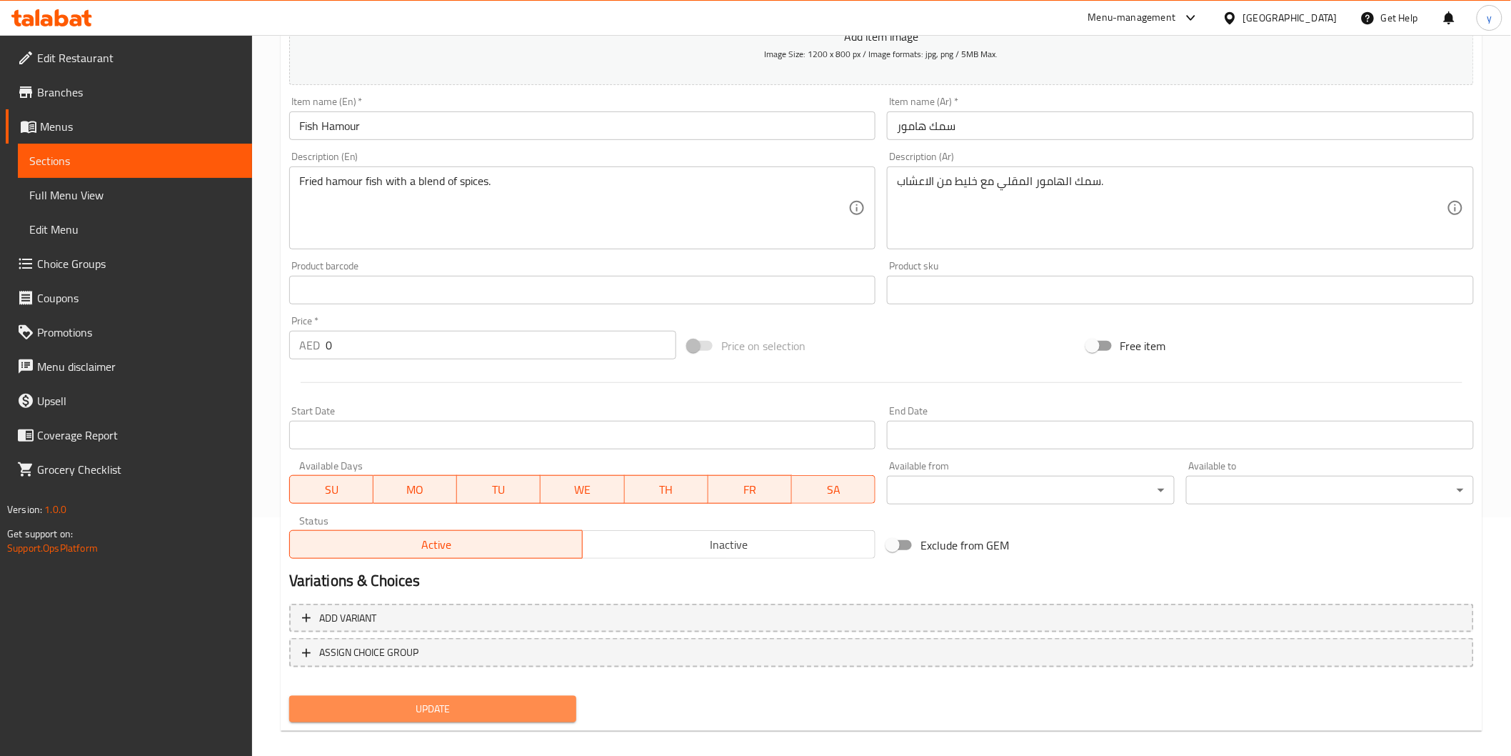
click at [565, 706] on span "Update" at bounding box center [433, 709] width 265 height 18
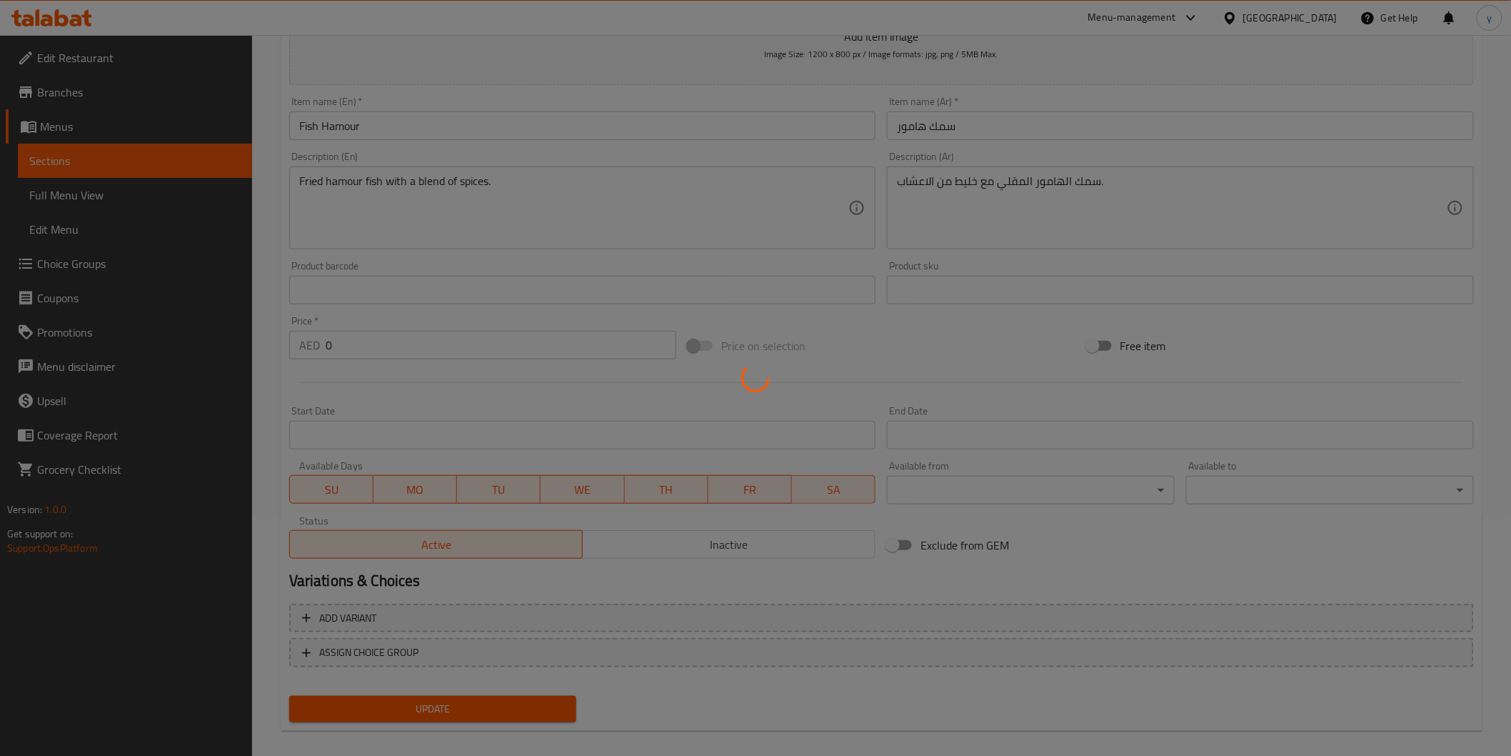
scroll to position [159, 0]
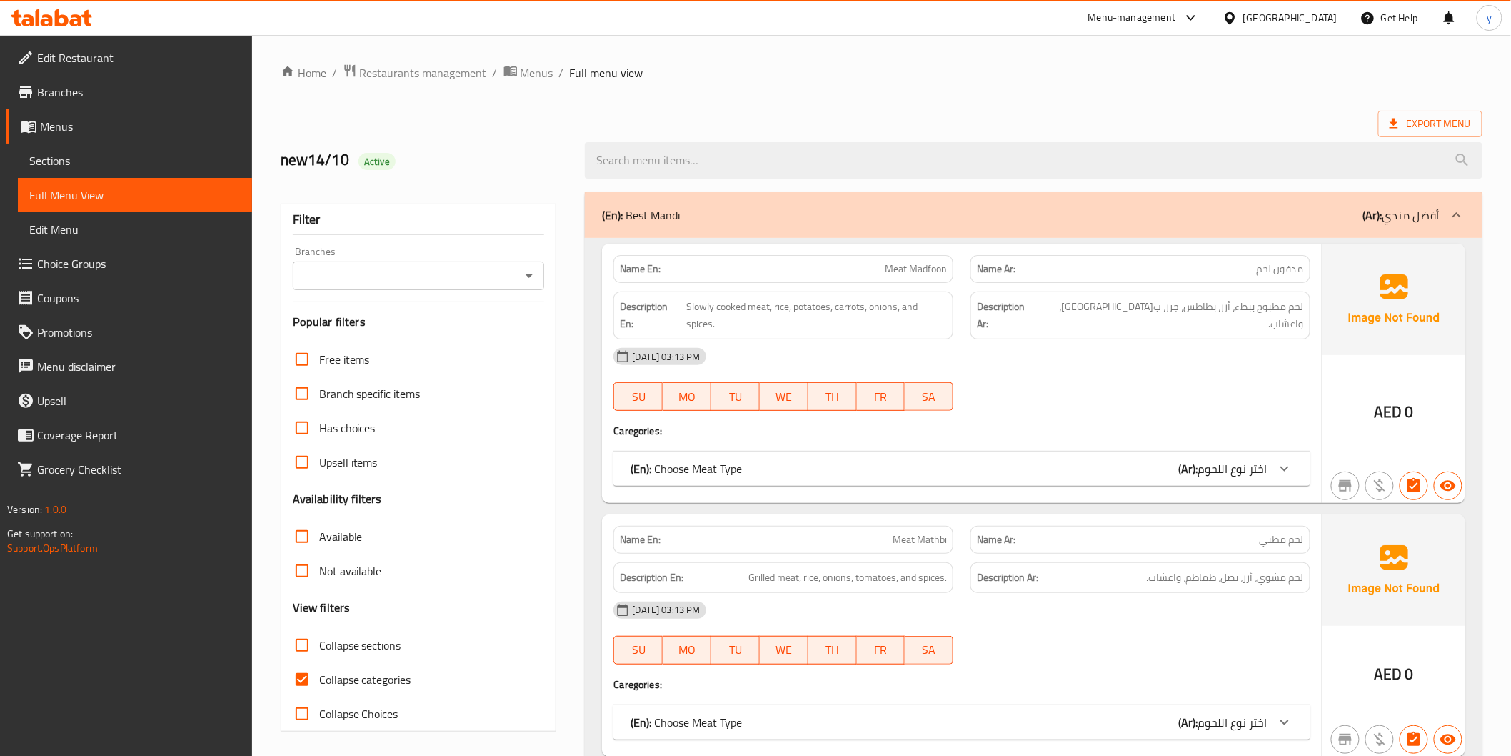
click at [404, 671] on span "Collapse categories" at bounding box center [365, 679] width 92 height 17
click at [319, 668] on input "Collapse categories" at bounding box center [302, 679] width 34 height 34
checkbox input "false"
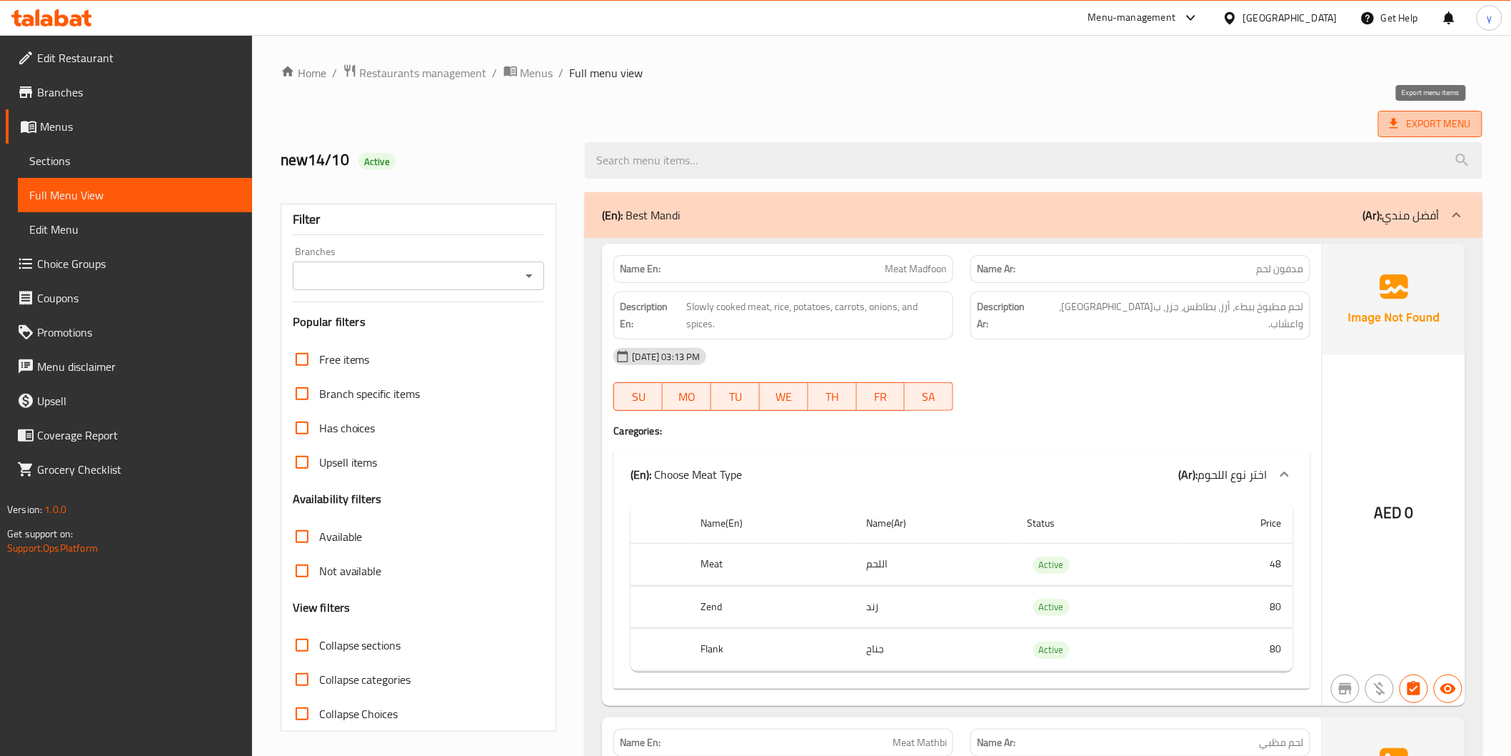
click at [1409, 129] on span "Export Menu" at bounding box center [1430, 124] width 81 height 18
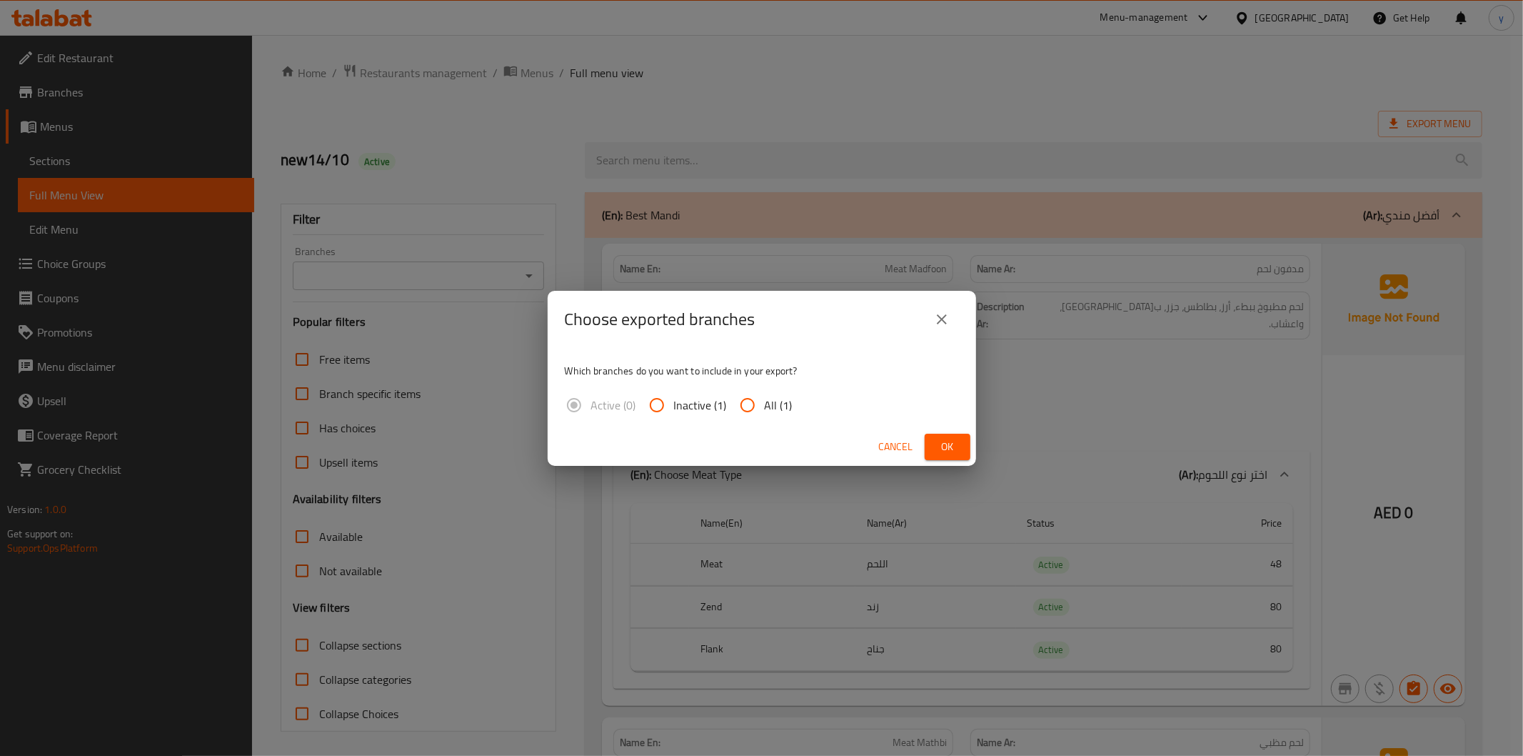
click at [778, 407] on span "All (1)" at bounding box center [779, 404] width 28 height 17
click at [765, 407] on input "All (1)" at bounding box center [748, 405] width 34 height 34
radio input "true"
click at [953, 451] on span "Ok" at bounding box center [947, 447] width 23 height 18
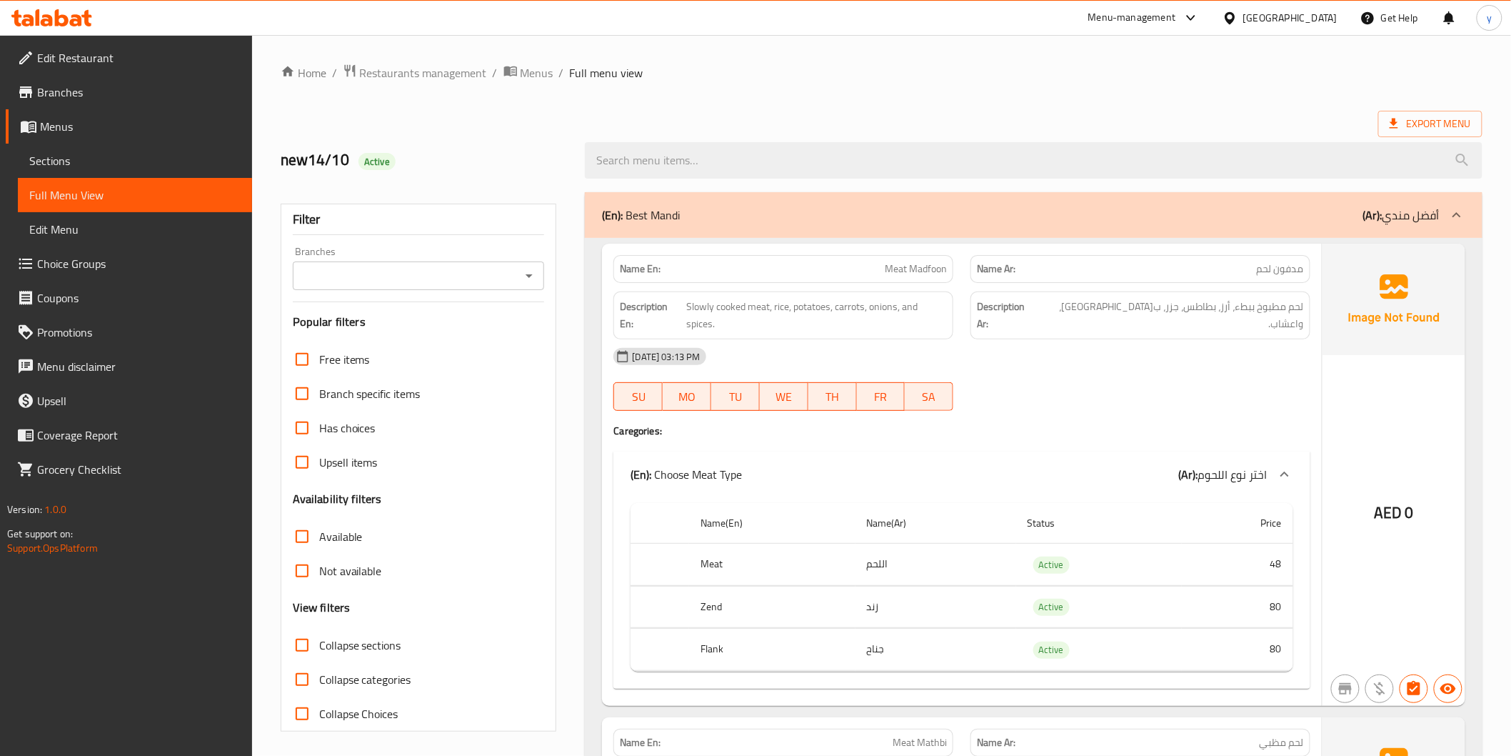
click at [164, 138] on link "Menus" at bounding box center [129, 126] width 246 height 34
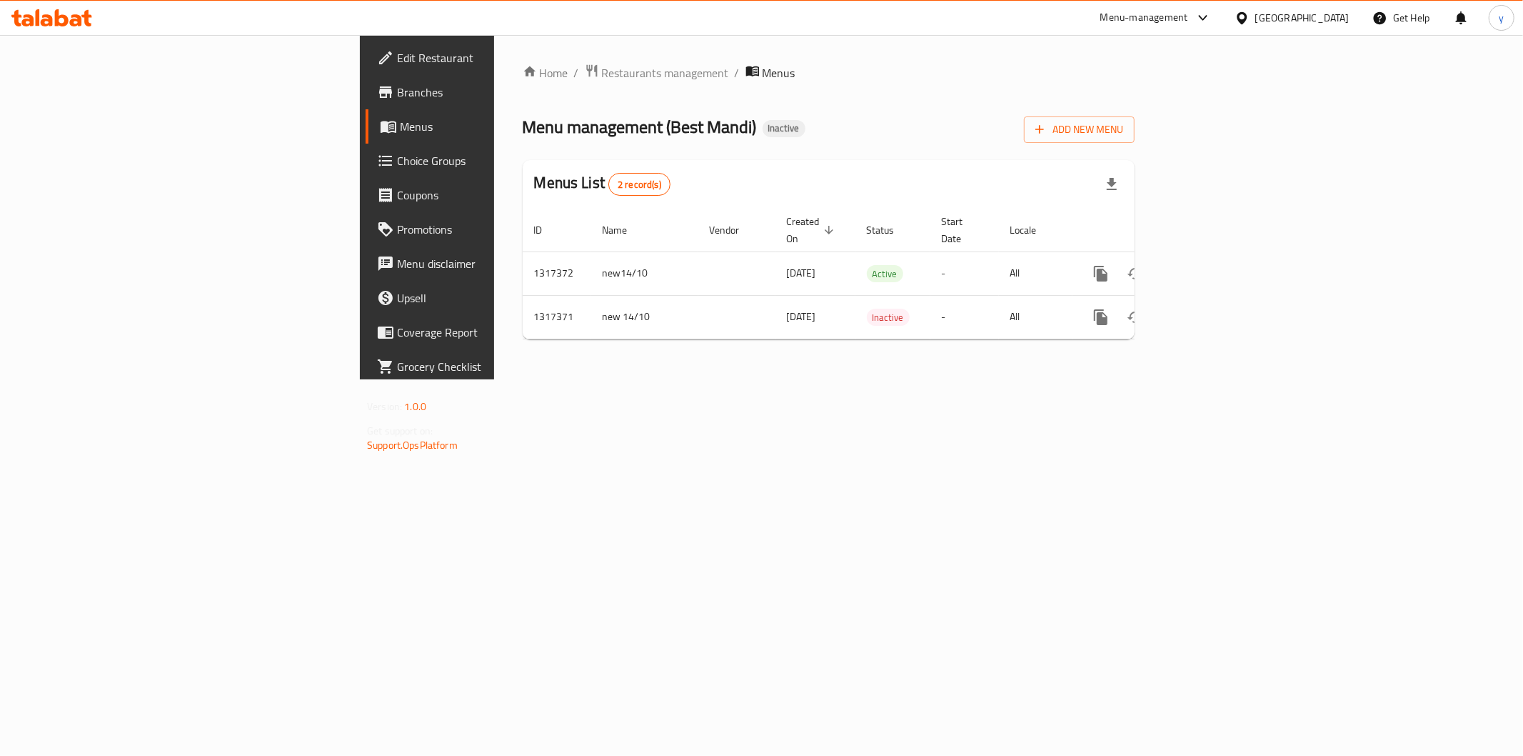
click at [397, 100] on span "Branches" at bounding box center [500, 92] width 206 height 17
